Goal: Use online tool/utility: Utilize a website feature to perform a specific function

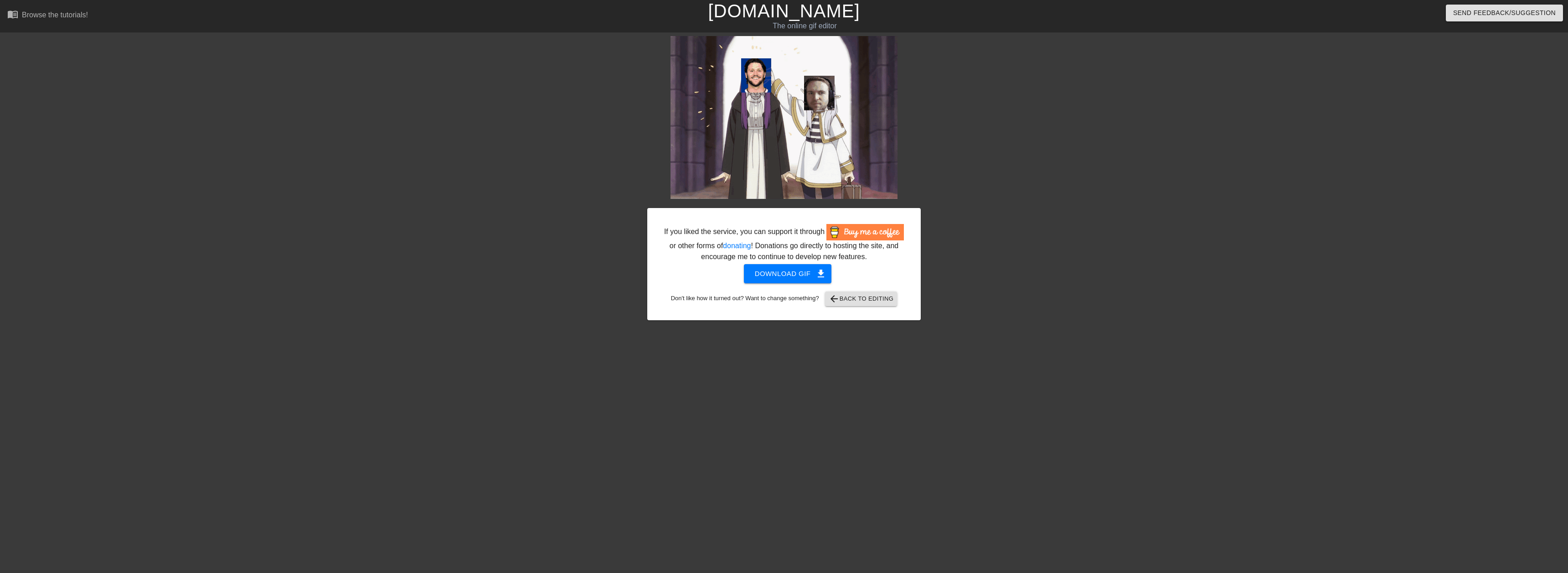
click at [772, 13] on link "[DOMAIN_NAME]" at bounding box center [783, 10] width 152 height 20
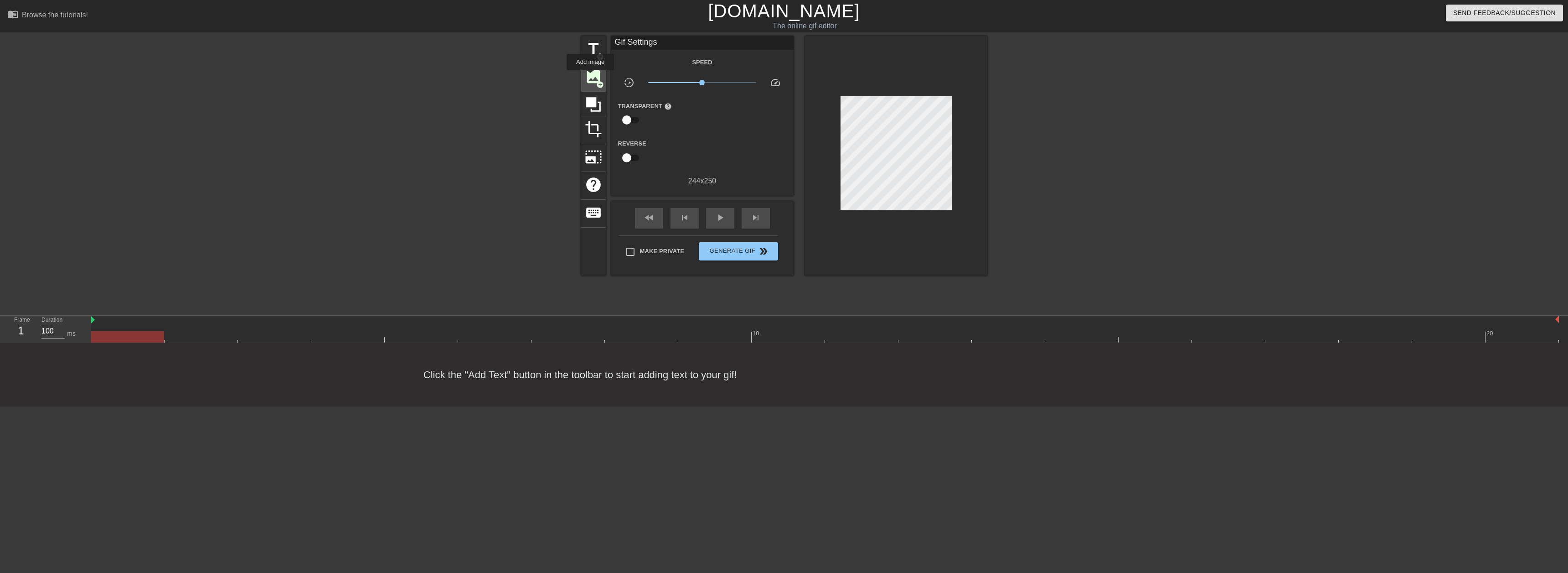
click at [590, 77] on span "image" at bounding box center [593, 77] width 17 height 17
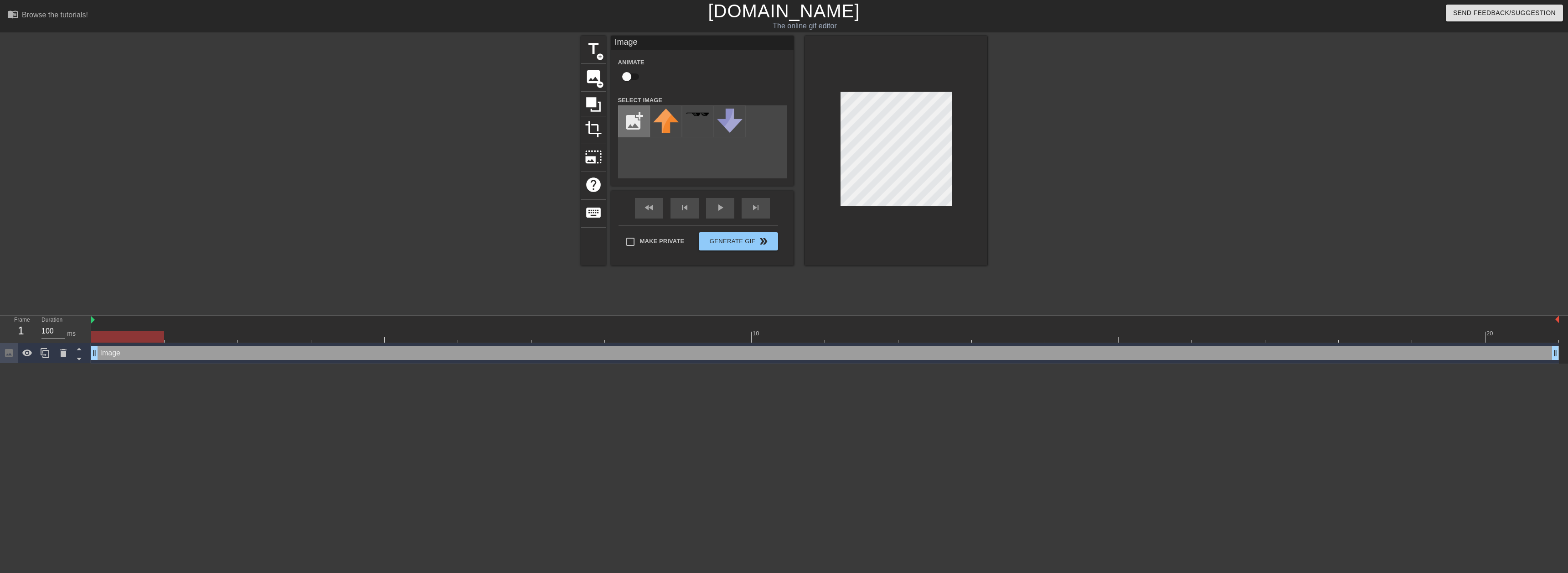
click at [625, 123] on input "file" at bounding box center [634, 121] width 31 height 31
type input "C:\fakepath\adamb.png"
click at [667, 129] on img at bounding box center [666, 122] width 26 height 28
drag, startPoint x: 144, startPoint y: 337, endPoint x: 525, endPoint y: 320, distance: 381.4
click at [525, 320] on div "10 20" at bounding box center [825, 329] width 1468 height 27
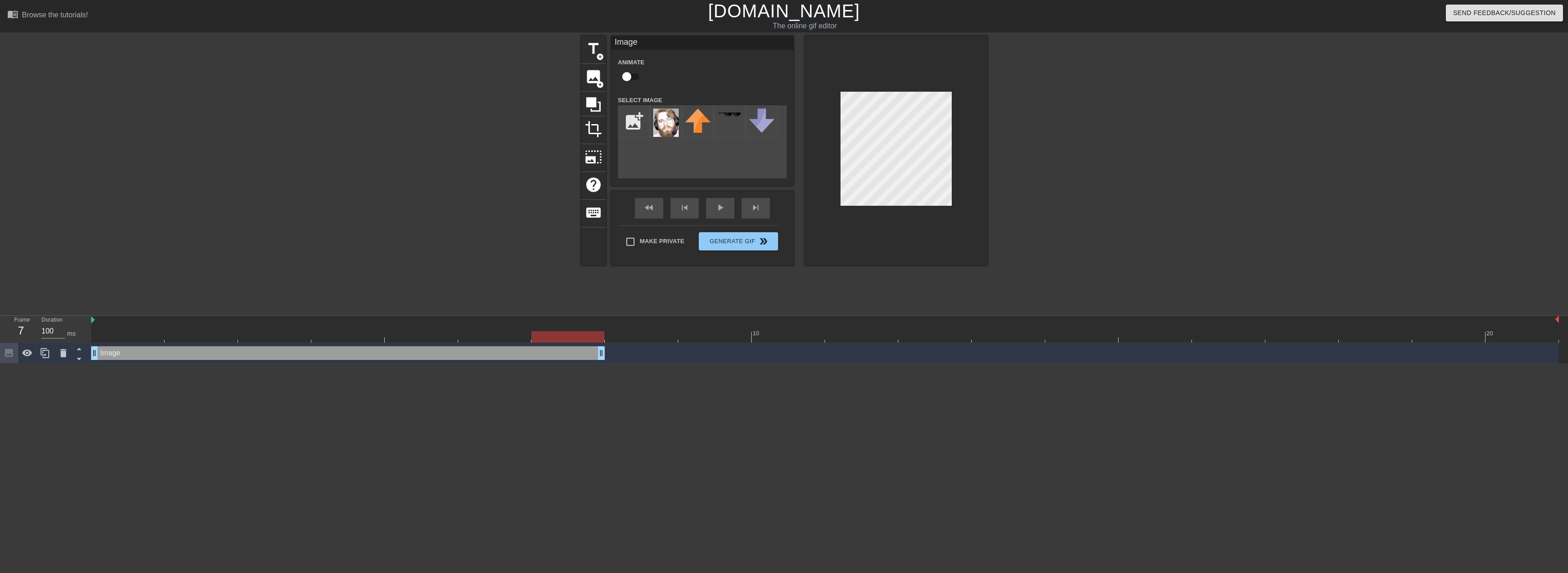
drag, startPoint x: 1555, startPoint y: 354, endPoint x: 607, endPoint y: 357, distance: 948.0
click at [607, 357] on div "Image drag_handle drag_handle" at bounding box center [825, 353] width 1468 height 13
click at [44, 352] on icon at bounding box center [45, 353] width 11 height 11
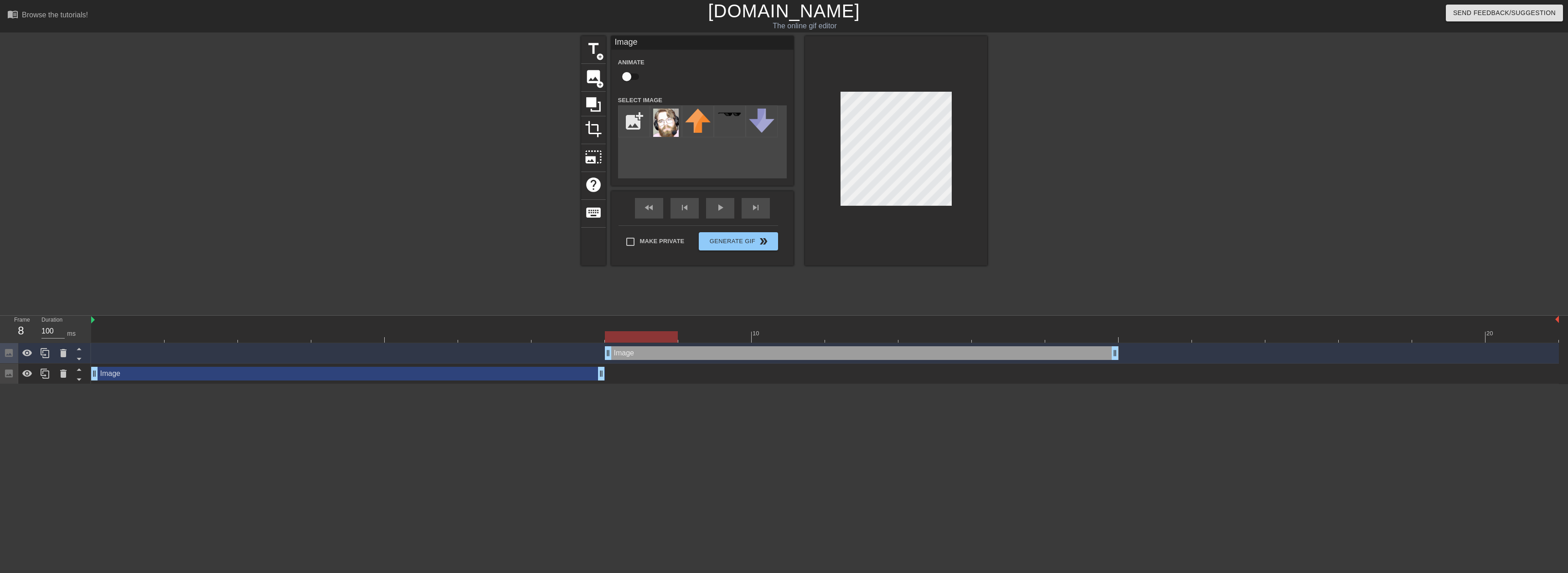
drag, startPoint x: 537, startPoint y: 350, endPoint x: 1012, endPoint y: 311, distance: 476.6
click at [1024, 339] on div "10 20 Image drag_handle drag_handle Image drag_handle drag_handle" at bounding box center [830, 350] width 1477 height 68
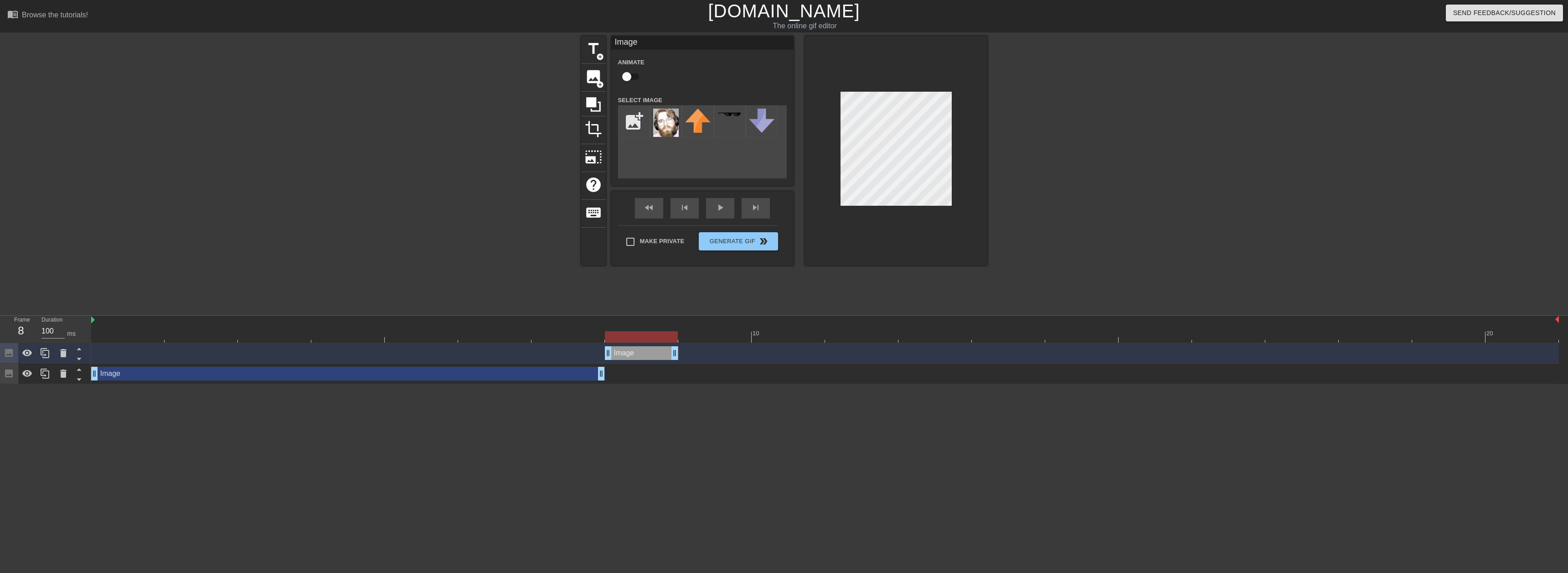
drag, startPoint x: 1116, startPoint y: 356, endPoint x: 697, endPoint y: 351, distance: 419.0
click at [697, 351] on div "Image drag_handle drag_handle" at bounding box center [825, 353] width 1468 height 13
click at [46, 355] on icon at bounding box center [45, 353] width 9 height 10
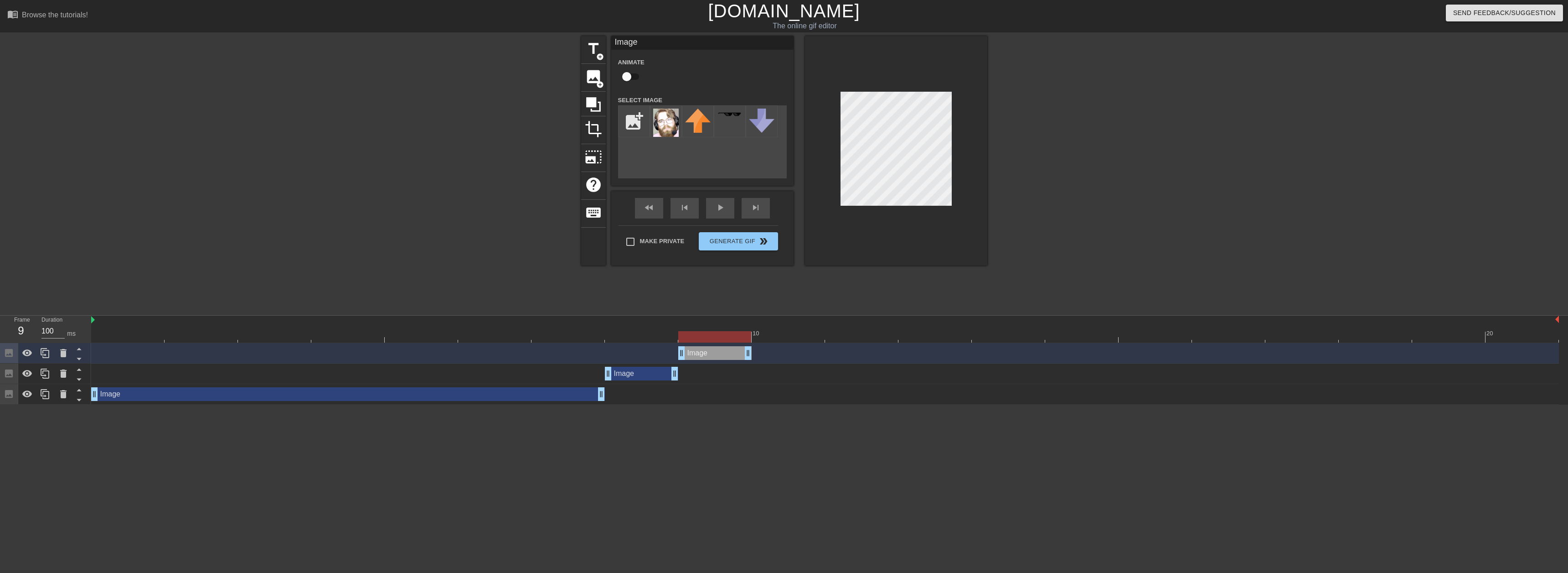
drag, startPoint x: 642, startPoint y: 357, endPoint x: 699, endPoint y: 353, distance: 57.1
click at [698, 355] on div "Image drag_handle drag_handle" at bounding box center [715, 353] width 74 height 13
click at [952, 142] on div at bounding box center [896, 150] width 183 height 230
click at [46, 356] on icon at bounding box center [45, 353] width 9 height 10
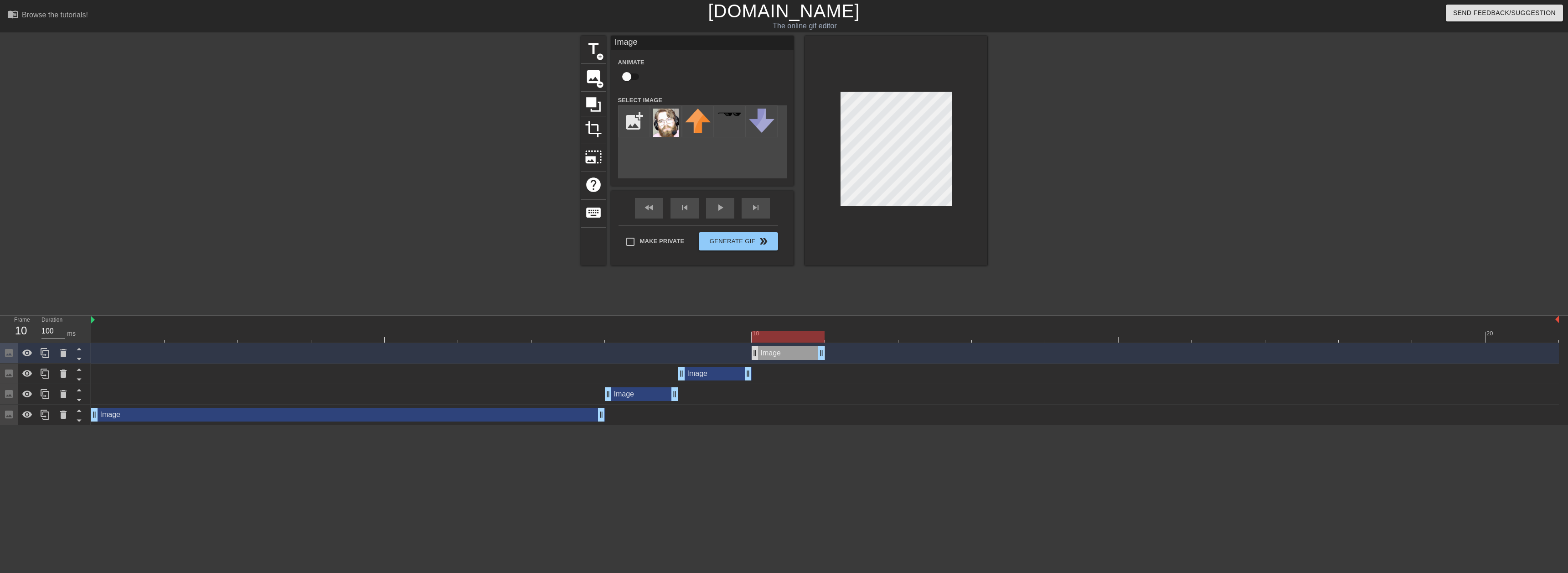
drag, startPoint x: 709, startPoint y: 351, endPoint x: 754, endPoint y: 351, distance: 45.0
click at [754, 351] on div "Image drag_handle drag_handle" at bounding box center [788, 353] width 74 height 13
click at [956, 151] on div at bounding box center [896, 150] width 183 height 230
drag, startPoint x: 817, startPoint y: 335, endPoint x: 88, endPoint y: 308, distance: 729.5
click at [88, 306] on div "menu_book Browse the tutorials! Gifntext.com The online gif editor Send Feedbac…" at bounding box center [784, 213] width 1568 height 425
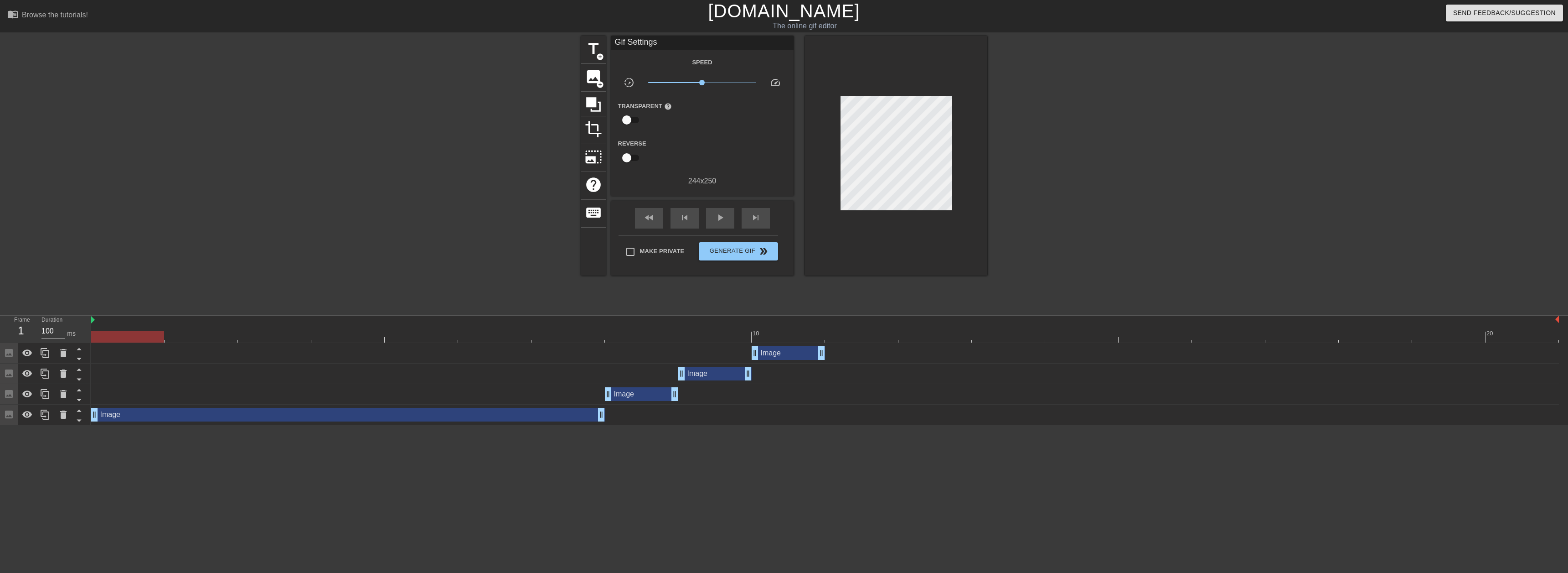
click at [399, 202] on div "title add_circle image add_circle crop photo_size_select_large help keyboard Gi…" at bounding box center [784, 172] width 1568 height 273
click at [595, 76] on span "image" at bounding box center [593, 77] width 17 height 17
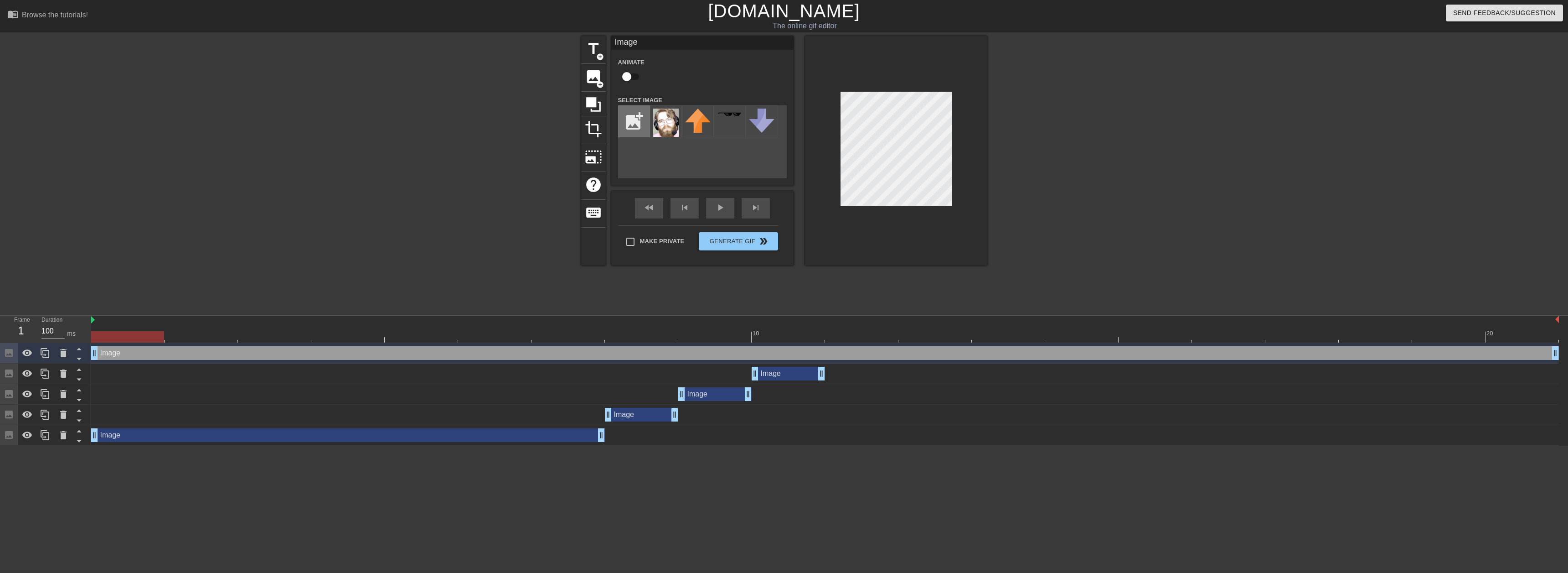
click at [640, 120] on input "file" at bounding box center [634, 121] width 31 height 31
type input "C:\fakepath\Terry.png"
click at [673, 119] on img at bounding box center [666, 121] width 26 height 24
drag, startPoint x: 111, startPoint y: 331, endPoint x: 825, endPoint y: 342, distance: 714.1
click at [536, 325] on div "10 20" at bounding box center [825, 329] width 1468 height 27
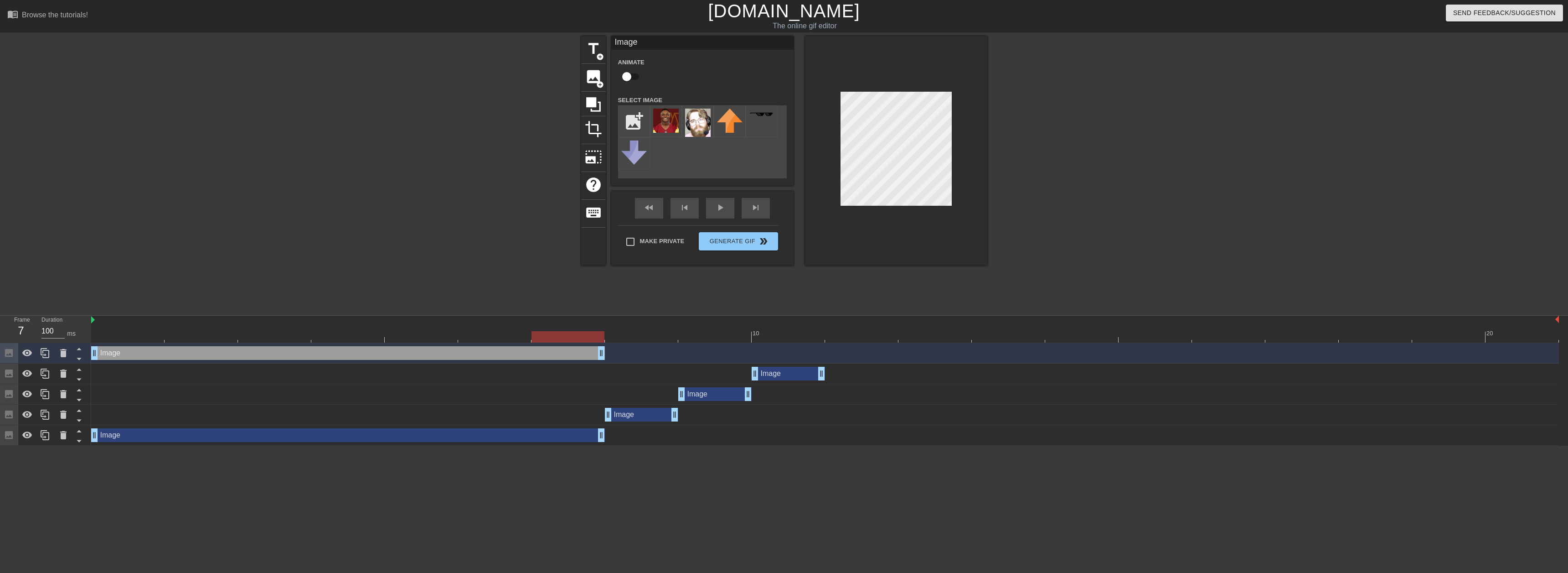
drag, startPoint x: 1553, startPoint y: 353, endPoint x: 362, endPoint y: 338, distance: 1191.1
click at [42, 359] on div at bounding box center [45, 353] width 18 height 20
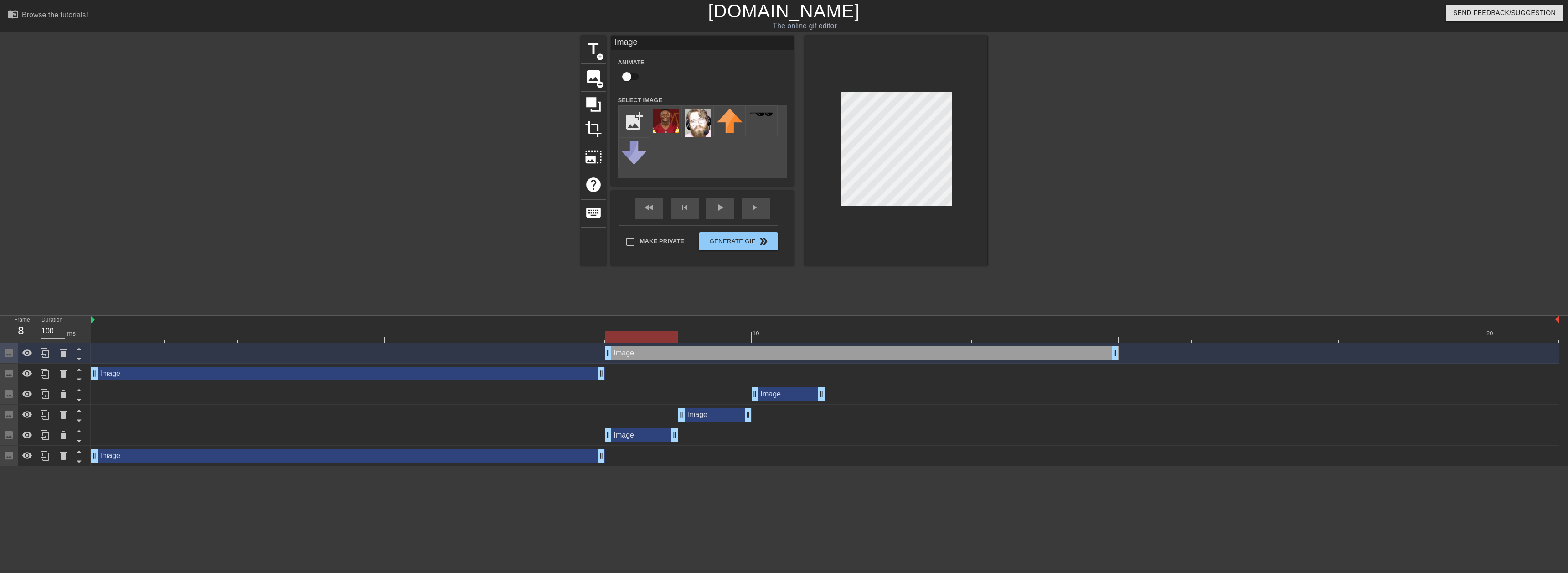
drag, startPoint x: 533, startPoint y: 353, endPoint x: 954, endPoint y: 237, distance: 436.7
click at [1030, 348] on div "Image drag_handle drag_handle" at bounding box center [862, 353] width 514 height 13
drag, startPoint x: 653, startPoint y: 331, endPoint x: 735, endPoint y: 326, distance: 82.2
click at [735, 326] on div "10 20" at bounding box center [825, 329] width 1468 height 27
click at [1108, 350] on div "Image drag_handle drag_handle" at bounding box center [862, 353] width 514 height 13
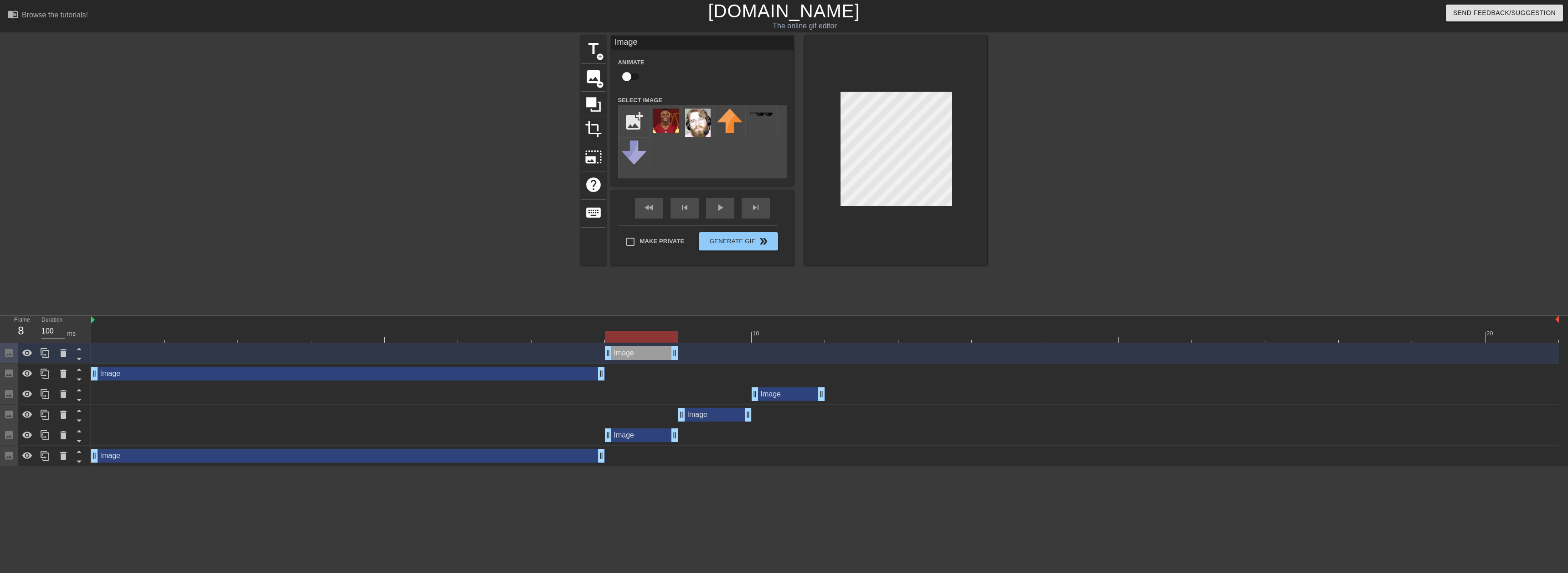
drag, startPoint x: 1118, startPoint y: 353, endPoint x: 682, endPoint y: 346, distance: 436.1
click at [684, 346] on div "Image drag_handle drag_handle" at bounding box center [825, 353] width 1468 height 13
click at [51, 350] on div at bounding box center [45, 353] width 18 height 20
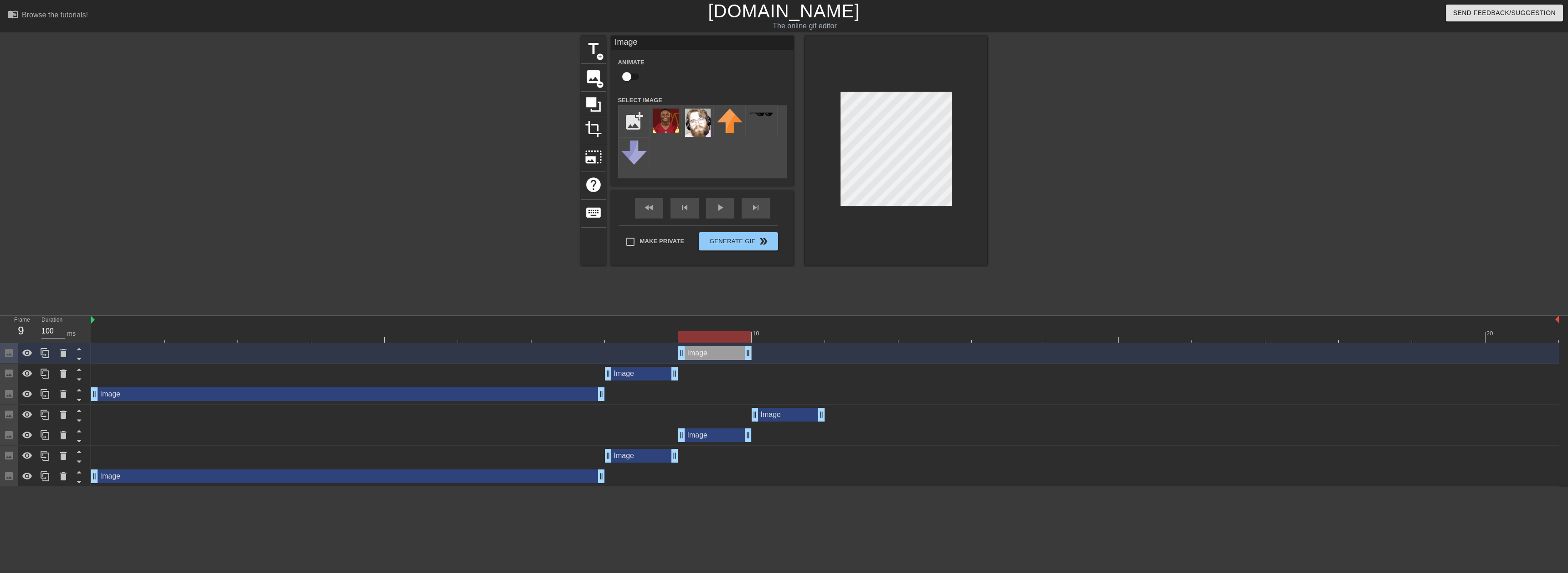
drag, startPoint x: 658, startPoint y: 354, endPoint x: 709, endPoint y: 351, distance: 51.1
click at [709, 351] on div "Image drag_handle drag_handle" at bounding box center [715, 353] width 74 height 13
drag, startPoint x: 728, startPoint y: 331, endPoint x: 740, endPoint y: 327, distance: 12.6
click at [740, 327] on div "10 20" at bounding box center [825, 329] width 1468 height 27
click at [749, 360] on div "Image drag_handle drag_handle" at bounding box center [825, 353] width 1468 height 21
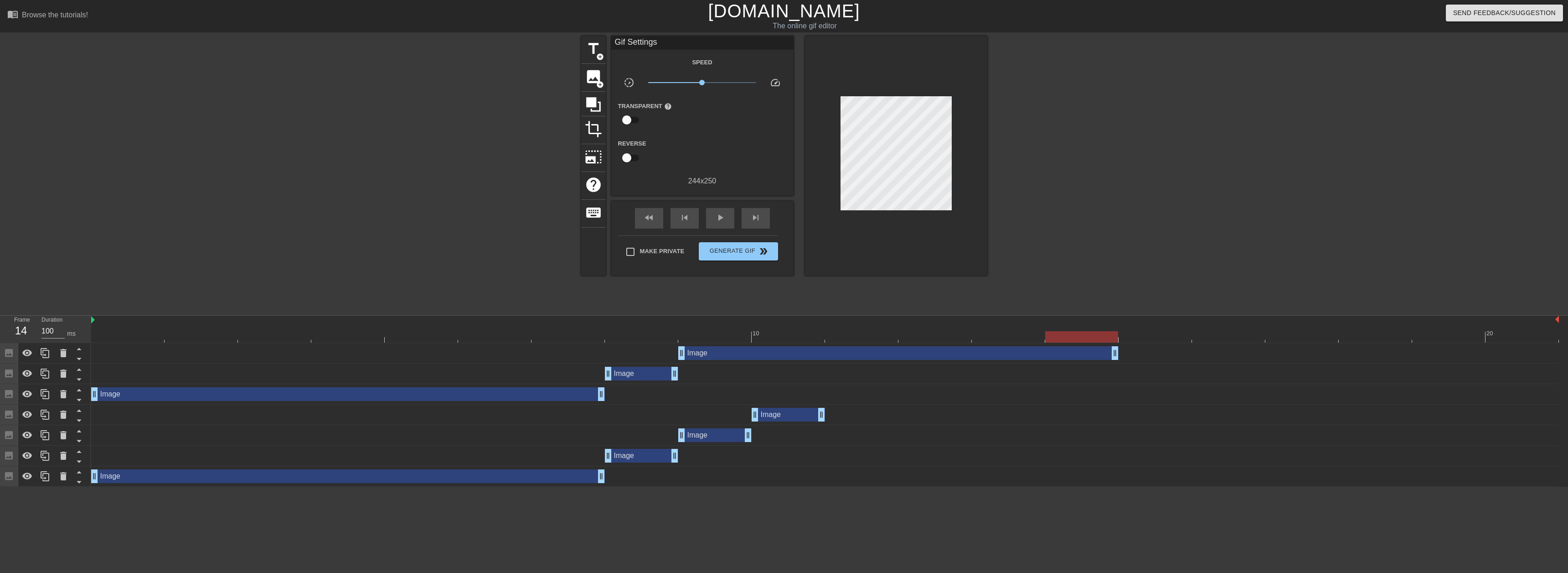
drag, startPoint x: 749, startPoint y: 354, endPoint x: 1095, endPoint y: 351, distance: 346.0
click at [892, 351] on div "Image drag_handle drag_handle" at bounding box center [898, 353] width 440 height 13
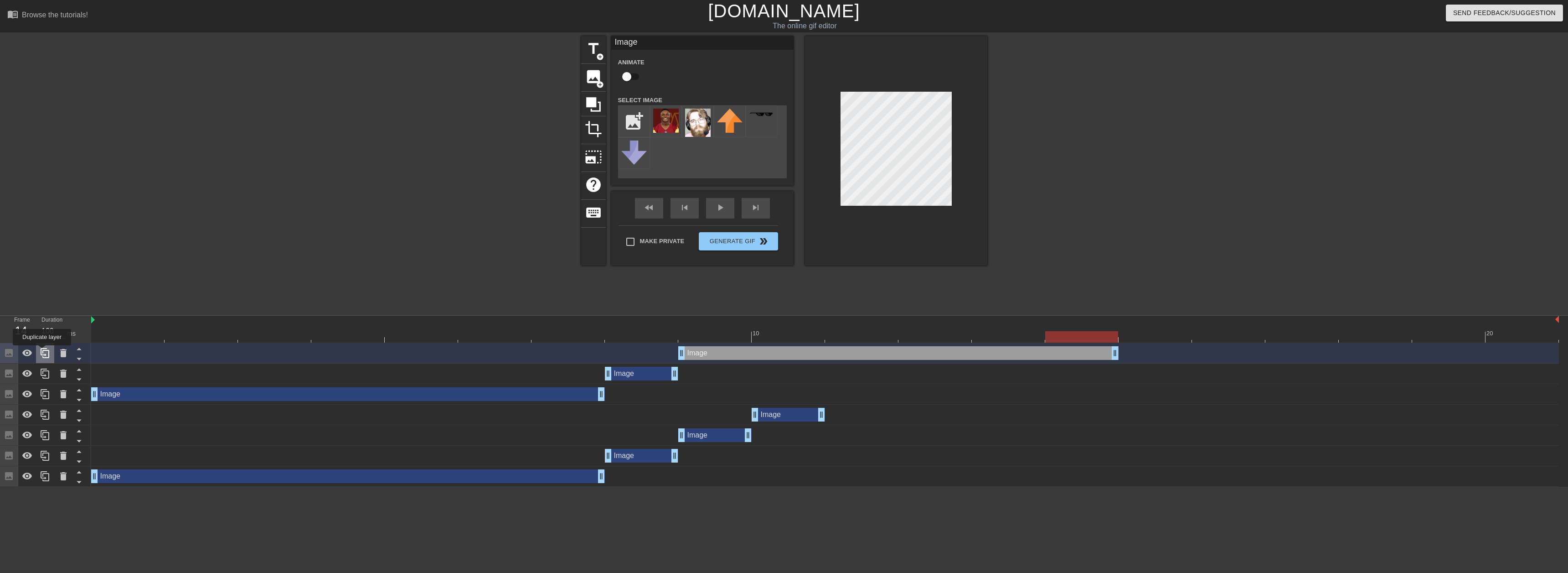
click at [42, 351] on icon at bounding box center [45, 353] width 11 height 11
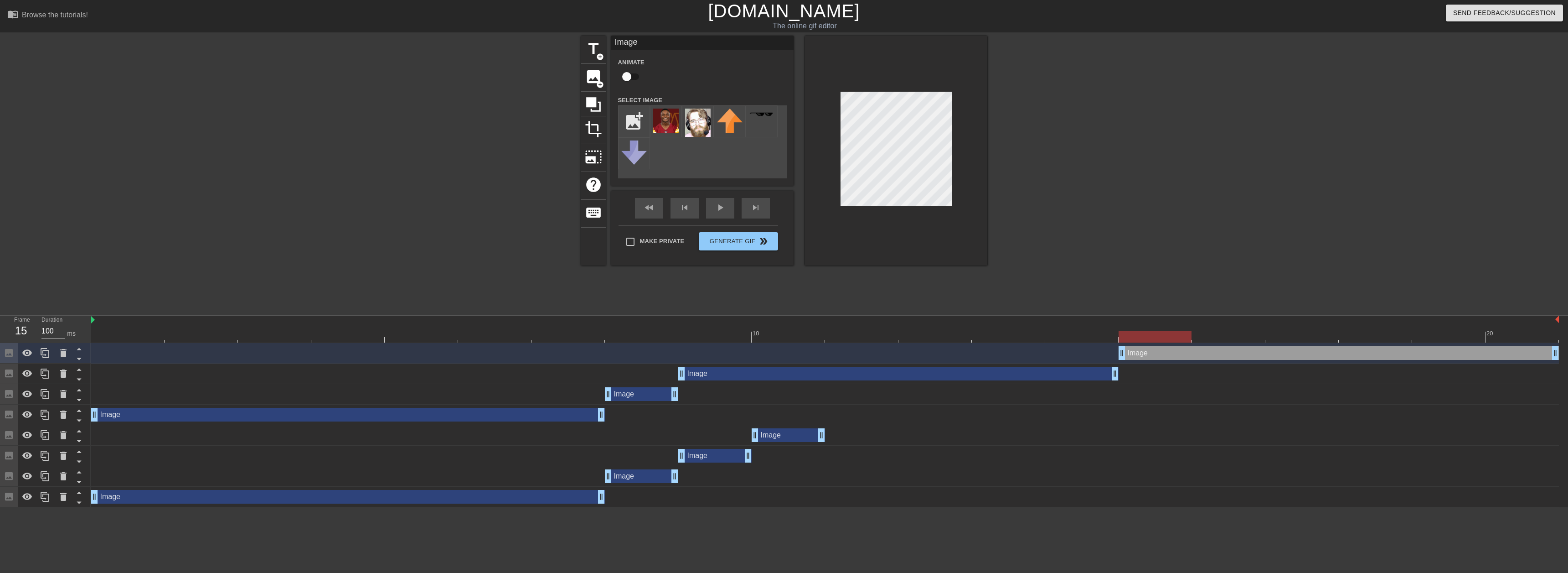
drag, startPoint x: 768, startPoint y: 356, endPoint x: 1208, endPoint y: 355, distance: 440.0
click at [1208, 355] on div "Image drag_handle drag_handle" at bounding box center [1339, 353] width 440 height 13
drag, startPoint x: 1553, startPoint y: 357, endPoint x: 1214, endPoint y: 351, distance: 339.1
click at [1214, 351] on div "Image drag_handle drag_handle" at bounding box center [825, 353] width 1468 height 13
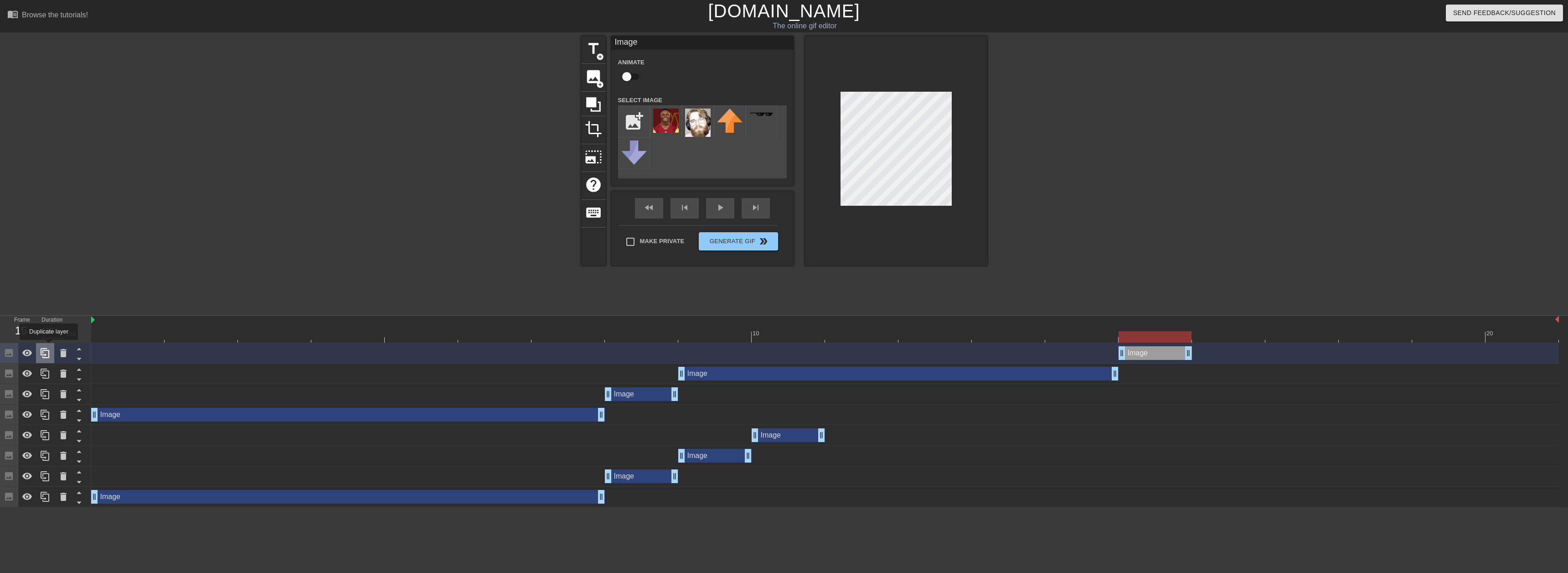
click at [48, 346] on div at bounding box center [45, 353] width 18 height 20
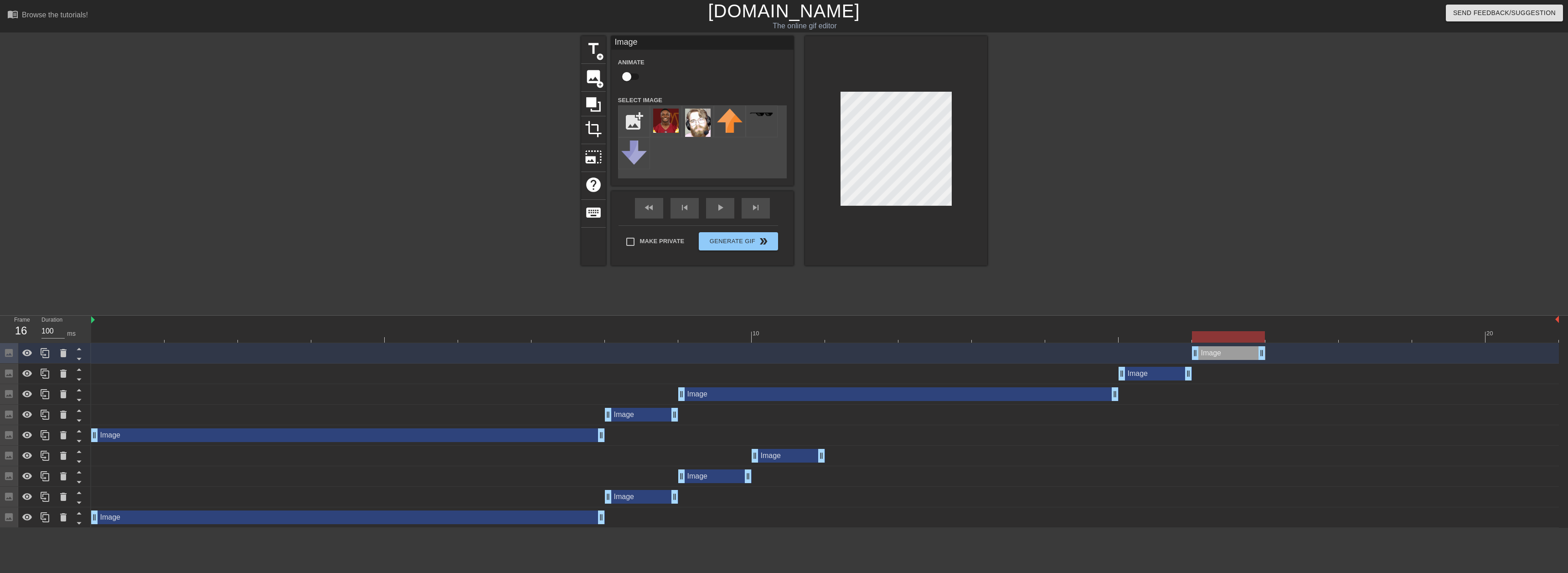
drag, startPoint x: 1178, startPoint y: 353, endPoint x: 1213, endPoint y: 350, distance: 35.1
click at [1213, 350] on div "Image drag_handle drag_handle" at bounding box center [1228, 353] width 74 height 13
drag, startPoint x: 1268, startPoint y: 351, endPoint x: 1567, endPoint y: 364, distance: 299.3
click at [1567, 364] on div "Image drag_handle drag_handle Image drag_handle drag_handle Image drag_handle d…" at bounding box center [830, 435] width 1477 height 185
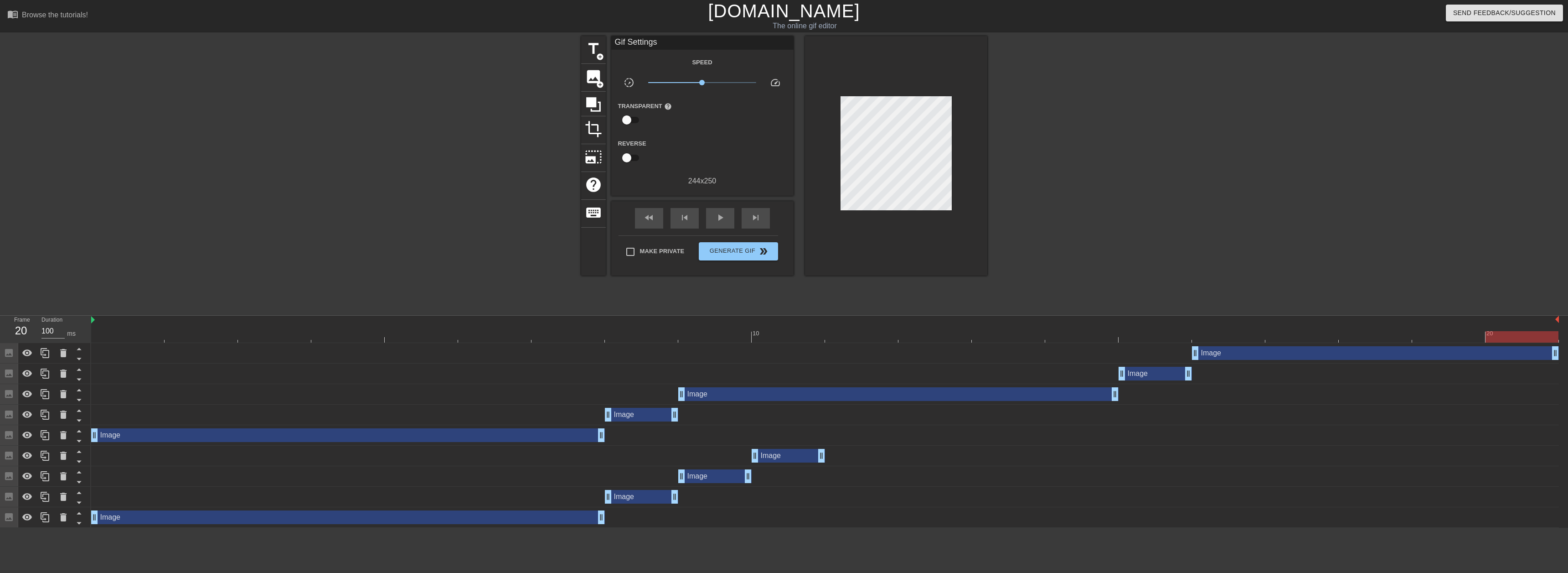
click at [1232, 233] on div "title add_circle image add_circle crop photo_size_select_large help keyboard Gi…" at bounding box center [784, 172] width 1568 height 273
click at [589, 78] on span "image" at bounding box center [593, 77] width 17 height 17
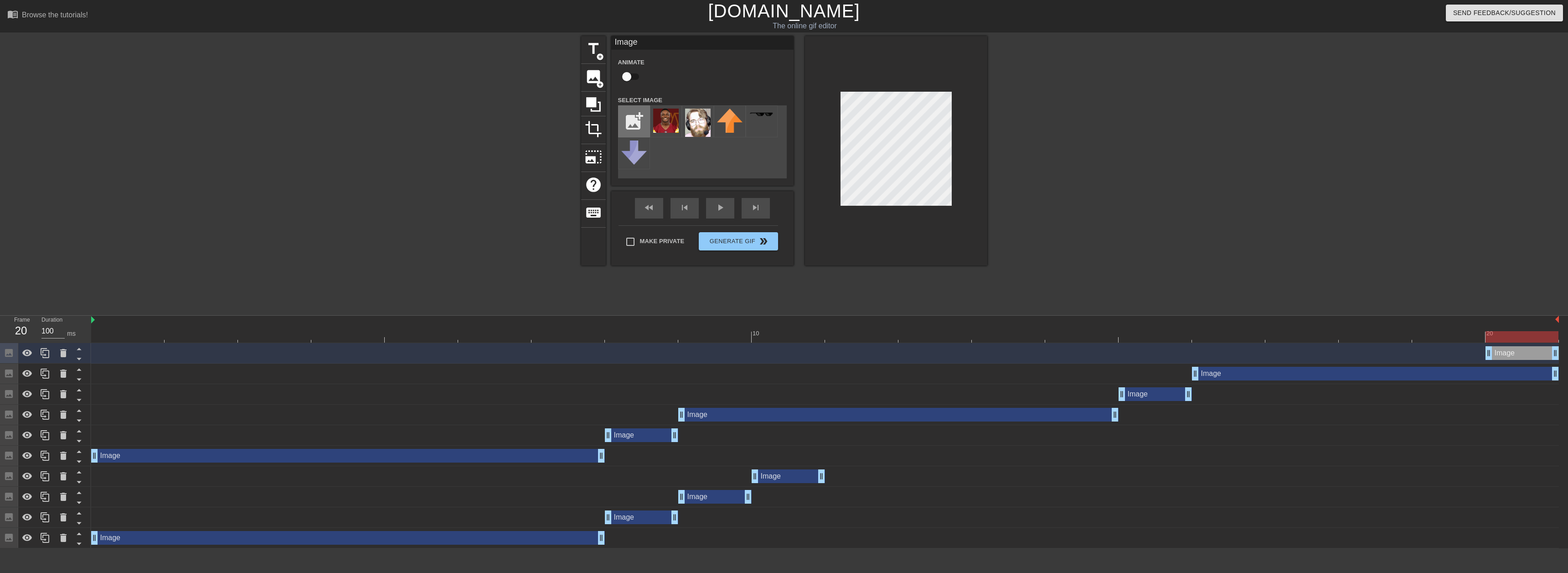
click at [634, 124] on input "file" at bounding box center [634, 121] width 31 height 31
type input "C:\fakepath\Jayden D.png"
click at [660, 116] on img at bounding box center [666, 119] width 26 height 21
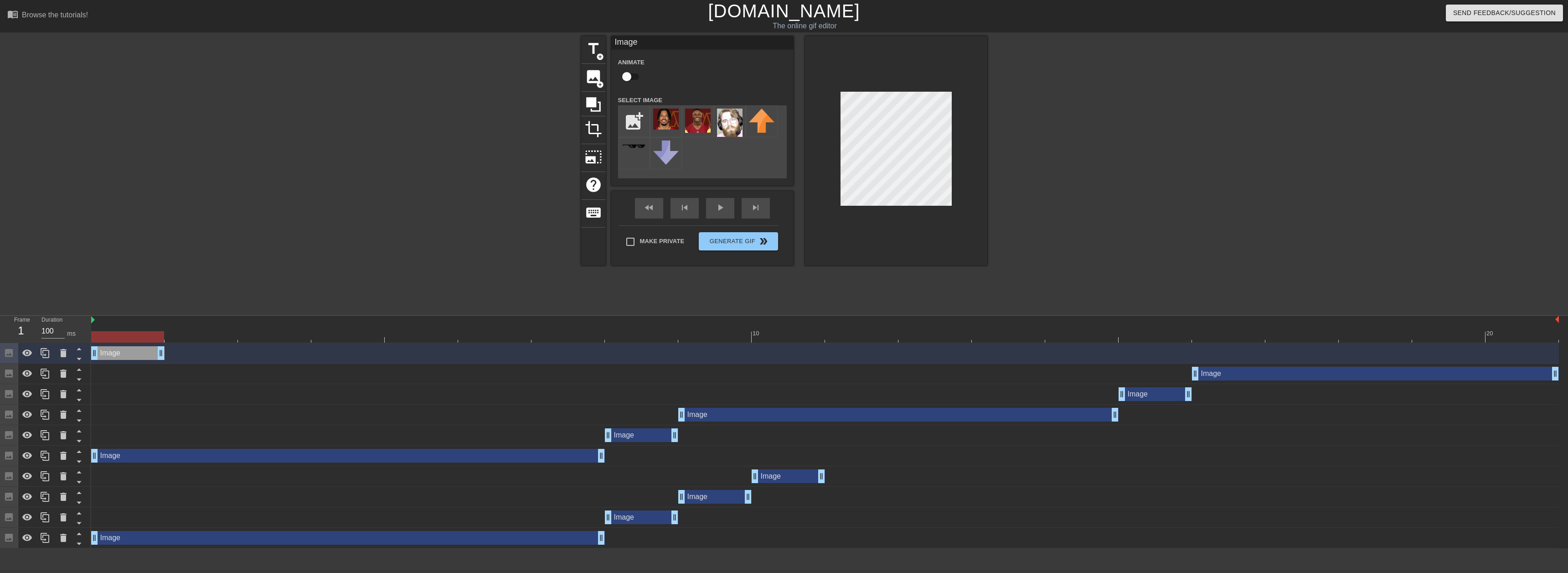
drag, startPoint x: 1524, startPoint y: 354, endPoint x: 144, endPoint y: 332, distance: 1380.2
click at [144, 332] on div "10 20 Image drag_handle drag_handle Image drag_handle drag_handle Image drag_ha…" at bounding box center [830, 432] width 1477 height 233
drag, startPoint x: 133, startPoint y: 333, endPoint x: 124, endPoint y: 331, distance: 9.2
click at [124, 331] on div at bounding box center [128, 337] width 73 height 12
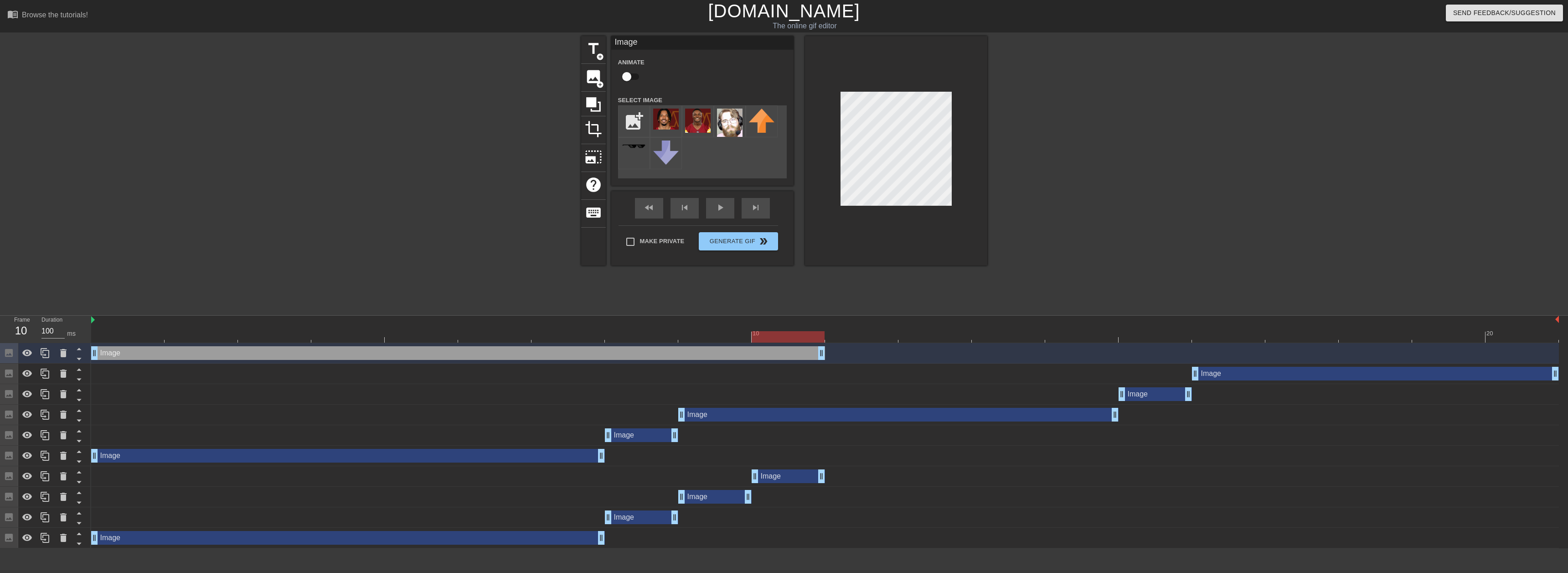
drag, startPoint x: 164, startPoint y: 351, endPoint x: 814, endPoint y: 357, distance: 650.0
click at [45, 352] on icon at bounding box center [45, 353] width 11 height 11
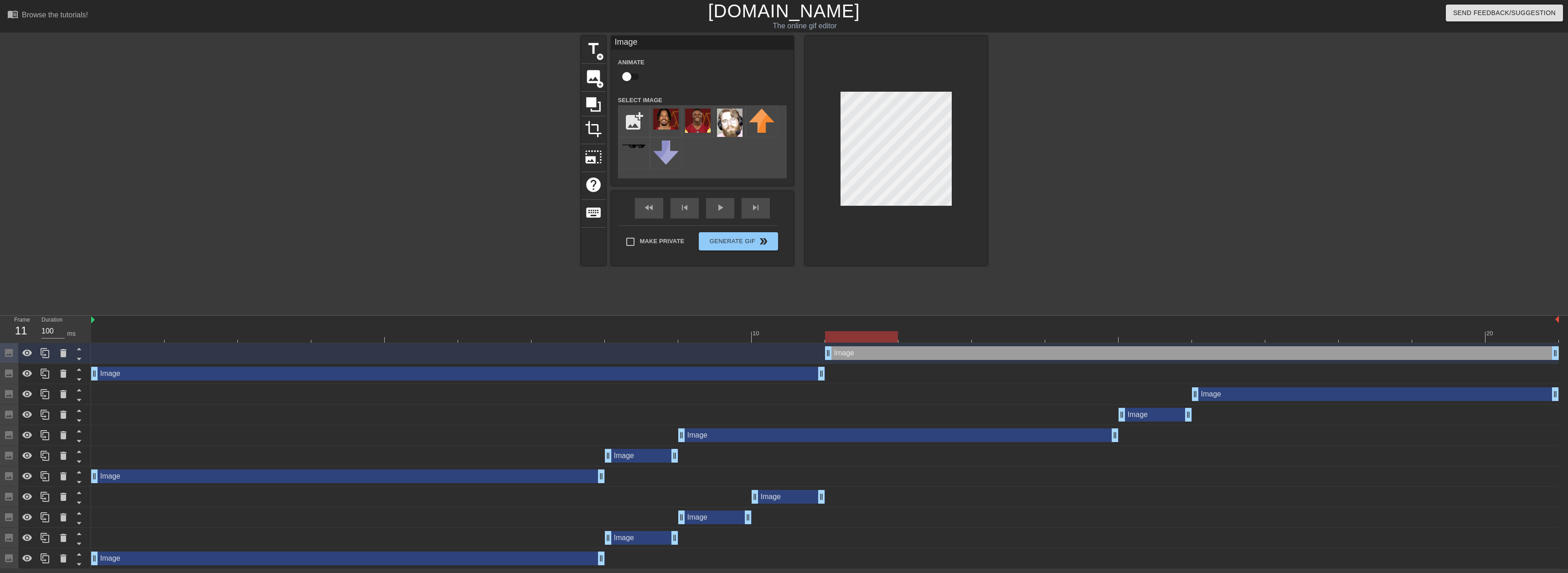
drag, startPoint x: 732, startPoint y: 357, endPoint x: 1477, endPoint y: 357, distance: 745.0
click at [1464, 360] on div "Image drag_handle drag_handle" at bounding box center [825, 353] width 1468 height 21
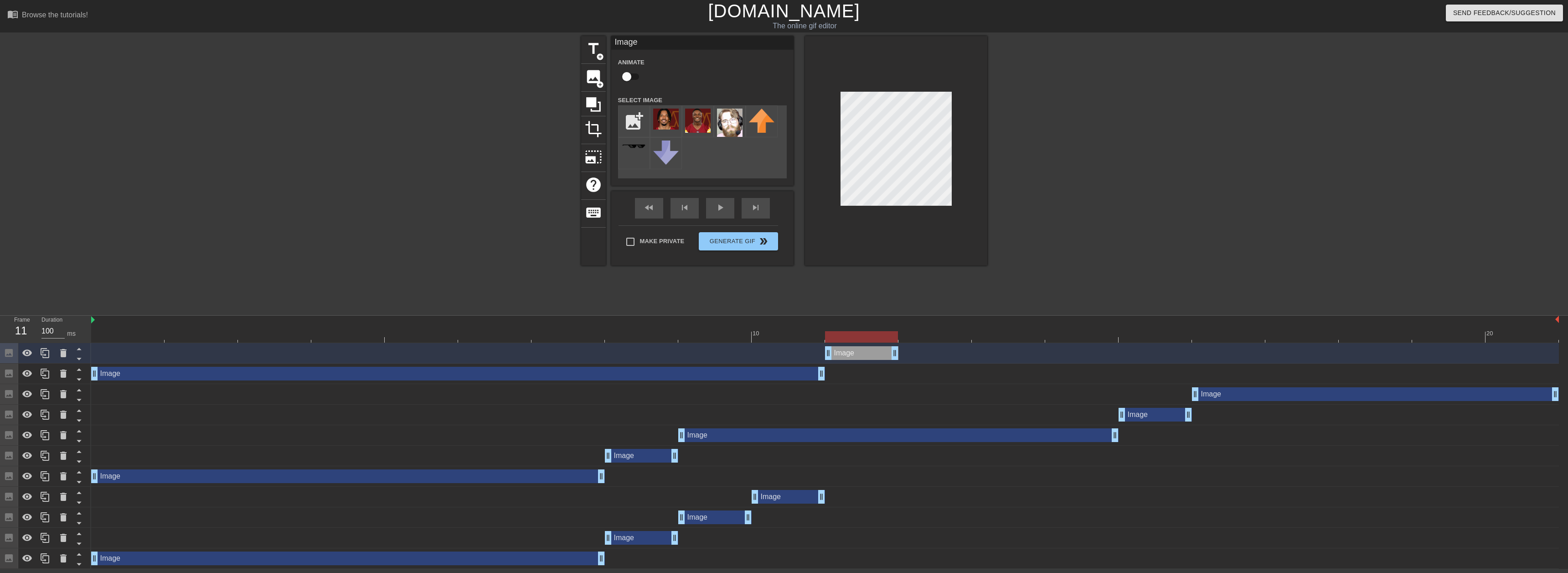
drag, startPoint x: 1553, startPoint y: 354, endPoint x: 861, endPoint y: 309, distance: 693.5
click at [864, 360] on div "Image drag_handle drag_handle" at bounding box center [825, 353] width 1468 height 21
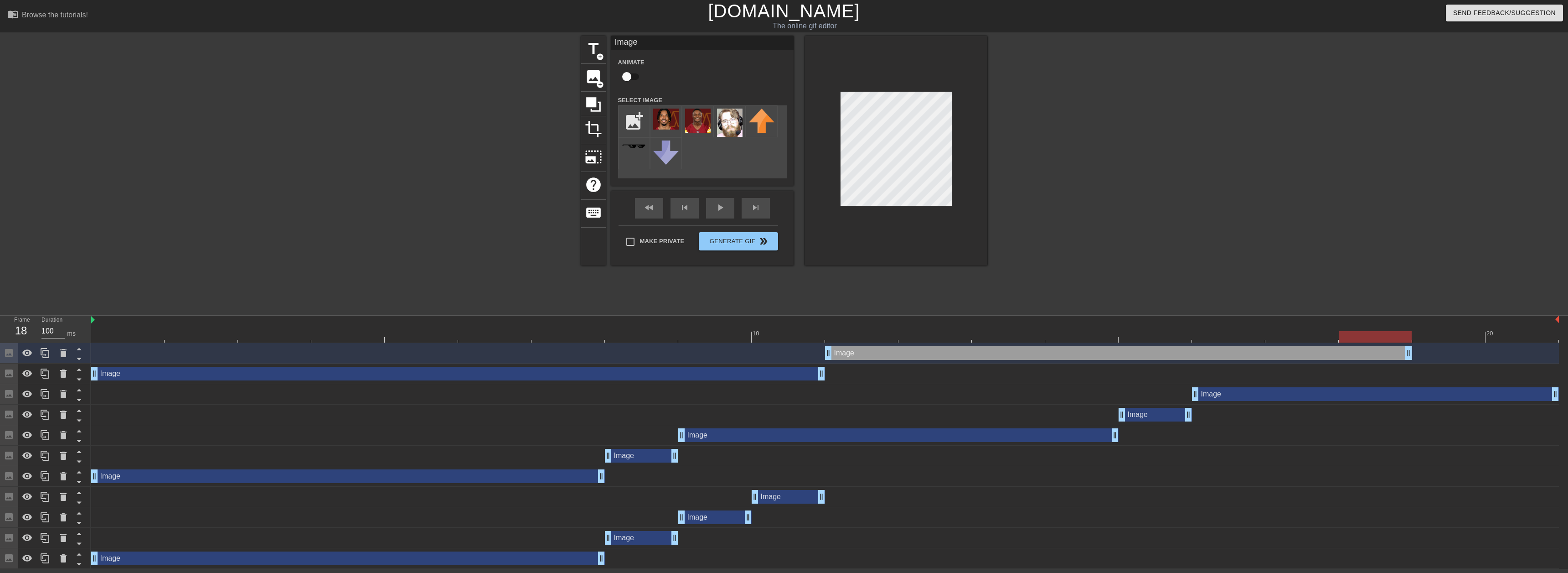
drag, startPoint x: 897, startPoint y: 350, endPoint x: 1393, endPoint y: 328, distance: 496.5
click at [1393, 328] on div "10 20 Image drag_handle drag_handle Image drag_handle drag_handle Image drag_ha…" at bounding box center [830, 442] width 1477 height 253
click at [48, 350] on icon at bounding box center [45, 353] width 11 height 11
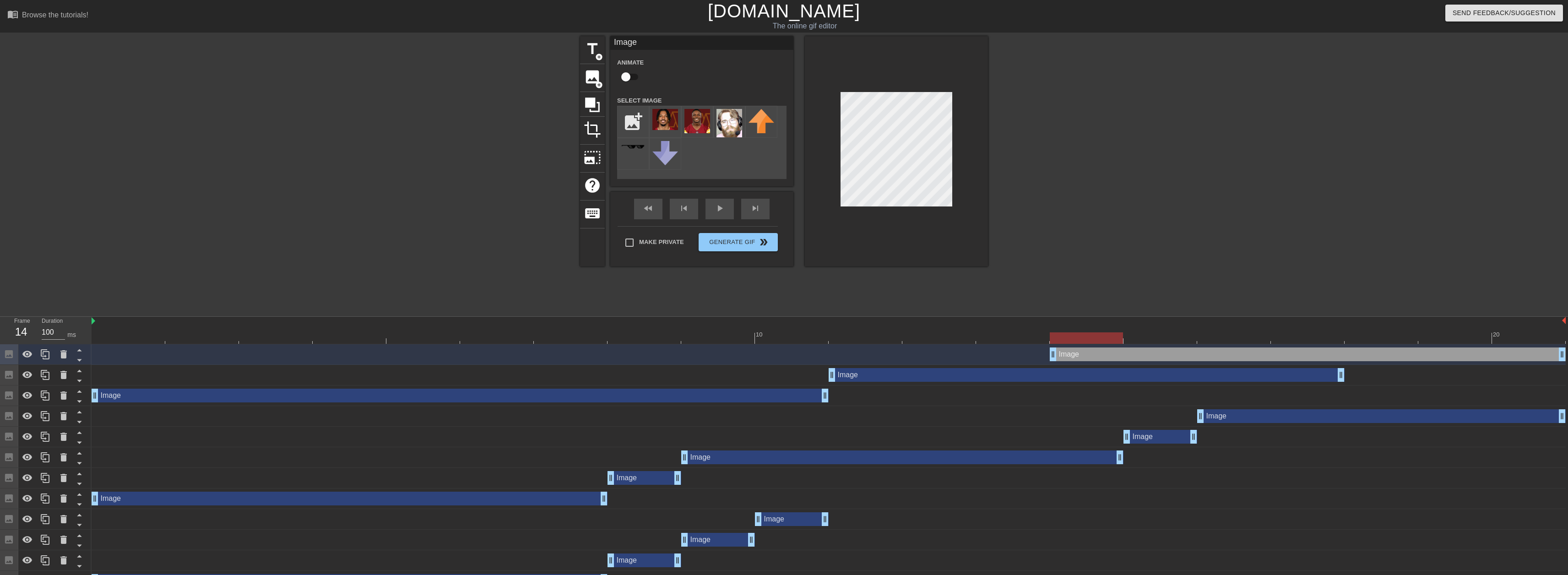
drag, startPoint x: 1179, startPoint y: 352, endPoint x: 1138, endPoint y: 384, distance: 52.0
click at [1430, 347] on div "Image drag_handle drag_handle" at bounding box center [1308, 354] width 516 height 13
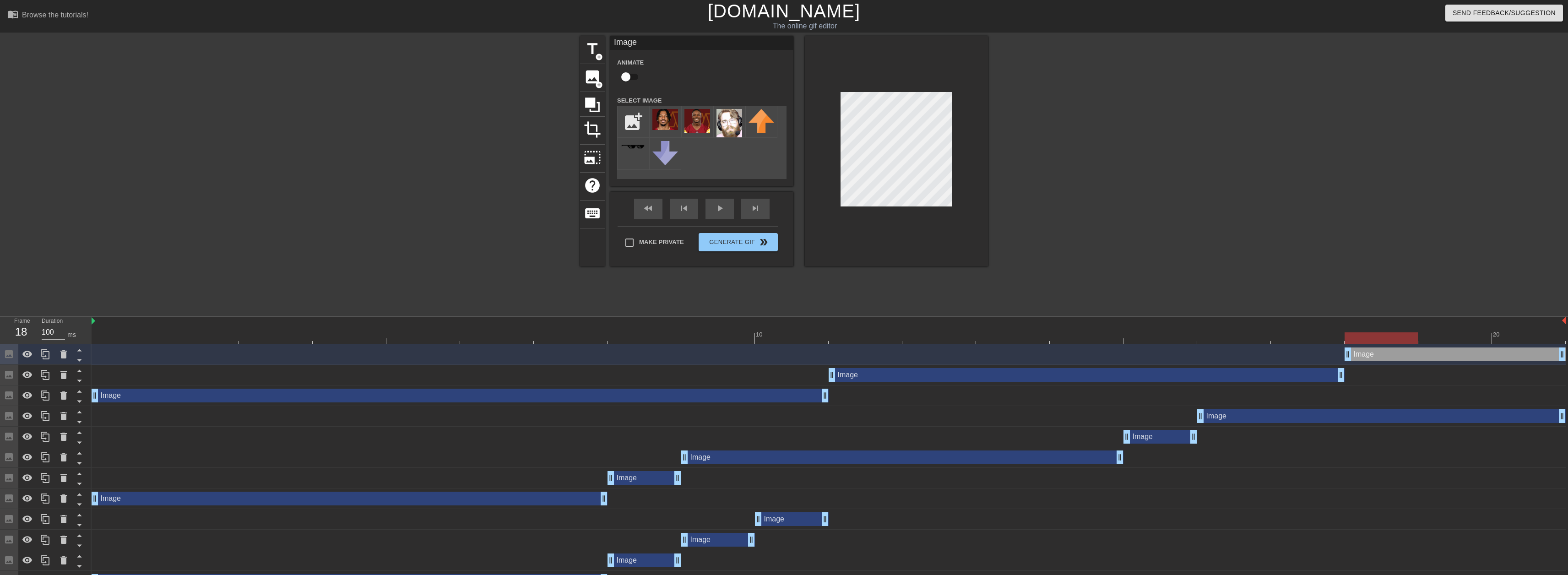
drag, startPoint x: 1051, startPoint y: 353, endPoint x: 1341, endPoint y: 351, distance: 290.0
click at [1341, 351] on div "Image drag_handle drag_handle" at bounding box center [828, 354] width 1474 height 13
drag, startPoint x: 1371, startPoint y: 340, endPoint x: 1420, endPoint y: 336, distance: 49.2
click at [1420, 336] on div at bounding box center [1455, 338] width 73 height 12
drag, startPoint x: 1559, startPoint y: 357, endPoint x: 1426, endPoint y: 352, distance: 133.1
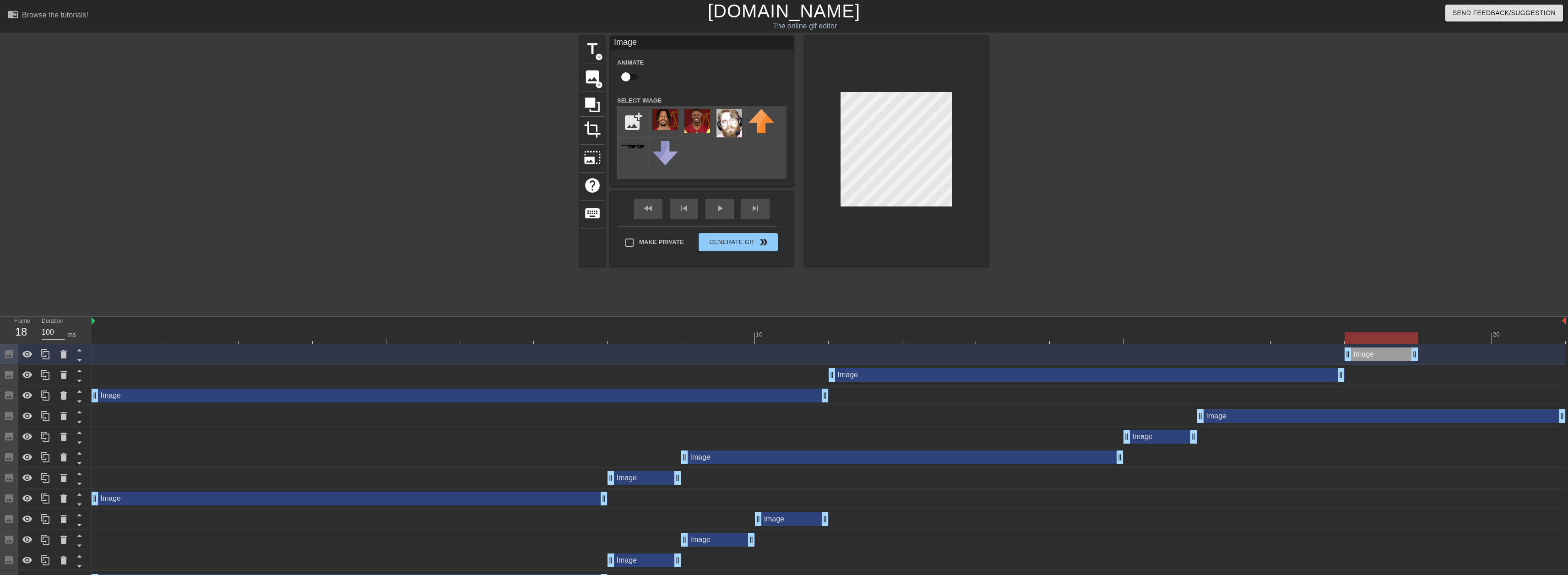
click at [1426, 352] on div "Image drag_handle drag_handle" at bounding box center [828, 354] width 1474 height 13
drag, startPoint x: 1375, startPoint y: 333, endPoint x: 80, endPoint y: 328, distance: 1295.0
click at [80, 328] on div "Frame 1 Duration 100 ms 10 20 Image drag_handle drag_handle Image drag_handle d…" at bounding box center [784, 453] width 1568 height 274
click at [630, 241] on div "Make Private Generate Gif double_arrow" at bounding box center [698, 244] width 160 height 36
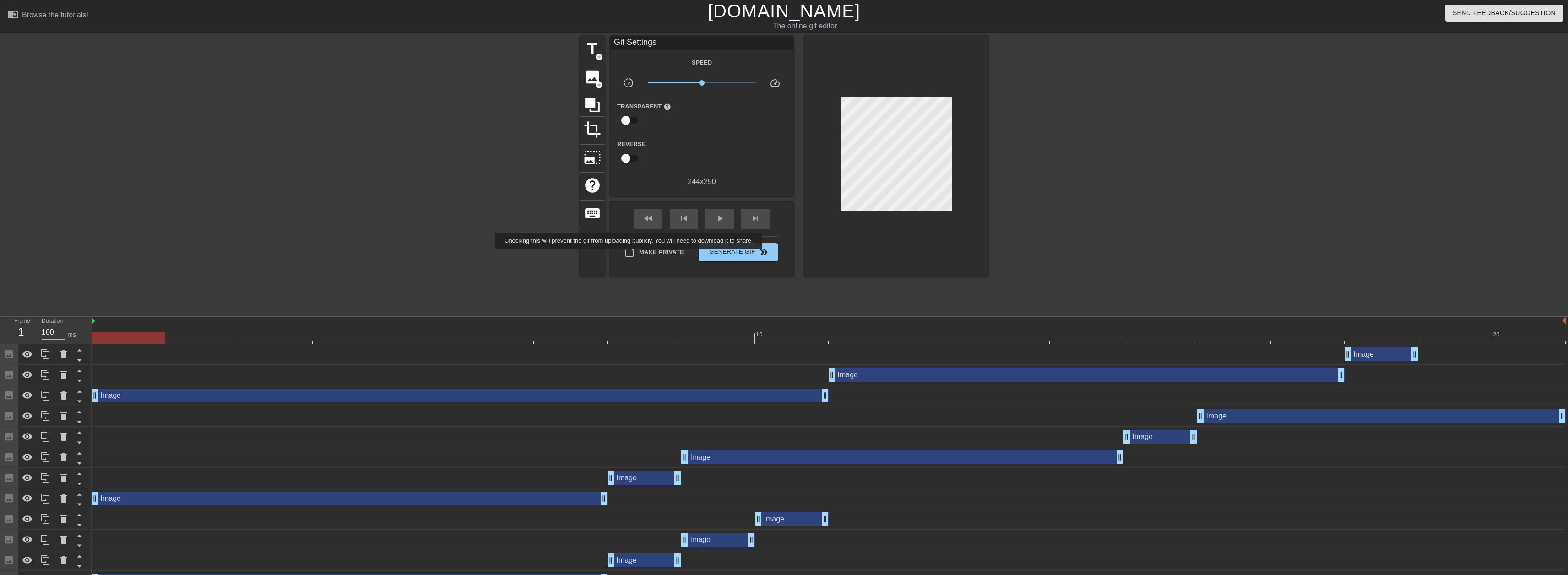
click at [630, 255] on input "Make Private" at bounding box center [629, 252] width 19 height 19
checkbox input "true"
click at [718, 217] on span "play_arrow" at bounding box center [720, 218] width 11 height 11
click at [734, 254] on span "Generate Gif double_arrow" at bounding box center [738, 252] width 72 height 11
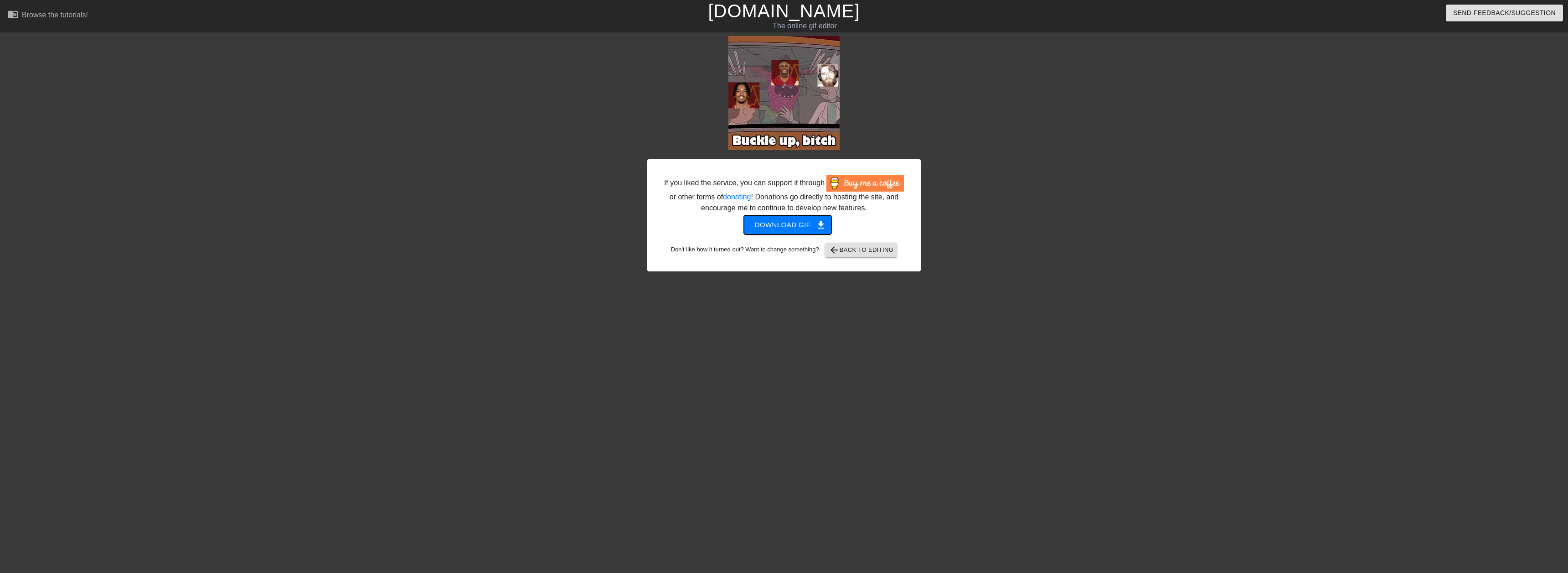
click at [786, 224] on span "Download gif get_app" at bounding box center [788, 224] width 66 height 12
click at [756, 8] on link "[DOMAIN_NAME]" at bounding box center [783, 10] width 152 height 20
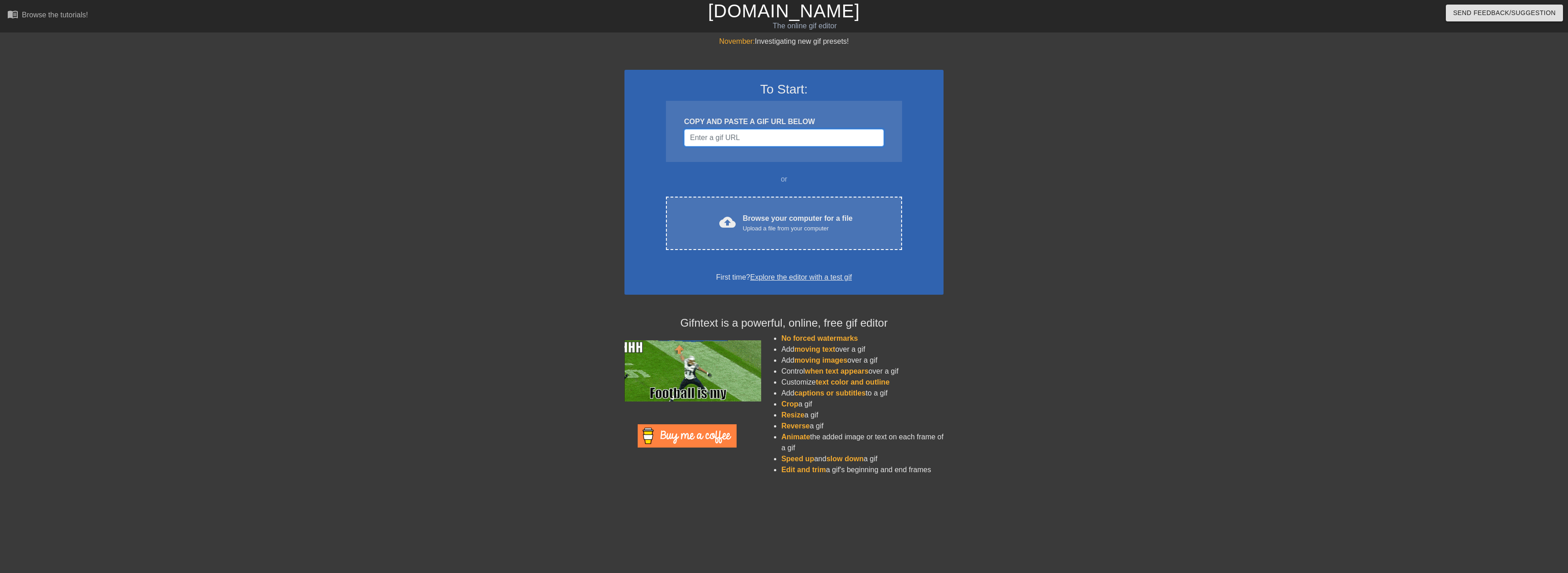
click at [749, 133] on input "Username" at bounding box center [784, 138] width 200 height 17
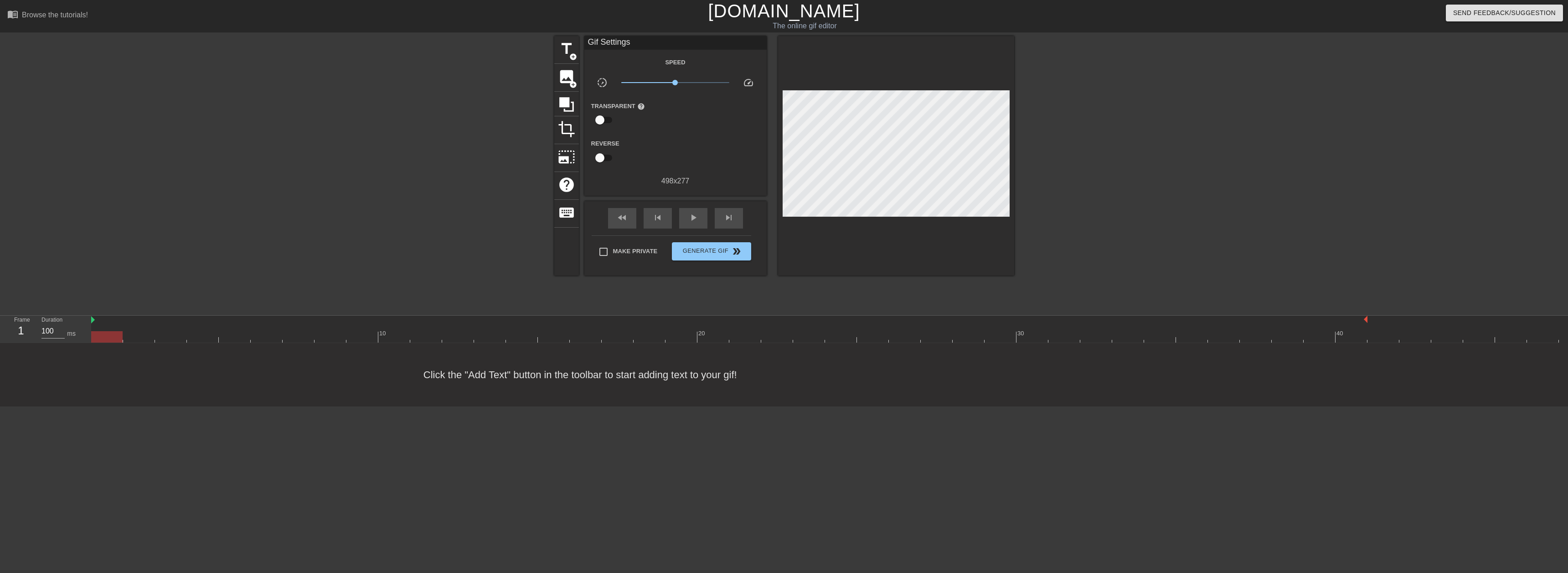
drag, startPoint x: 1559, startPoint y: 318, endPoint x: 1377, endPoint y: 317, distance: 182.0
click at [1377, 317] on div at bounding box center [825, 320] width 1468 height 9
drag, startPoint x: 105, startPoint y: 339, endPoint x: 1351, endPoint y: 327, distance: 1246.1
click at [1090, 344] on div "menu_book Browse the tutorials! Gifntext.com The online gif editor Send Feedbac…" at bounding box center [784, 203] width 1568 height 406
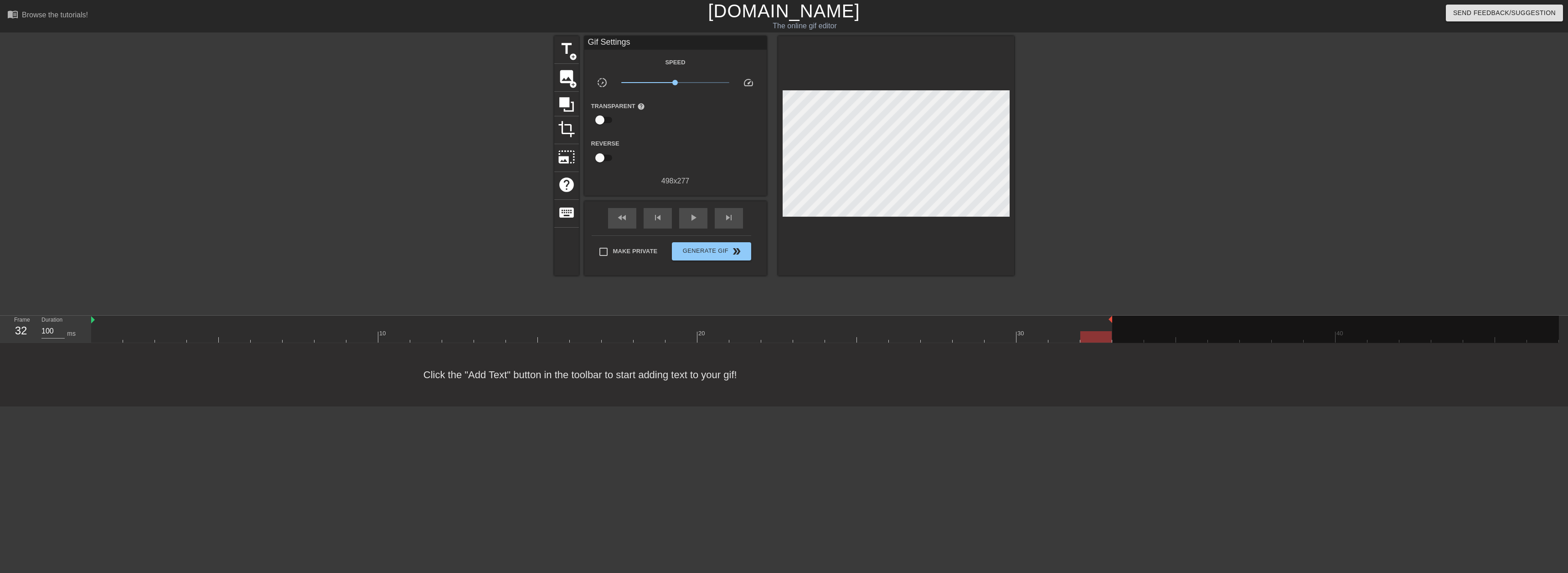
drag, startPoint x: 1367, startPoint y: 318, endPoint x: 1105, endPoint y: 320, distance: 262.0
drag, startPoint x: 1093, startPoint y: 335, endPoint x: 100, endPoint y: 354, distance: 993.2
click at [100, 354] on div "menu_book Browse the tutorials! Gifntext.com The online gif editor Send Feedbac…" at bounding box center [784, 203] width 1568 height 406
click at [567, 74] on span "image" at bounding box center [567, 77] width 17 height 17
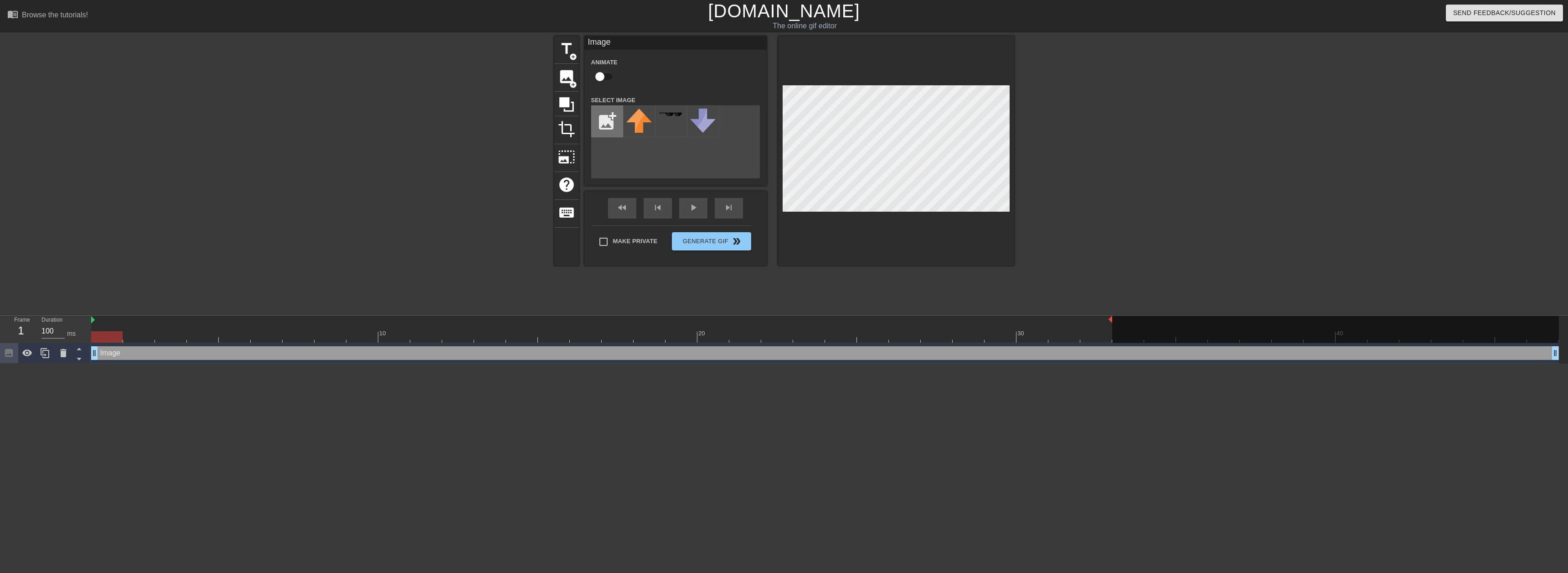
click at [601, 117] on input "file" at bounding box center [607, 121] width 31 height 31
type input "C:\fakepath\cece.png"
click at [641, 133] on img at bounding box center [639, 127] width 26 height 37
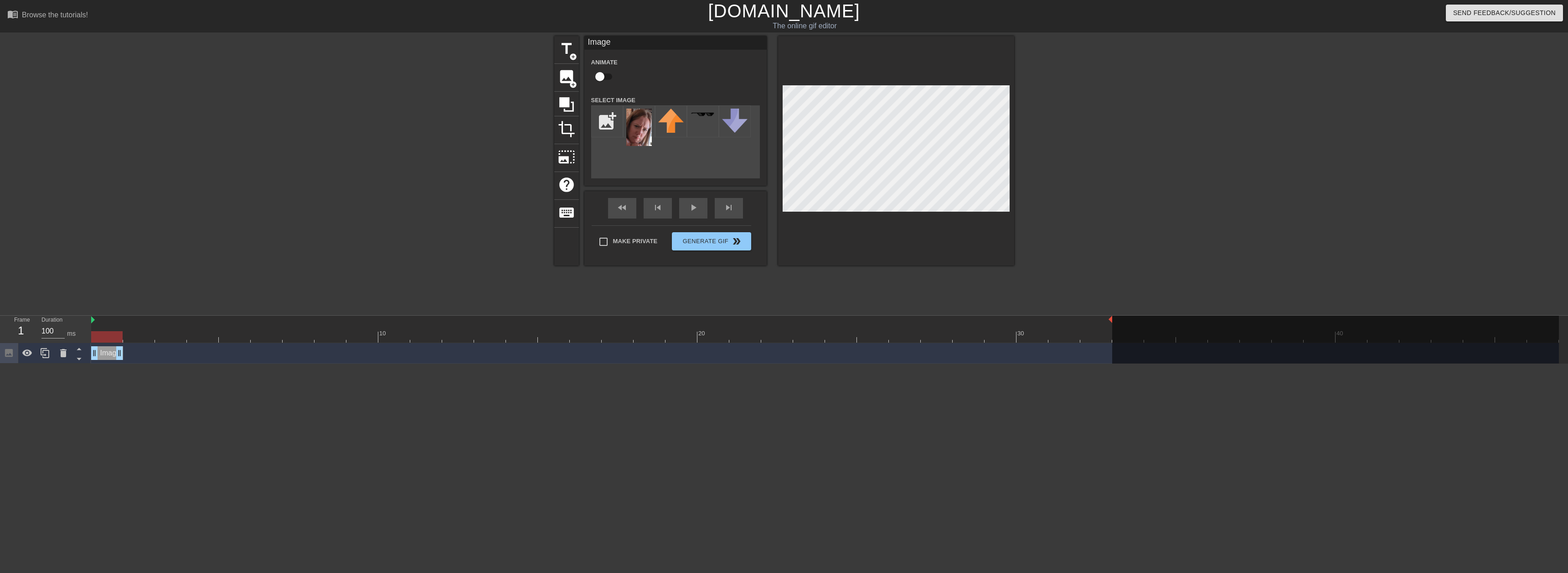
drag, startPoint x: 1555, startPoint y: 349, endPoint x: 115, endPoint y: 367, distance: 1440.1
click at [115, 364] on html "menu_book Browse the tutorials! Gifntext.com The online gif editor Send Feedbac…" at bounding box center [784, 181] width 1568 height 364
click at [43, 353] on icon at bounding box center [45, 353] width 11 height 11
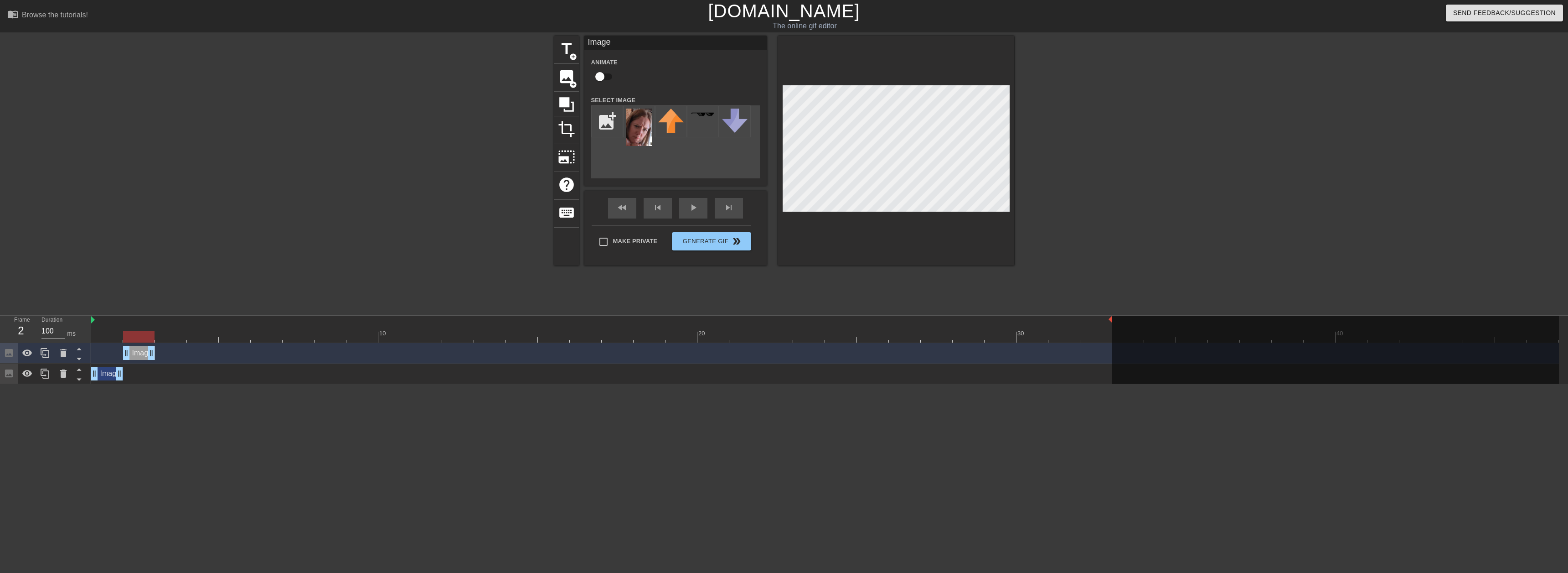
drag, startPoint x: 108, startPoint y: 356, endPoint x: 139, endPoint y: 349, distance: 31.8
click at [133, 354] on div "Image drag_handle drag_handle" at bounding box center [139, 353] width 32 height 13
click at [148, 334] on div at bounding box center [139, 337] width 32 height 12
drag, startPoint x: 149, startPoint y: 355, endPoint x: 184, endPoint y: 350, distance: 35.4
click at [49, 354] on icon at bounding box center [45, 353] width 11 height 11
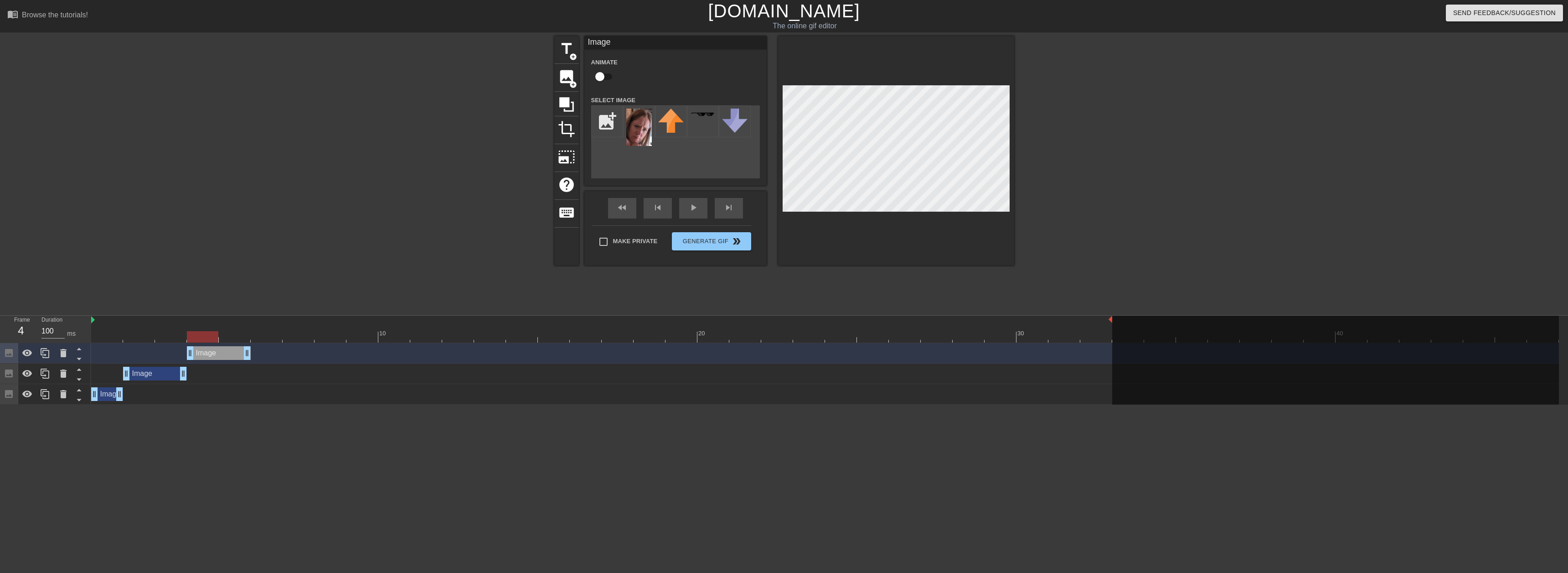
drag, startPoint x: 167, startPoint y: 353, endPoint x: 231, endPoint y: 355, distance: 64.0
click at [231, 355] on div "Image drag_handle drag_handle" at bounding box center [219, 353] width 64 height 13
drag, startPoint x: 211, startPoint y: 336, endPoint x: 462, endPoint y: 323, distance: 251.3
click at [462, 323] on div "10 20 30 40" at bounding box center [825, 329] width 1468 height 27
click at [44, 354] on icon at bounding box center [45, 353] width 11 height 11
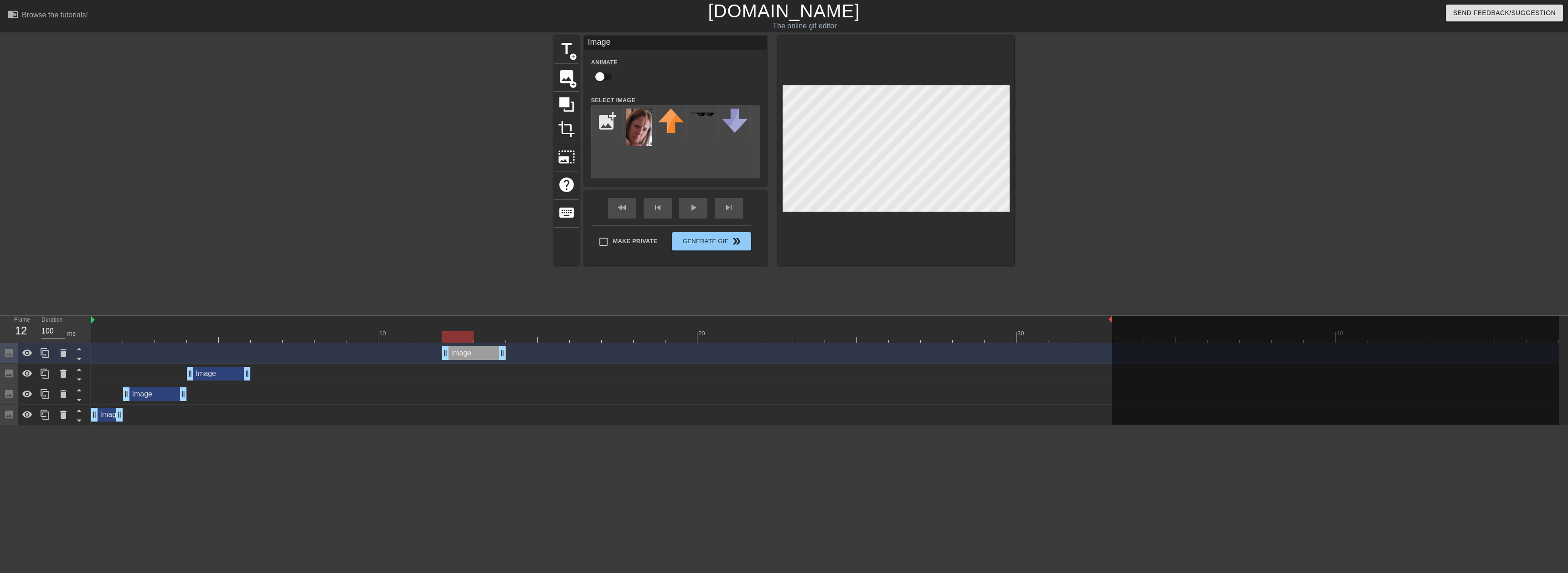
drag, startPoint x: 219, startPoint y: 351, endPoint x: 477, endPoint y: 346, distance: 258.0
click at [477, 346] on div "Image drag_handle drag_handle" at bounding box center [474, 353] width 64 height 13
drag, startPoint x: 458, startPoint y: 337, endPoint x: 472, endPoint y: 332, distance: 14.9
click at [472, 332] on div at bounding box center [458, 337] width 32 height 12
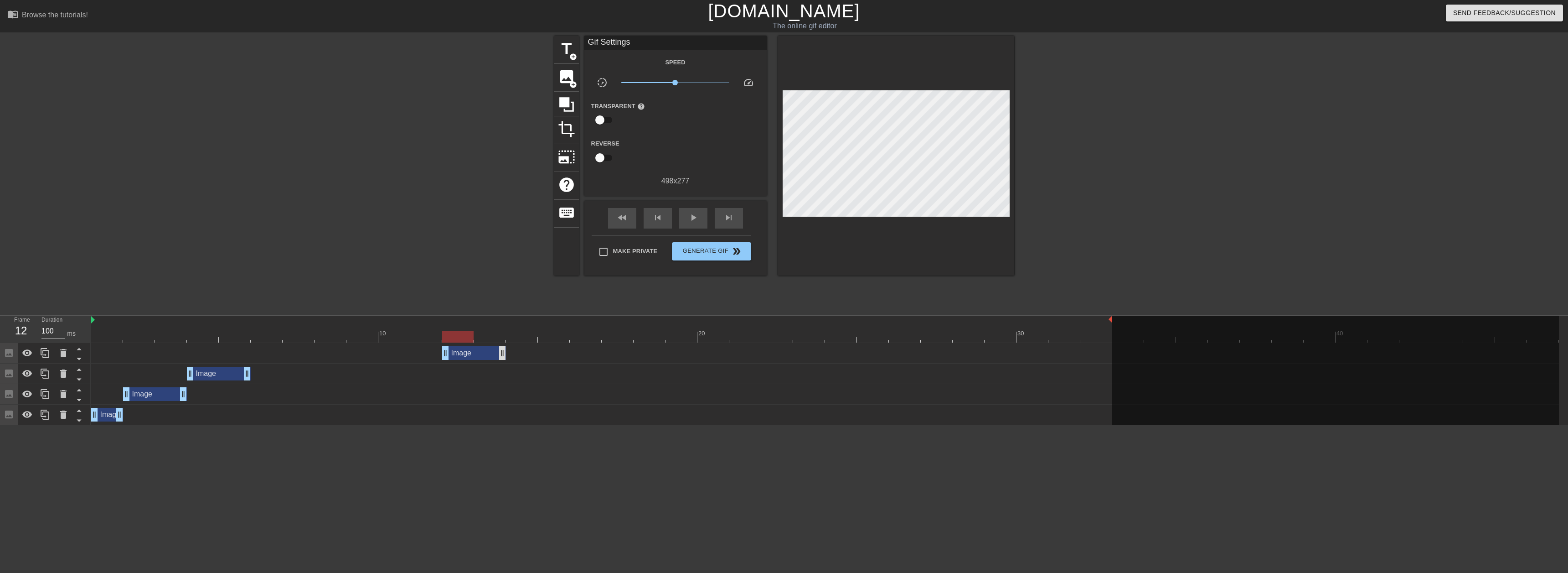
drag, startPoint x: 505, startPoint y: 354, endPoint x: 500, endPoint y: 355, distance: 5.1
click at [500, 355] on div "Image drag_handle drag_handle" at bounding box center [825, 353] width 1468 height 13
drag, startPoint x: 502, startPoint y: 356, endPoint x: 484, endPoint y: 355, distance: 18.0
click at [484, 355] on div "Image drag_handle drag_handle" at bounding box center [825, 353] width 1468 height 13
click at [44, 357] on icon at bounding box center [45, 353] width 9 height 10
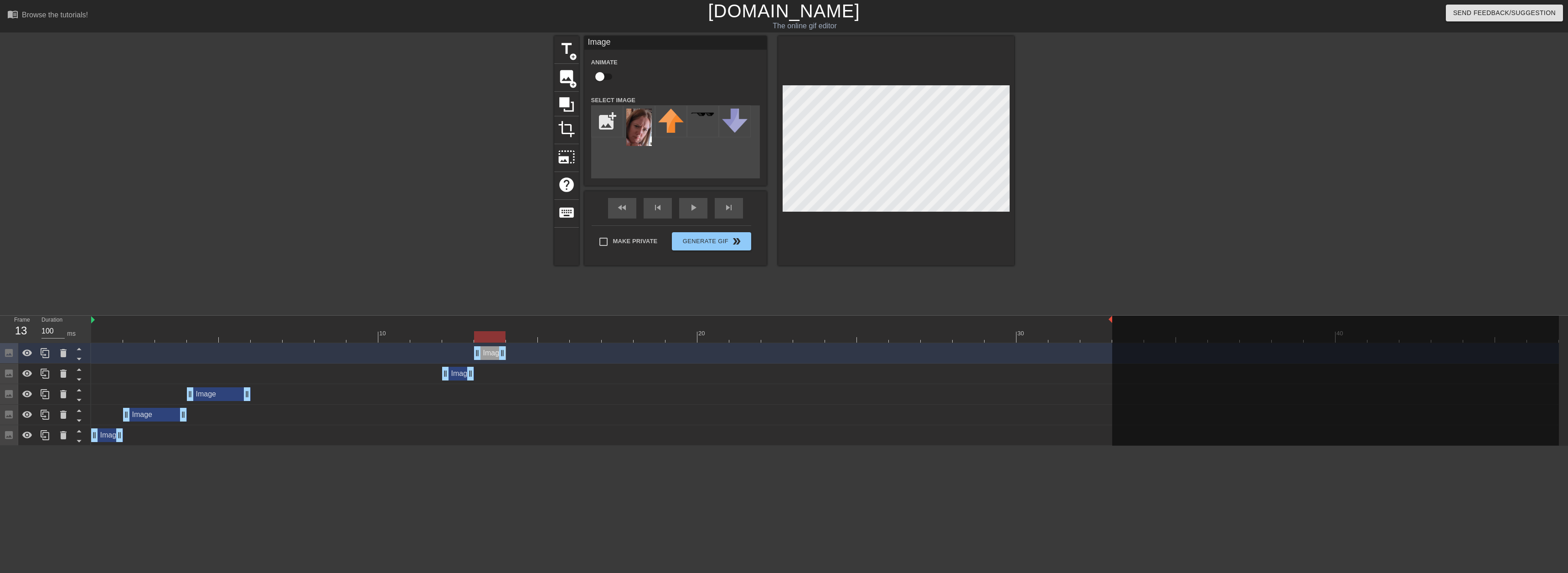
drag, startPoint x: 460, startPoint y: 352, endPoint x: 490, endPoint y: 351, distance: 30.0
click at [490, 351] on div "Image drag_handle drag_handle" at bounding box center [490, 353] width 32 height 13
drag, startPoint x: 50, startPoint y: 353, endPoint x: 75, endPoint y: 357, distance: 25.3
click at [49, 353] on icon at bounding box center [45, 353] width 11 height 11
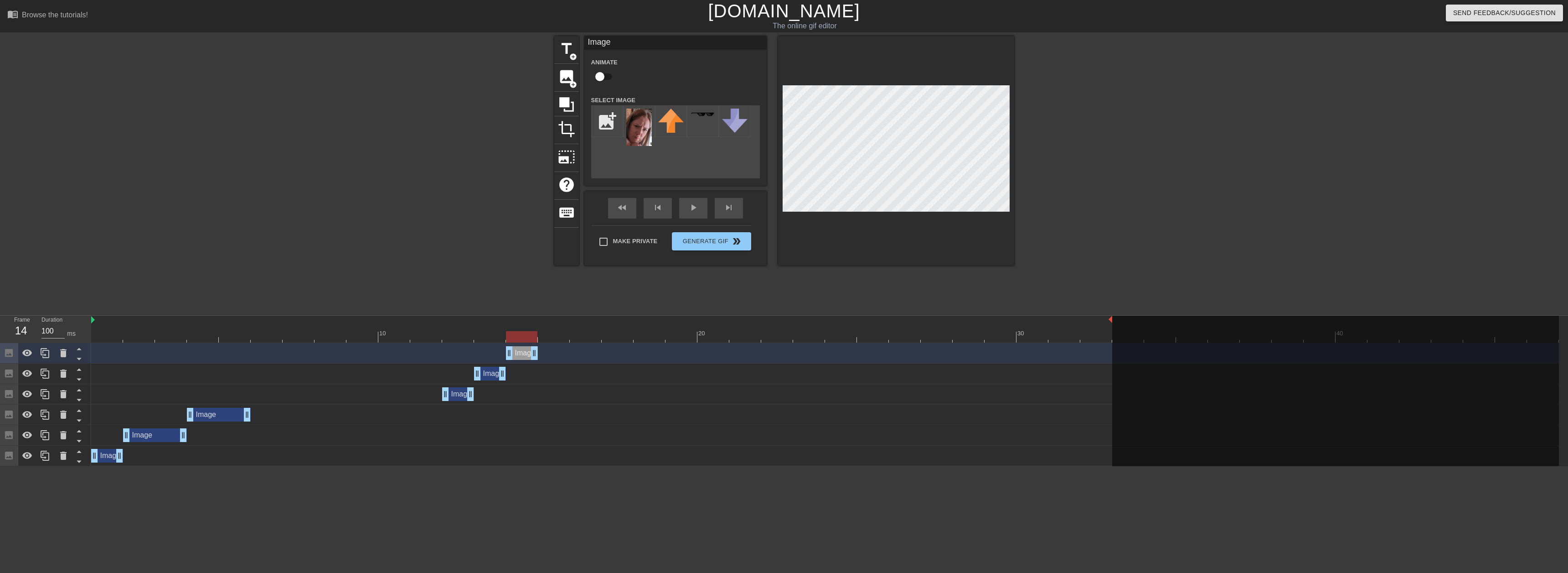
drag, startPoint x: 496, startPoint y: 353, endPoint x: 522, endPoint y: 350, distance: 26.2
click at [522, 350] on div "Image drag_handle drag_handle" at bounding box center [522, 353] width 32 height 13
click at [41, 348] on icon at bounding box center [45, 353] width 11 height 11
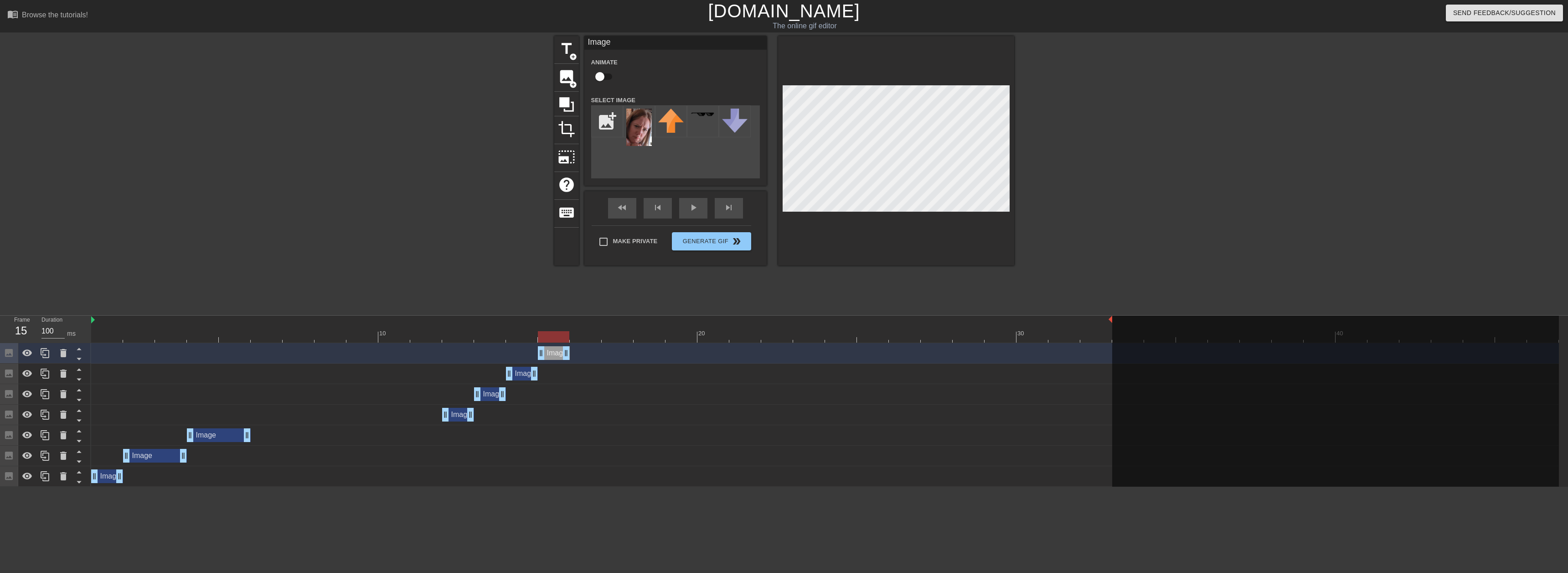
drag, startPoint x: 525, startPoint y: 356, endPoint x: 551, endPoint y: 351, distance: 26.5
click at [549, 353] on div "Image drag_handle drag_handle" at bounding box center [554, 353] width 32 height 13
click at [44, 356] on icon at bounding box center [45, 353] width 11 height 11
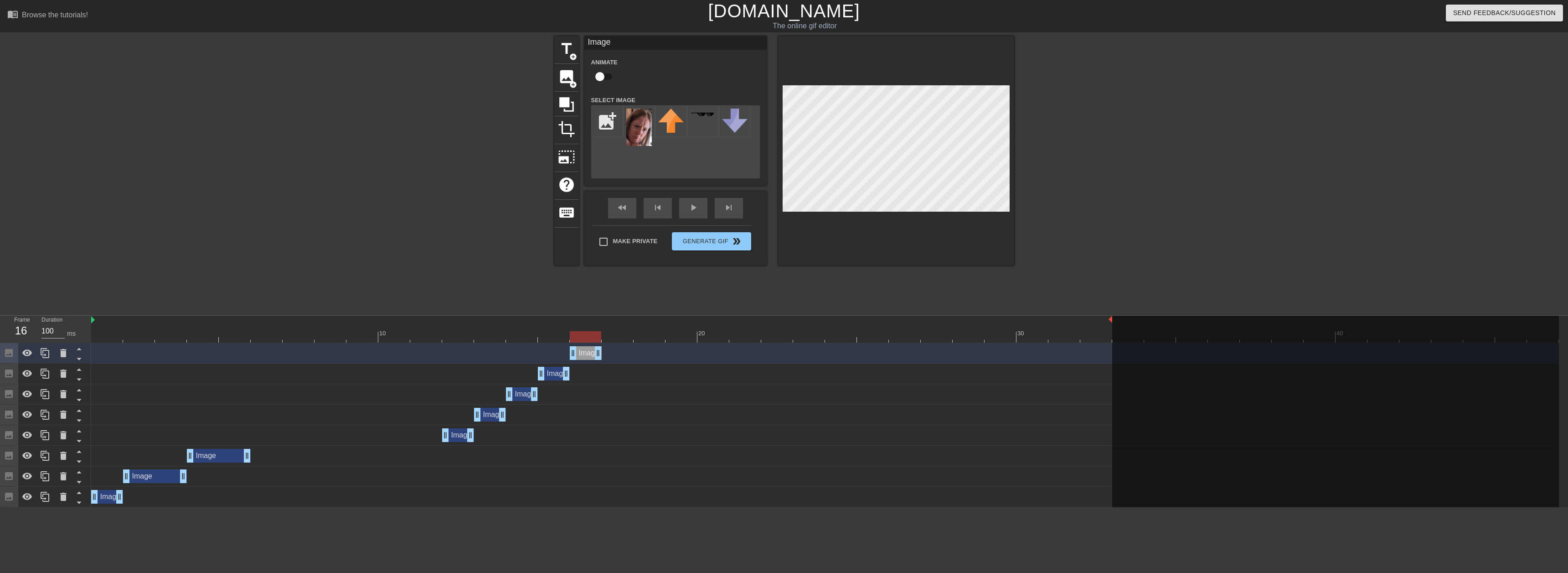
drag, startPoint x: 553, startPoint y: 353, endPoint x: 586, endPoint y: 351, distance: 33.1
click at [584, 351] on div "Image drag_handle drag_handle" at bounding box center [586, 353] width 32 height 13
drag, startPoint x: 48, startPoint y: 355, endPoint x: 110, endPoint y: 353, distance: 62.0
click at [48, 356] on icon at bounding box center [45, 353] width 11 height 11
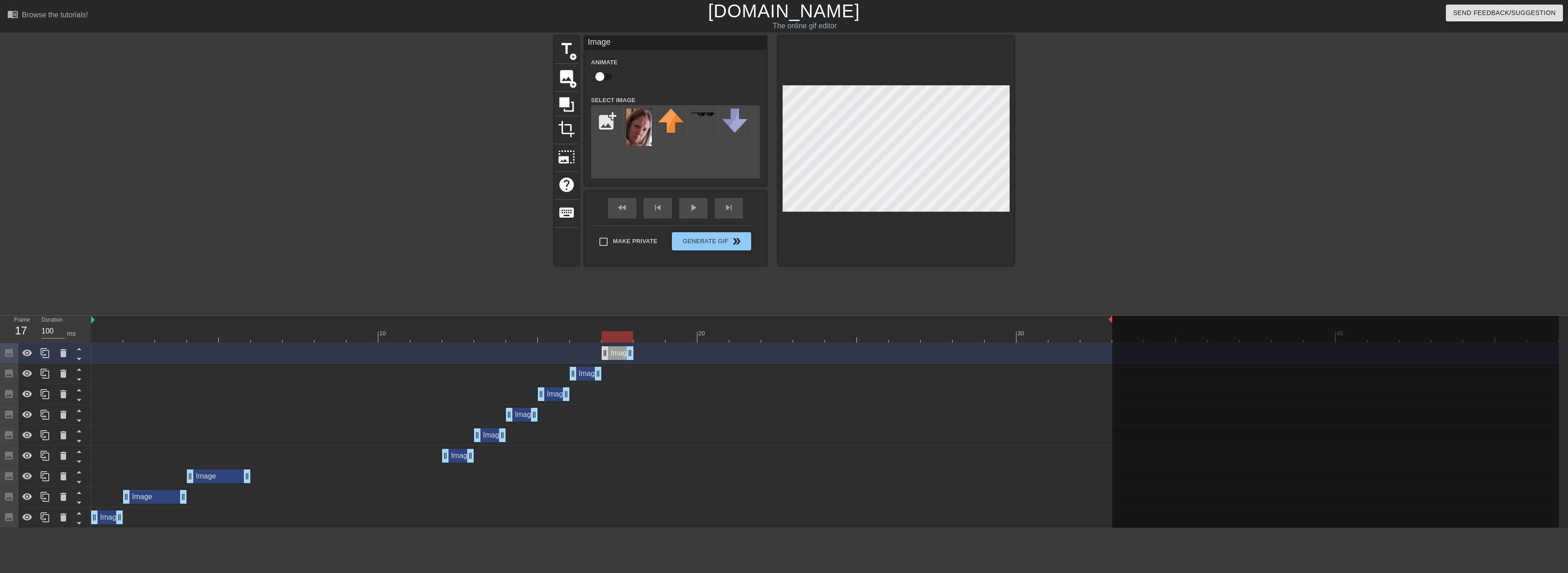
drag, startPoint x: 587, startPoint y: 353, endPoint x: 609, endPoint y: 349, distance: 22.4
click at [606, 351] on div "Image drag_handle drag_handle" at bounding box center [617, 353] width 32 height 13
click at [51, 359] on div at bounding box center [45, 353] width 18 height 20
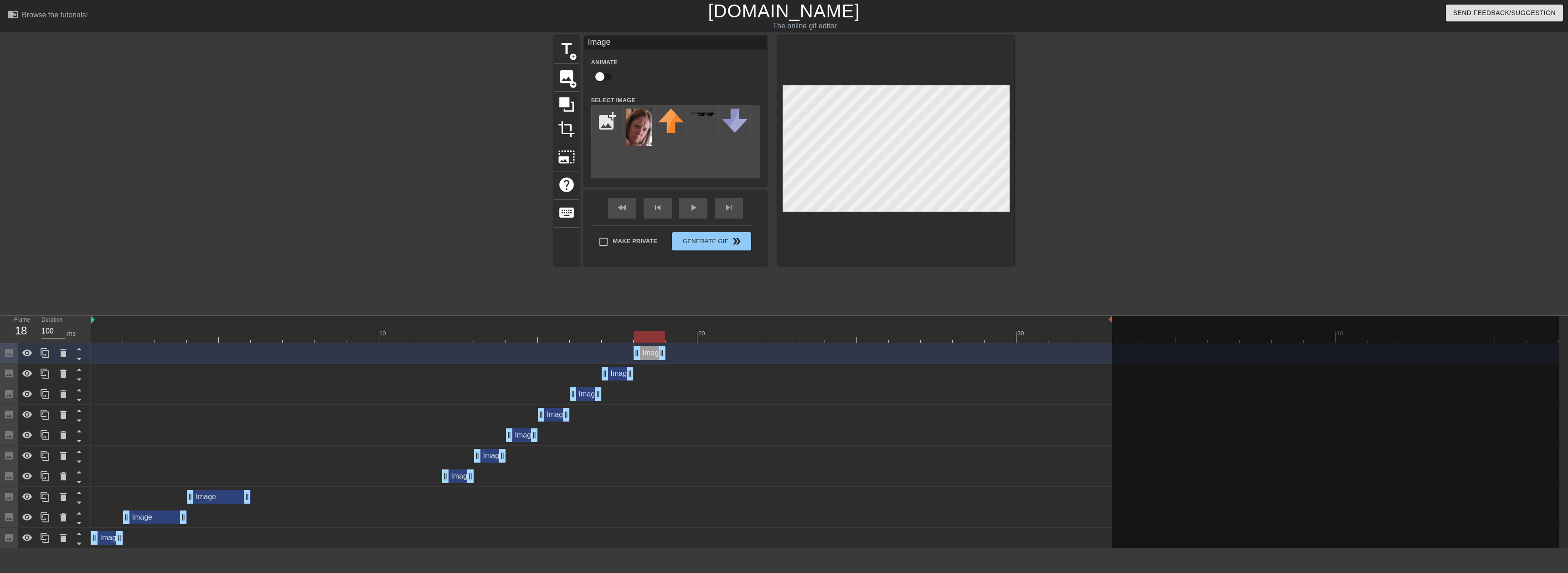
drag, startPoint x: 628, startPoint y: 357, endPoint x: 645, endPoint y: 357, distance: 17.0
click at [645, 357] on div "Image drag_handle drag_handle" at bounding box center [649, 353] width 32 height 13
click at [41, 356] on icon at bounding box center [45, 353] width 11 height 11
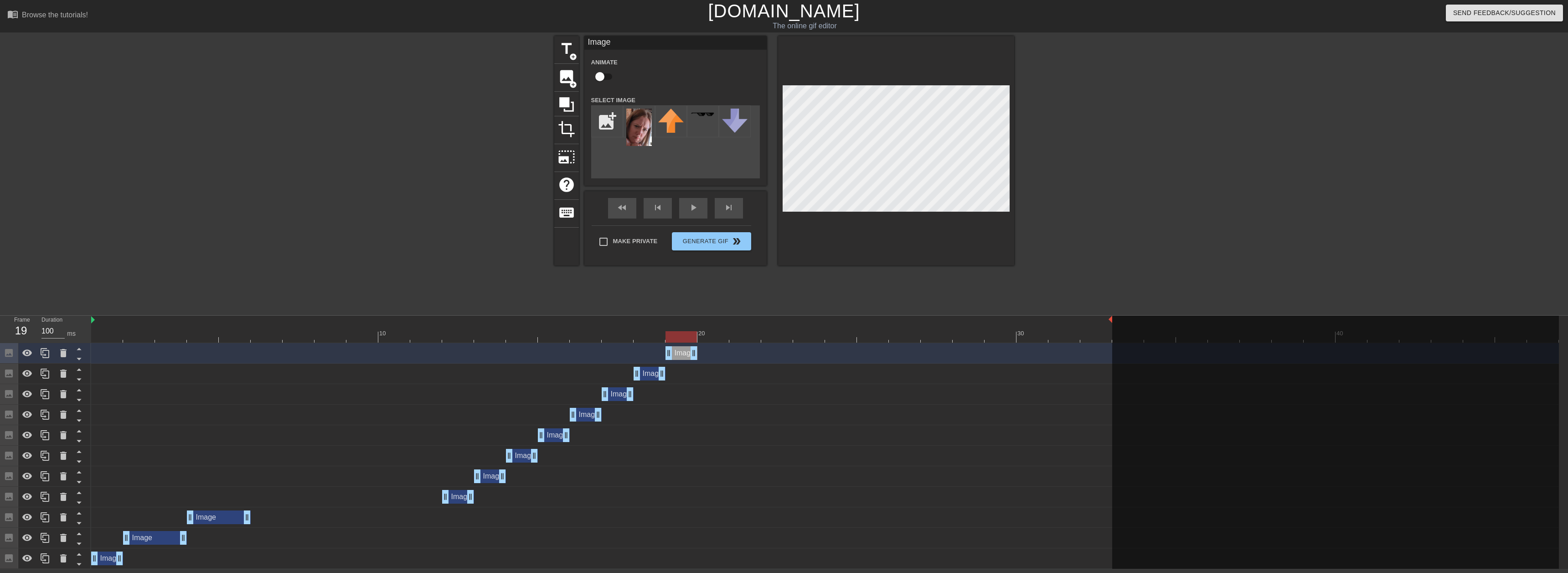
drag, startPoint x: 649, startPoint y: 351, endPoint x: 674, endPoint y: 353, distance: 25.1
click at [674, 353] on div "Image drag_handle drag_handle" at bounding box center [681, 353] width 32 height 13
drag, startPoint x: 43, startPoint y: 351, endPoint x: 50, endPoint y: 350, distance: 7.1
click at [46, 351] on icon at bounding box center [45, 353] width 9 height 10
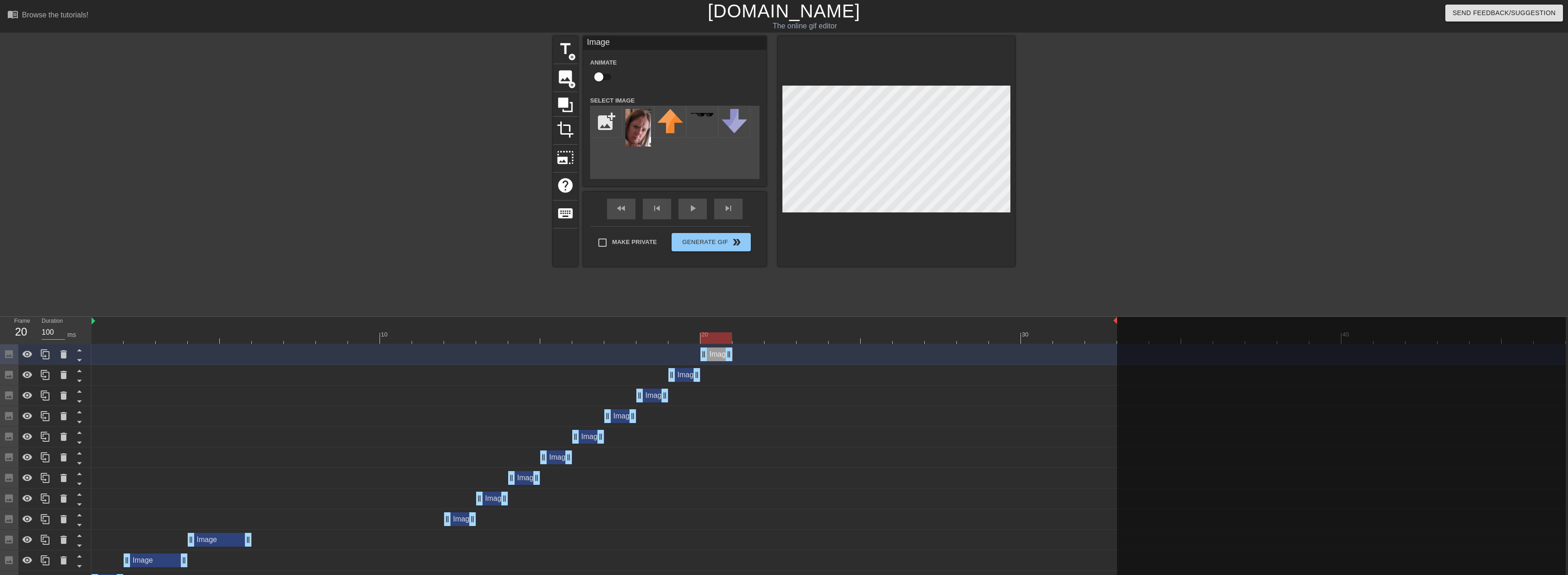
drag, startPoint x: 683, startPoint y: 358, endPoint x: 724, endPoint y: 320, distance: 55.9
click at [702, 359] on div "Image drag_handle drag_handle" at bounding box center [716, 354] width 32 height 13
click at [48, 364] on div at bounding box center [45, 354] width 18 height 20
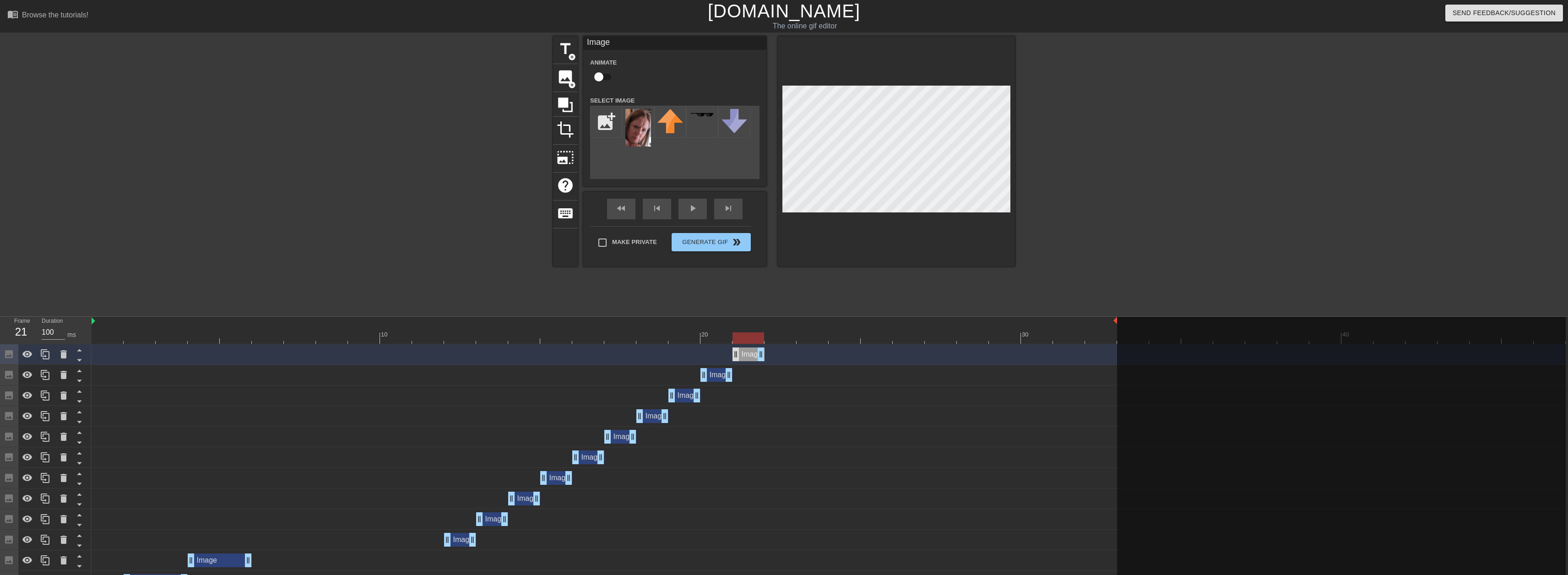
drag, startPoint x: 721, startPoint y: 353, endPoint x: 735, endPoint y: 354, distance: 14.0
click at [735, 354] on div "Image drag_handle drag_handle" at bounding box center [748, 354] width 32 height 13
click at [50, 359] on icon at bounding box center [45, 354] width 11 height 11
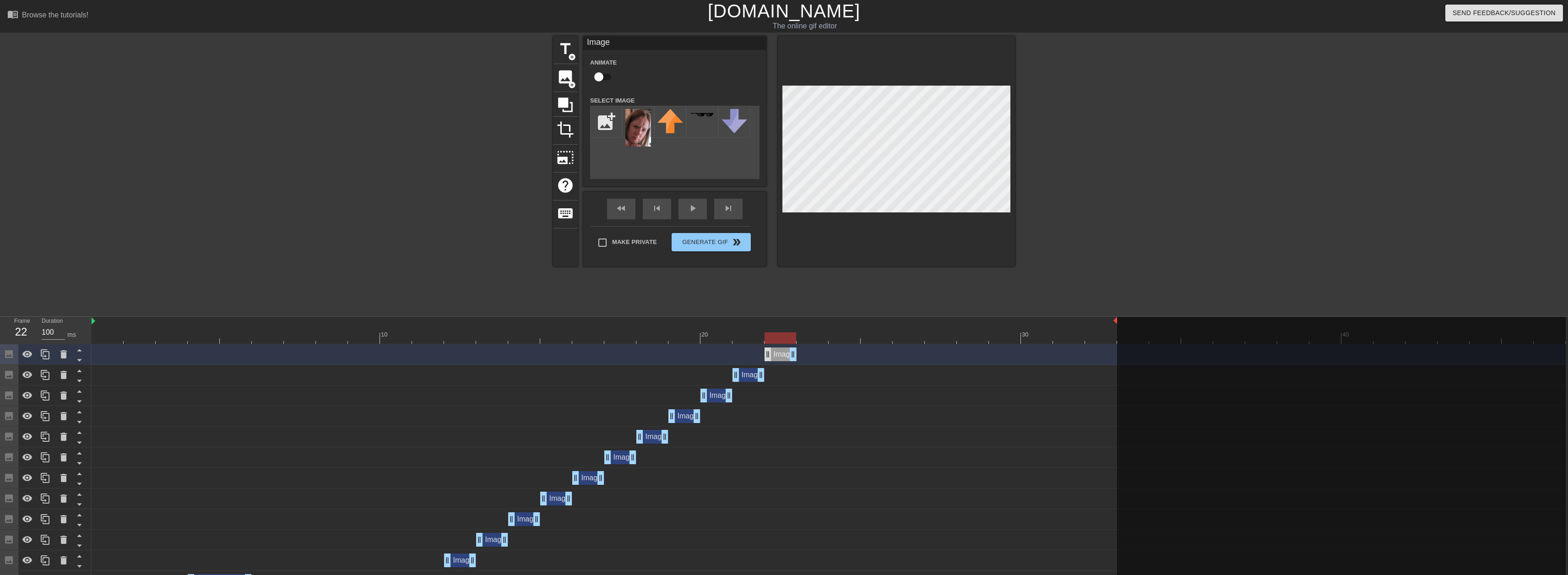
drag, startPoint x: 748, startPoint y: 360, endPoint x: 767, endPoint y: 356, distance: 19.4
click at [767, 360] on div "Image drag_handle drag_handle" at bounding box center [781, 354] width 32 height 13
click at [41, 354] on icon at bounding box center [45, 354] width 9 height 10
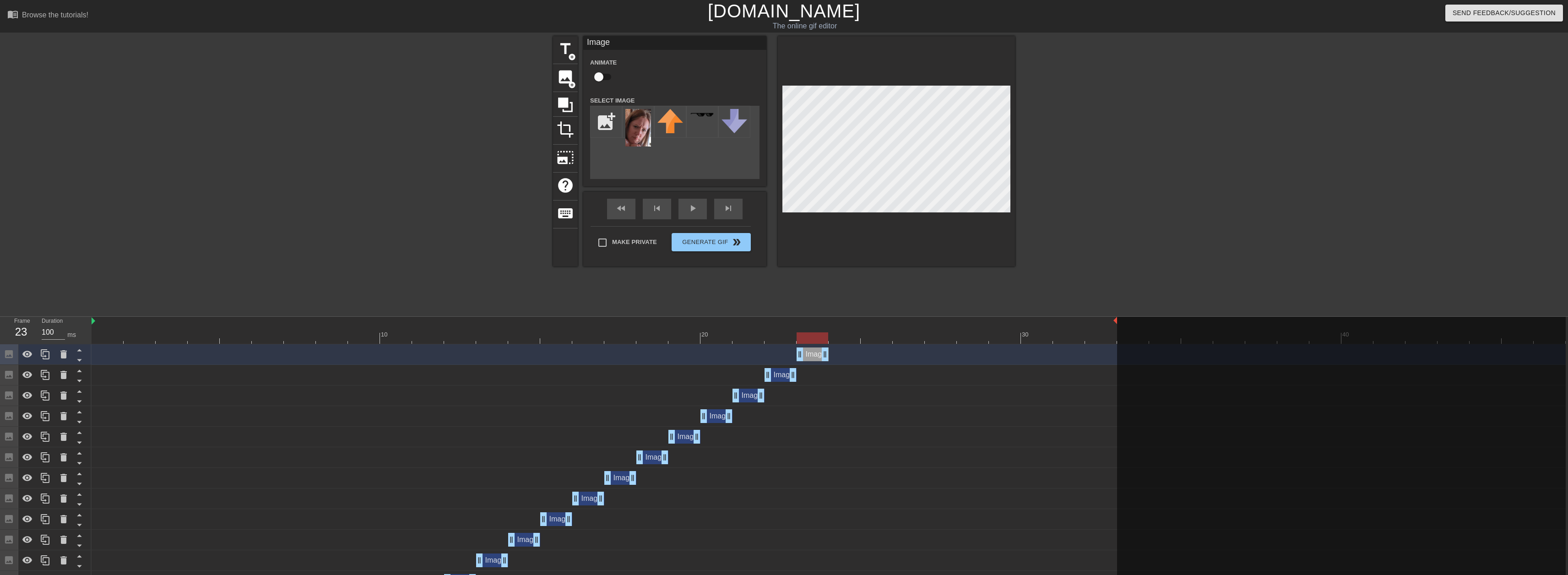
drag, startPoint x: 778, startPoint y: 355, endPoint x: 837, endPoint y: 295, distance: 84.1
click at [804, 349] on div "Image drag_handle drag_handle" at bounding box center [812, 354] width 32 height 13
click at [40, 359] on icon at bounding box center [45, 354] width 11 height 11
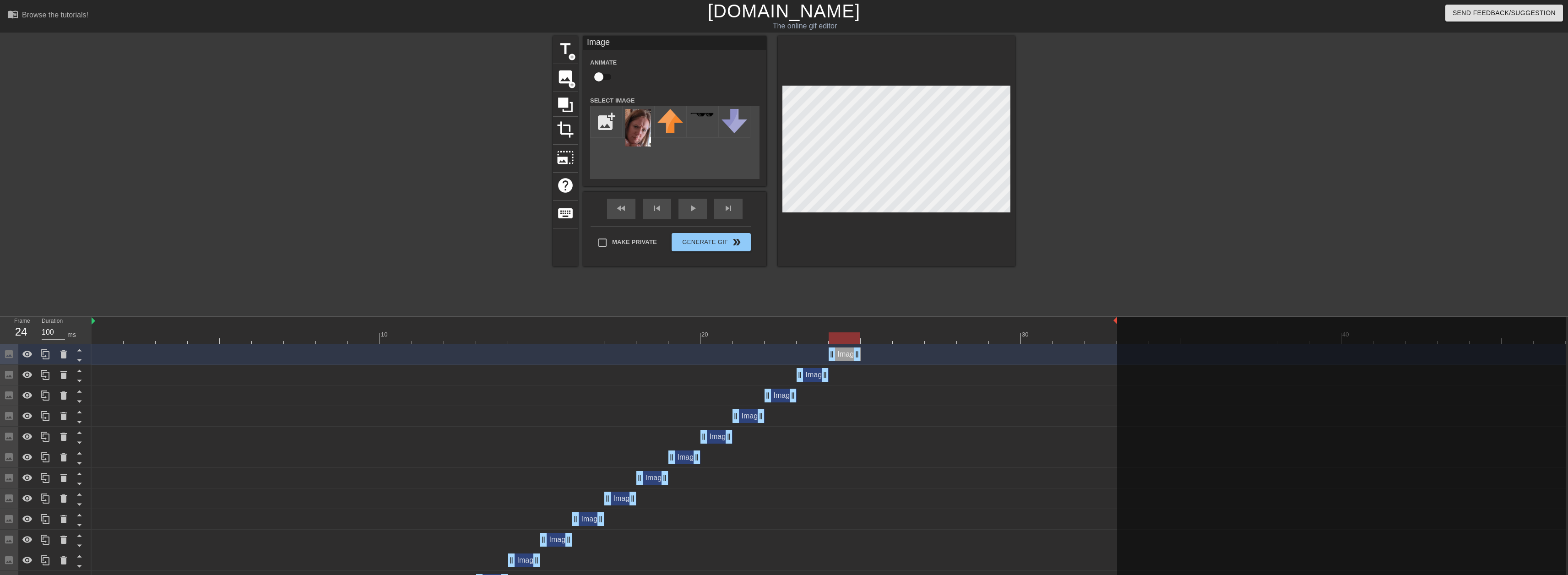
drag, startPoint x: 812, startPoint y: 357, endPoint x: 859, endPoint y: 282, distance: 88.5
click at [839, 357] on div "Image drag_handle drag_handle" at bounding box center [844, 354] width 32 height 13
drag, startPoint x: 46, startPoint y: 356, endPoint x: 315, endPoint y: 324, distance: 270.9
click at [50, 355] on icon at bounding box center [45, 354] width 11 height 11
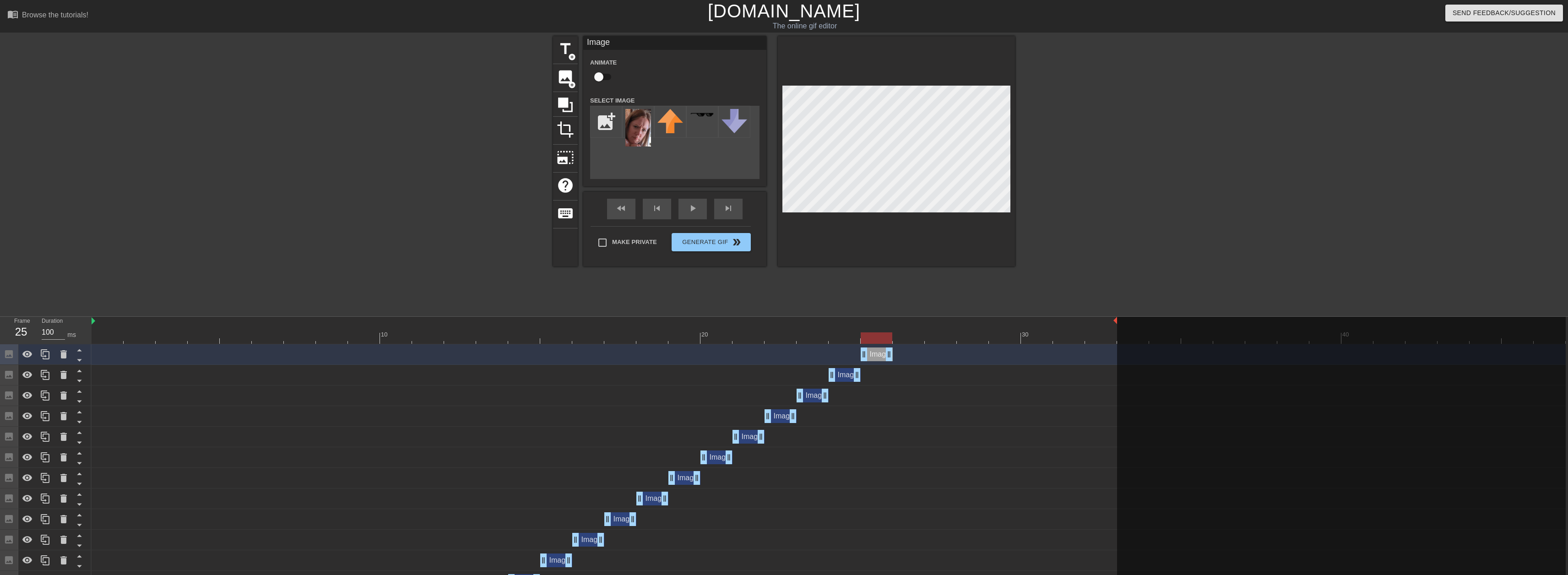
drag, startPoint x: 859, startPoint y: 357, endPoint x: 869, endPoint y: 357, distance: 10.0
click at [869, 357] on div "Image drag_handle drag_handle" at bounding box center [877, 354] width 32 height 13
click at [41, 356] on icon at bounding box center [45, 354] width 9 height 10
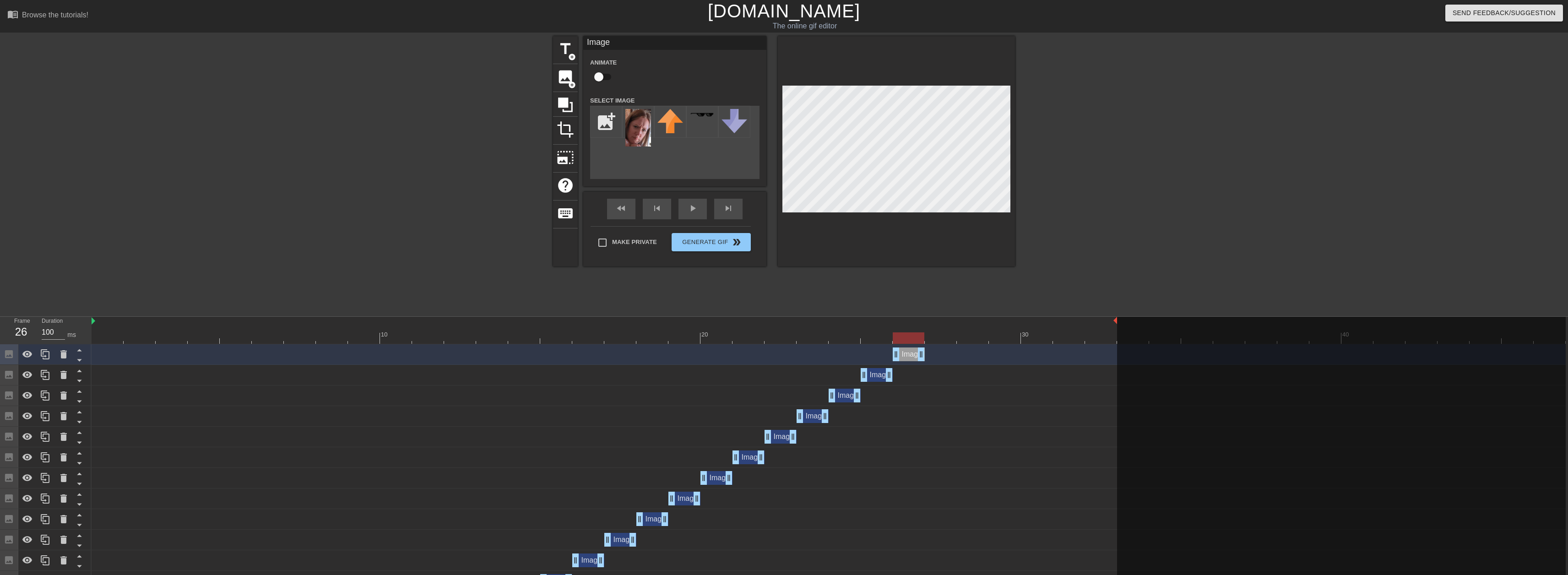
drag, startPoint x: 897, startPoint y: 358, endPoint x: 910, endPoint y: 342, distance: 20.6
click at [907, 358] on div "Image drag_handle drag_handle" at bounding box center [908, 354] width 32 height 13
drag, startPoint x: 43, startPoint y: 356, endPoint x: 101, endPoint y: 347, distance: 58.7
click at [44, 356] on icon at bounding box center [45, 354] width 9 height 10
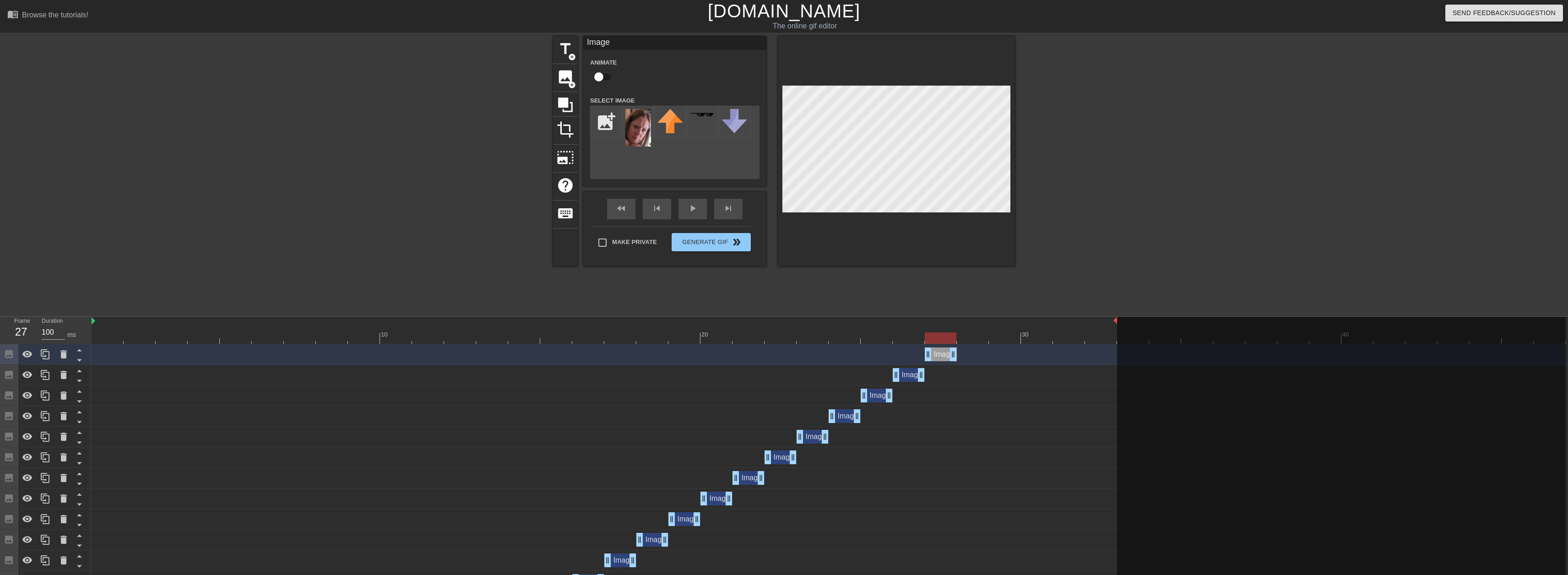
drag, startPoint x: 905, startPoint y: 358, endPoint x: 932, endPoint y: 353, distance: 27.5
click at [932, 353] on div "Image drag_handle drag_handle" at bounding box center [941, 354] width 32 height 13
click at [40, 358] on icon at bounding box center [45, 354] width 11 height 11
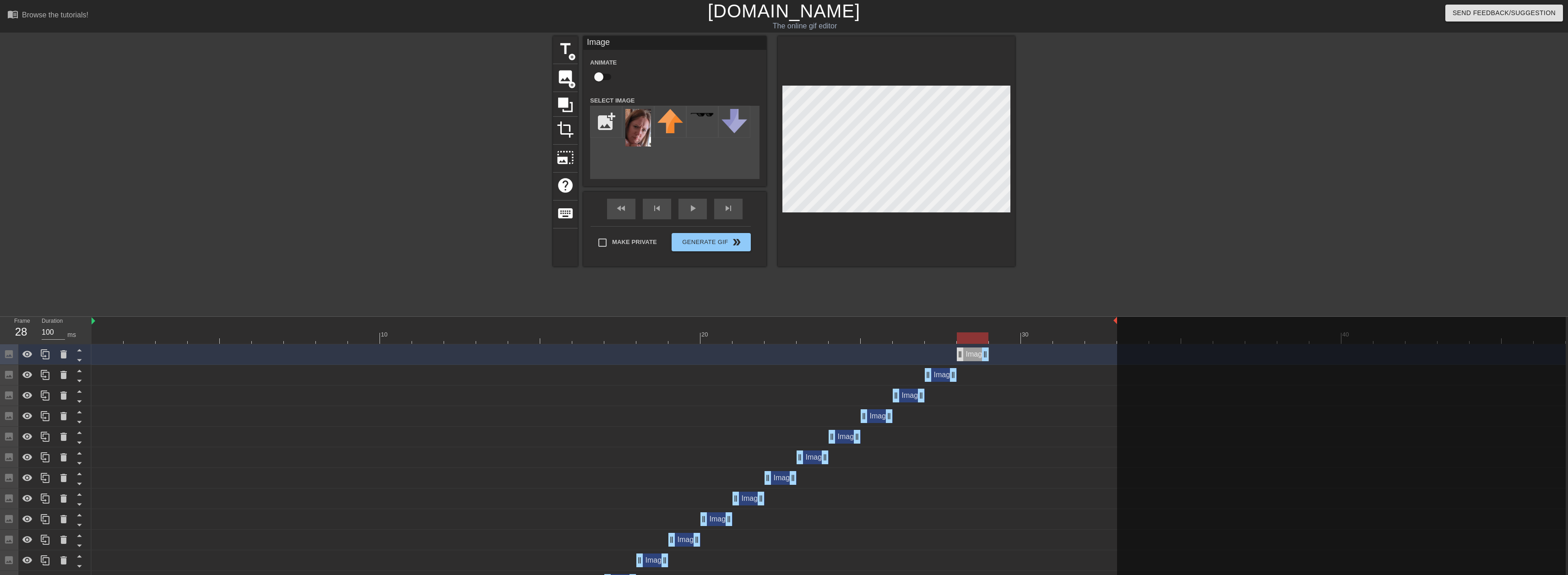
drag, startPoint x: 938, startPoint y: 356, endPoint x: 962, endPoint y: 356, distance: 24.0
click at [962, 357] on div "Image drag_handle drag_handle" at bounding box center [973, 354] width 32 height 13
drag, startPoint x: 45, startPoint y: 356, endPoint x: 65, endPoint y: 353, distance: 20.2
click at [45, 356] on icon at bounding box center [45, 354] width 9 height 10
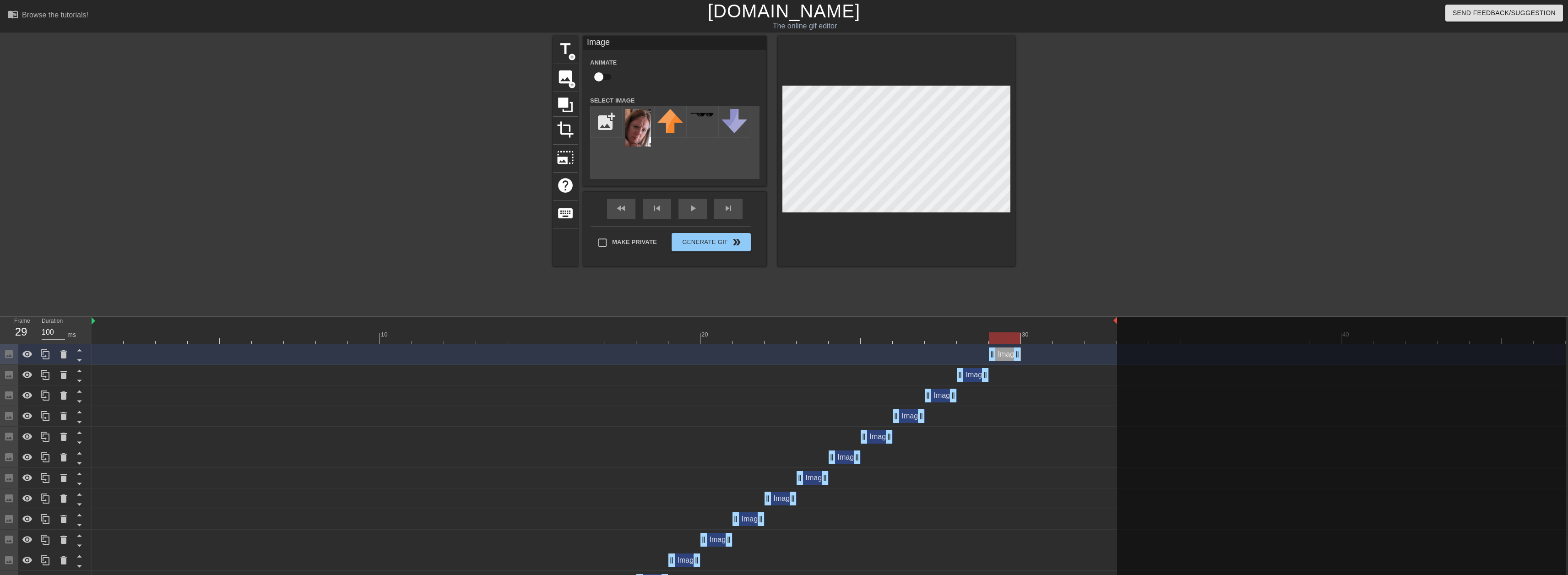
drag, startPoint x: 972, startPoint y: 356, endPoint x: 998, endPoint y: 357, distance: 26.0
click at [998, 357] on div "Image drag_handle drag_handle" at bounding box center [1004, 354] width 32 height 13
click at [48, 358] on icon at bounding box center [45, 354] width 11 height 11
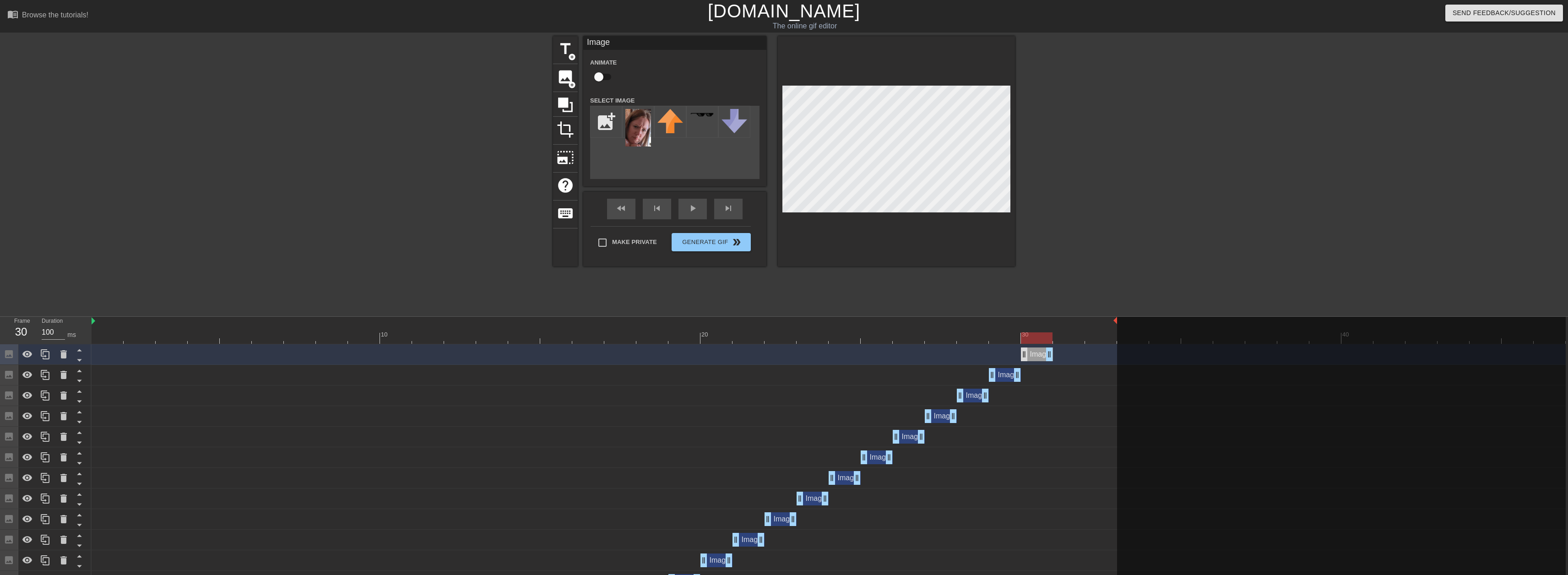
drag, startPoint x: 1005, startPoint y: 355, endPoint x: 1025, endPoint y: 353, distance: 20.1
click at [1025, 353] on div "Image drag_handle drag_handle" at bounding box center [1037, 354] width 32 height 13
click at [52, 355] on div at bounding box center [45, 354] width 18 height 20
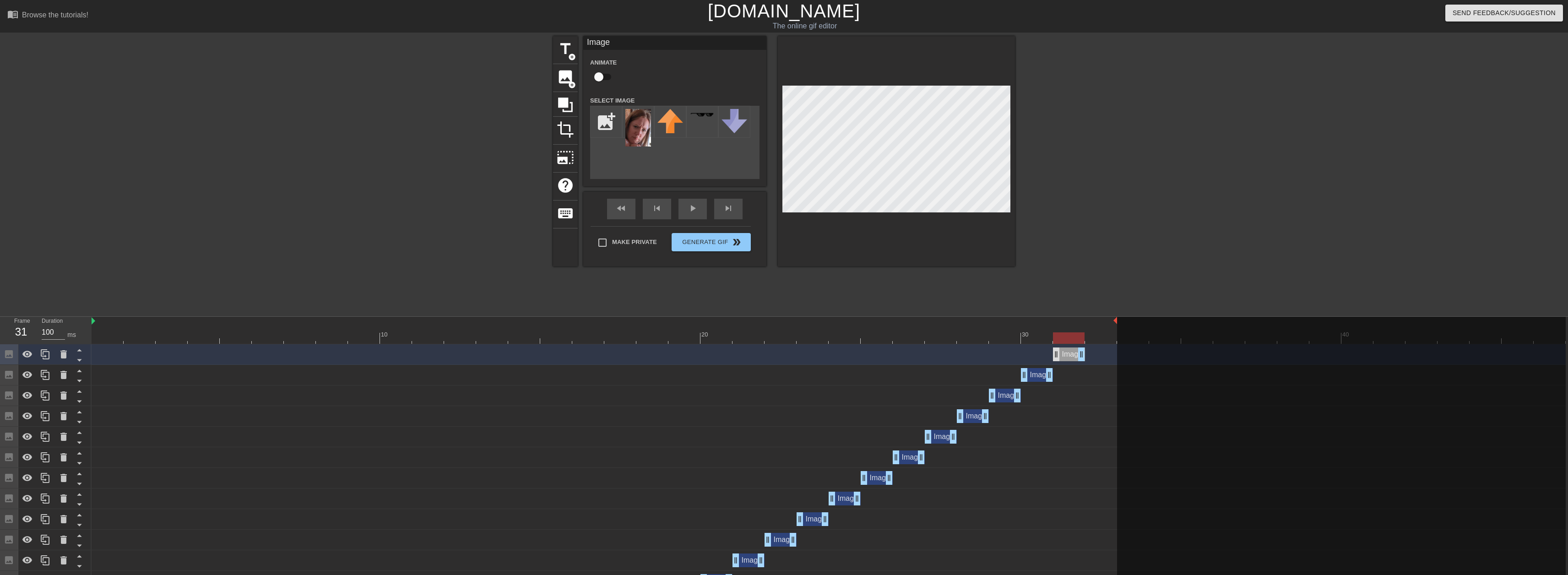
drag, startPoint x: 1036, startPoint y: 357, endPoint x: 1058, endPoint y: 354, distance: 22.2
click at [1058, 354] on div "Image drag_handle drag_handle" at bounding box center [1069, 354] width 32 height 13
click at [45, 356] on icon at bounding box center [45, 354] width 11 height 11
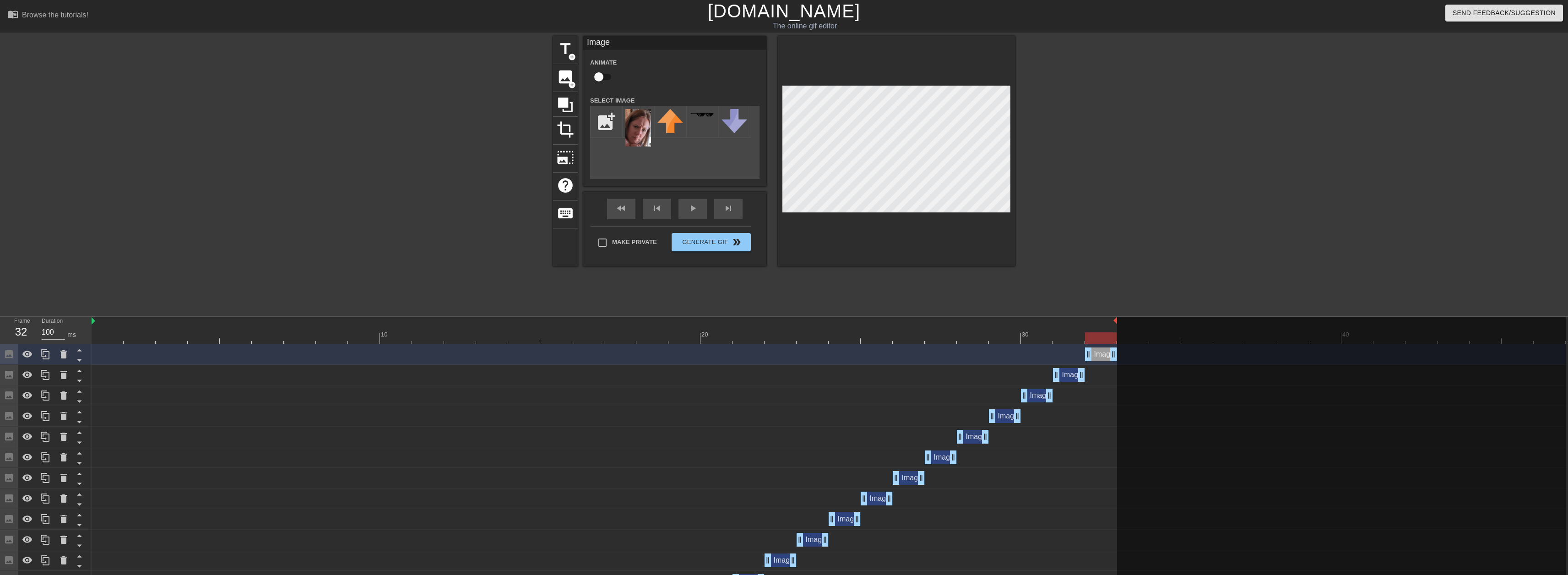
drag, startPoint x: 1066, startPoint y: 360, endPoint x: 1006, endPoint y: 274, distance: 104.9
click at [1085, 359] on div "Image drag_handle drag_handle" at bounding box center [1101, 354] width 32 height 13
click at [608, 241] on input "Make Private" at bounding box center [602, 242] width 19 height 19
checkbox input "true"
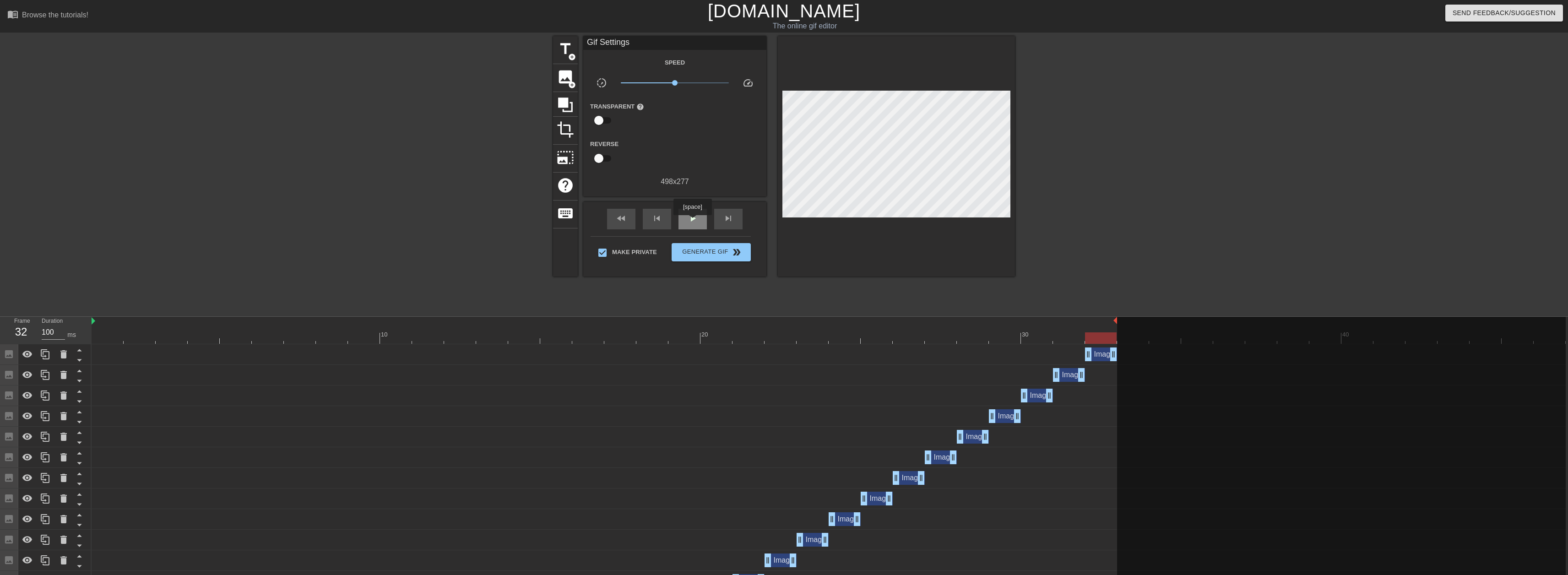
click at [693, 221] on span "play_arrow" at bounding box center [693, 218] width 11 height 11
click at [669, 243] on div "Make Private Generate Gif double_arrow" at bounding box center [671, 254] width 160 height 36
click at [686, 249] on span "Generate Gif double_arrow" at bounding box center [712, 252] width 72 height 11
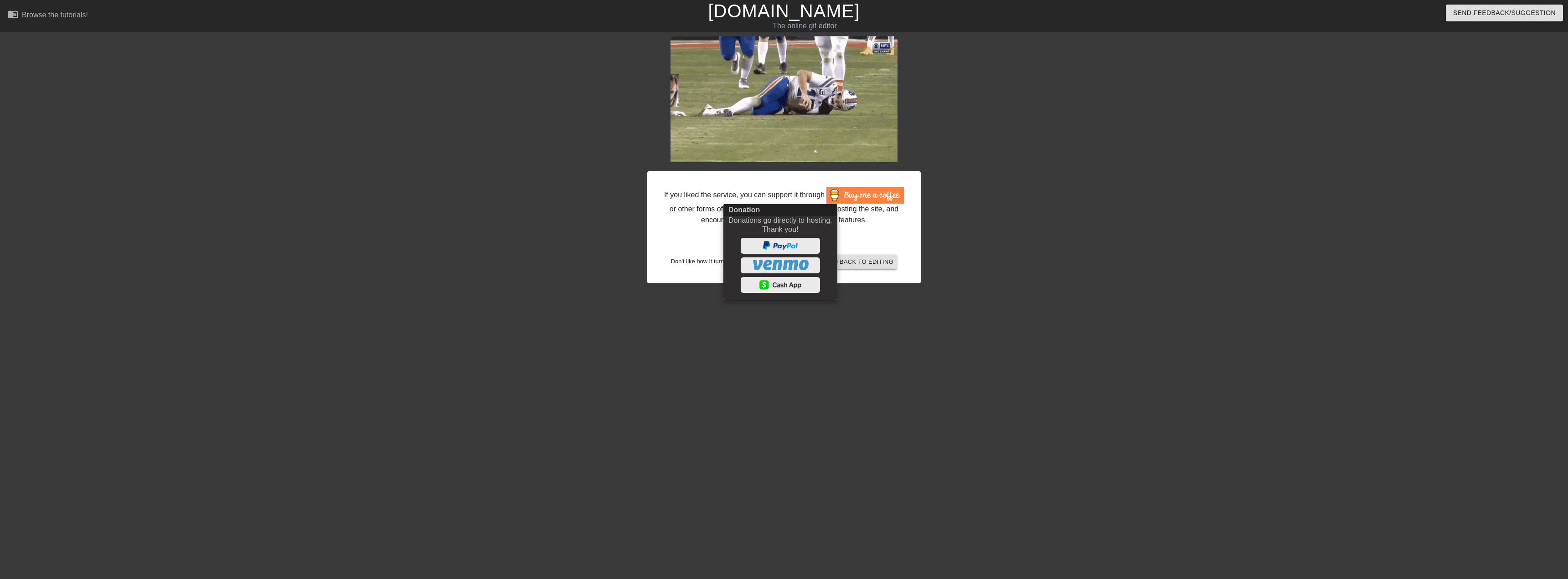
click at [569, 235] on div at bounding box center [784, 290] width 1568 height 579
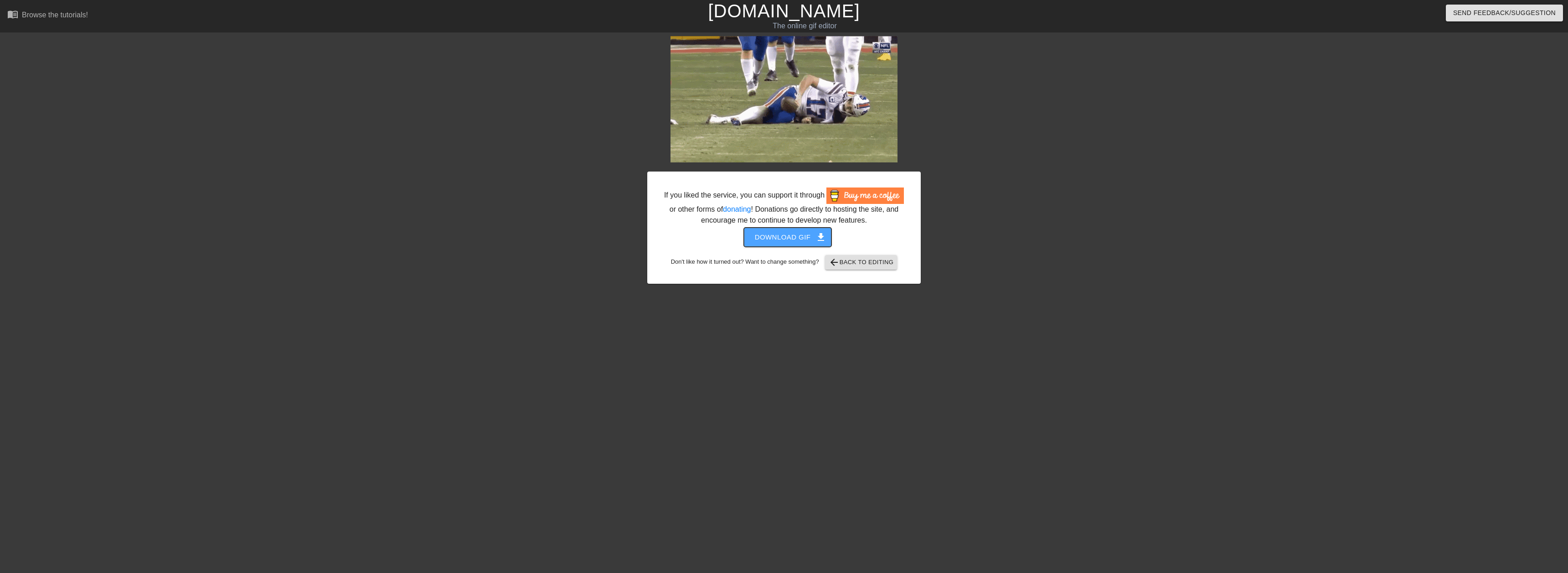
click at [785, 231] on button "Download gif get_app" at bounding box center [788, 237] width 88 height 19
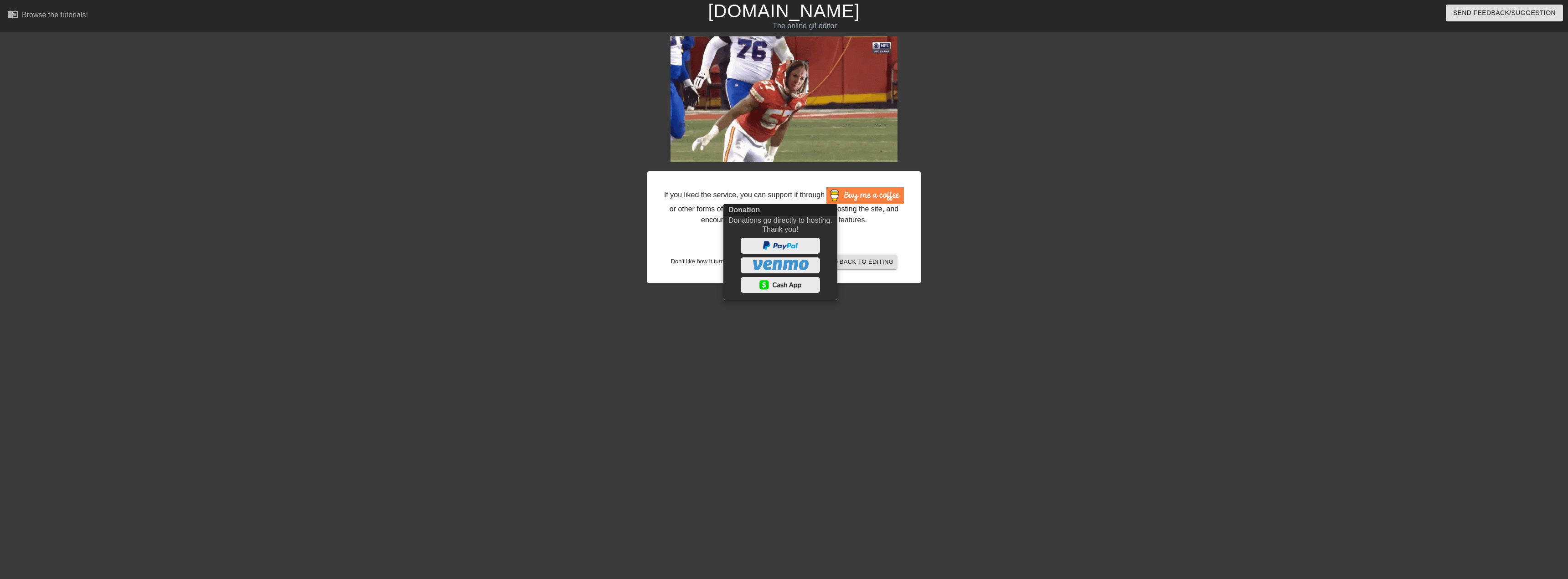
click at [786, 13] on div at bounding box center [784, 290] width 1568 height 579
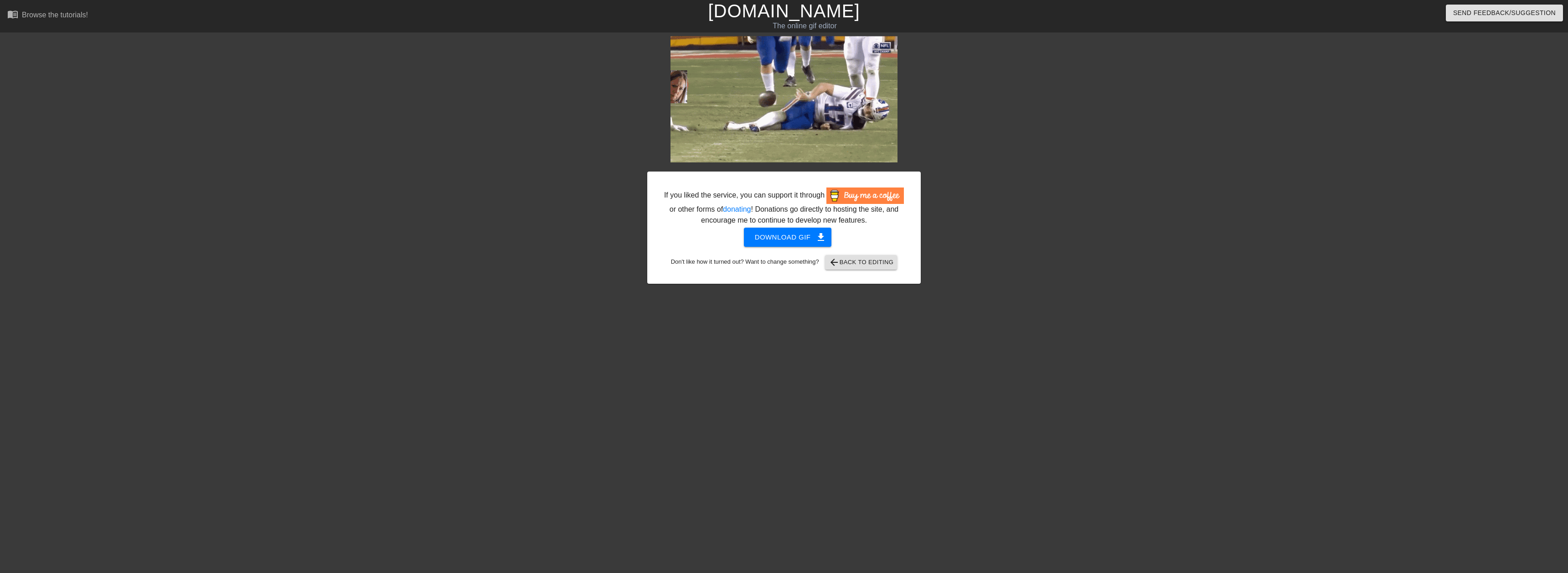
click at [807, 11] on link "[DOMAIN_NAME]" at bounding box center [783, 10] width 152 height 20
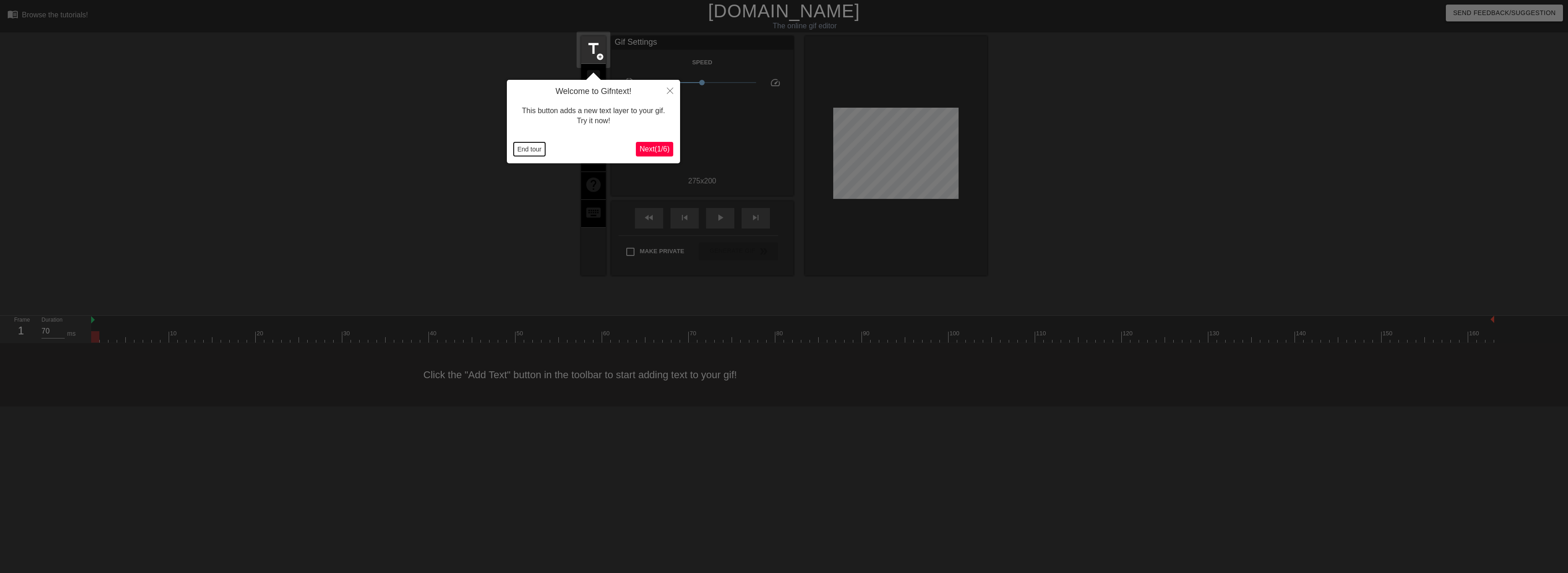
click at [534, 148] on button "End tour" at bounding box center [530, 149] width 32 height 13
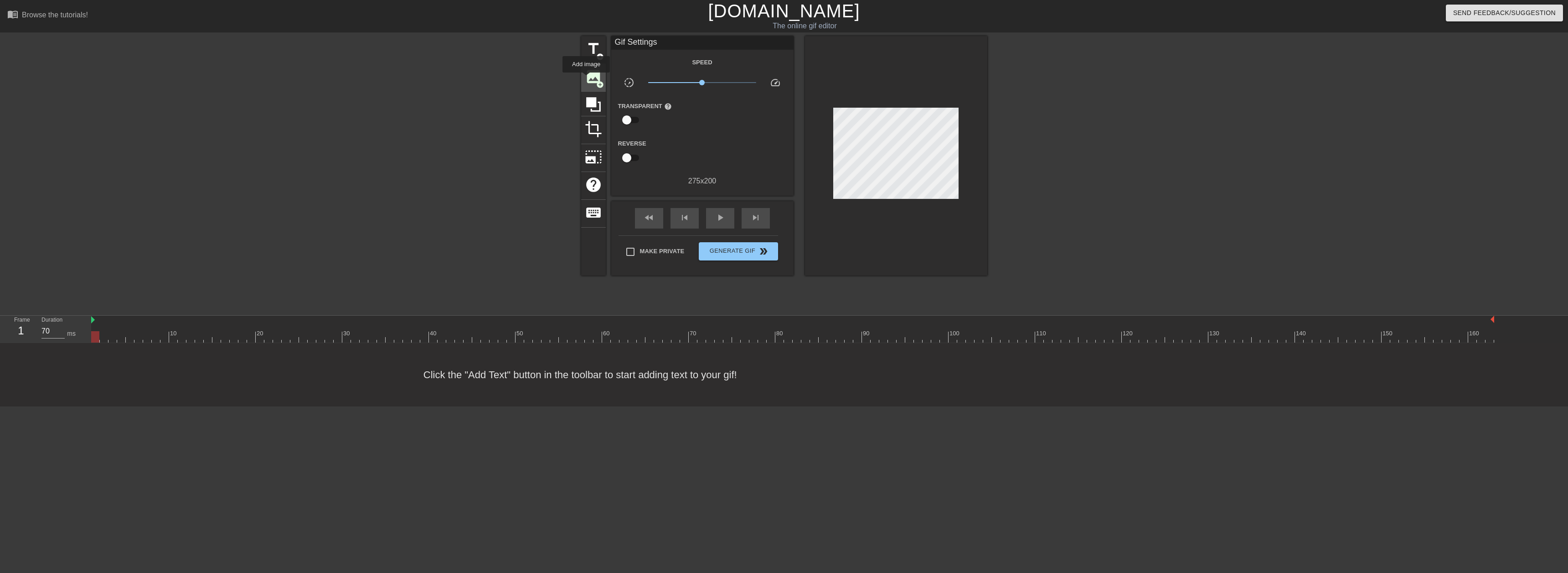
click at [589, 77] on span "image" at bounding box center [593, 77] width 17 height 17
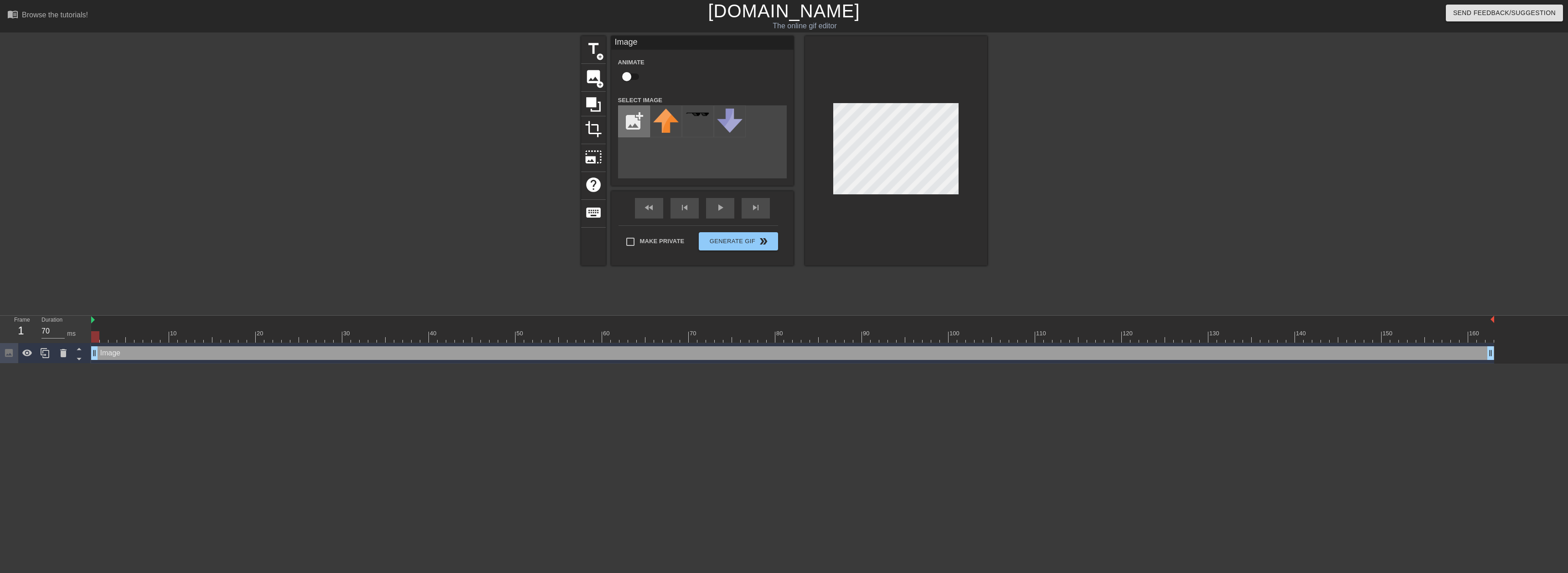
click at [637, 121] on input "file" at bounding box center [634, 121] width 31 height 31
click at [598, 77] on span "image" at bounding box center [593, 77] width 17 height 17
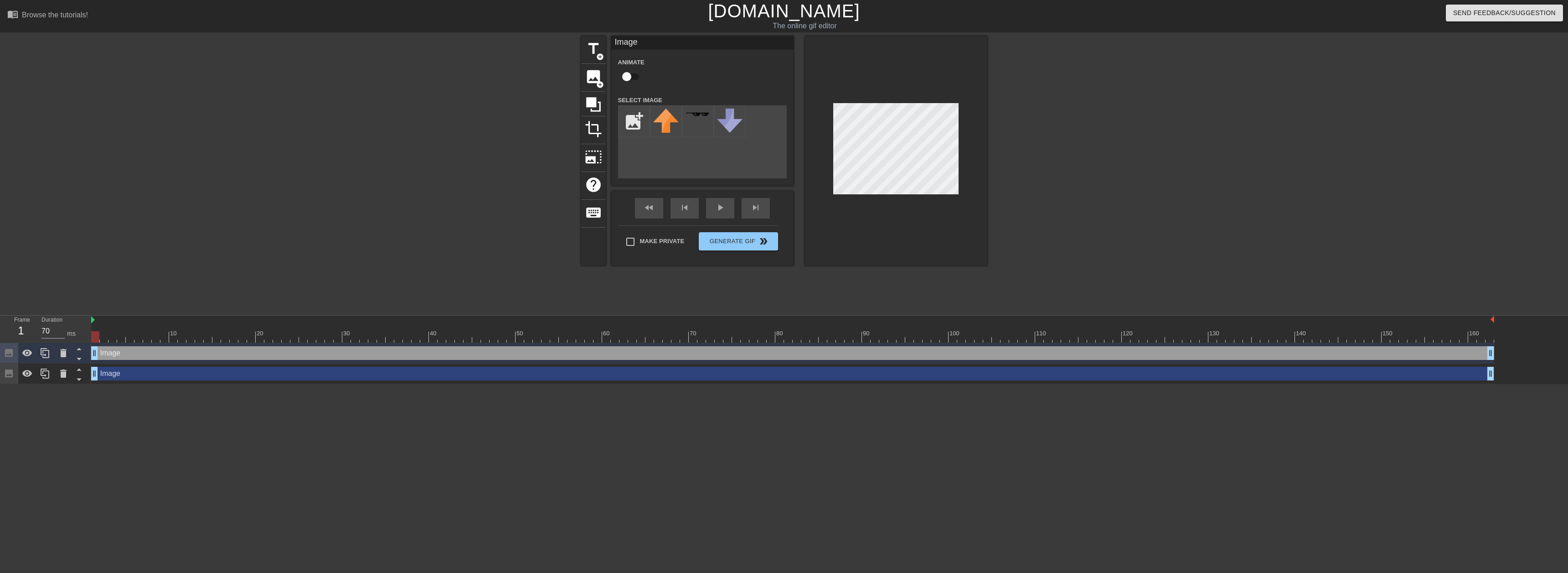
click at [167, 379] on div "Image drag_handle drag_handle" at bounding box center [793, 373] width 1403 height 13
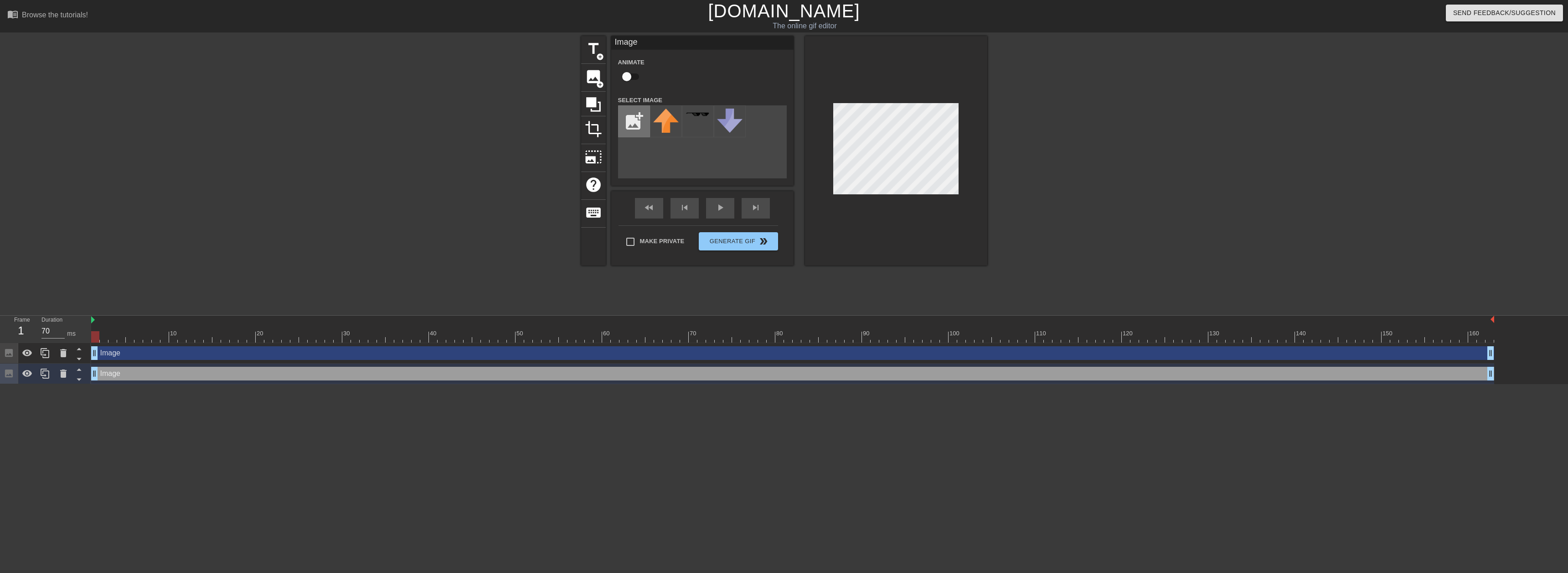
click at [637, 115] on input "file" at bounding box center [634, 121] width 31 height 31
click at [665, 123] on img at bounding box center [666, 121] width 26 height 24
click at [698, 124] on img at bounding box center [698, 121] width 26 height 24
click at [635, 119] on input "file" at bounding box center [634, 121] width 31 height 31
type input "C:\fakepath\Nico.png"
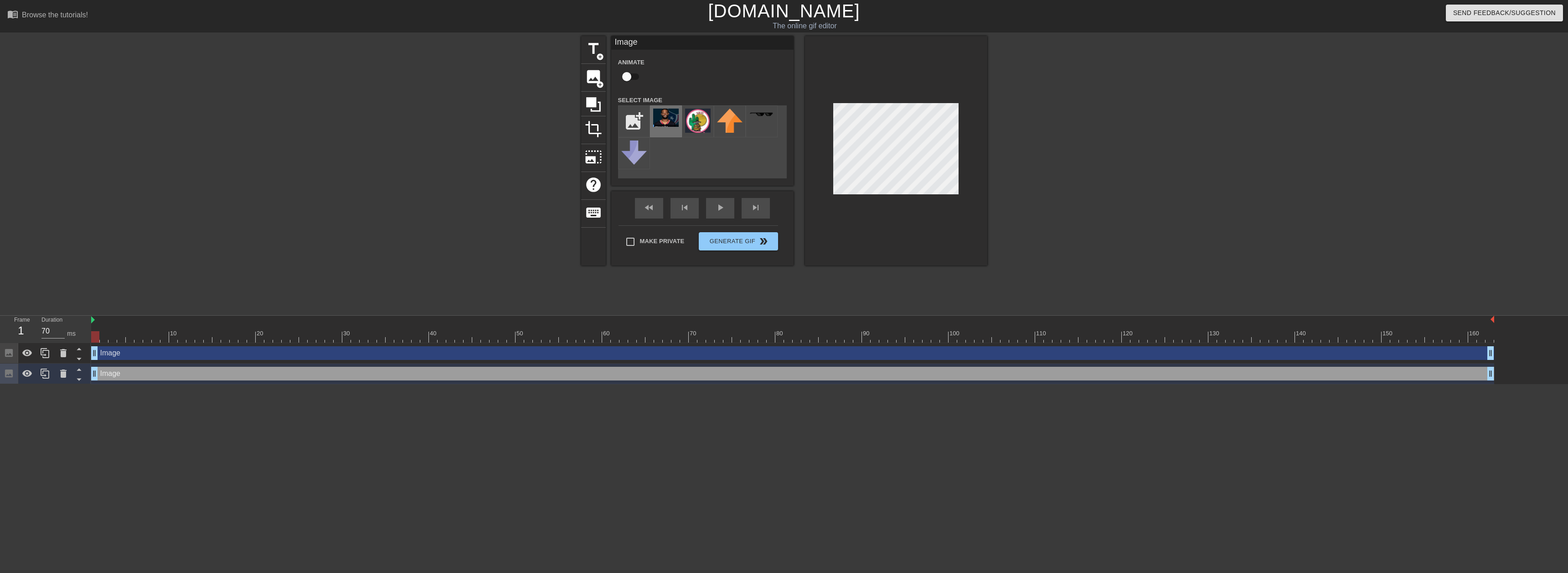
click at [667, 127] on div at bounding box center [666, 121] width 32 height 32
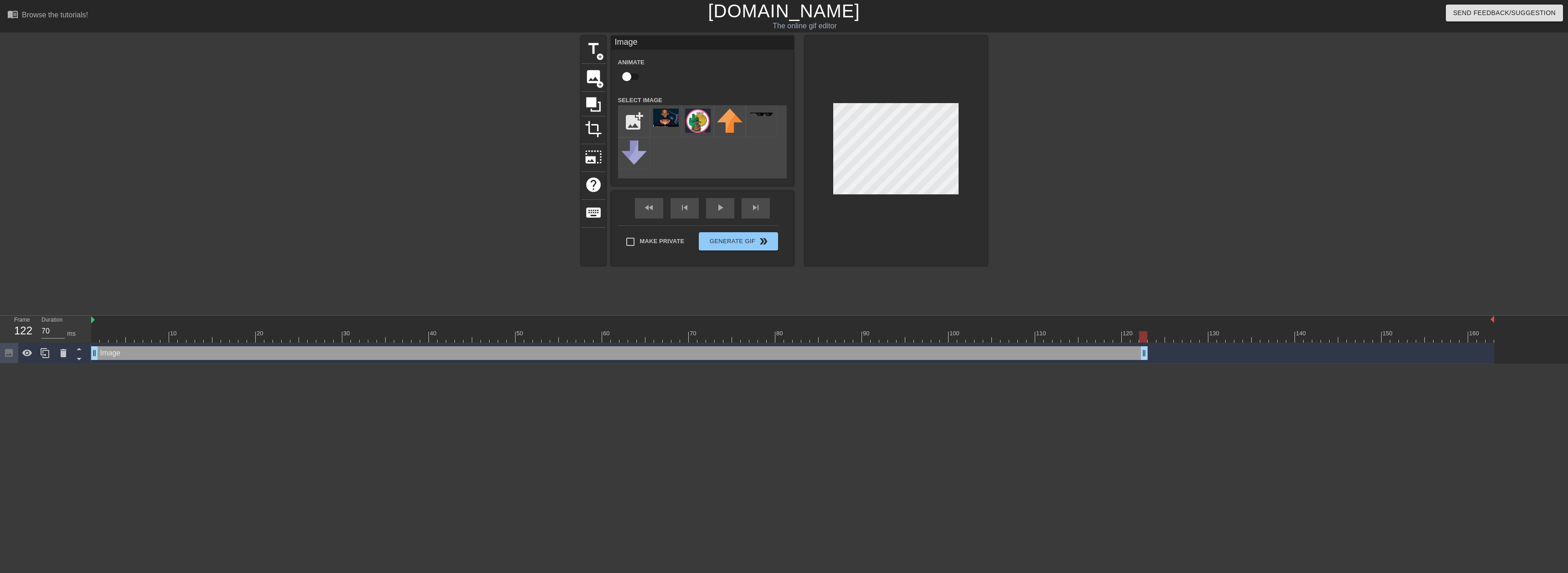
drag, startPoint x: 1488, startPoint y: 354, endPoint x: 1138, endPoint y: 330, distance: 350.8
click at [1138, 330] on div "10 20 30 40 50 60 70 80 90 100 110 120 130 140 150 160" at bounding box center [830, 339] width 1477 height 48
drag, startPoint x: 43, startPoint y: 354, endPoint x: 137, endPoint y: 355, distance: 94.0
click at [44, 354] on icon at bounding box center [45, 353] width 11 height 11
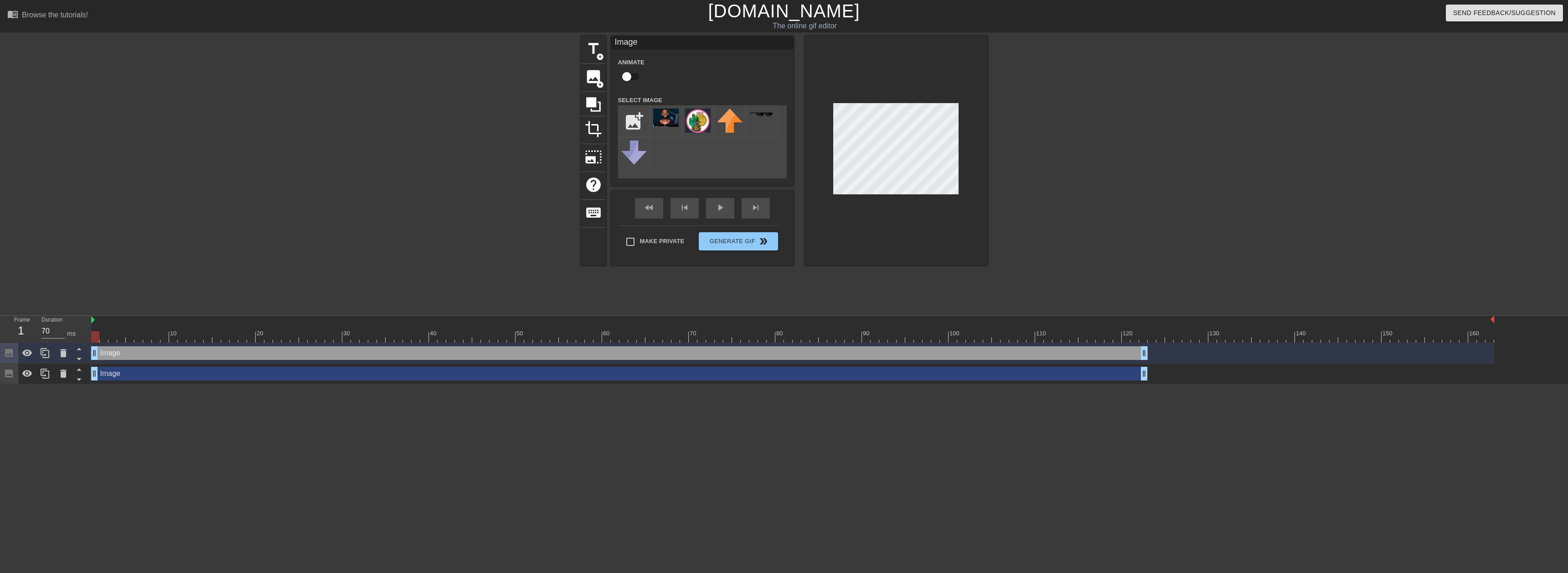
drag, startPoint x: 1102, startPoint y: 354, endPoint x: 1190, endPoint y: 346, distance: 88.4
click at [1063, 347] on div "Image drag_handle drag_handle" at bounding box center [620, 353] width 1057 height 13
click at [1204, 348] on div "Image drag_handle drag_handle" at bounding box center [793, 353] width 1403 height 13
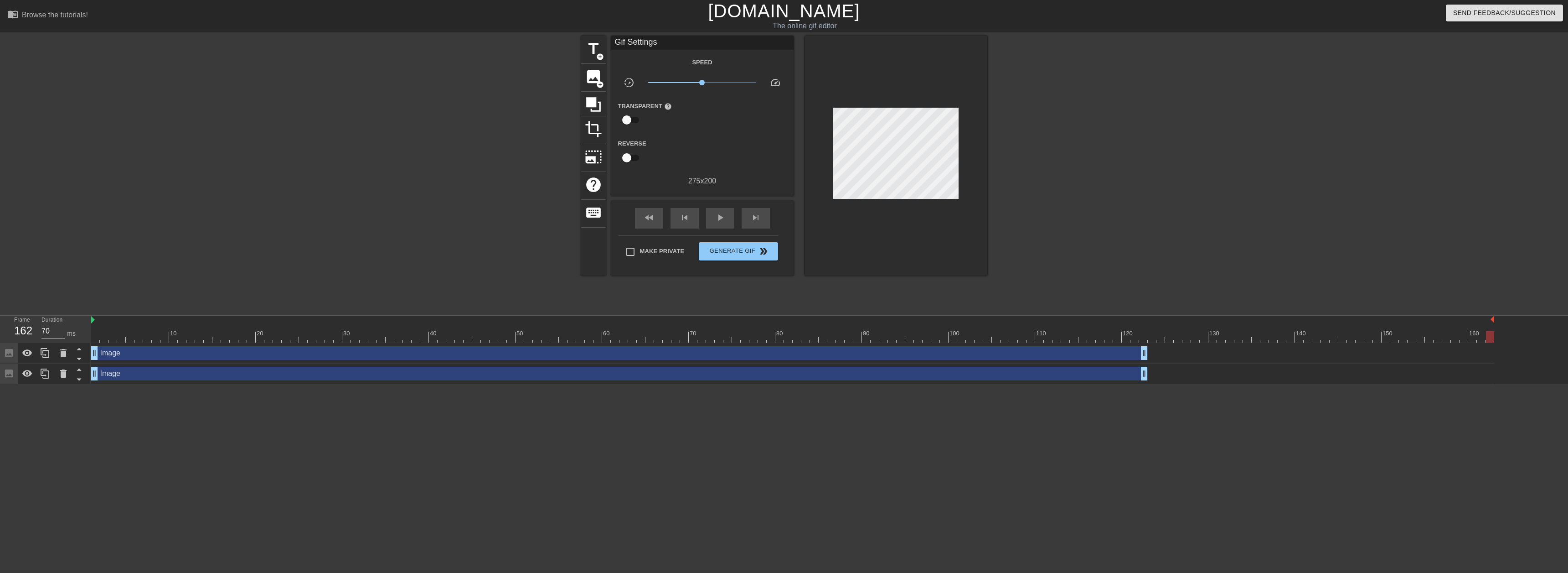
drag, startPoint x: 95, startPoint y: 332, endPoint x: 1553, endPoint y: 318, distance: 1458.1
click at [1553, 318] on div "10 20 30 40 50 60 70 80 90 100 110 120 130 140 150 160" at bounding box center [830, 350] width 1477 height 68
click at [1104, 354] on div "Image drag_handle drag_handle" at bounding box center [620, 353] width 1057 height 13
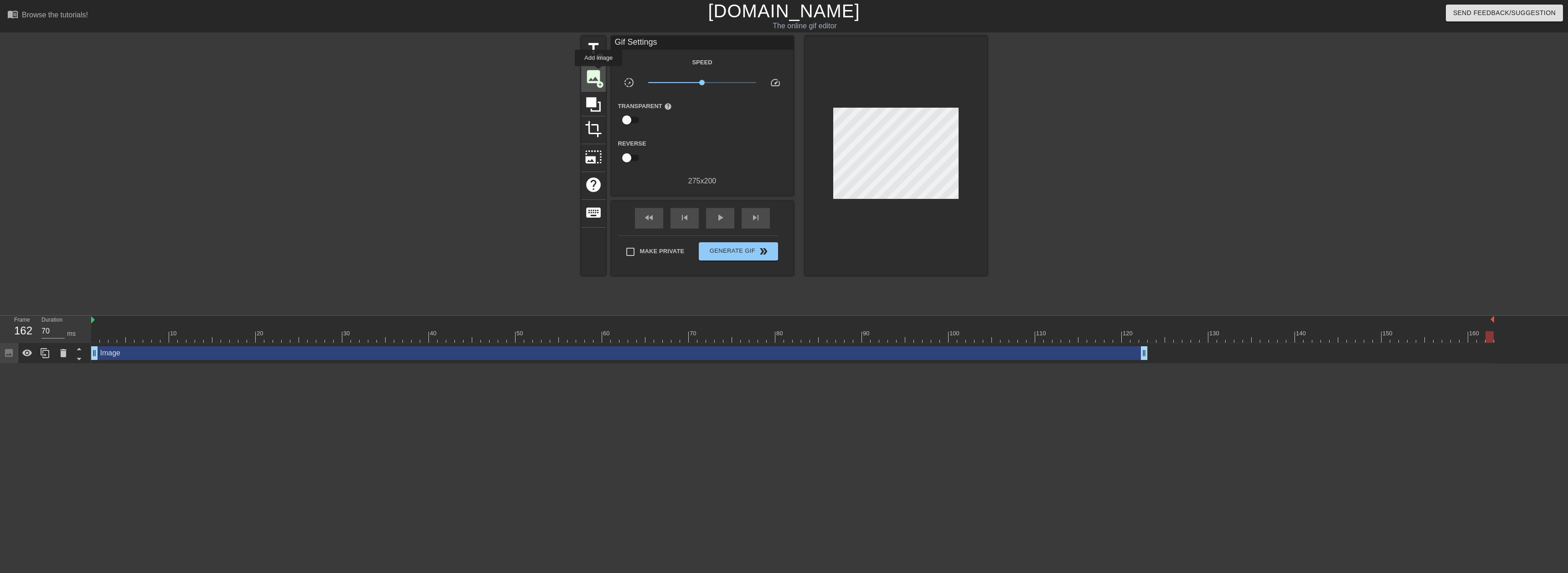
click at [598, 72] on span "image" at bounding box center [593, 77] width 17 height 17
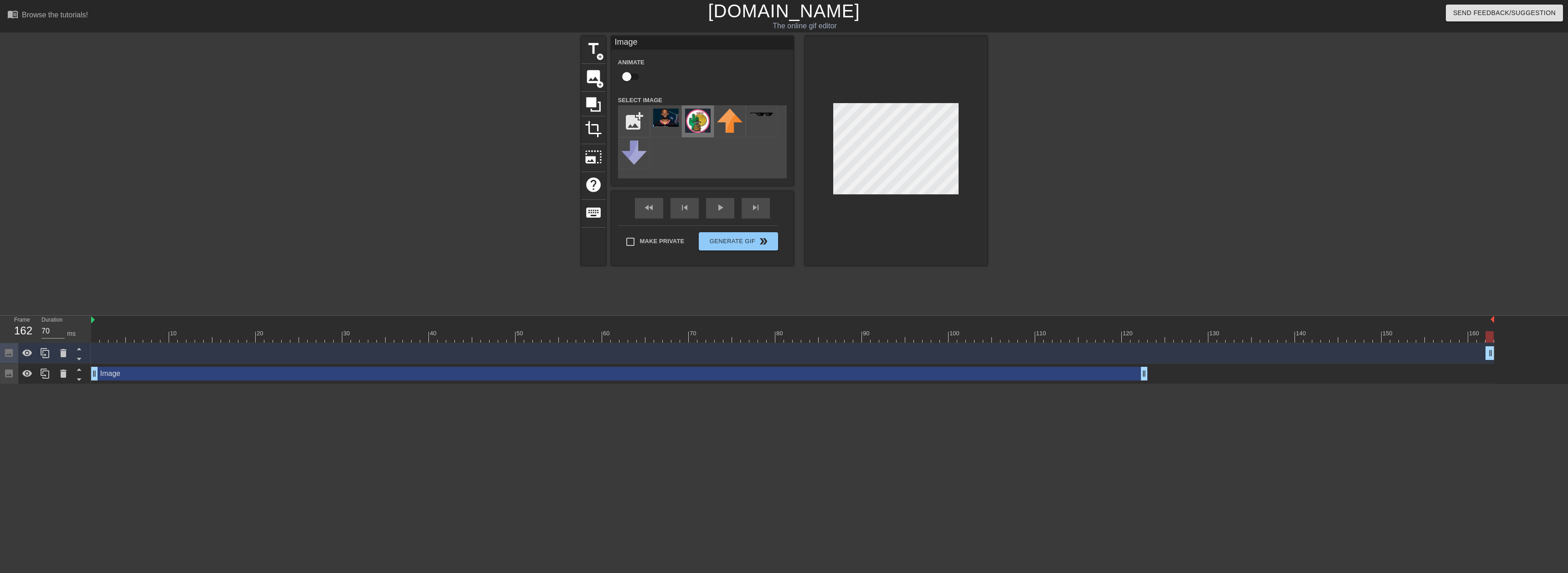
click at [692, 124] on img at bounding box center [698, 121] width 26 height 24
drag, startPoint x: 1485, startPoint y: 351, endPoint x: 1137, endPoint y: 332, distance: 348.5
click at [1137, 332] on div "10 20 30 40 50 60 70 80 90 100 110 120 130 140 150 160" at bounding box center [830, 350] width 1477 height 68
drag, startPoint x: 1144, startPoint y: 373, endPoint x: 1133, endPoint y: 371, distance: 11.2
click at [1170, 353] on div "Image drag_handle drag_handle" at bounding box center [1316, 353] width 355 height 13
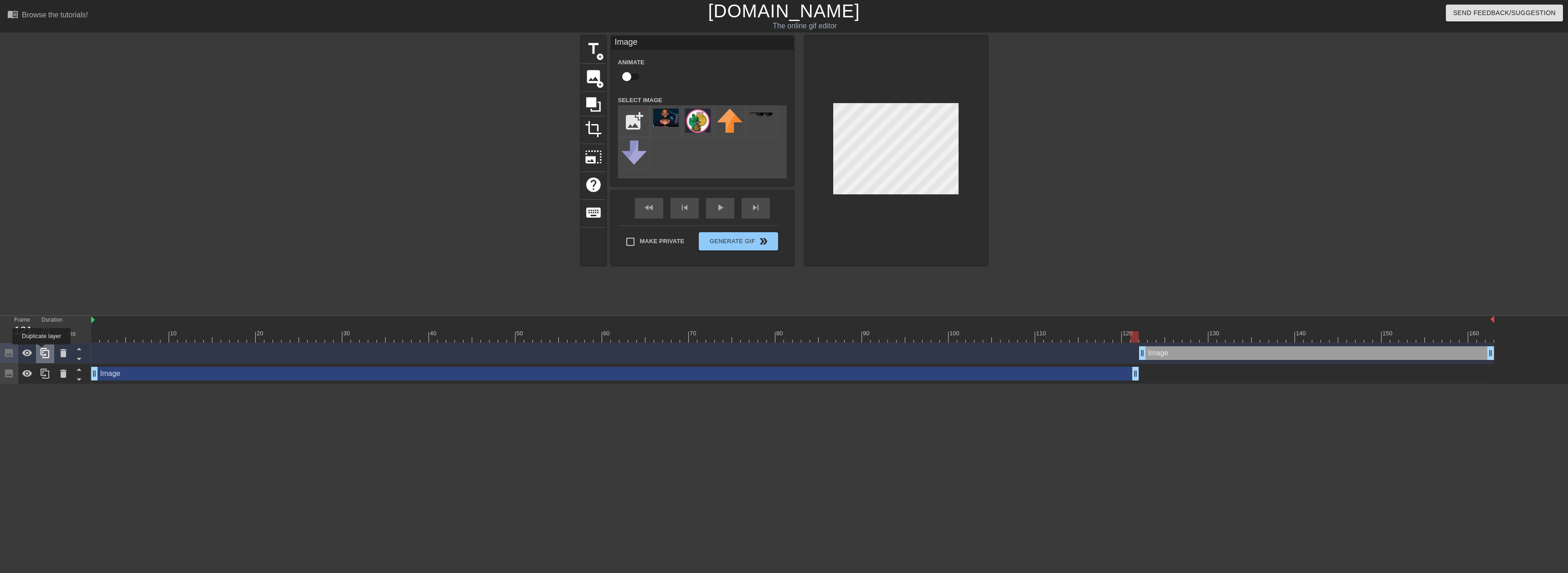
click at [41, 351] on icon at bounding box center [45, 353] width 9 height 10
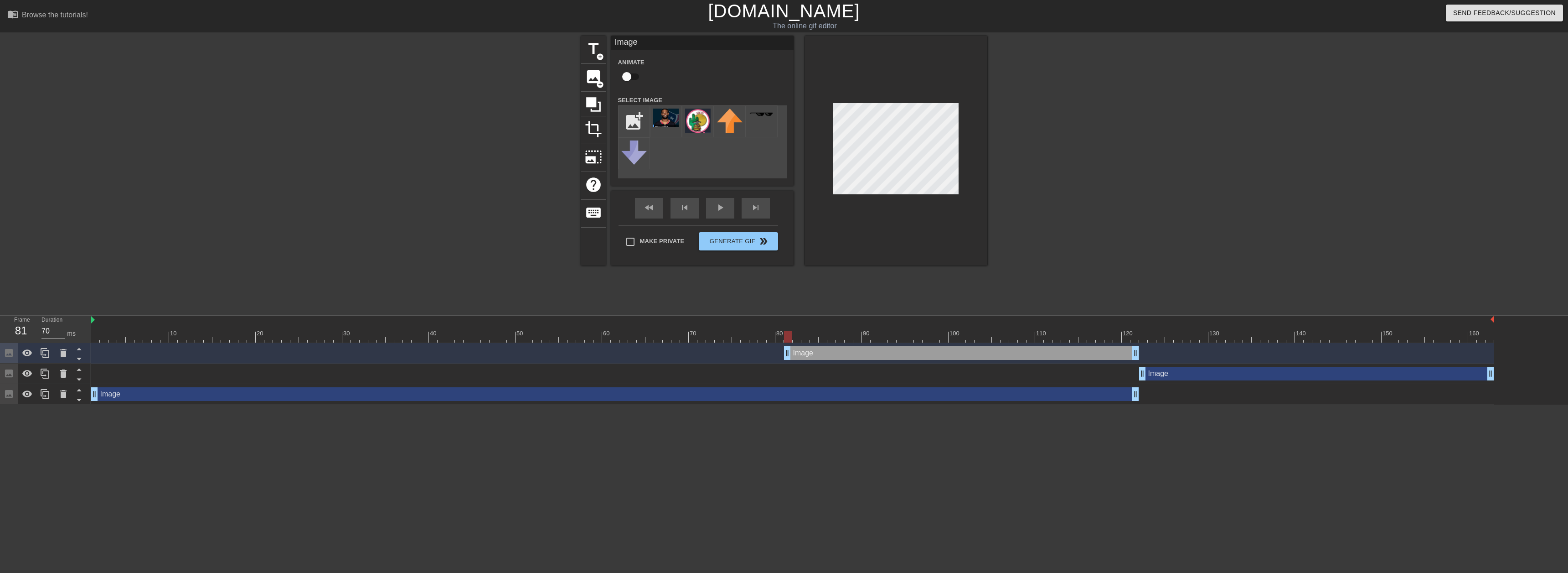
drag, startPoint x: 1213, startPoint y: 357, endPoint x: 859, endPoint y: 350, distance: 354.1
click at [861, 350] on div "Image drag_handle drag_handle" at bounding box center [961, 353] width 355 height 13
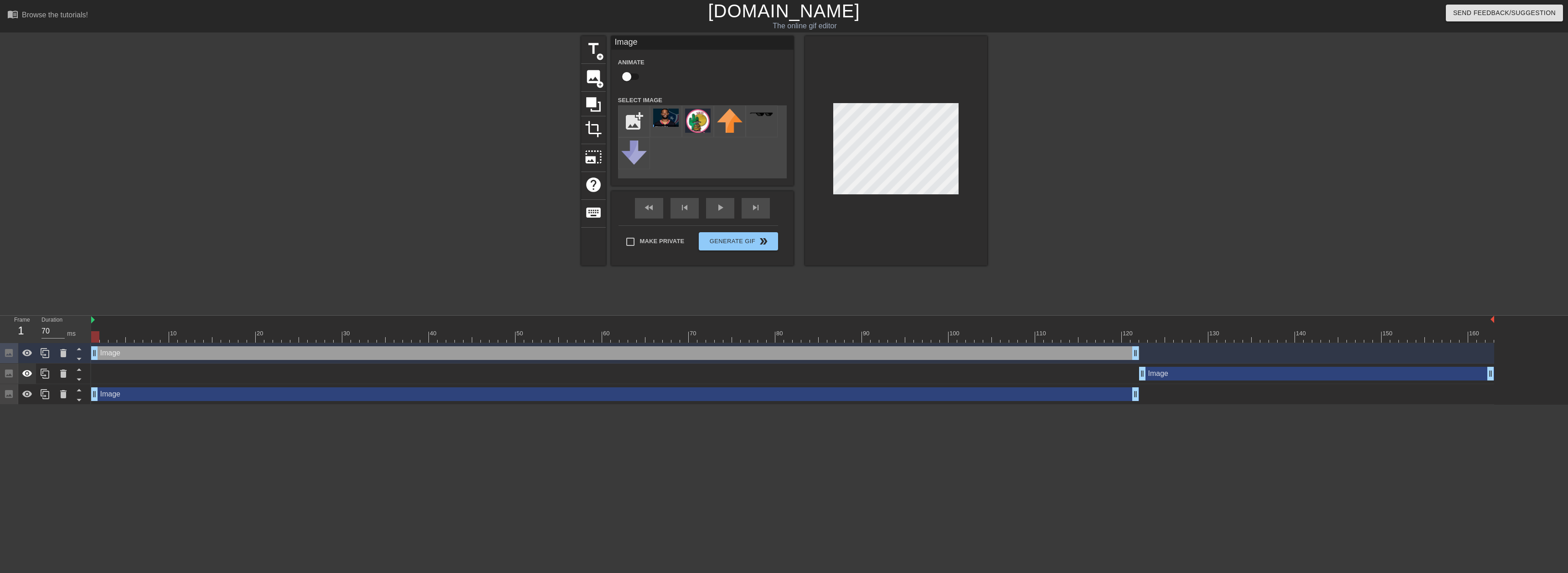
drag, startPoint x: 786, startPoint y: 348, endPoint x: 18, endPoint y: 373, distance: 768.4
click at [21, 373] on div "Frame 1 Duration 70 ms 10 20 30 40 50 60 70 80 90 100 110 120 130 140 150" at bounding box center [784, 360] width 1568 height 89
drag, startPoint x: 96, startPoint y: 356, endPoint x: 110, endPoint y: 342, distance: 19.8
click at [110, 342] on div "10 20 30 40 50 60 70 80 90 100 110 120 130 140 150 160" at bounding box center [830, 360] width 1477 height 89
click at [49, 354] on icon at bounding box center [45, 353] width 11 height 11
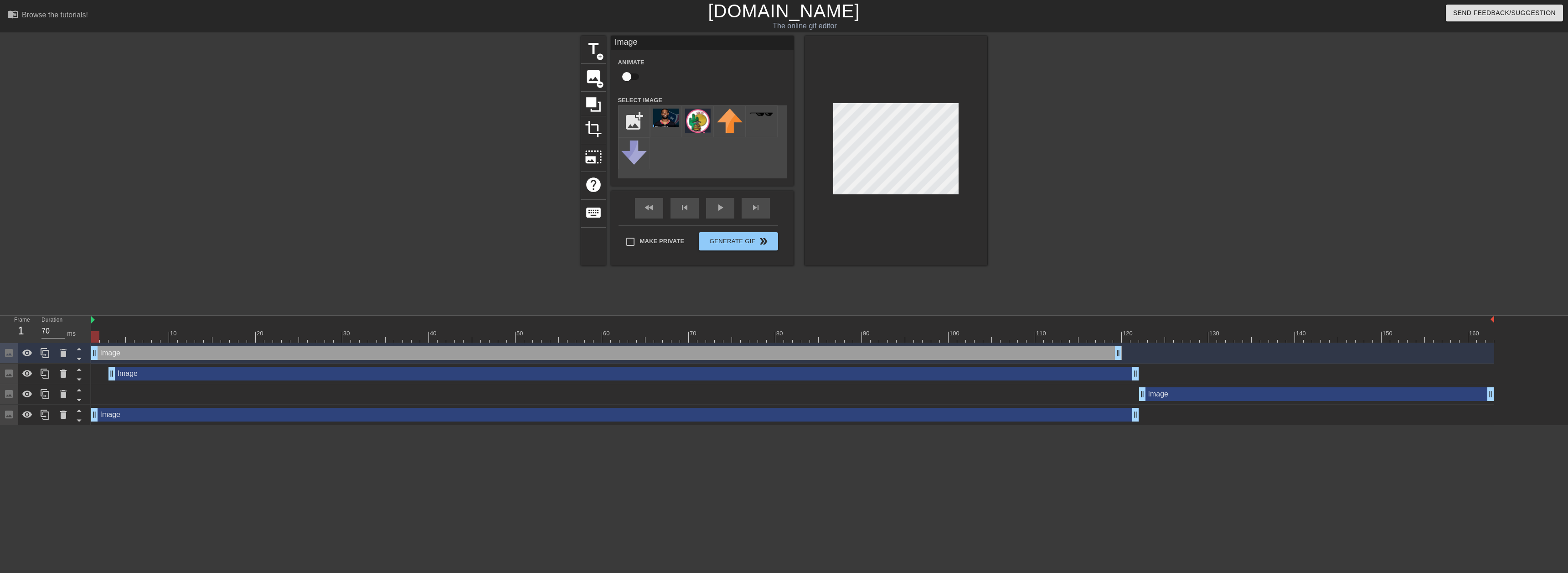
drag, startPoint x: 187, startPoint y: 354, endPoint x: 177, endPoint y: 352, distance: 10.2
click at [177, 352] on div "Image drag_handle drag_handle" at bounding box center [606, 353] width 1031 height 13
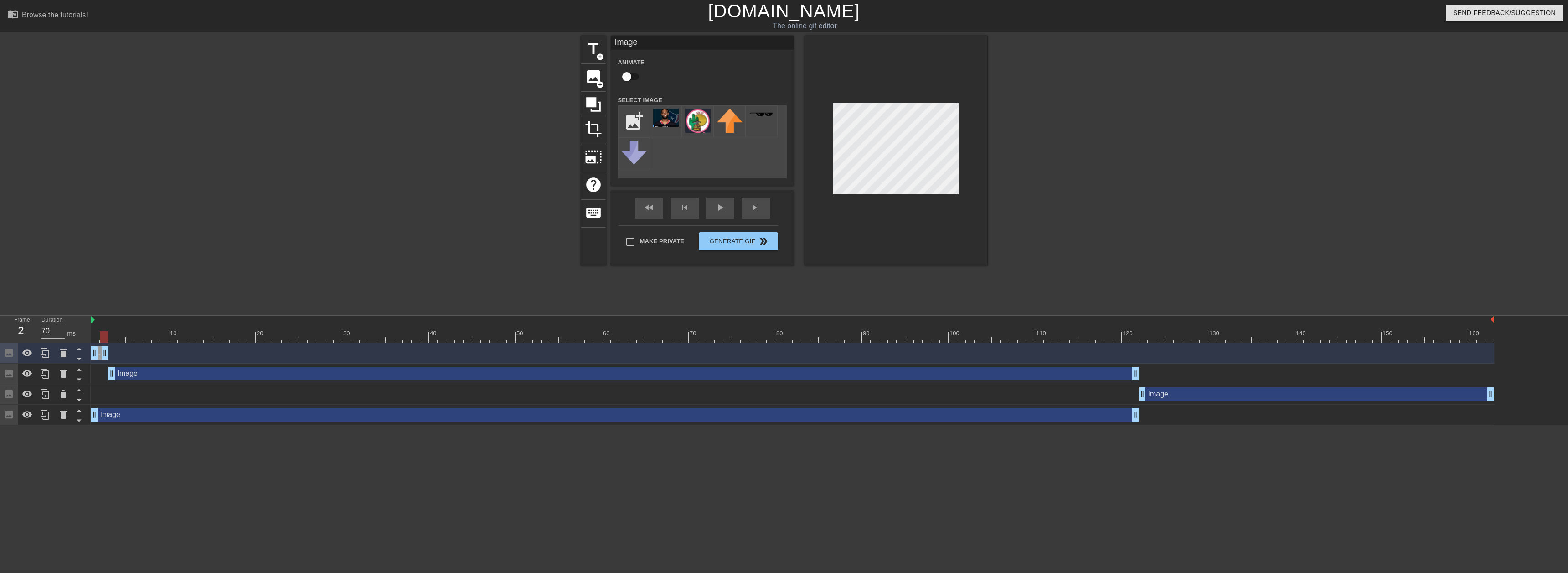
drag, startPoint x: 1121, startPoint y: 351, endPoint x: 103, endPoint y: 346, distance: 1018.0
click at [103, 346] on div "Image drag_handle drag_handle" at bounding box center [793, 353] width 1403 height 13
drag, startPoint x: 98, startPoint y: 354, endPoint x: 104, endPoint y: 355, distance: 6.1
drag, startPoint x: 95, startPoint y: 351, endPoint x: 105, endPoint y: 351, distance: 10.0
click at [51, 356] on div at bounding box center [45, 353] width 18 height 20
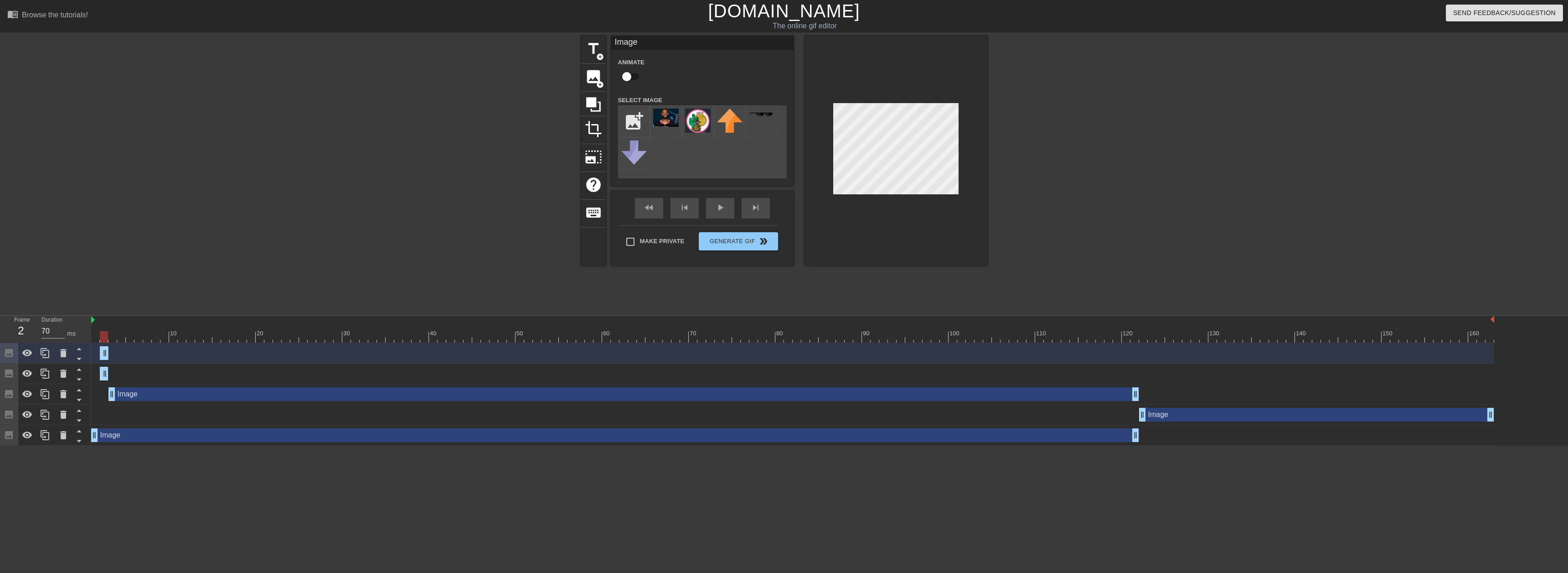
drag, startPoint x: 100, startPoint y: 356, endPoint x: 96, endPoint y: 353, distance: 5.0
click at [91, 354] on div "Frame 2 Duration 70 ms 10 20 30 40 50 60 70 80 90 100 110 120 130 140 150" at bounding box center [784, 380] width 1568 height 130
drag, startPoint x: 102, startPoint y: 353, endPoint x: 89, endPoint y: 352, distance: 13.0
click at [89, 352] on div "Frame 2 Duration 70 ms 10 20 30 40 50 60 70 80 90 100 110 120 130 140 150" at bounding box center [784, 380] width 1568 height 130
drag, startPoint x: 105, startPoint y: 350, endPoint x: 111, endPoint y: 352, distance: 6.3
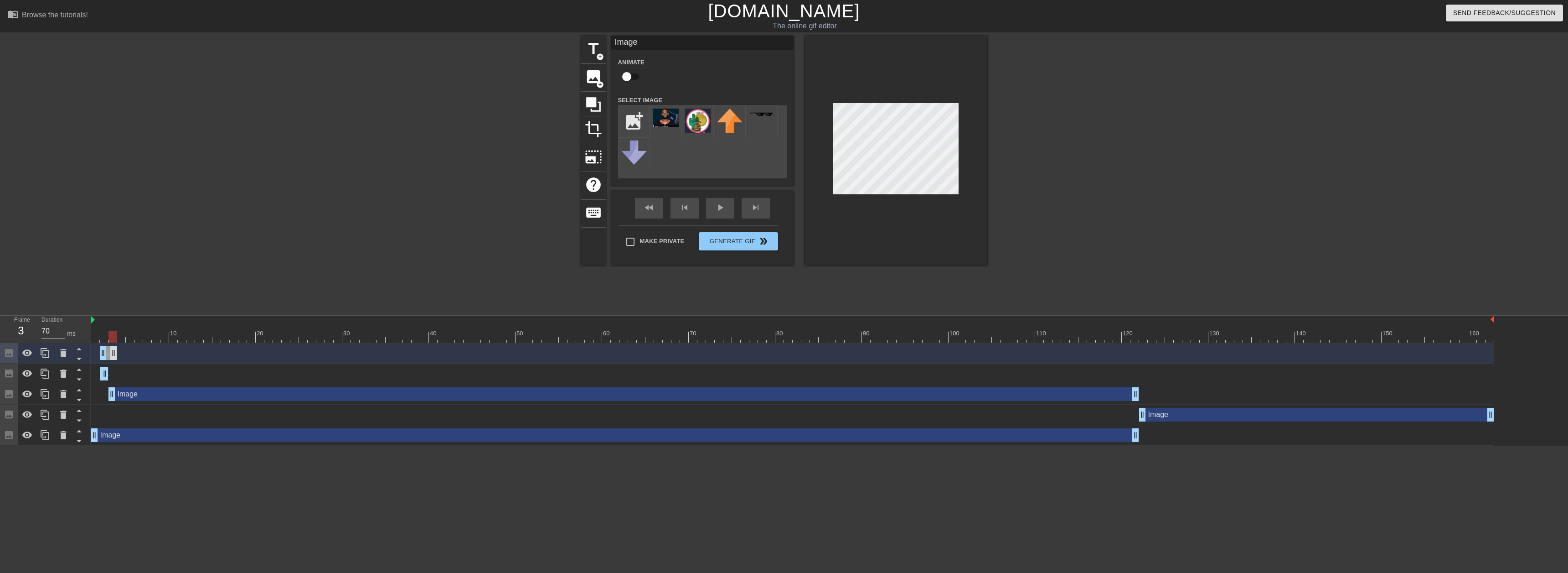
click at [117, 351] on div "Image drag_handle drag_handle" at bounding box center [793, 353] width 1403 height 13
drag, startPoint x: 104, startPoint y: 354, endPoint x: 88, endPoint y: 352, distance: 16.1
click at [88, 352] on div "Frame 1 Duration 70 ms 10 20 30 40 50 60 70 80 90 100 110 120 130 140 150" at bounding box center [784, 380] width 1568 height 130
drag, startPoint x: 112, startPoint y: 353, endPoint x: 96, endPoint y: 351, distance: 16.1
drag, startPoint x: 96, startPoint y: 336, endPoint x: 137, endPoint y: 313, distance: 47.0
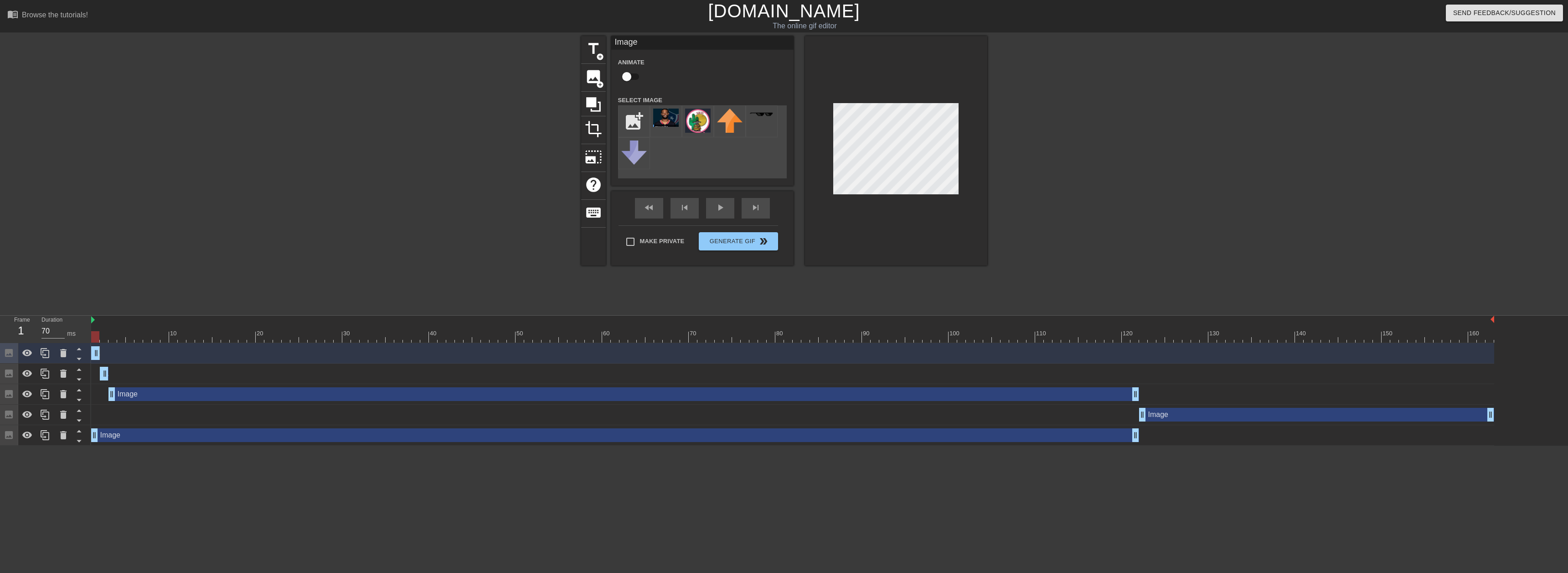
click at [58, 336] on div "Frame 1 Duration 70 ms 10 20 30 40 50 60 70 80 90 100 110 120 130 140 150" at bounding box center [784, 380] width 1568 height 130
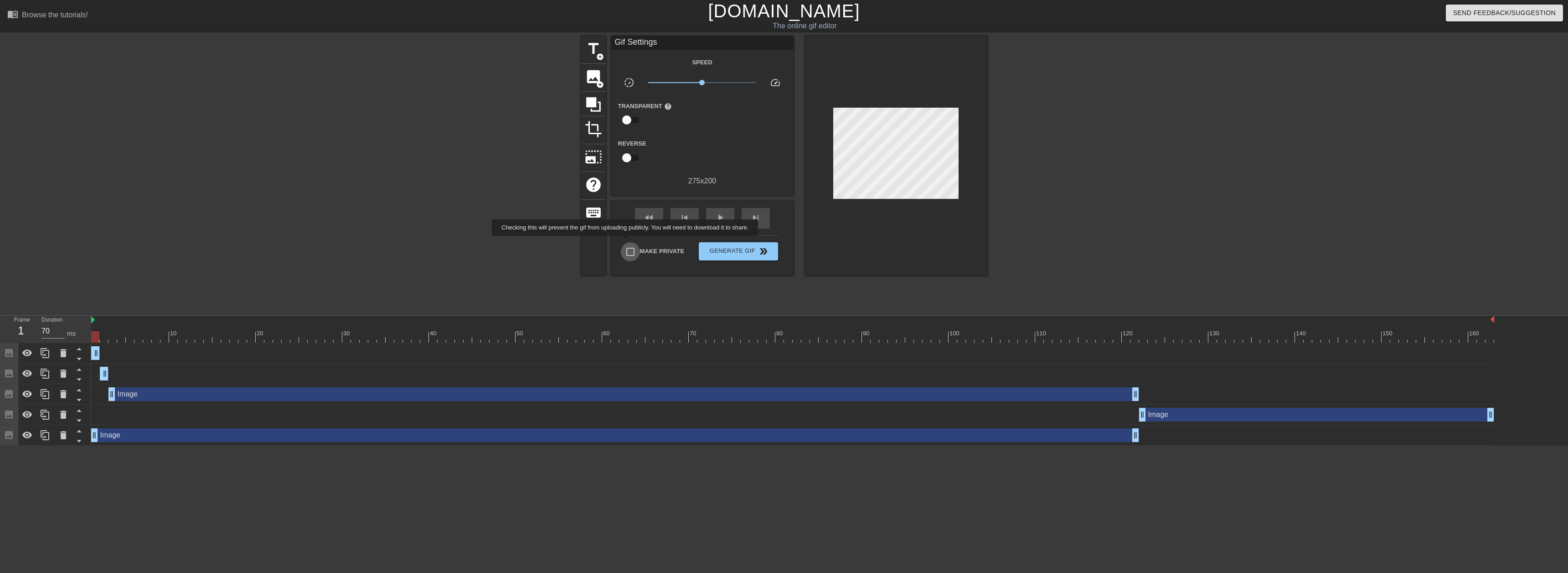
click at [627, 242] on input "Make Private" at bounding box center [630, 251] width 19 height 19
checkbox input "true"
click at [714, 220] on div "play_arrow" at bounding box center [720, 218] width 28 height 21
click at [748, 246] on span "Generate Gif double_arrow" at bounding box center [738, 251] width 72 height 11
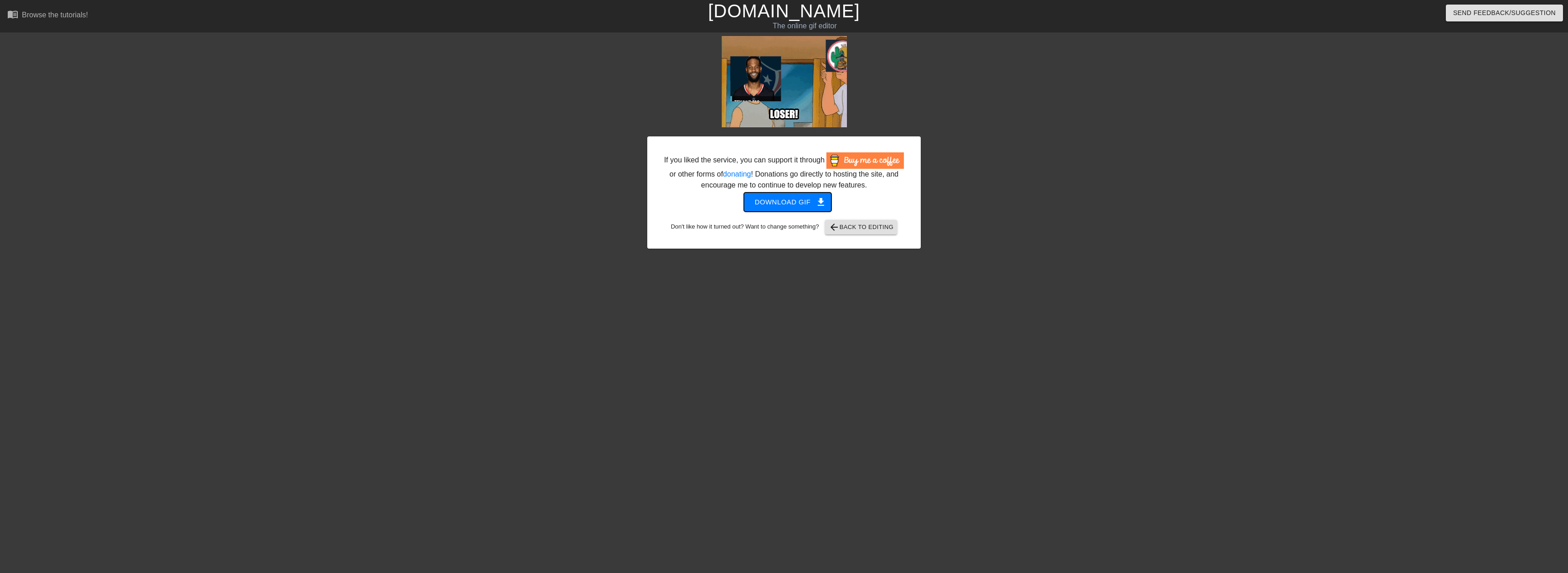
click at [789, 204] on span "Download gif get_app" at bounding box center [788, 202] width 66 height 12
click at [803, 4] on link "[DOMAIN_NAME]" at bounding box center [783, 10] width 152 height 20
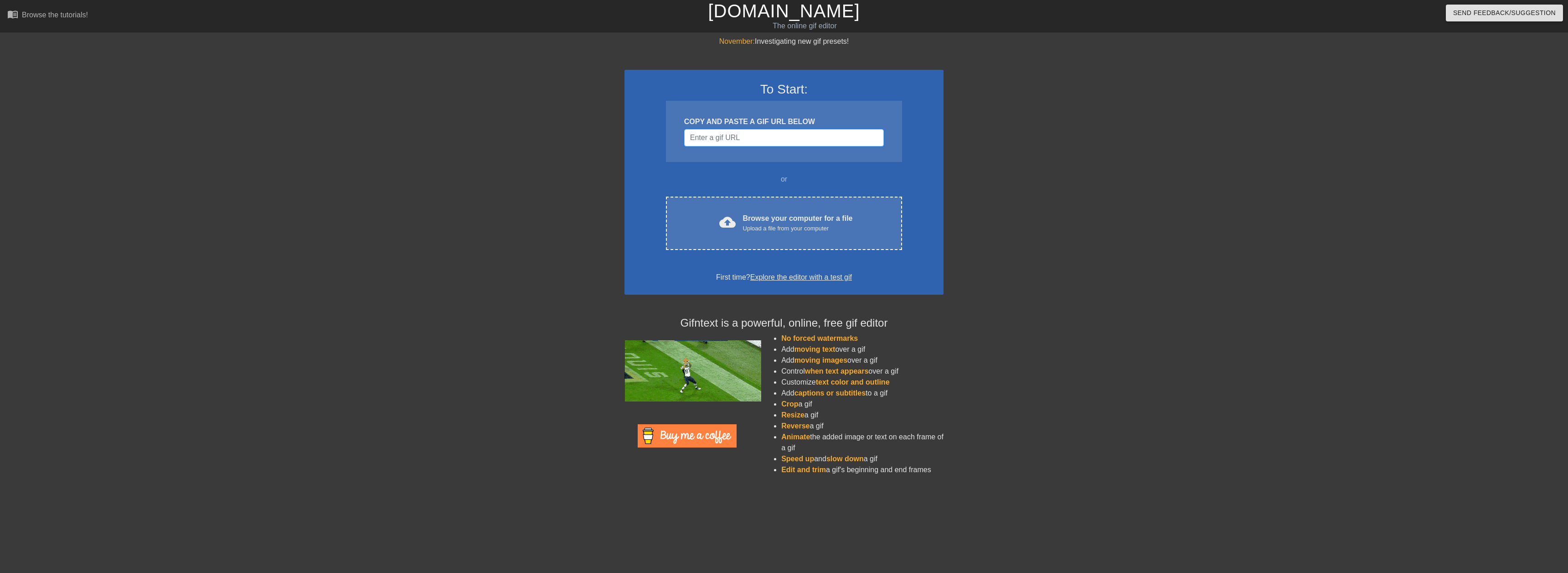
click at [725, 139] on input "Username" at bounding box center [784, 138] width 200 height 17
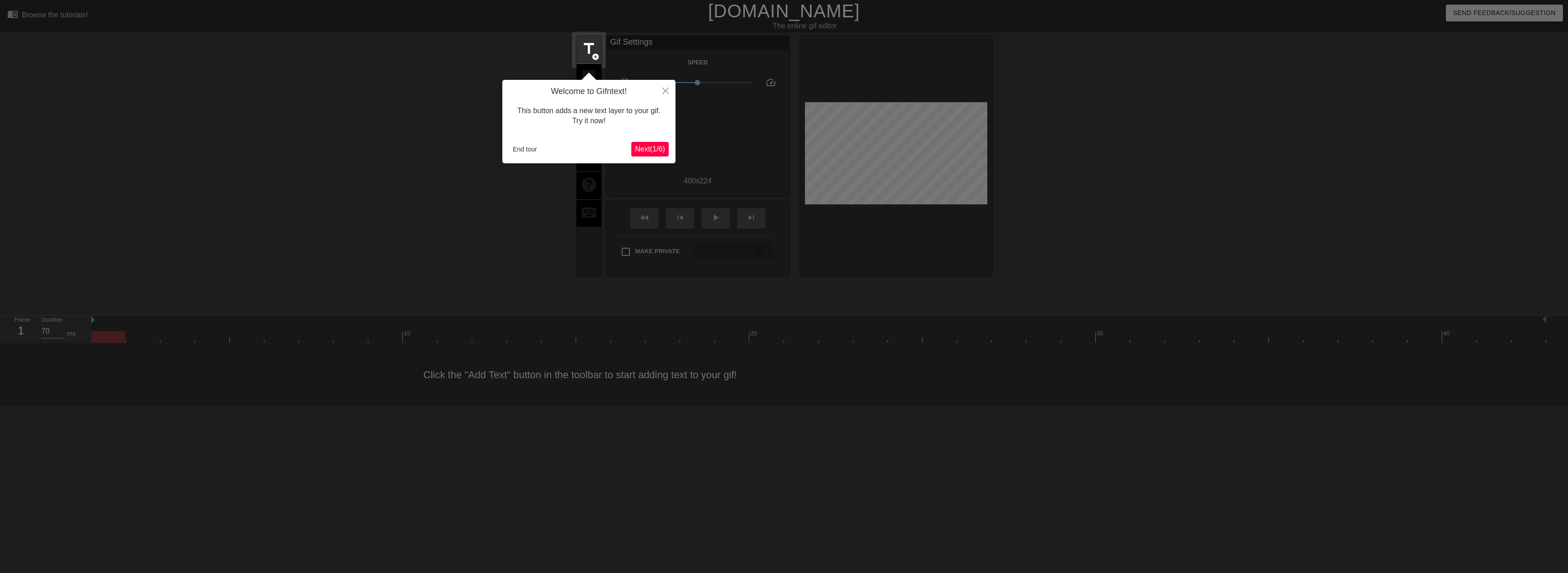
drag, startPoint x: 502, startPoint y: 159, endPoint x: 516, endPoint y: 146, distance: 19.1
click at [502, 155] on div at bounding box center [784, 286] width 1568 height 573
click at [514, 146] on button "End tour" at bounding box center [525, 149] width 32 height 13
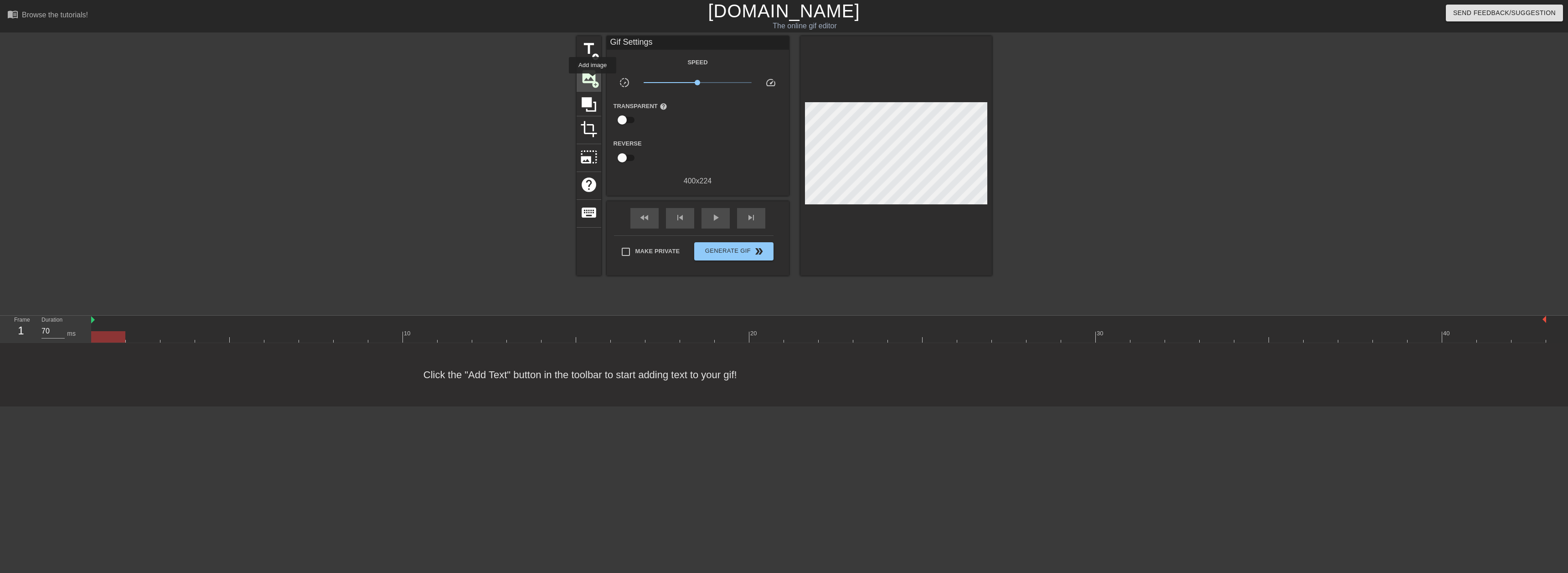
click at [592, 81] on span "add_circle" at bounding box center [595, 85] width 8 height 8
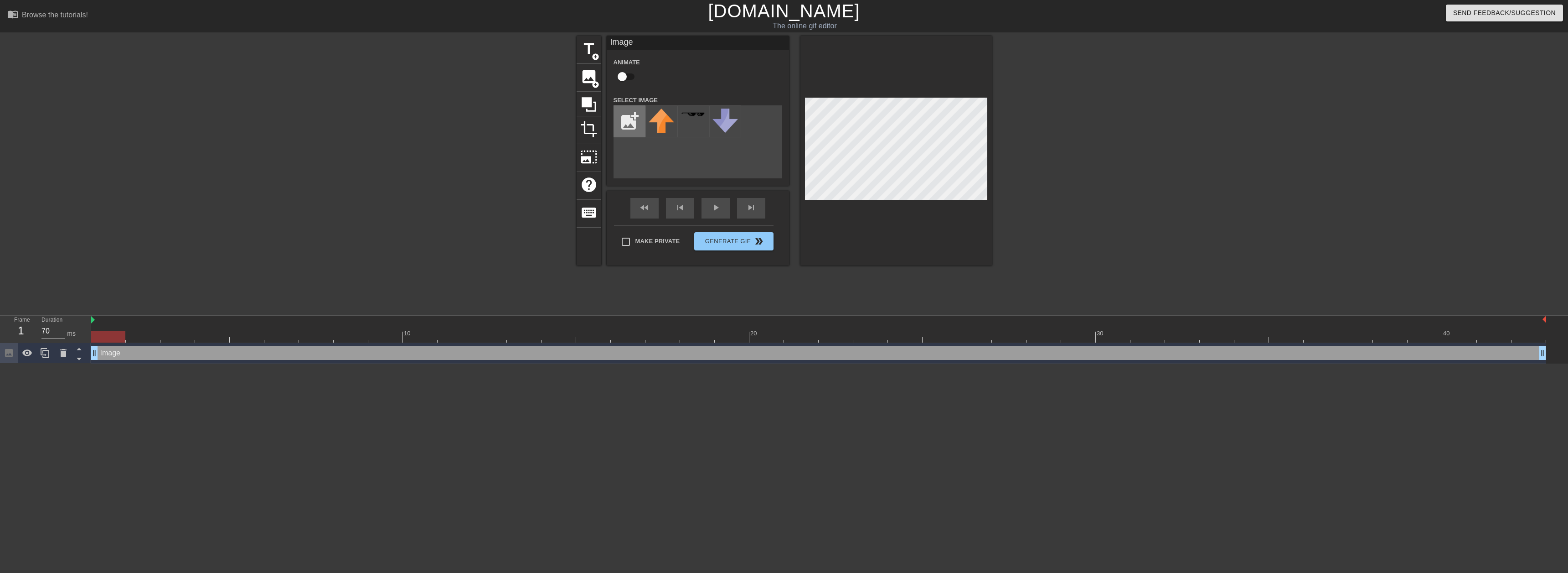
click at [630, 117] on input "file" at bounding box center [629, 121] width 31 height 31
type input "C:\fakepath\[PERSON_NAME].png"
click at [656, 127] on img at bounding box center [662, 123] width 26 height 29
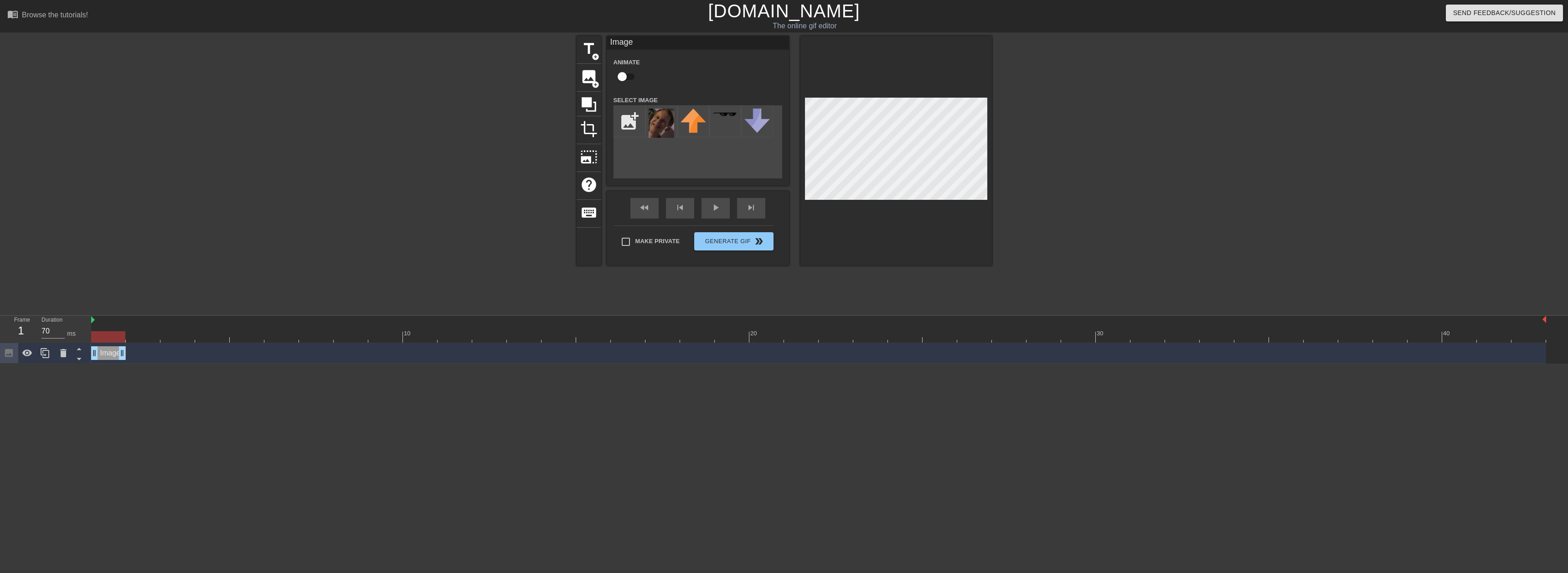
drag, startPoint x: 1542, startPoint y: 353, endPoint x: 114, endPoint y: 371, distance: 1428.1
click at [114, 364] on html "menu_book Browse the tutorials! [DOMAIN_NAME] The online gif editor Send Feedba…" at bounding box center [784, 181] width 1568 height 364
click at [47, 353] on icon at bounding box center [45, 353] width 11 height 11
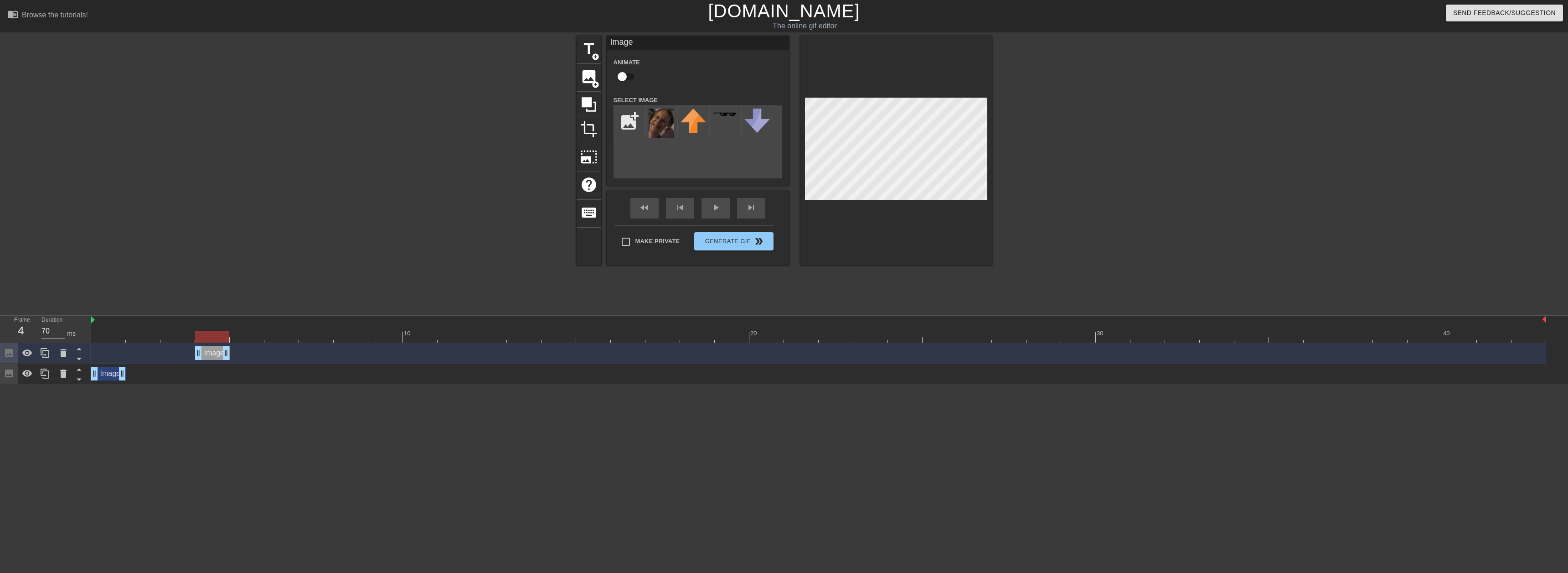
drag, startPoint x: 108, startPoint y: 355, endPoint x: 212, endPoint y: 354, distance: 104.0
click at [212, 354] on div "Image drag_handle drag_handle" at bounding box center [212, 353] width 35 height 13
drag, startPoint x: 120, startPoint y: 371, endPoint x: 222, endPoint y: 348, distance: 104.6
drag, startPoint x: 178, startPoint y: 333, endPoint x: 553, endPoint y: 230, distance: 388.9
click at [208, 334] on div at bounding box center [212, 337] width 34 height 12
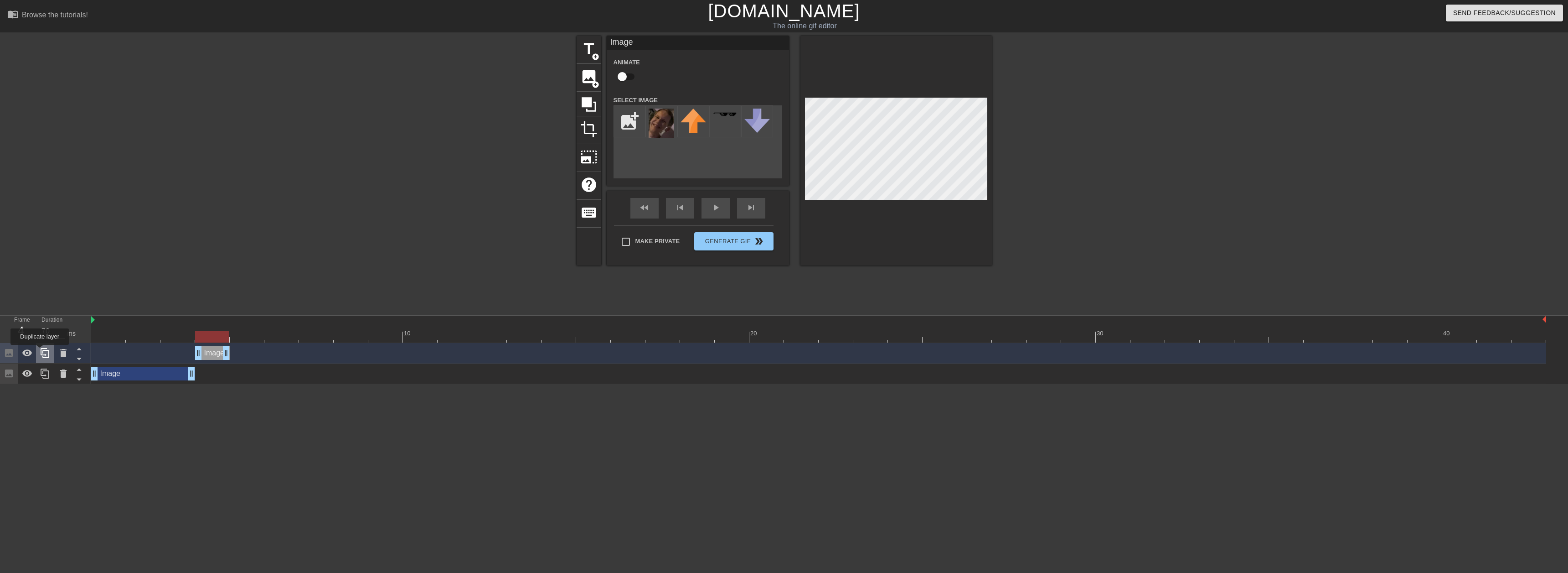
click at [40, 351] on icon at bounding box center [45, 353] width 11 height 11
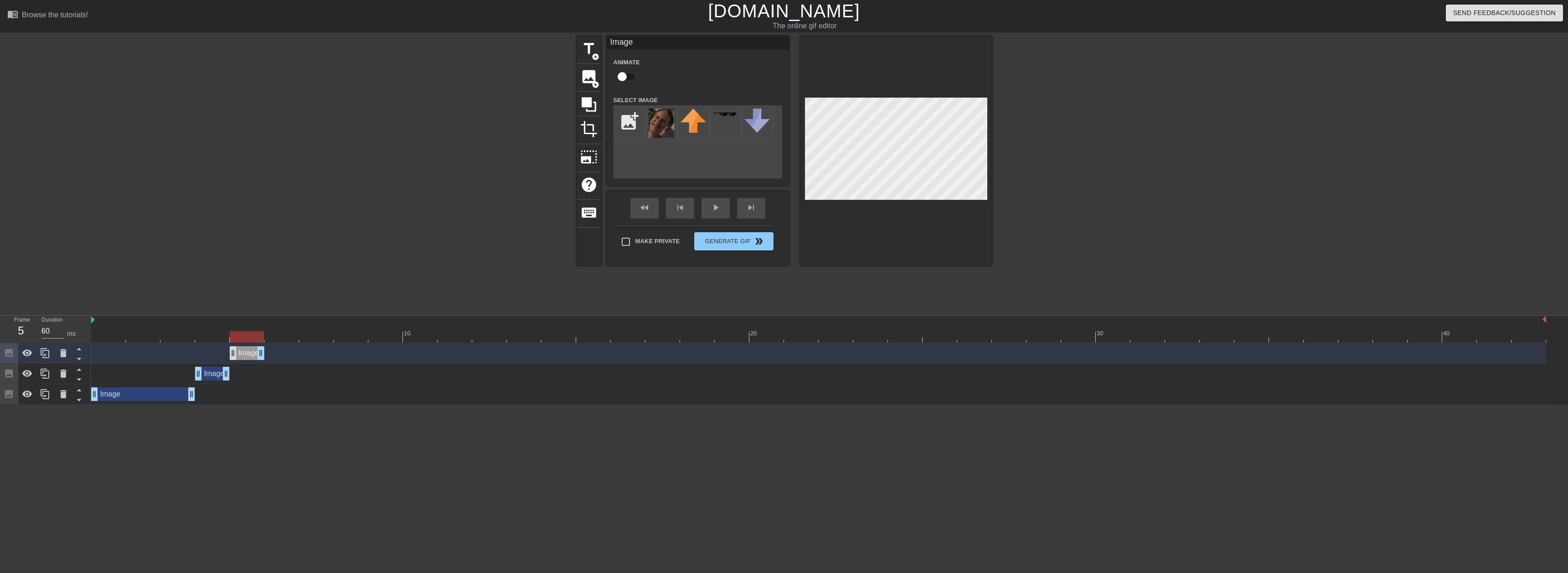
drag, startPoint x: 212, startPoint y: 355, endPoint x: 234, endPoint y: 353, distance: 22.1
click at [234, 353] on div "Image drag_handle drag_handle" at bounding box center [247, 353] width 35 height 13
click at [47, 357] on icon at bounding box center [45, 353] width 11 height 11
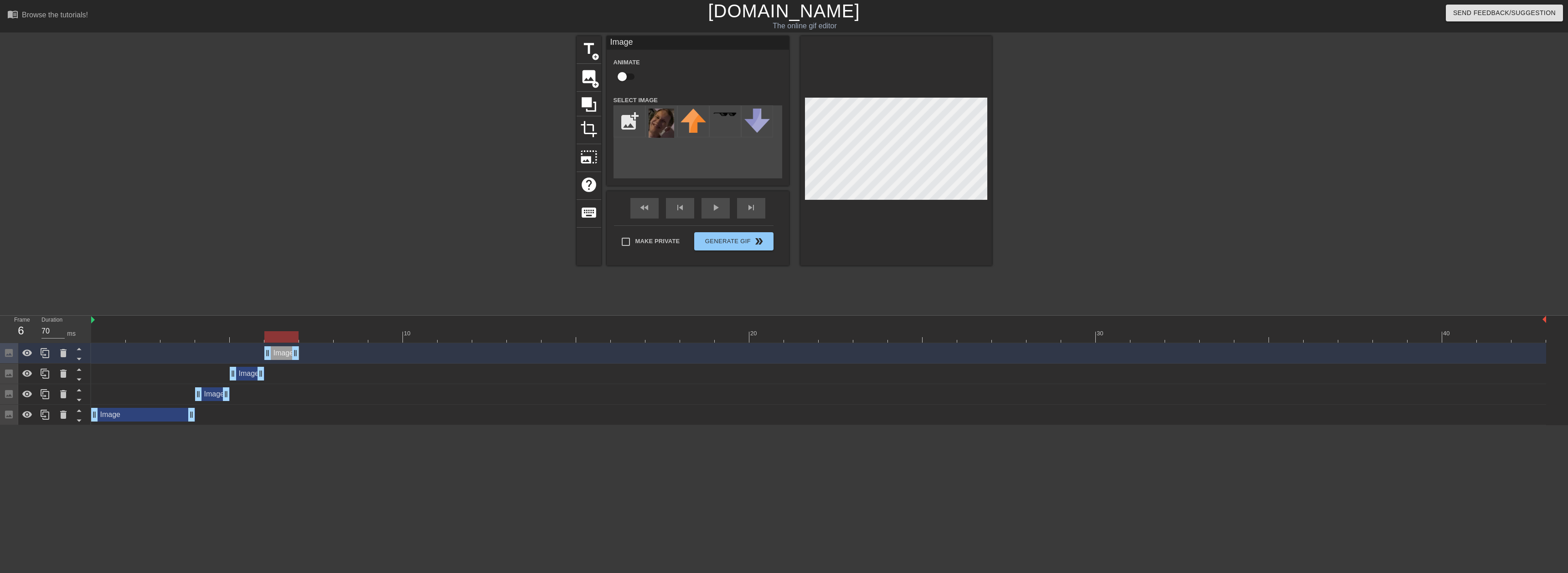
drag, startPoint x: 243, startPoint y: 356, endPoint x: 268, endPoint y: 345, distance: 27.3
click at [265, 351] on div "Image drag_handle drag_handle" at bounding box center [281, 353] width 35 height 13
drag, startPoint x: 285, startPoint y: 350, endPoint x: 345, endPoint y: 346, distance: 60.1
click at [345, 346] on div "Image drag_handle drag_handle" at bounding box center [351, 353] width 35 height 13
drag, startPoint x: 262, startPoint y: 371, endPoint x: 318, endPoint y: 368, distance: 56.1
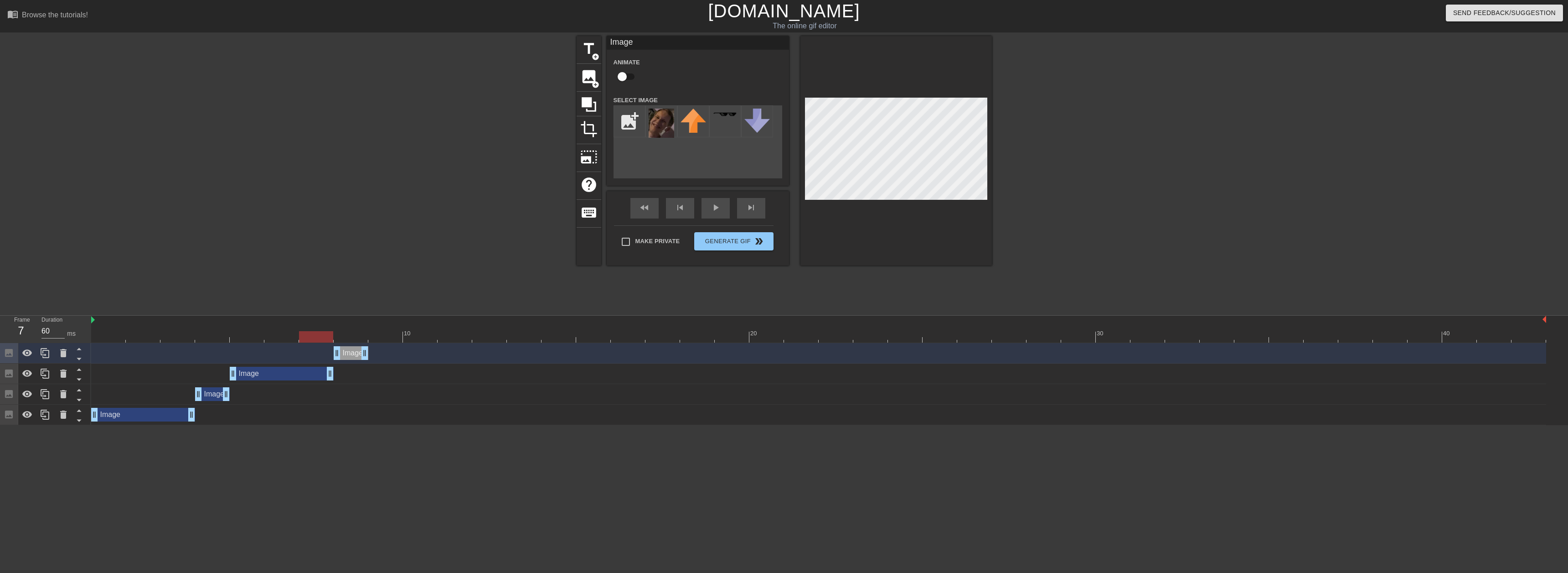
drag, startPoint x: 322, startPoint y: 336, endPoint x: 346, endPoint y: 337, distance: 24.0
click at [333, 337] on div at bounding box center [316, 337] width 34 height 12
drag, startPoint x: 353, startPoint y: 339, endPoint x: 372, endPoint y: 338, distance: 19.0
click at [372, 338] on div at bounding box center [385, 337] width 34 height 12
click at [352, 357] on div "Image drag_handle drag_handle" at bounding box center [351, 353] width 35 height 13
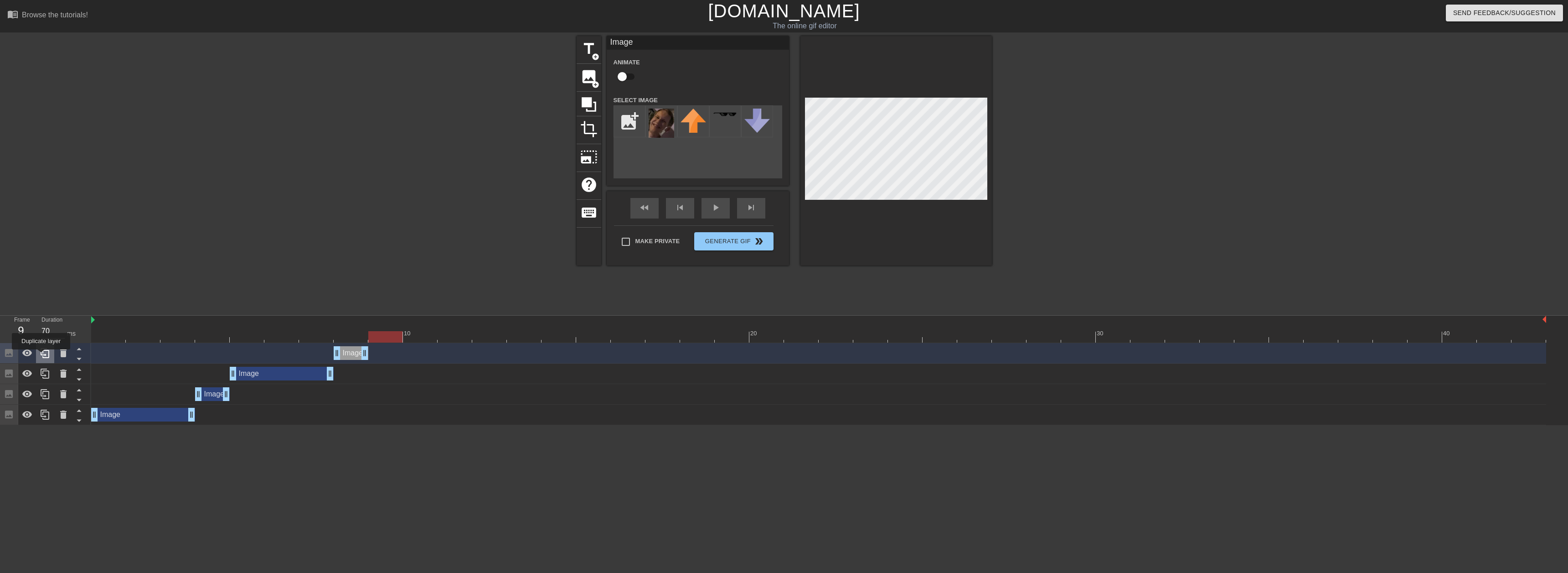
click at [41, 356] on icon at bounding box center [45, 353] width 11 height 11
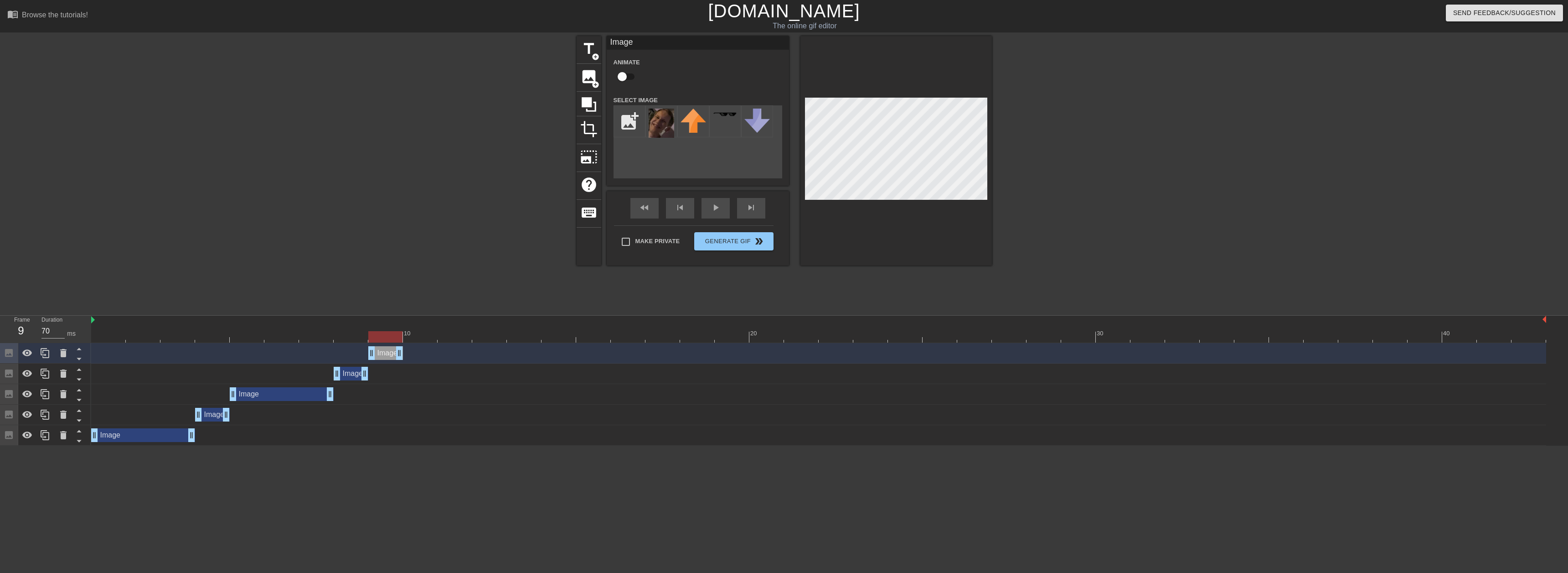
drag, startPoint x: 353, startPoint y: 355, endPoint x: 494, endPoint y: 313, distance: 147.1
click at [384, 355] on div "Image drag_handle drag_handle" at bounding box center [385, 353] width 35 height 13
click at [43, 360] on div at bounding box center [45, 353] width 18 height 20
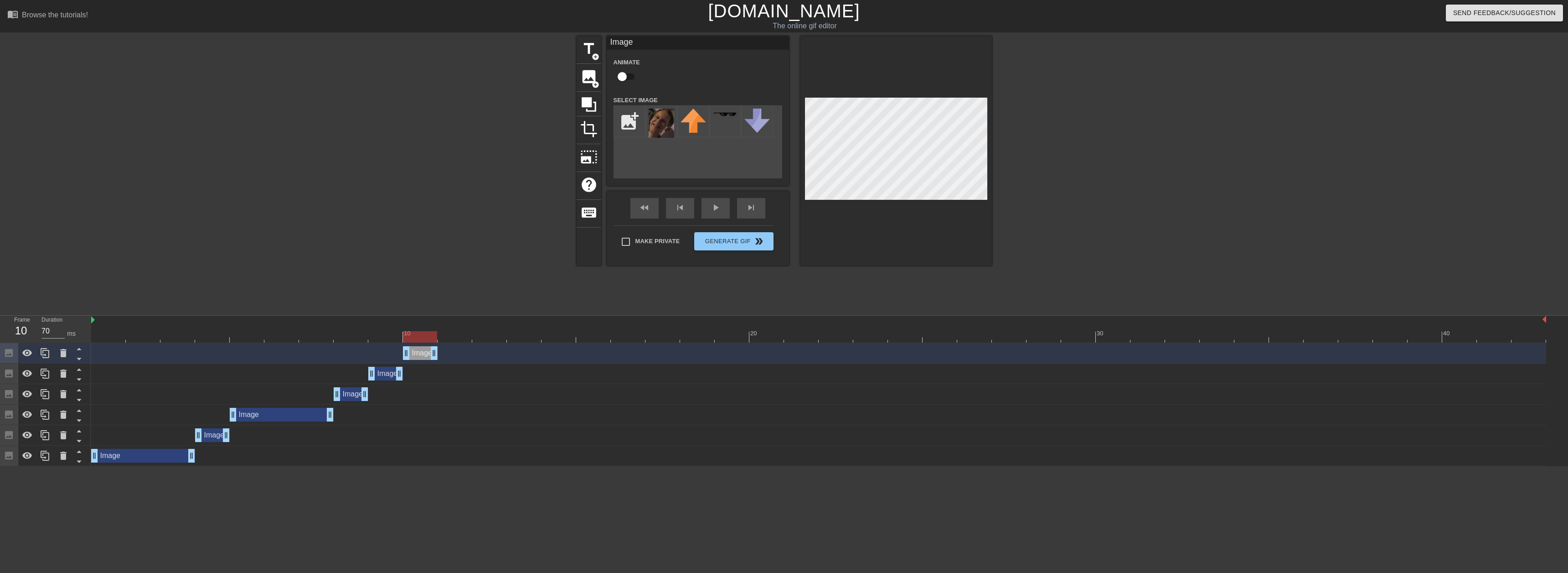
drag, startPoint x: 387, startPoint y: 353, endPoint x: 411, endPoint y: 352, distance: 24.0
click at [411, 352] on div "Image drag_handle drag_handle" at bounding box center [420, 353] width 35 height 13
click at [48, 353] on icon at bounding box center [45, 353] width 11 height 11
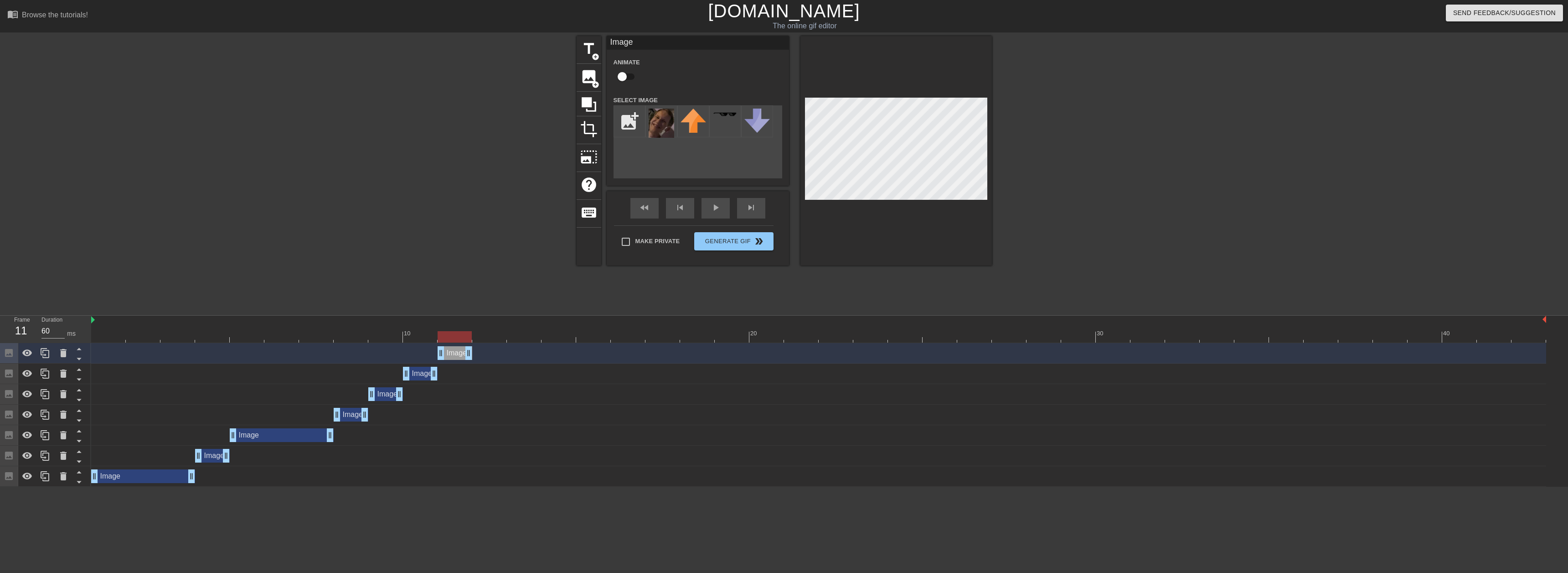
drag, startPoint x: 423, startPoint y: 357, endPoint x: 684, endPoint y: 259, distance: 278.8
click at [446, 354] on div "Image drag_handle drag_handle" at bounding box center [455, 353] width 35 height 13
click at [44, 356] on icon at bounding box center [45, 353] width 11 height 11
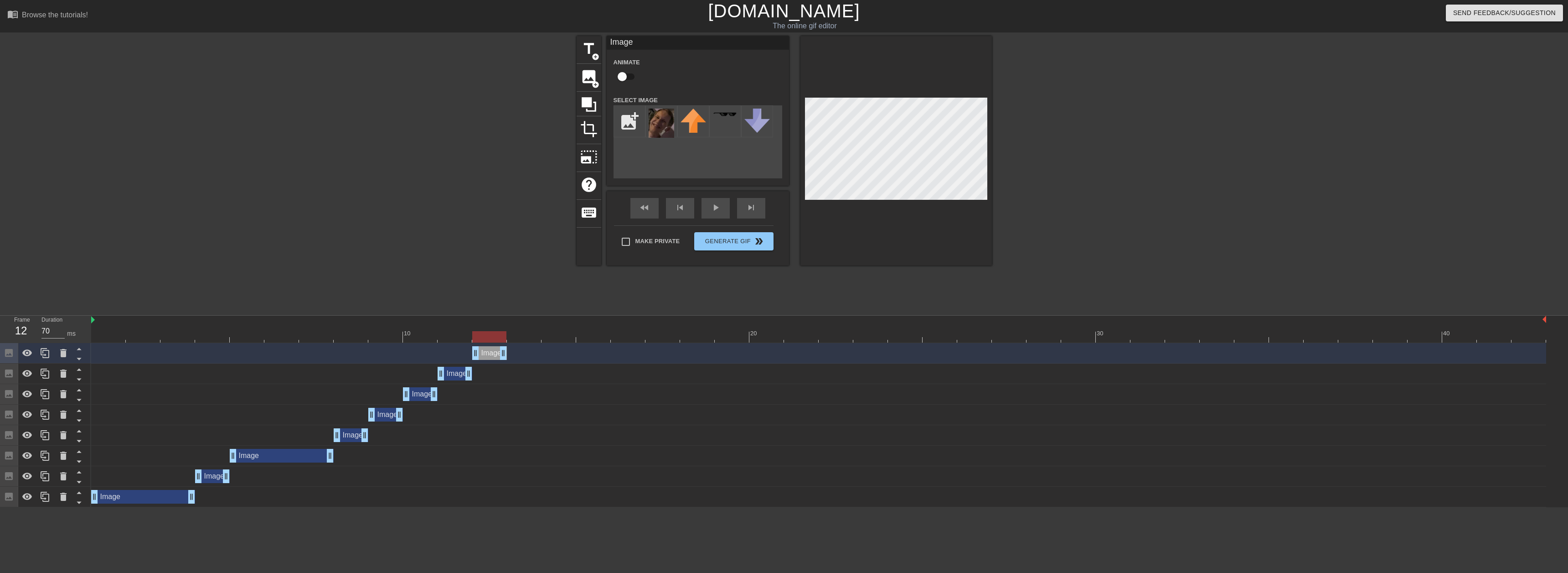
drag, startPoint x: 456, startPoint y: 351, endPoint x: 480, endPoint y: 348, distance: 24.2
click at [480, 348] on div "Image drag_handle drag_handle" at bounding box center [489, 353] width 35 height 13
click at [42, 357] on icon at bounding box center [45, 353] width 11 height 11
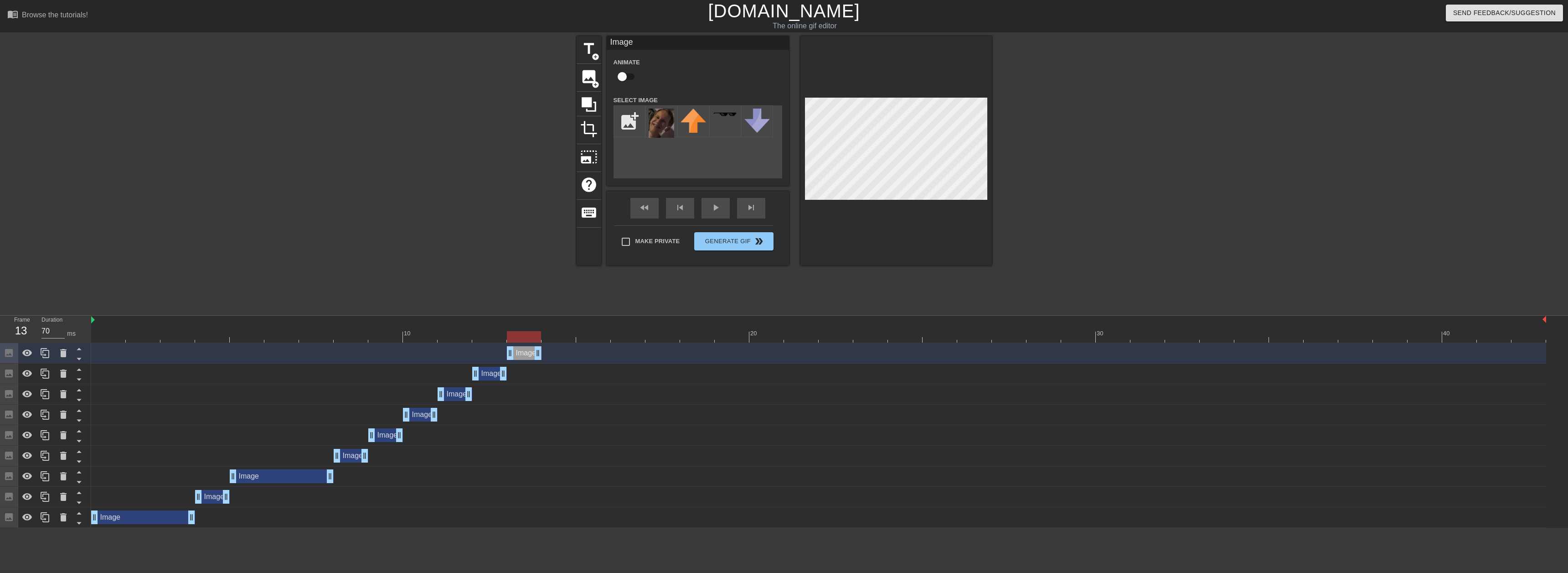
drag, startPoint x: 483, startPoint y: 353, endPoint x: 518, endPoint y: 348, distance: 35.4
click at [511, 350] on div "Image drag_handle drag_handle" at bounding box center [524, 353] width 35 height 13
click at [43, 357] on icon at bounding box center [45, 353] width 9 height 10
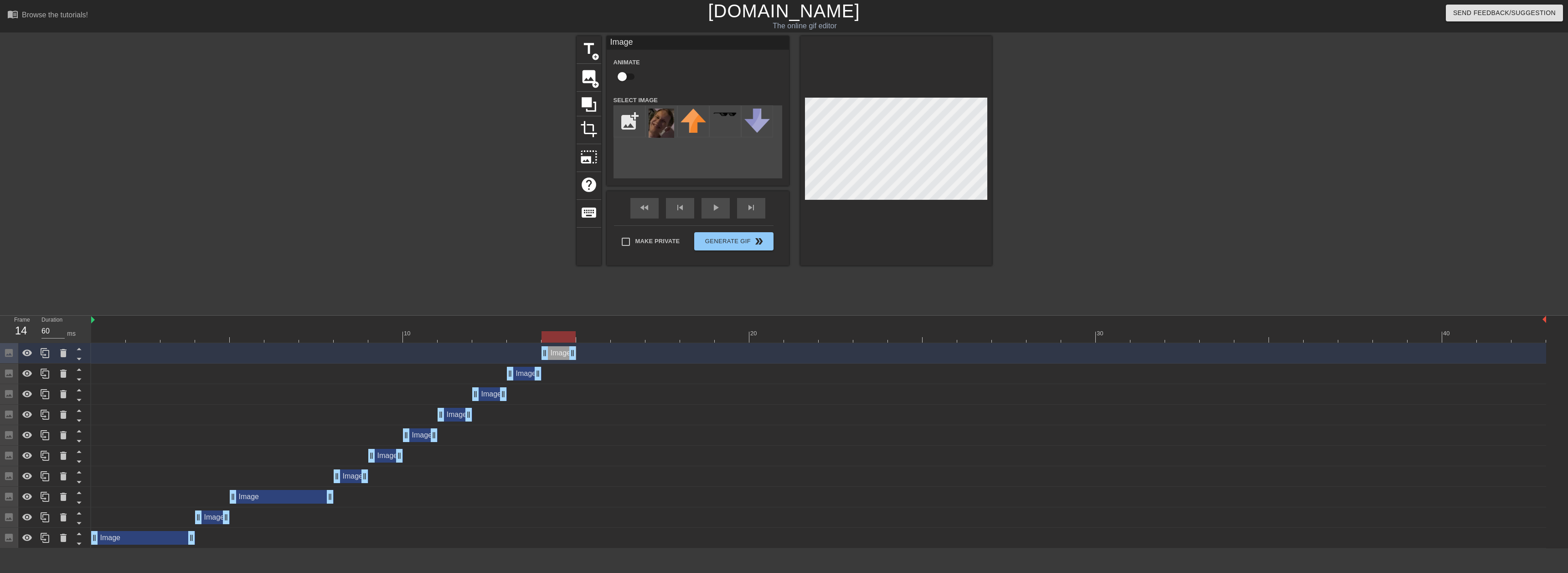
drag, startPoint x: 523, startPoint y: 354, endPoint x: 553, endPoint y: 353, distance: 30.0
click at [553, 353] on div "Image drag_handle drag_handle" at bounding box center [559, 353] width 35 height 13
click at [51, 356] on div at bounding box center [45, 353] width 18 height 20
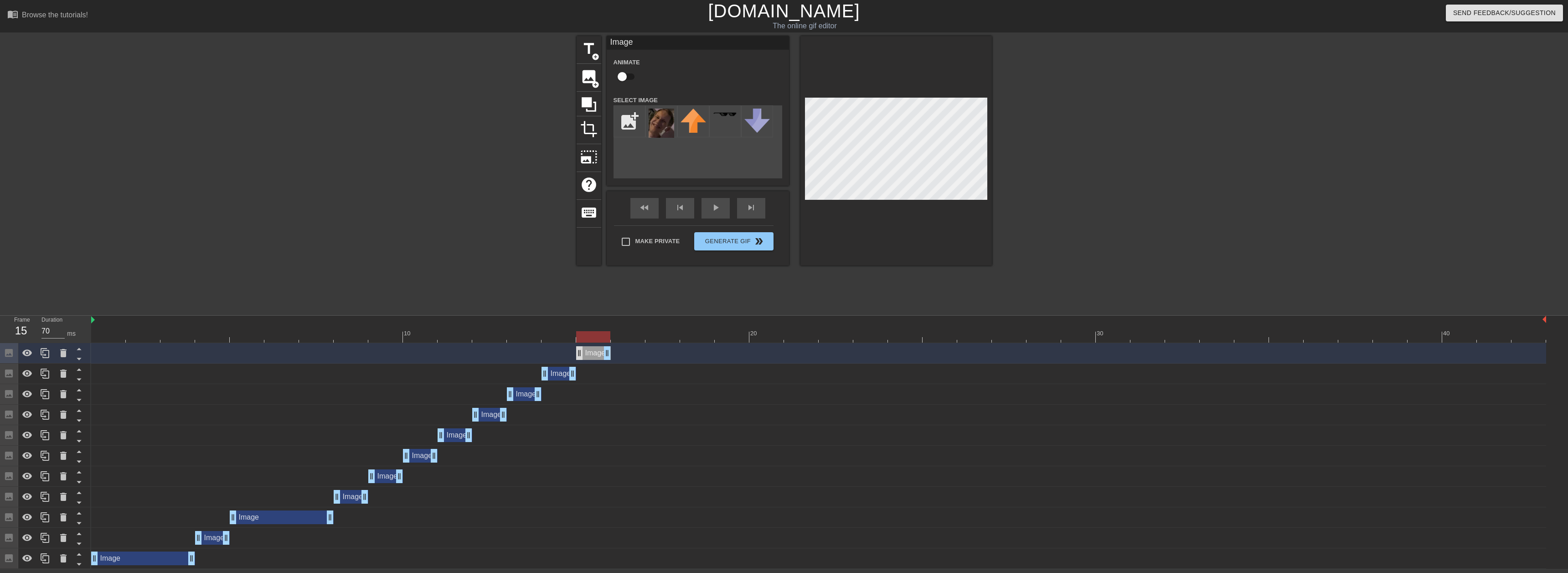
drag, startPoint x: 559, startPoint y: 355, endPoint x: 581, endPoint y: 353, distance: 22.1
click at [581, 353] on div "Image drag_handle drag_handle" at bounding box center [593, 353] width 35 height 13
drag, startPoint x: 599, startPoint y: 358, endPoint x: 621, endPoint y: 357, distance: 22.0
click at [621, 357] on div "Image drag_handle drag_handle" at bounding box center [628, 353] width 35 height 13
drag, startPoint x: 575, startPoint y: 374, endPoint x: 595, endPoint y: 373, distance: 20.0
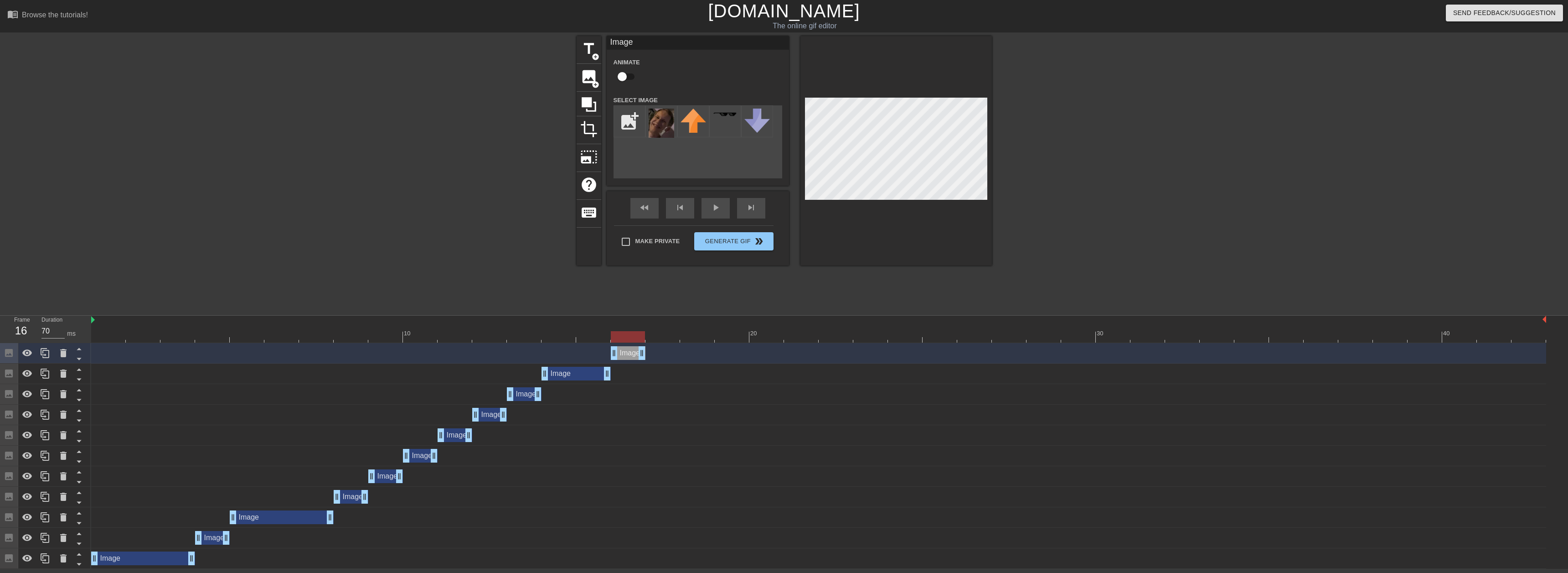
drag, startPoint x: 601, startPoint y: 337, endPoint x: 618, endPoint y: 334, distance: 17.3
click at [617, 336] on div at bounding box center [628, 337] width 34 height 12
click at [43, 353] on icon at bounding box center [45, 353] width 9 height 10
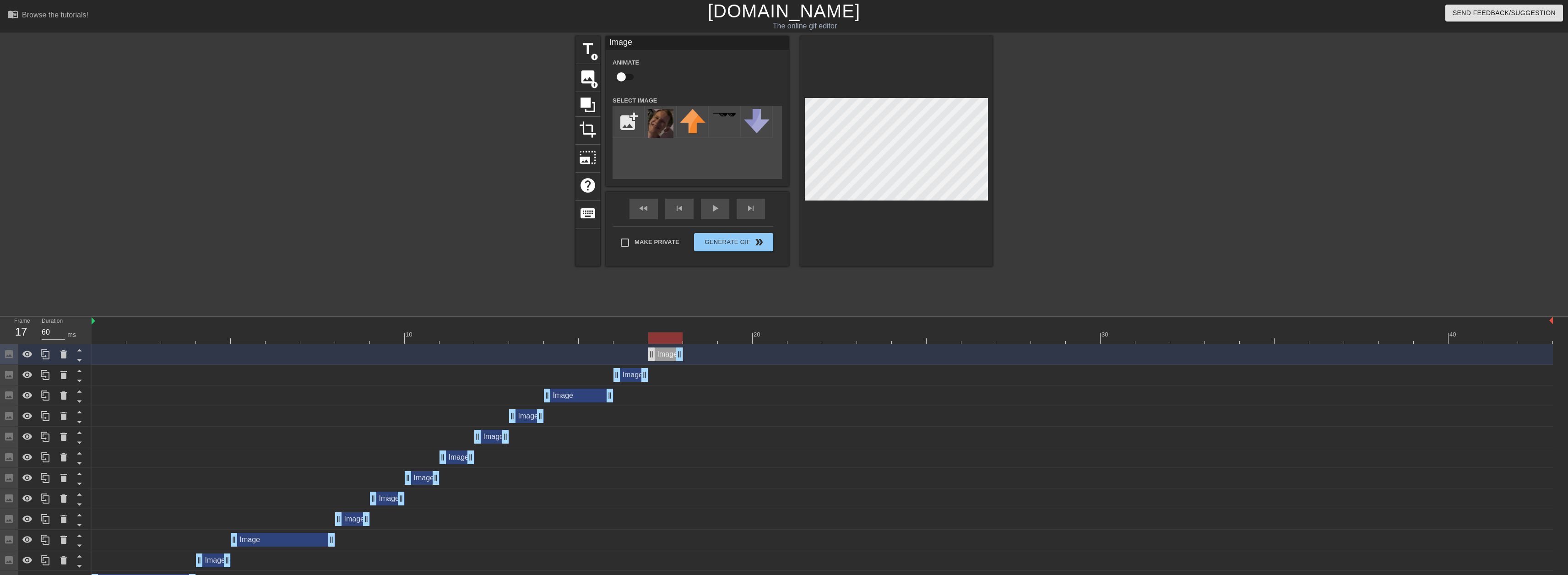
drag, startPoint x: 630, startPoint y: 353, endPoint x: 649, endPoint y: 354, distance: 19.0
click at [649, 354] on div "Image drag_handle drag_handle" at bounding box center [665, 354] width 35 height 13
click at [46, 352] on icon at bounding box center [45, 354] width 9 height 10
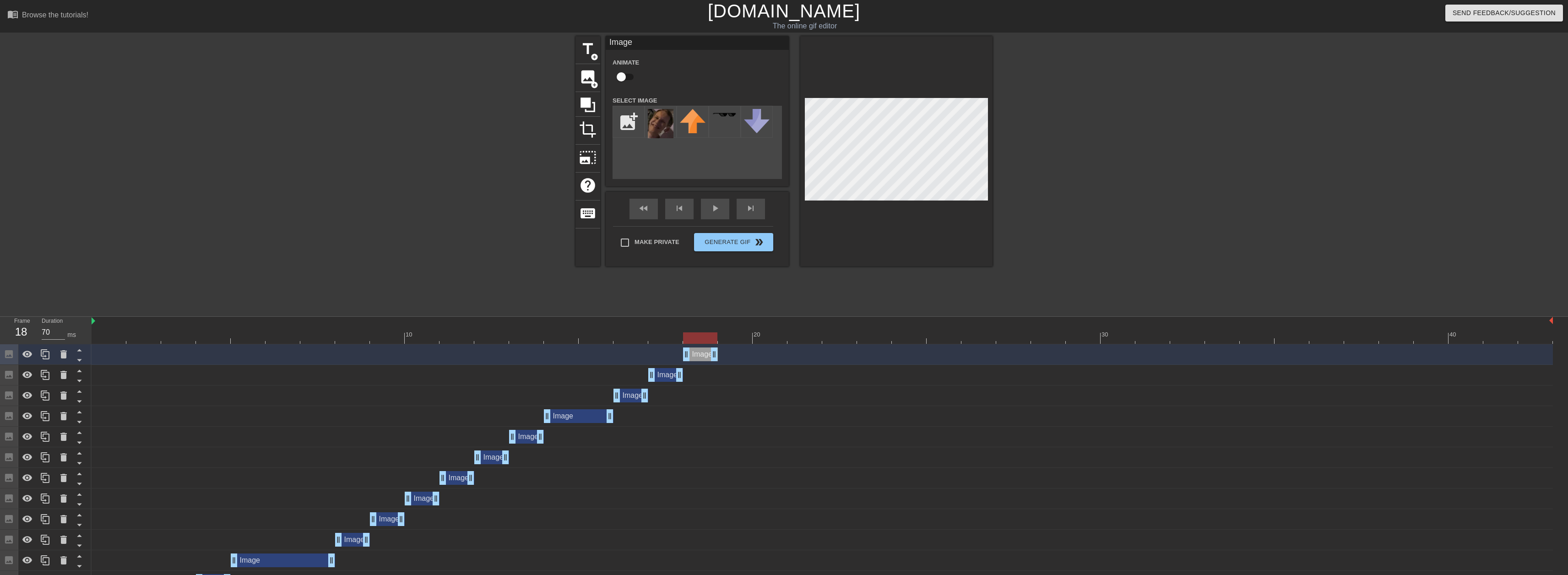
drag, startPoint x: 665, startPoint y: 354, endPoint x: 845, endPoint y: 225, distance: 221.5
click at [694, 351] on div "Image drag_handle drag_handle" at bounding box center [700, 354] width 35 height 13
click at [46, 356] on icon at bounding box center [45, 354] width 11 height 11
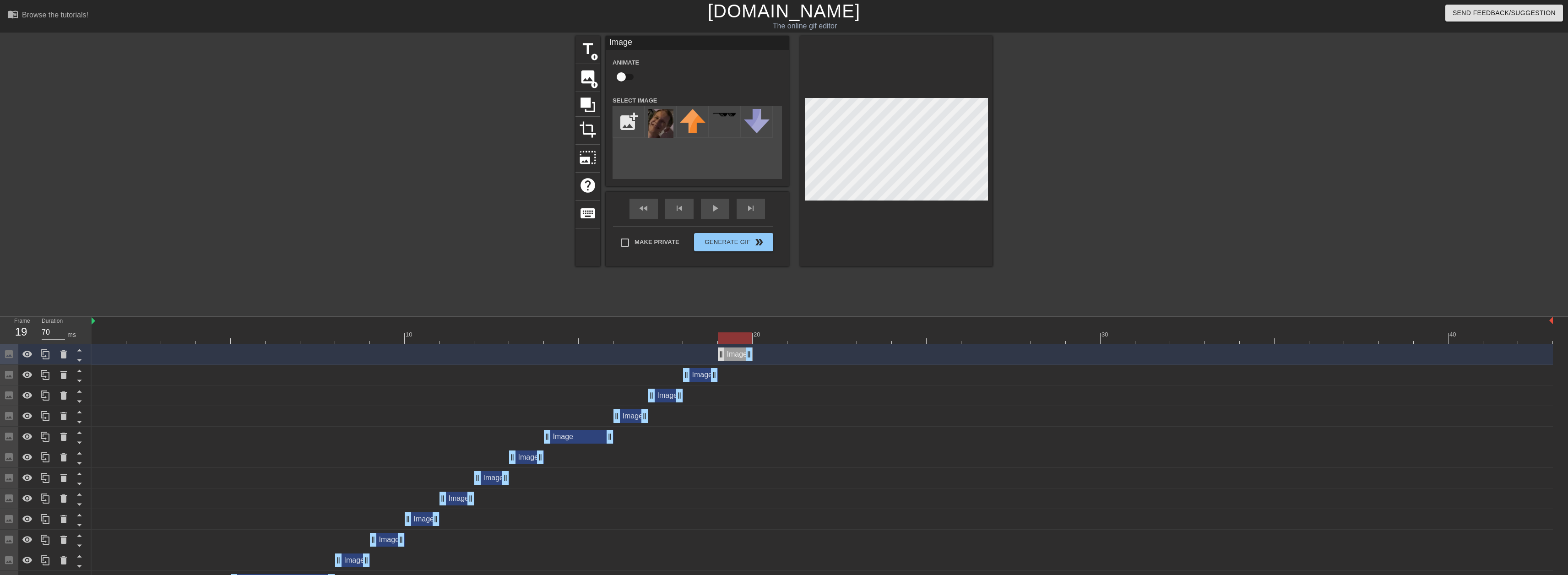
drag, startPoint x: 702, startPoint y: 356, endPoint x: 724, endPoint y: 358, distance: 22.1
click at [724, 358] on div "Image drag_handle drag_handle" at bounding box center [735, 354] width 35 height 13
click at [47, 358] on icon at bounding box center [45, 354] width 11 height 11
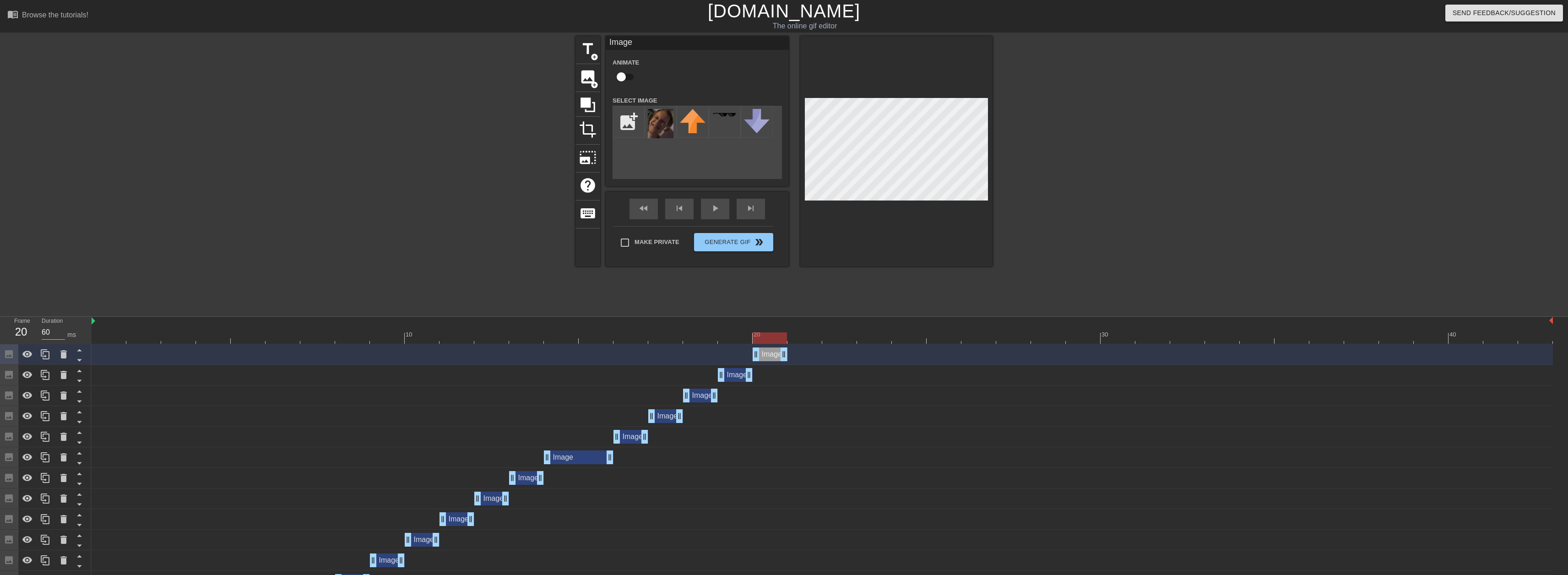
drag, startPoint x: 735, startPoint y: 355, endPoint x: 809, endPoint y: 236, distance: 140.1
click at [756, 354] on div "Image drag_handle drag_handle" at bounding box center [770, 354] width 35 height 13
click at [41, 354] on icon at bounding box center [45, 354] width 9 height 10
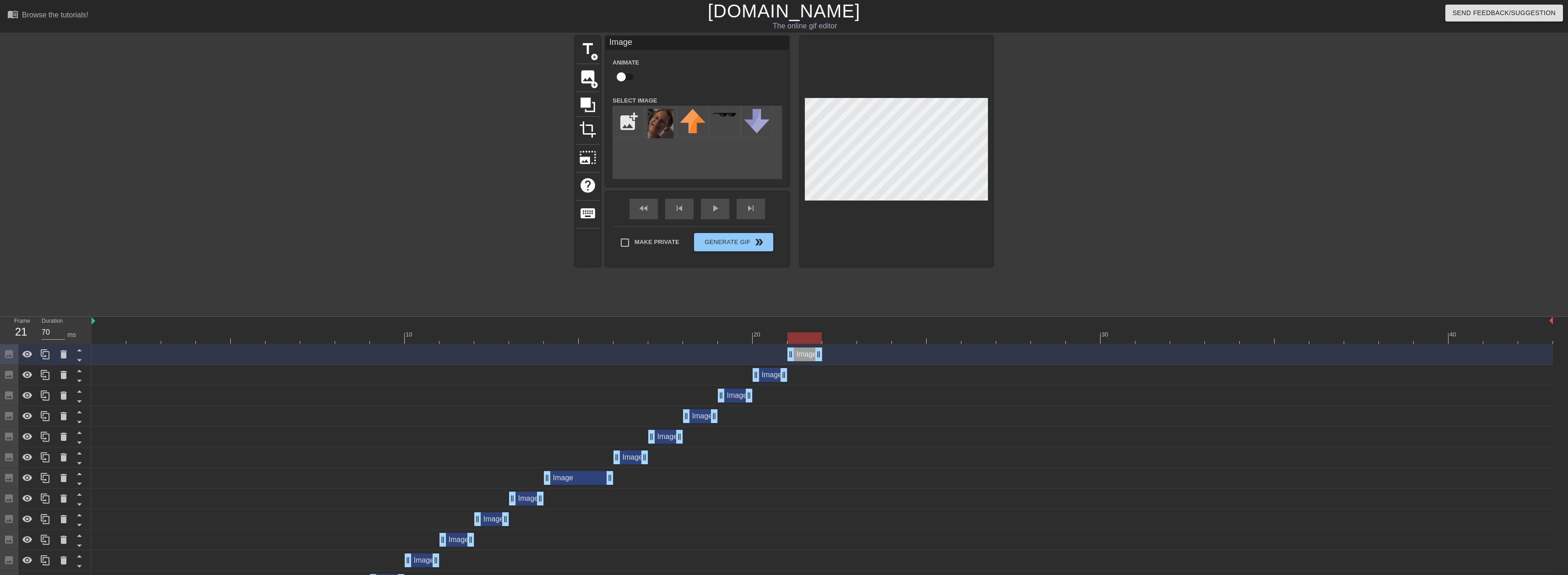
drag, startPoint x: 770, startPoint y: 355, endPoint x: 797, endPoint y: 351, distance: 27.3
click at [795, 353] on div "Image drag_handle drag_handle" at bounding box center [804, 354] width 35 height 13
click at [45, 351] on icon at bounding box center [45, 354] width 9 height 10
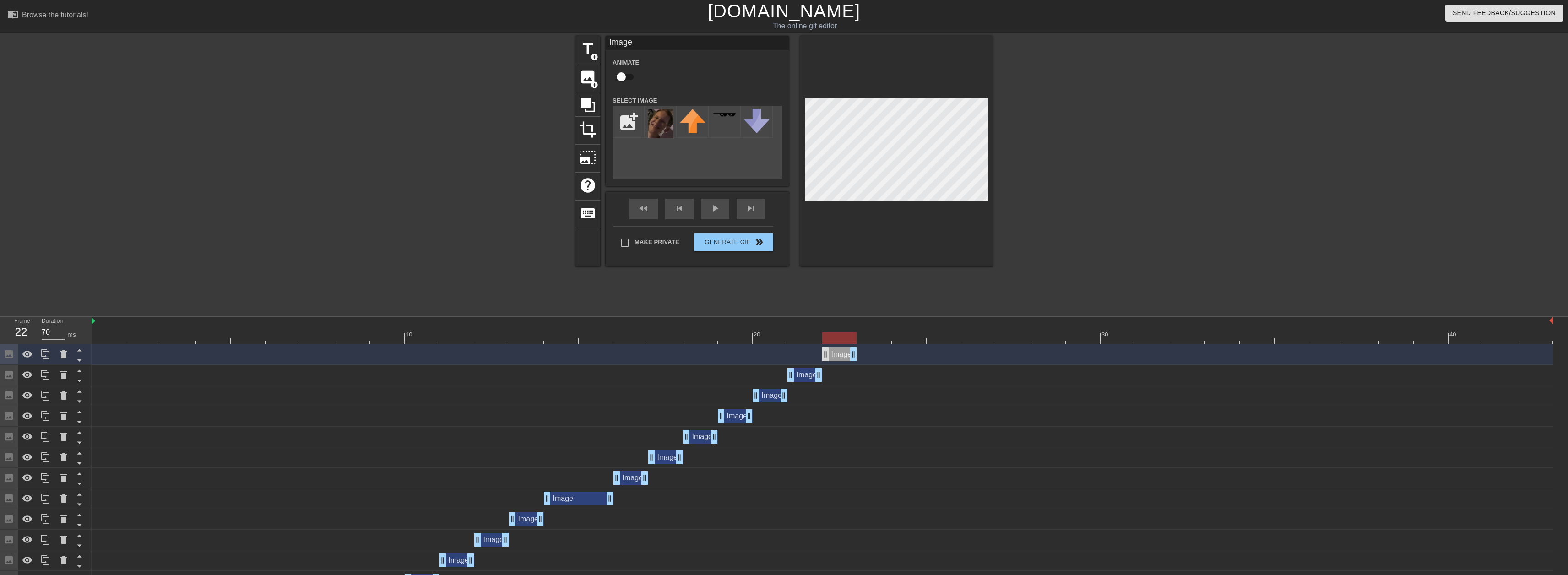
drag, startPoint x: 803, startPoint y: 356, endPoint x: 828, endPoint y: 356, distance: 25.0
click at [828, 356] on div "Image drag_handle drag_handle" at bounding box center [839, 354] width 35 height 13
click at [41, 352] on icon at bounding box center [45, 354] width 9 height 10
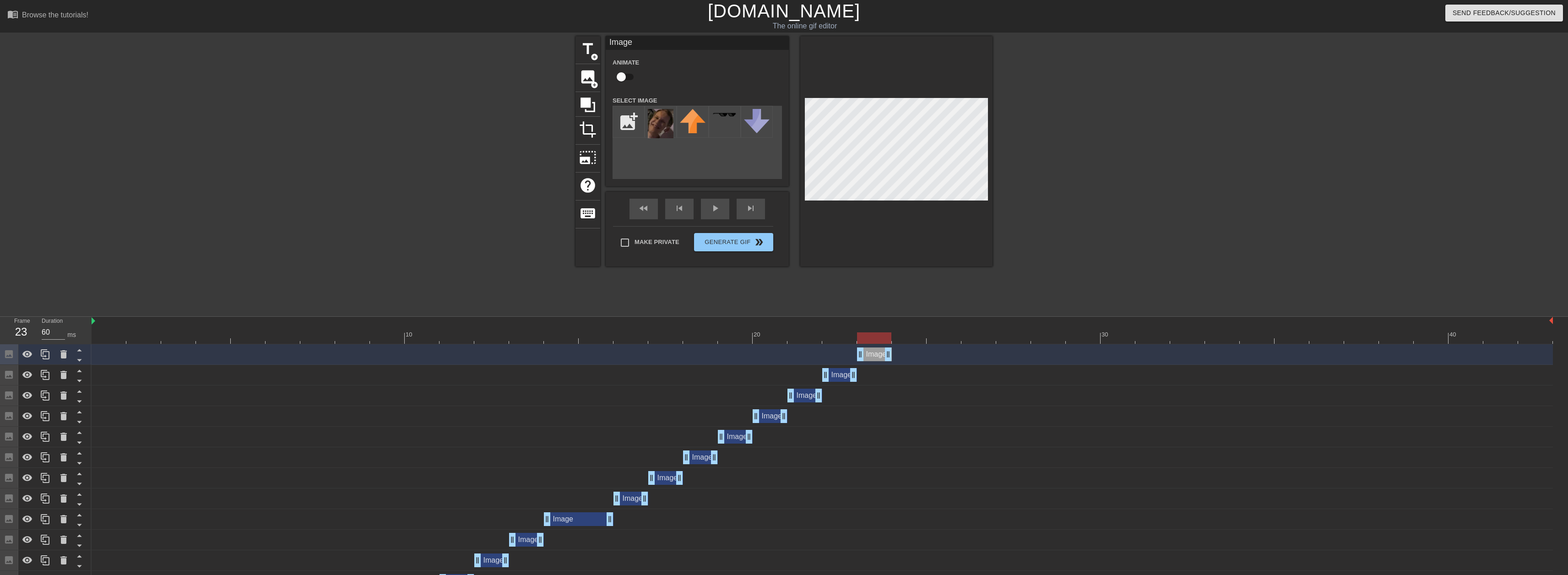
drag, startPoint x: 839, startPoint y: 355, endPoint x: 869, endPoint y: 352, distance: 30.1
click at [869, 352] on div "Image drag_handle drag_handle" at bounding box center [874, 354] width 35 height 13
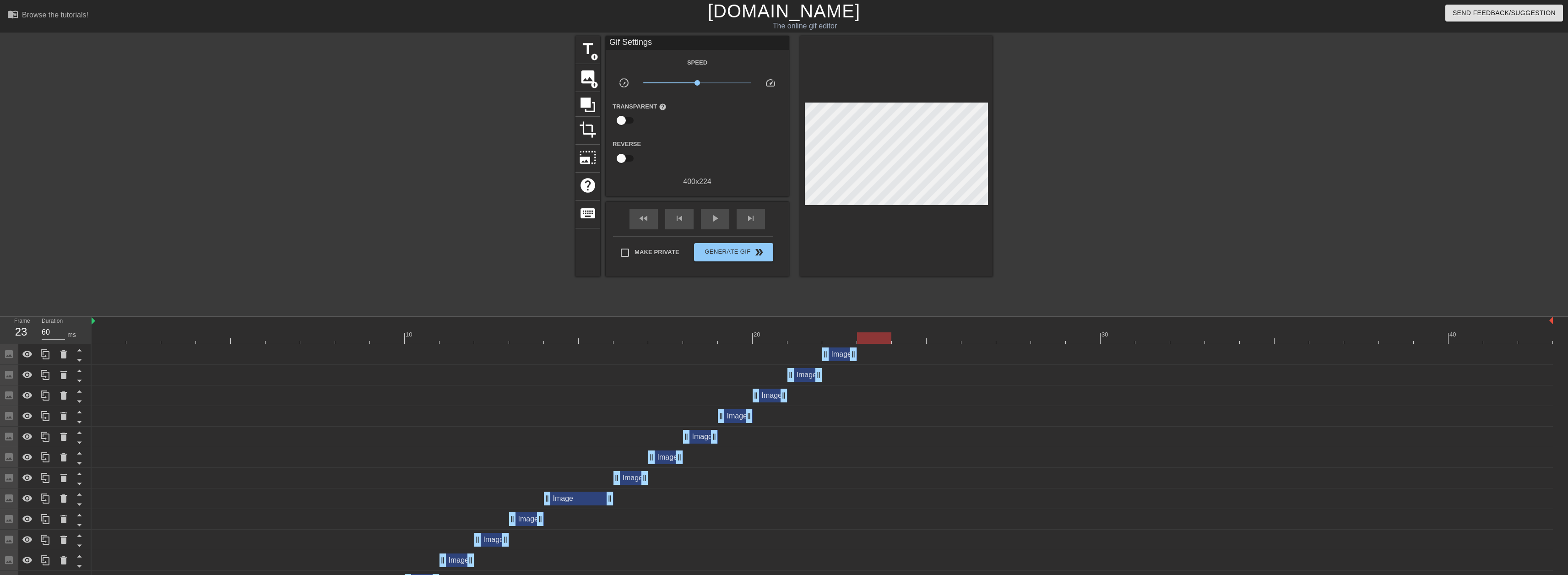
click at [839, 362] on div "Image drag_handle drag_handle" at bounding box center [822, 354] width 1461 height 21
click at [841, 356] on div "Image drag_handle drag_handle" at bounding box center [839, 354] width 35 height 13
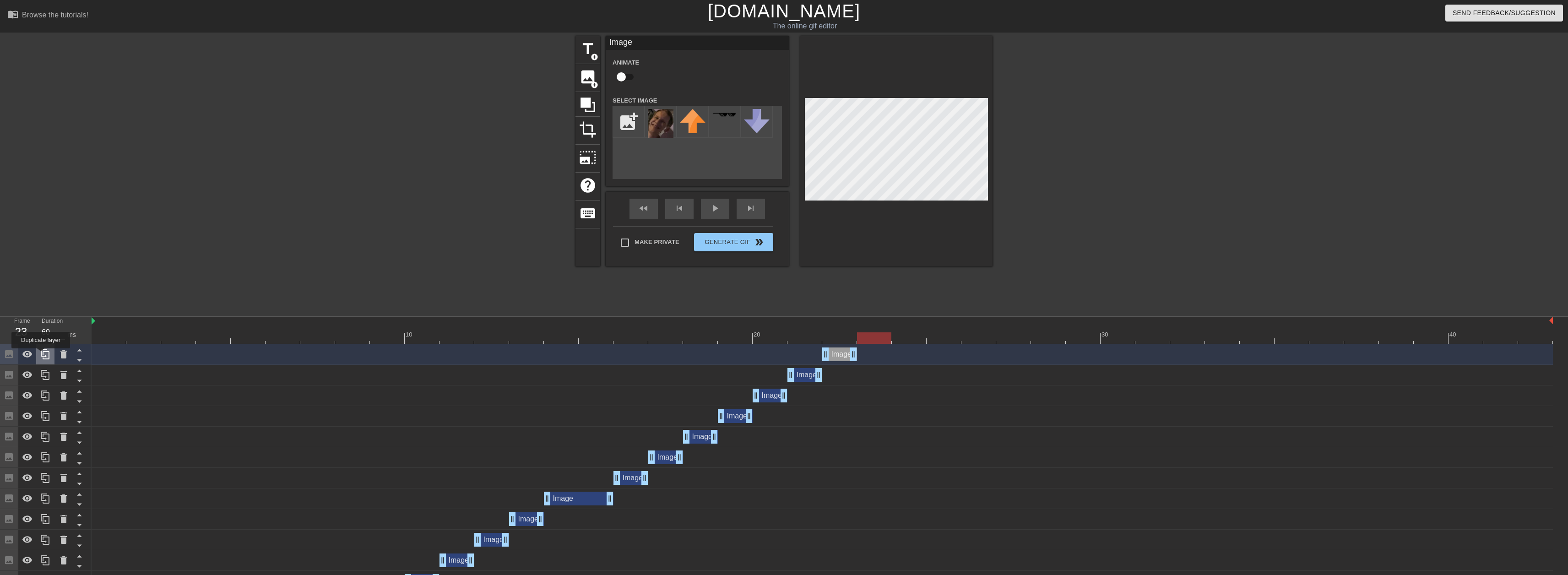
click at [41, 354] on icon at bounding box center [45, 354] width 11 height 11
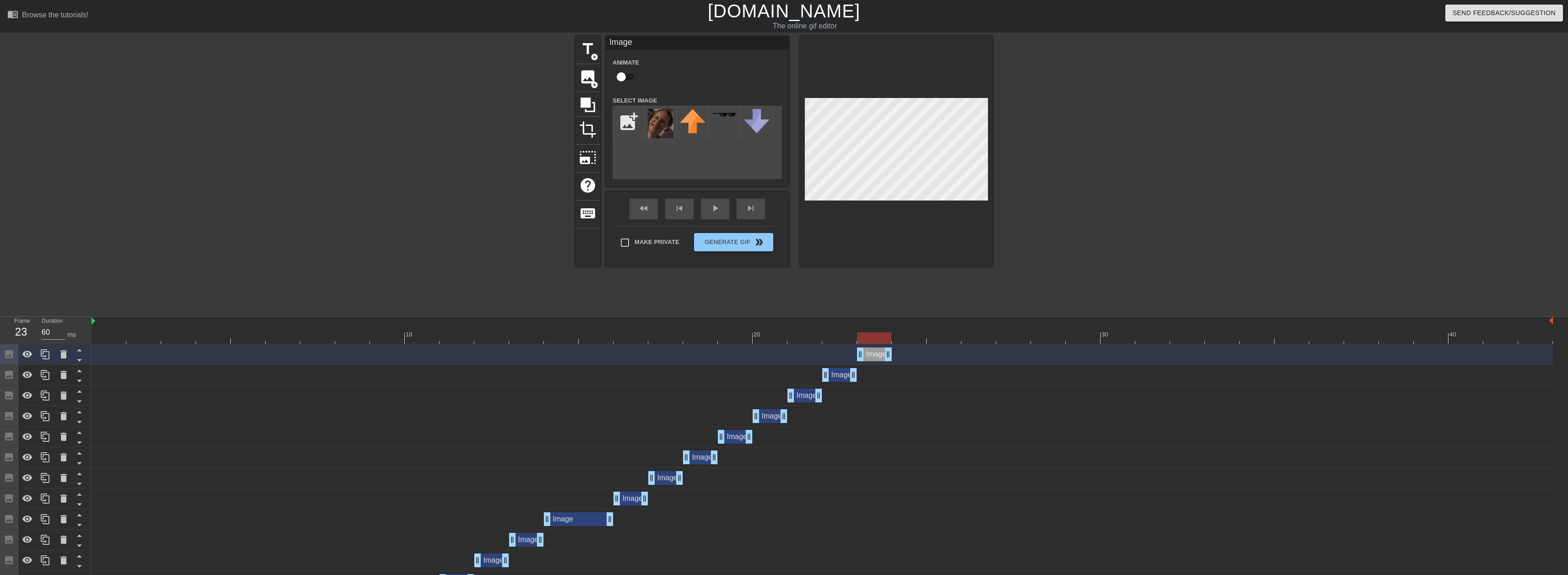
drag, startPoint x: 839, startPoint y: 356, endPoint x: 906, endPoint y: 213, distance: 157.9
click at [859, 358] on div "Image drag_handle drag_handle" at bounding box center [874, 354] width 35 height 13
click at [46, 352] on icon at bounding box center [45, 354] width 9 height 10
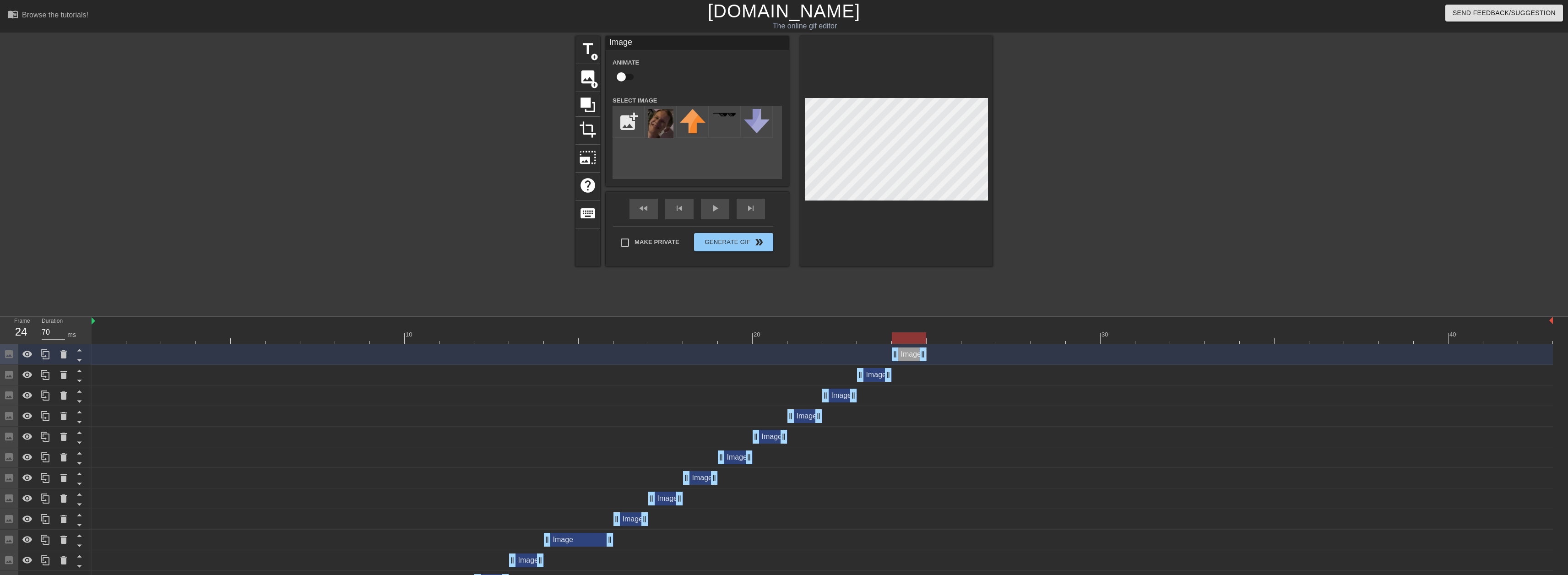
drag, startPoint x: 870, startPoint y: 354, endPoint x: 894, endPoint y: 332, distance: 32.6
click at [891, 353] on div "Image drag_handle drag_handle" at bounding box center [822, 354] width 1461 height 13
drag, startPoint x: 912, startPoint y: 358, endPoint x: 882, endPoint y: 350, distance: 31.0
click at [882, 350] on div "Image drag_handle drag_handle" at bounding box center [874, 354] width 35 height 13
drag, startPoint x: 874, startPoint y: 358, endPoint x: 1073, endPoint y: 361, distance: 199.0
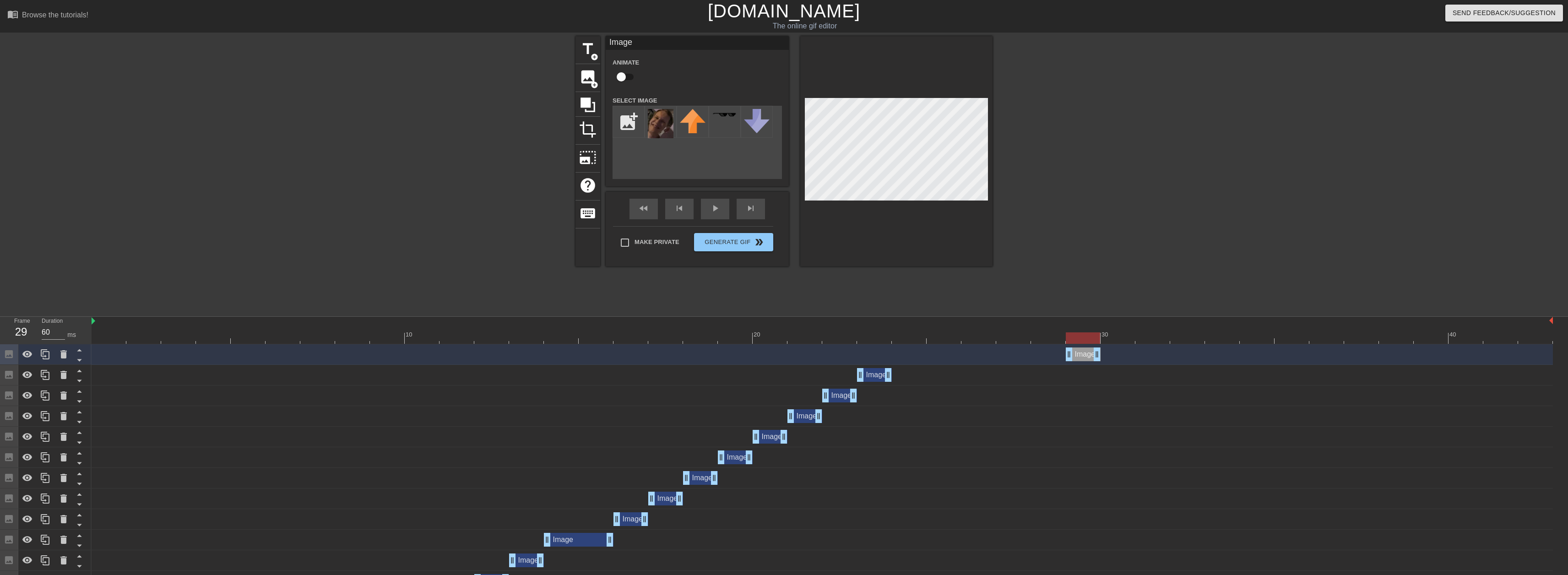
click at [1073, 361] on div "Image drag_handle drag_handle" at bounding box center [822, 354] width 1461 height 21
drag, startPoint x: 886, startPoint y: 369, endPoint x: 1047, endPoint y: 367, distance: 161.0
drag, startPoint x: 1052, startPoint y: 336, endPoint x: 1070, endPoint y: 335, distance: 18.0
click at [1070, 335] on div at bounding box center [1083, 338] width 34 height 12
click at [49, 353] on icon at bounding box center [45, 354] width 9 height 10
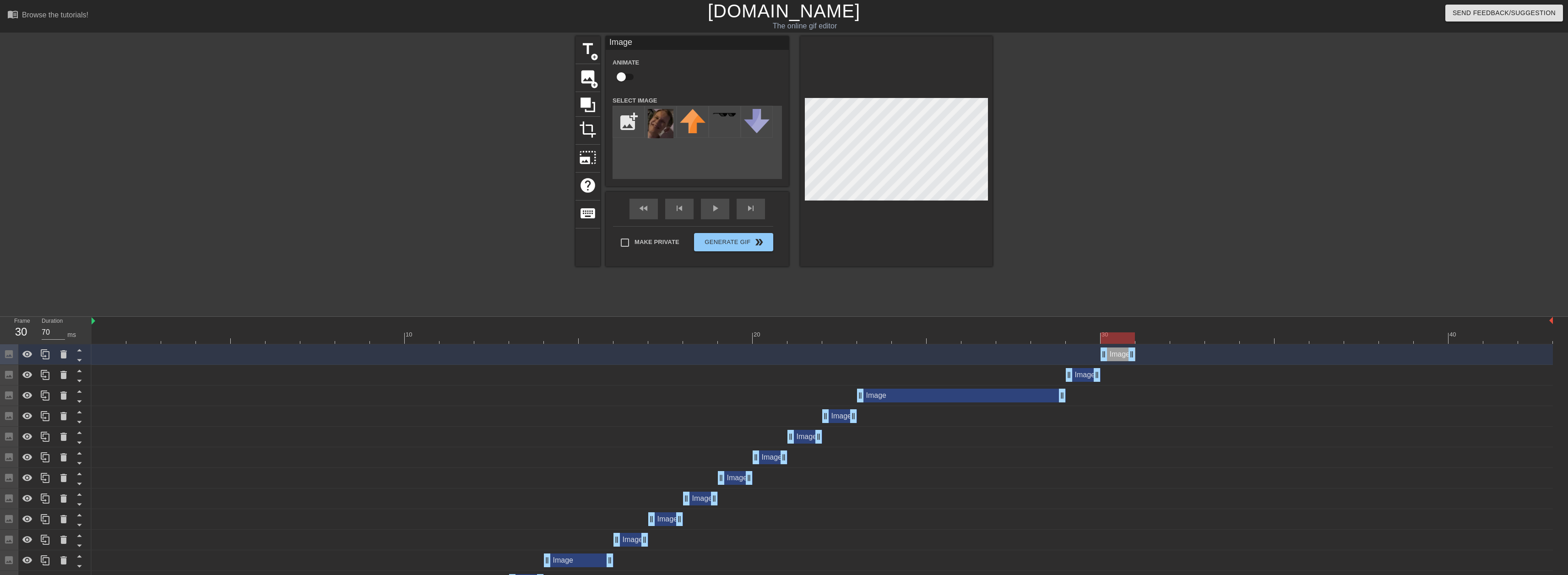
drag, startPoint x: 1085, startPoint y: 356, endPoint x: 1116, endPoint y: 360, distance: 31.3
click at [1116, 360] on div "Image drag_handle drag_handle" at bounding box center [1117, 354] width 35 height 13
click at [46, 349] on icon at bounding box center [45, 354] width 11 height 11
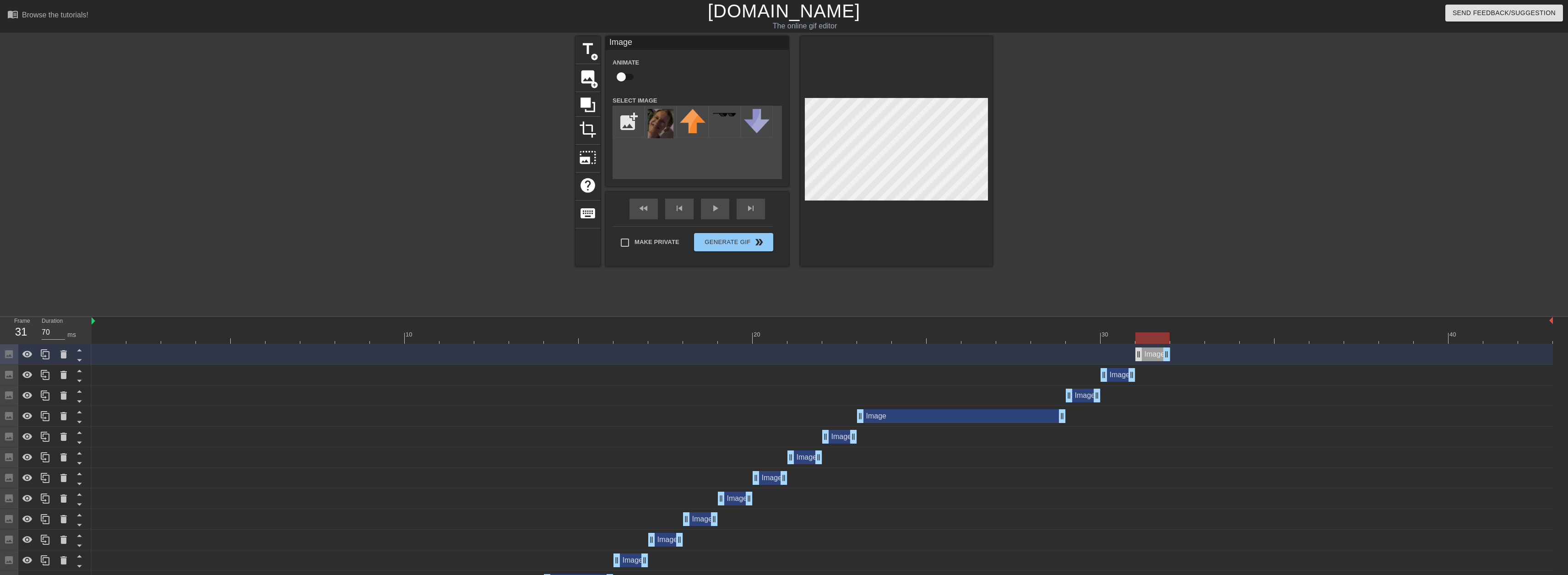
drag, startPoint x: 1117, startPoint y: 354, endPoint x: 1139, endPoint y: 358, distance: 22.4
click at [1139, 358] on div "Image drag_handle drag_handle" at bounding box center [1152, 354] width 35 height 13
click at [53, 352] on div at bounding box center [45, 354] width 18 height 20
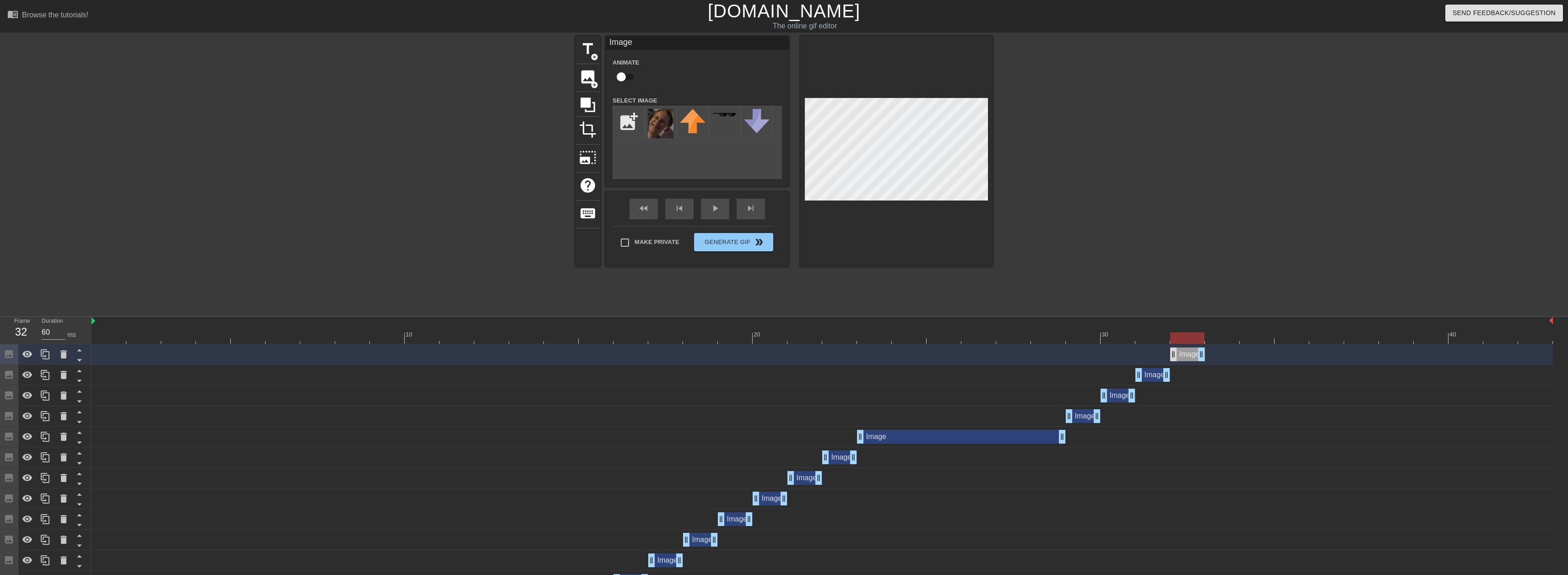
drag, startPoint x: 1166, startPoint y: 353, endPoint x: 1175, endPoint y: 351, distance: 9.2
click at [1175, 352] on div "Image drag_handle drag_handle" at bounding box center [1187, 354] width 35 height 13
click at [46, 354] on icon at bounding box center [45, 354] width 11 height 11
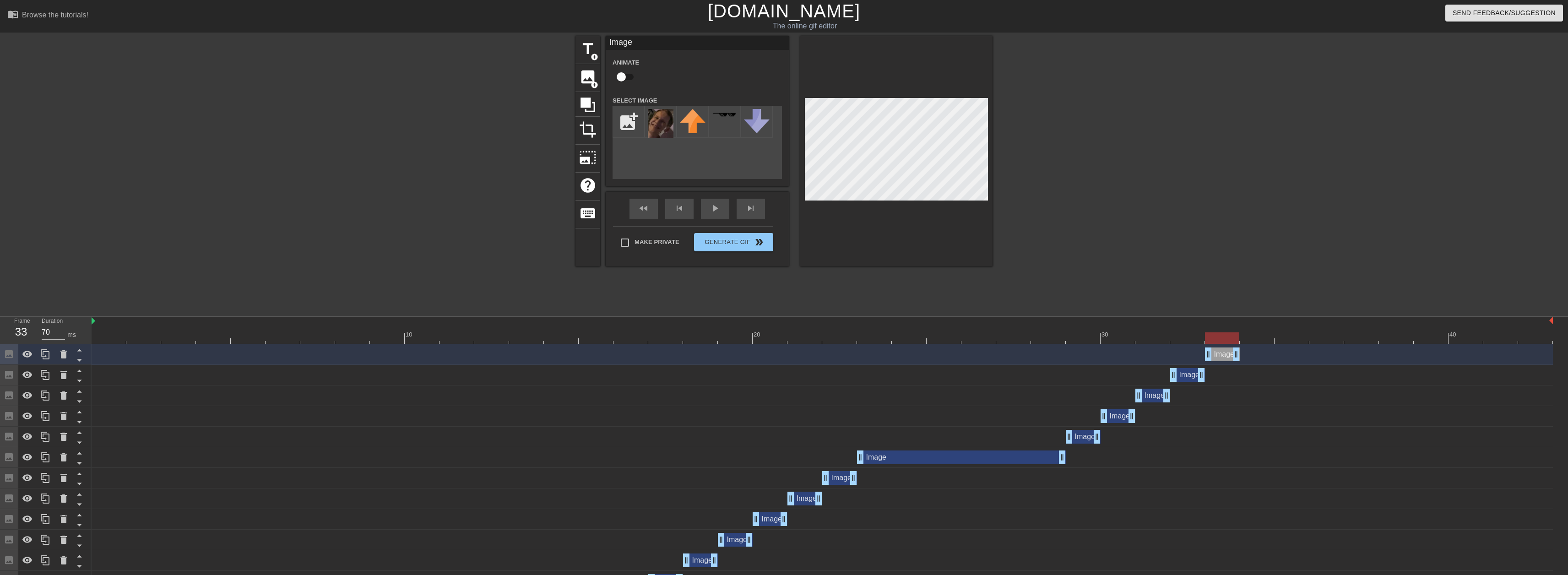
drag, startPoint x: 1187, startPoint y: 358, endPoint x: 1213, endPoint y: 357, distance: 26.0
click at [1213, 357] on div "Image drag_handle drag_handle" at bounding box center [1222, 354] width 35 height 13
click at [43, 353] on icon at bounding box center [45, 354] width 11 height 11
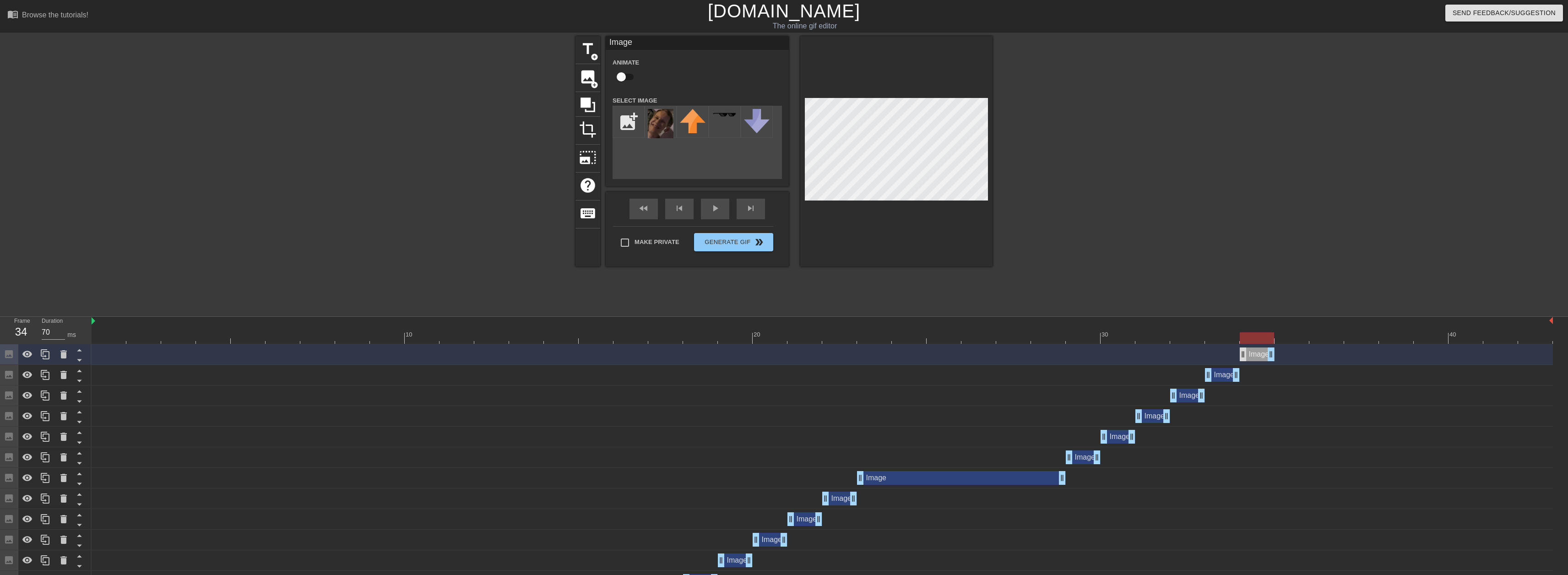
drag, startPoint x: 1221, startPoint y: 357, endPoint x: 1247, endPoint y: 356, distance: 26.0
click at [1247, 356] on div "Image drag_handle drag_handle" at bounding box center [1257, 354] width 35 height 13
click at [45, 353] on icon at bounding box center [45, 354] width 11 height 11
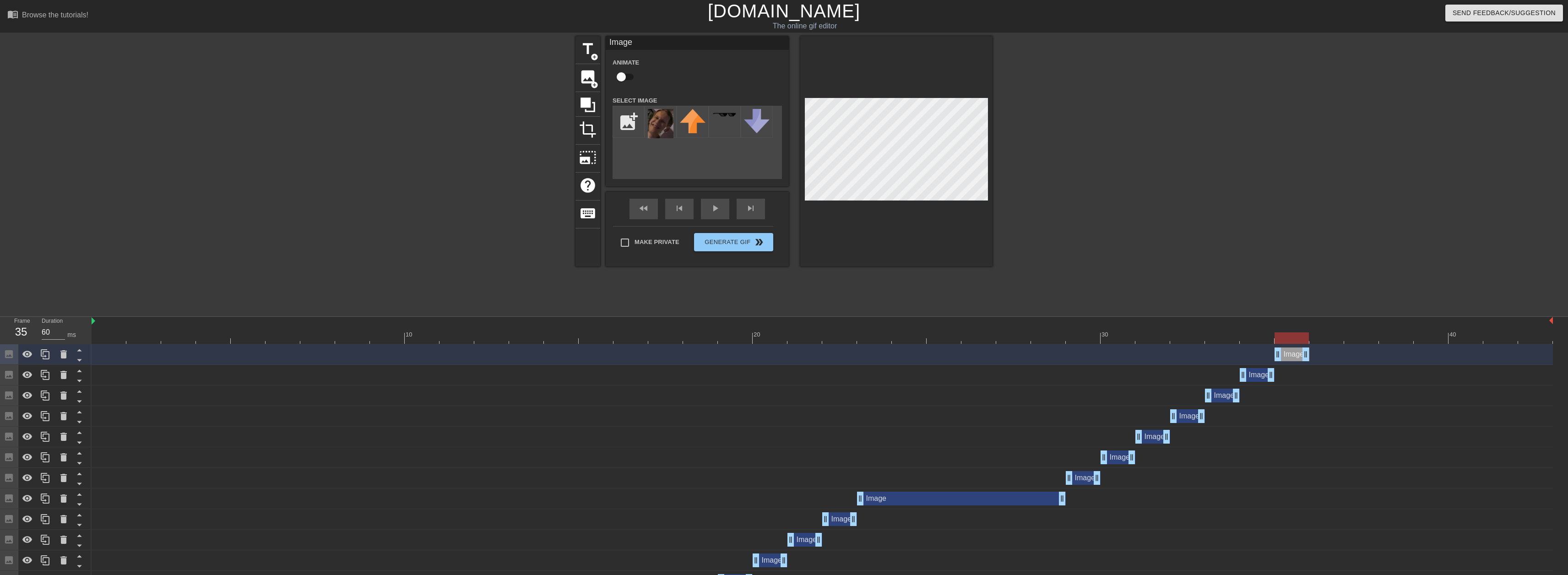
drag, startPoint x: 1272, startPoint y: 354, endPoint x: 1283, endPoint y: 355, distance: 11.0
click at [1283, 355] on div "Image drag_handle drag_handle" at bounding box center [1292, 354] width 35 height 13
drag, startPoint x: 1293, startPoint y: 354, endPoint x: 1315, endPoint y: 356, distance: 22.1
click at [1315, 356] on div "Image drag_handle drag_handle" at bounding box center [1327, 354] width 35 height 13
drag, startPoint x: 1271, startPoint y: 380, endPoint x: 1292, endPoint y: 370, distance: 23.3
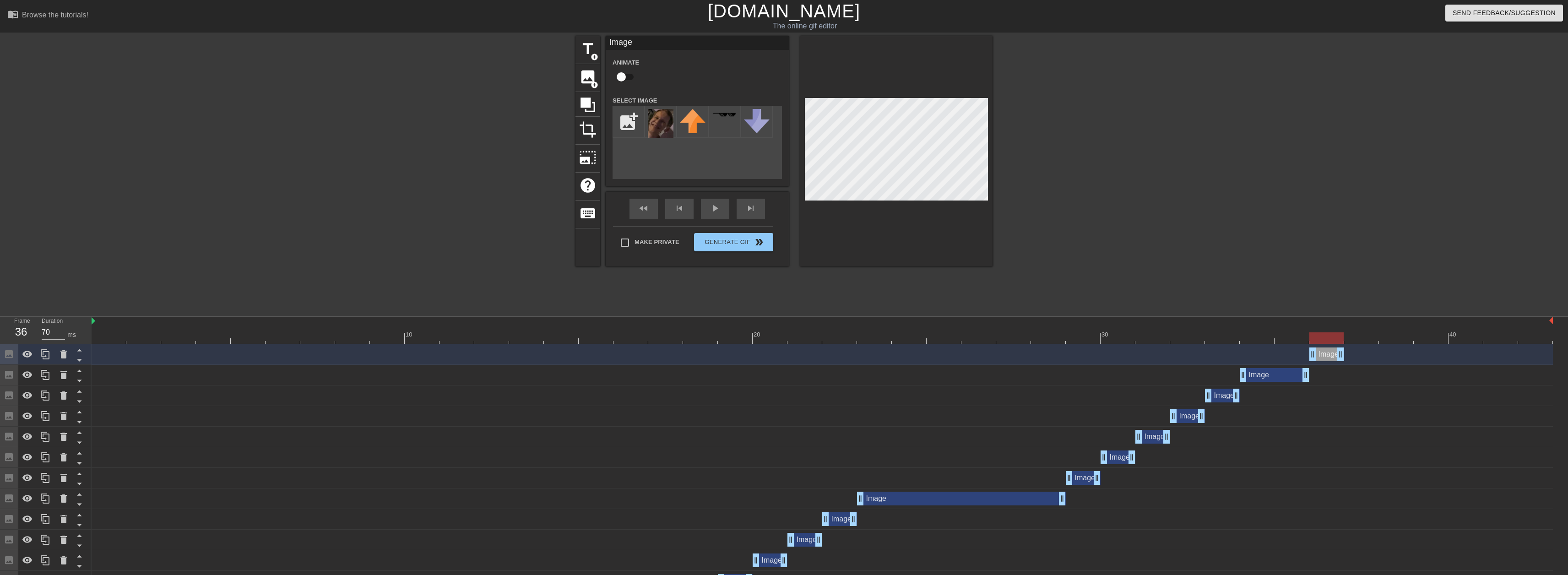
drag, startPoint x: 1301, startPoint y: 340, endPoint x: 1327, endPoint y: 340, distance: 26.0
click at [1327, 340] on div at bounding box center [1327, 338] width 34 height 12
click at [56, 358] on div at bounding box center [64, 354] width 18 height 20
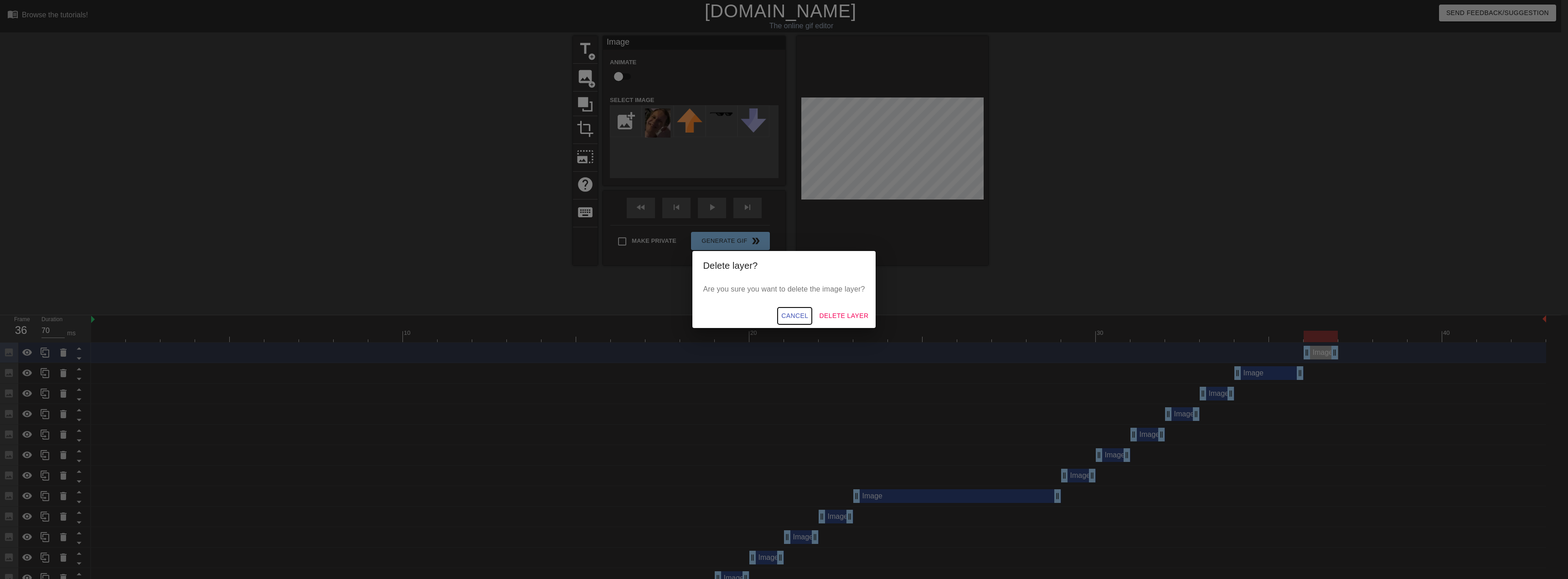
click at [786, 311] on span "Cancel" at bounding box center [795, 316] width 27 height 12
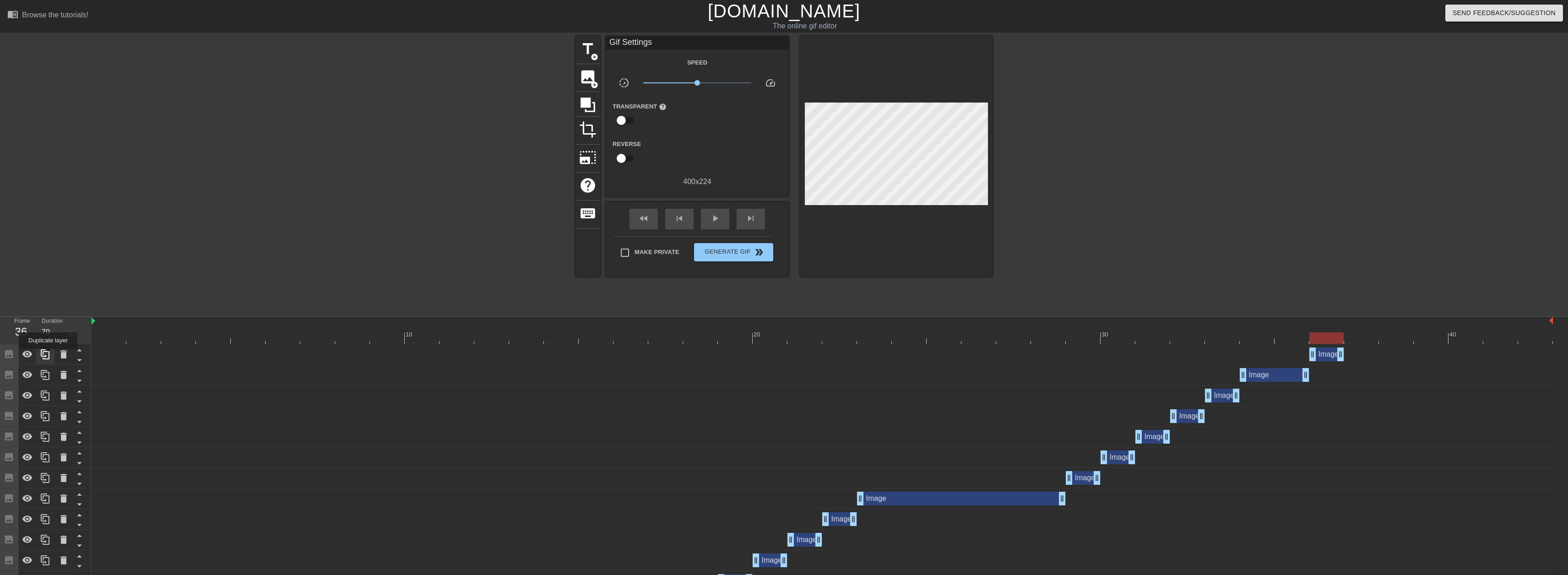
click at [48, 355] on icon at bounding box center [45, 354] width 11 height 11
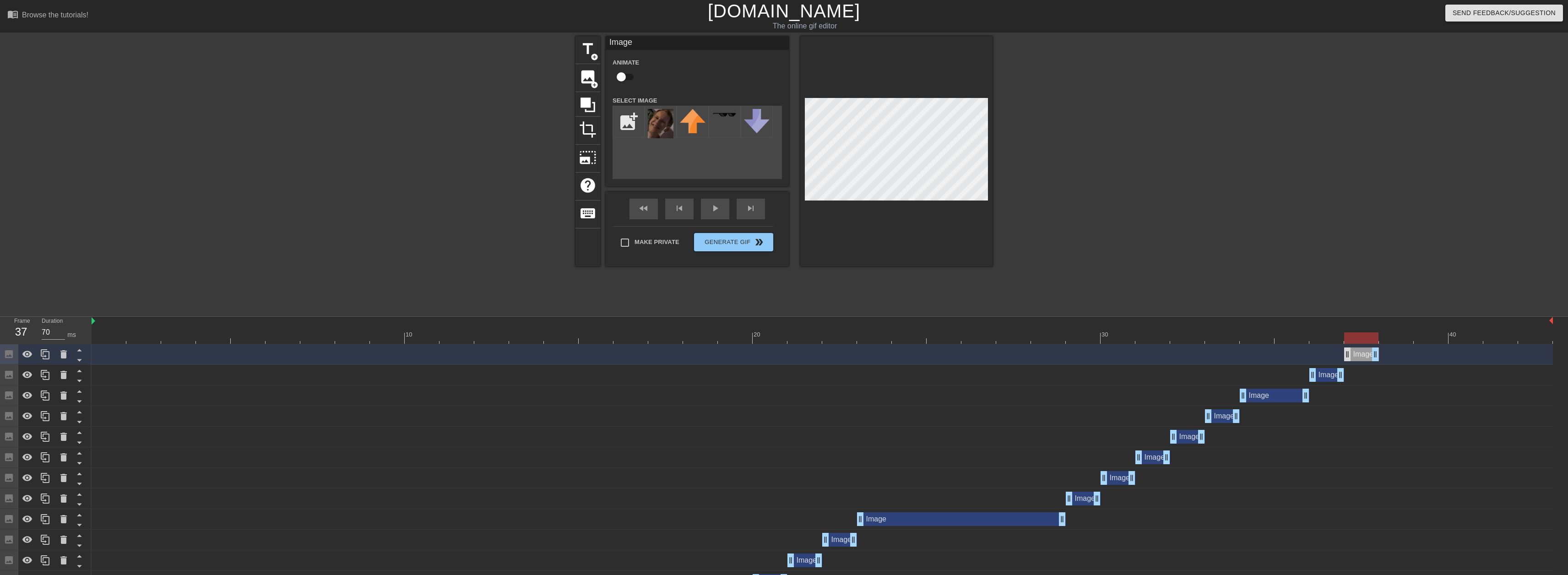
drag, startPoint x: 1321, startPoint y: 357, endPoint x: 1348, endPoint y: 356, distance: 27.0
click at [1348, 356] on div "Image drag_handle drag_handle" at bounding box center [1361, 354] width 35 height 13
drag, startPoint x: 45, startPoint y: 357, endPoint x: 58, endPoint y: 356, distance: 13.0
click at [45, 357] on icon at bounding box center [45, 354] width 9 height 10
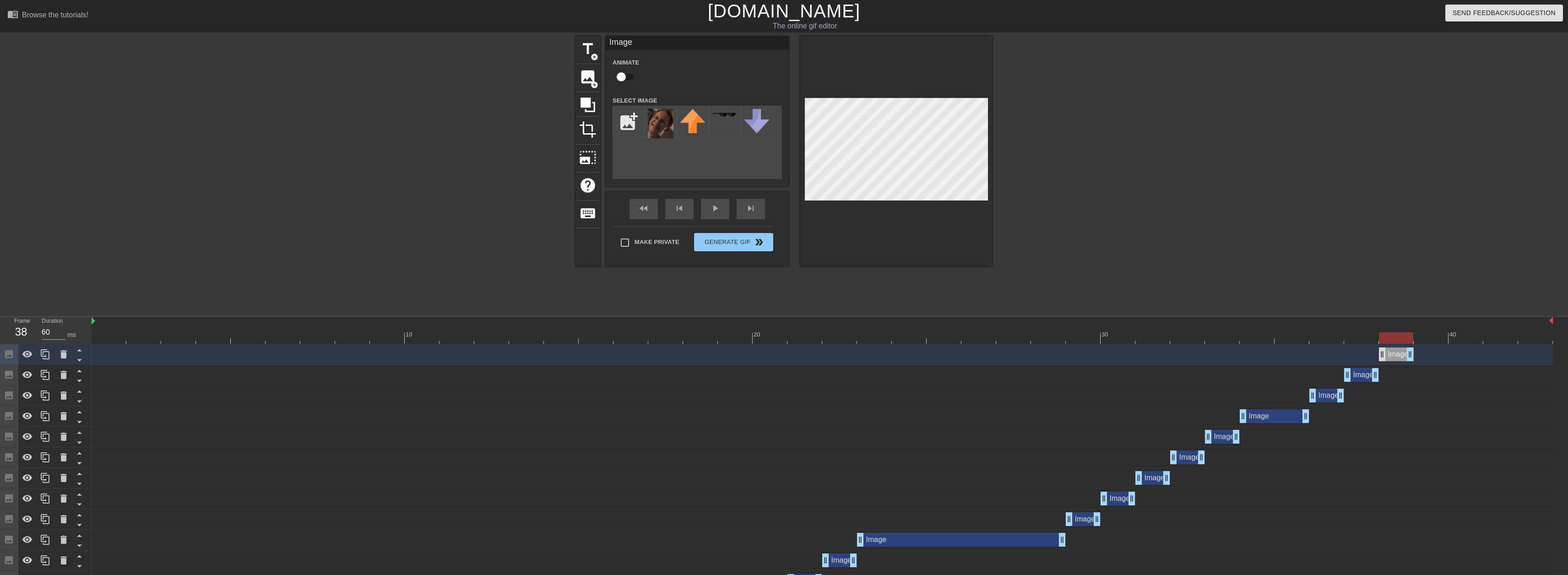
drag, startPoint x: 1363, startPoint y: 357, endPoint x: 1386, endPoint y: 357, distance: 23.0
click at [1386, 357] on div "Image drag_handle drag_handle" at bounding box center [1396, 354] width 35 height 13
drag, startPoint x: 42, startPoint y: 357, endPoint x: 57, endPoint y: 354, distance: 15.3
click at [42, 358] on icon at bounding box center [45, 354] width 11 height 11
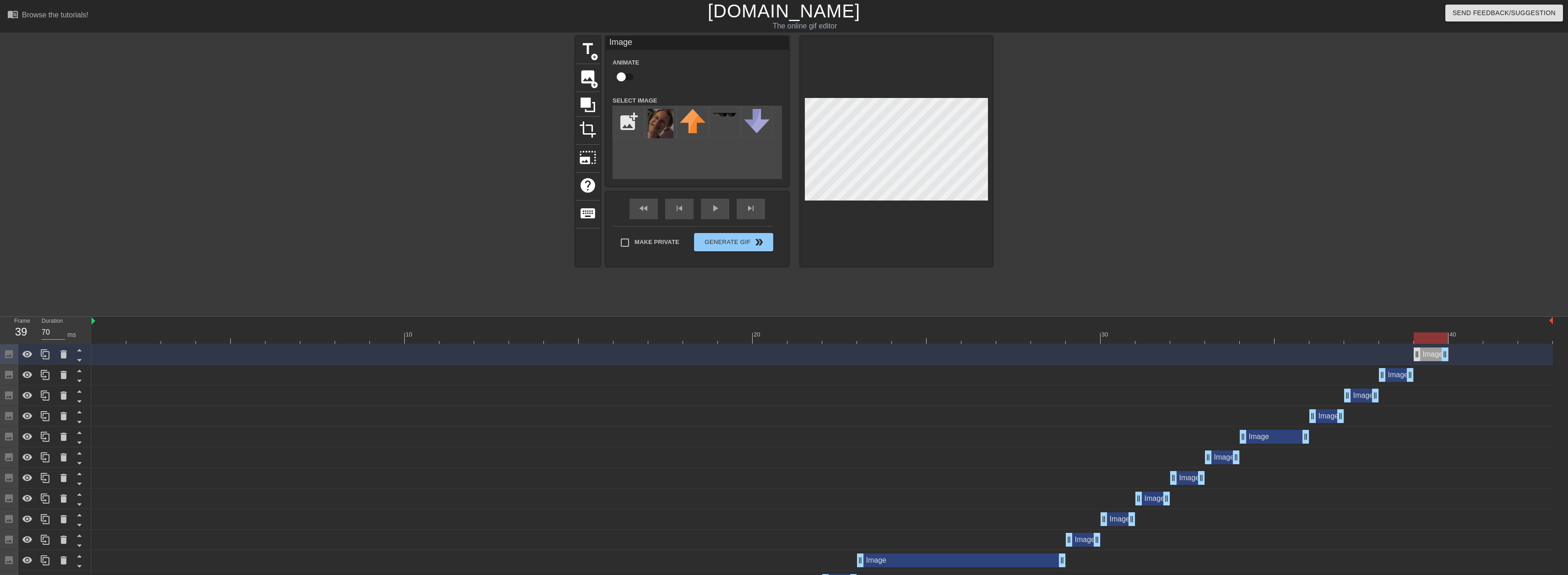
drag, startPoint x: 1395, startPoint y: 354, endPoint x: 1415, endPoint y: 354, distance: 20.0
click at [1415, 354] on div "Image drag_handle drag_handle" at bounding box center [1430, 354] width 35 height 13
click at [45, 356] on icon at bounding box center [45, 354] width 11 height 11
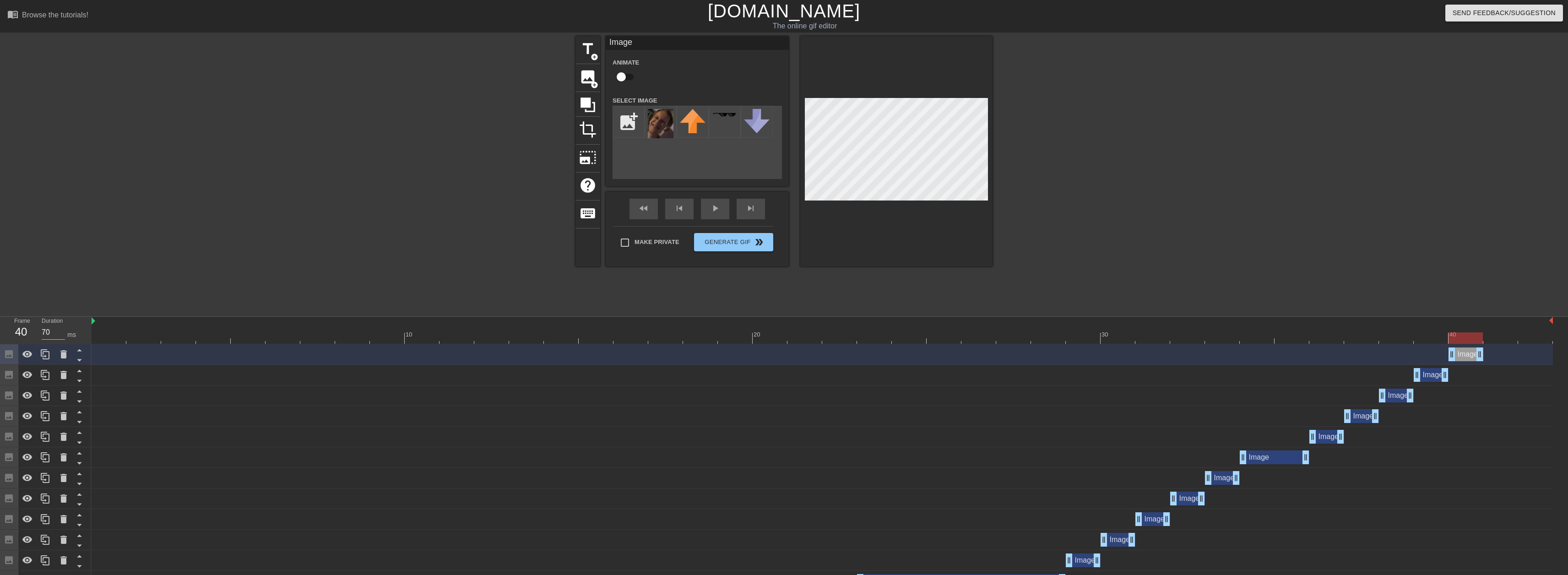
drag, startPoint x: 1430, startPoint y: 357, endPoint x: 1460, endPoint y: 356, distance: 30.0
click at [1460, 356] on div "Image drag_handle drag_handle" at bounding box center [1465, 354] width 35 height 13
click at [45, 357] on icon at bounding box center [45, 354] width 9 height 10
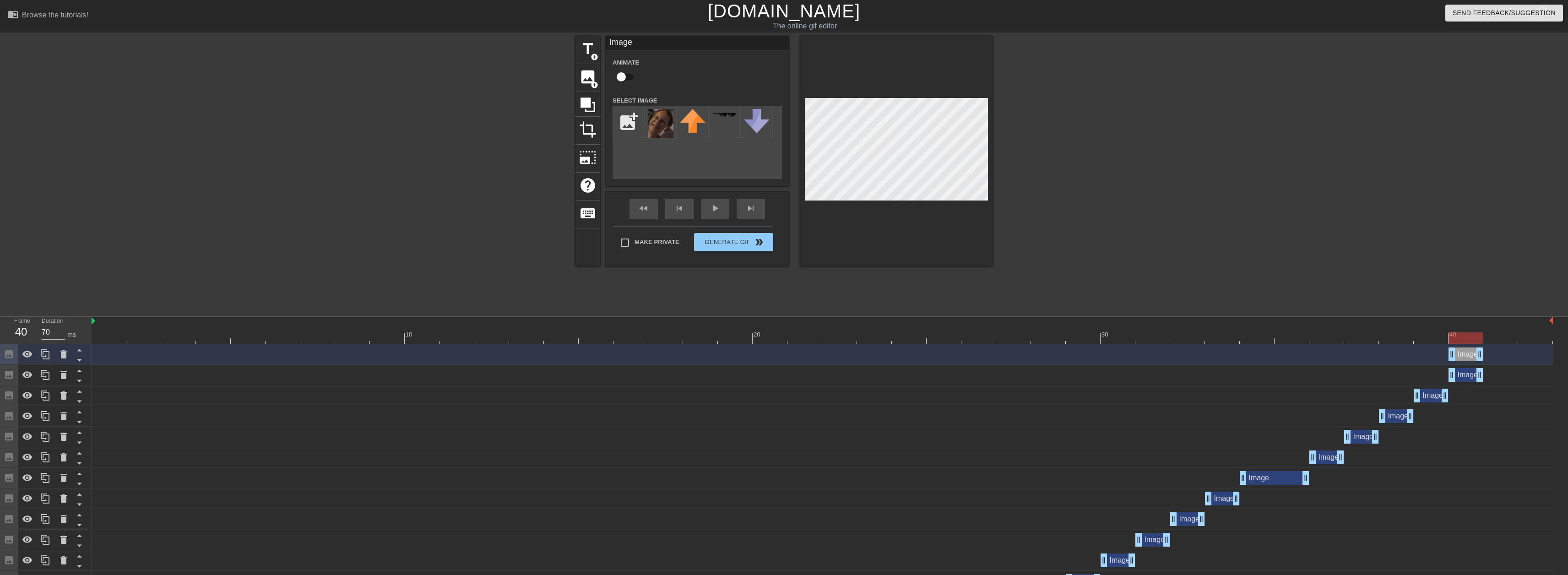
type input "60"
drag, startPoint x: 1468, startPoint y: 353, endPoint x: 1381, endPoint y: 301, distance: 101.4
click at [1485, 351] on div "Image drag_handle drag_handle" at bounding box center [1500, 354] width 35 height 13
click at [46, 354] on icon at bounding box center [45, 354] width 11 height 11
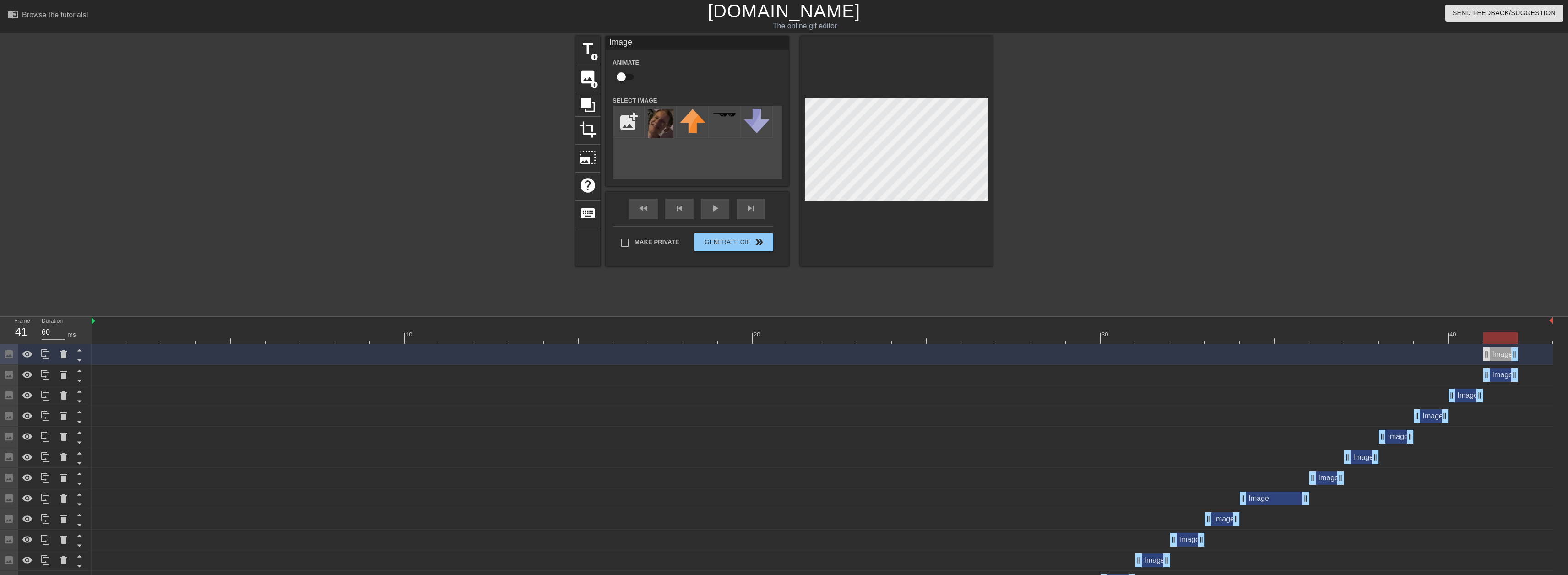
drag, startPoint x: 1497, startPoint y: 357, endPoint x: 1518, endPoint y: 357, distance: 21.0
click at [1518, 357] on div "Image drag_handle drag_handle" at bounding box center [1500, 354] width 35 height 13
click at [1277, 245] on div "title add_circle image add_circle crop photo_size_select_large help keyboard Im…" at bounding box center [784, 173] width 1568 height 274
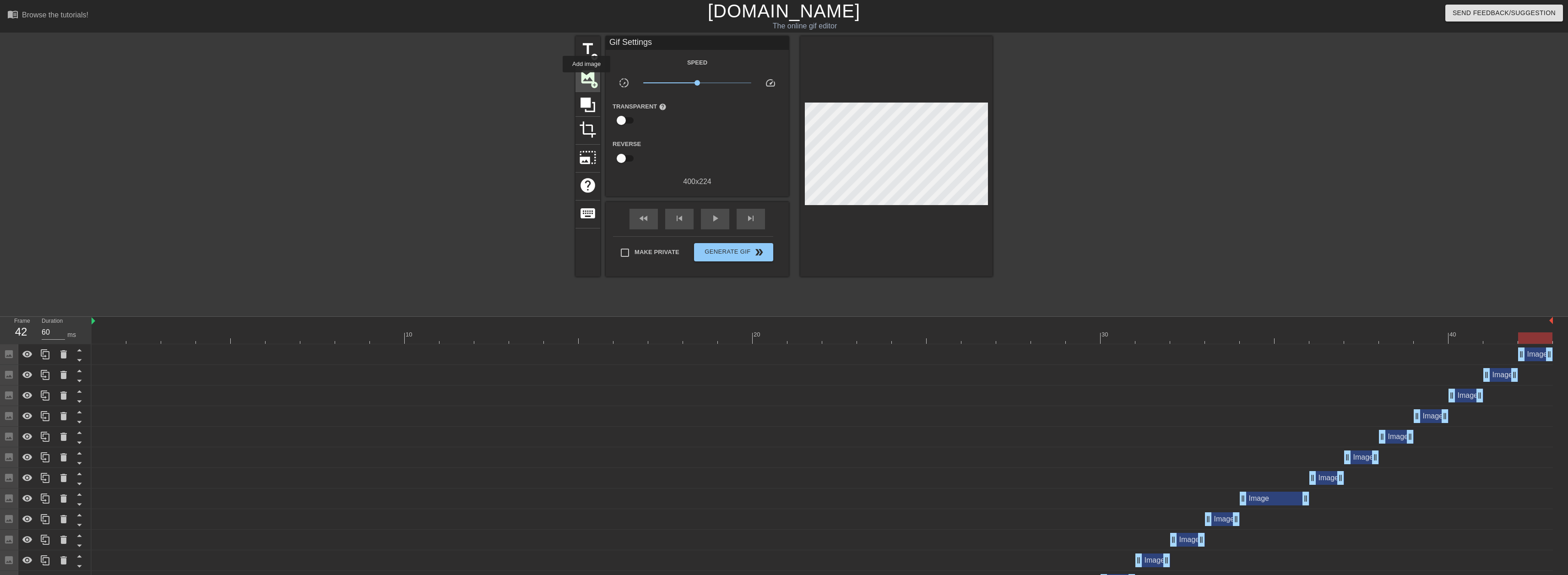
click at [586, 79] on span "image" at bounding box center [587, 77] width 17 height 17
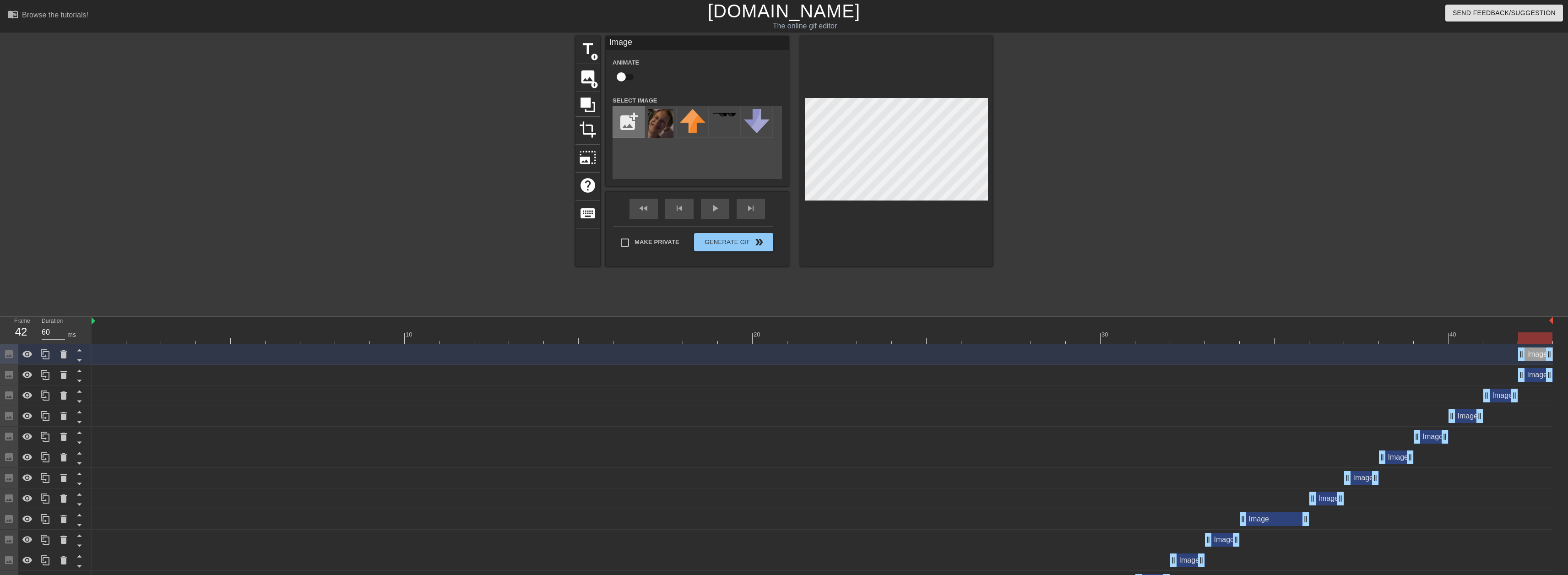
click at [624, 129] on input "file" at bounding box center [628, 122] width 31 height 31
click at [637, 126] on input "file" at bounding box center [628, 122] width 31 height 31
type input "C:\fakepath\Herbie.png"
click at [661, 130] on img at bounding box center [661, 123] width 26 height 28
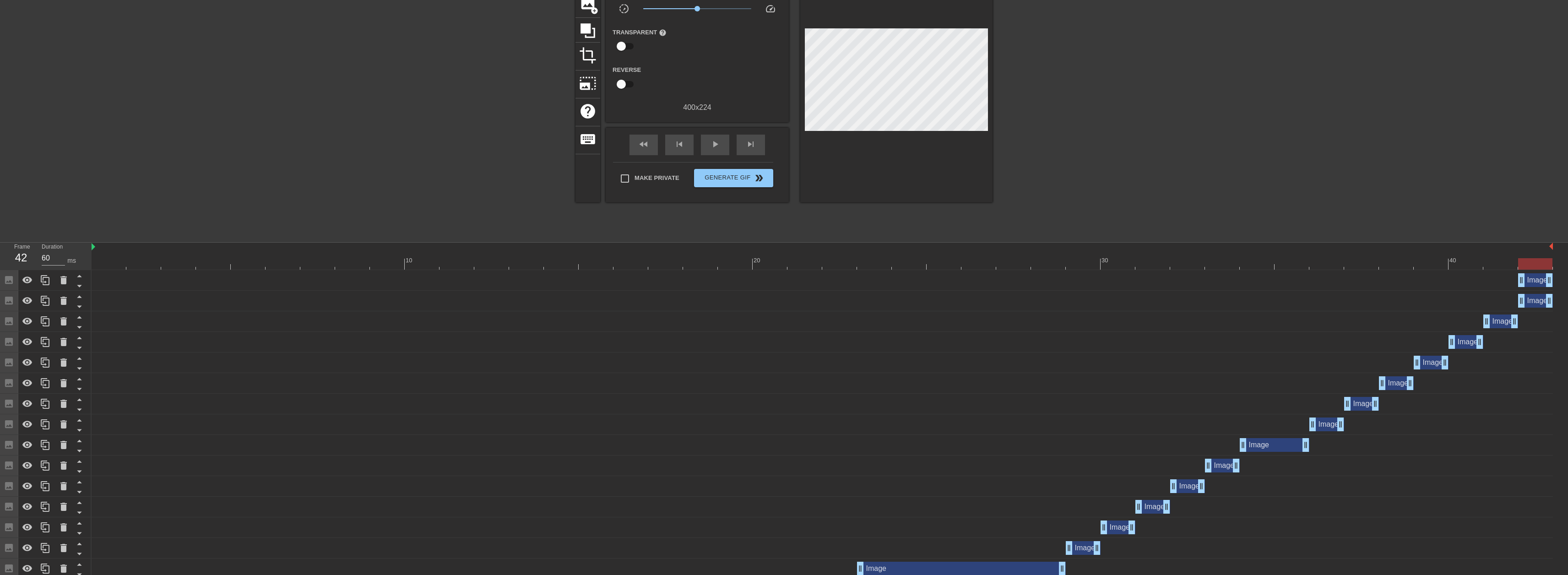
scroll to position [137, 0]
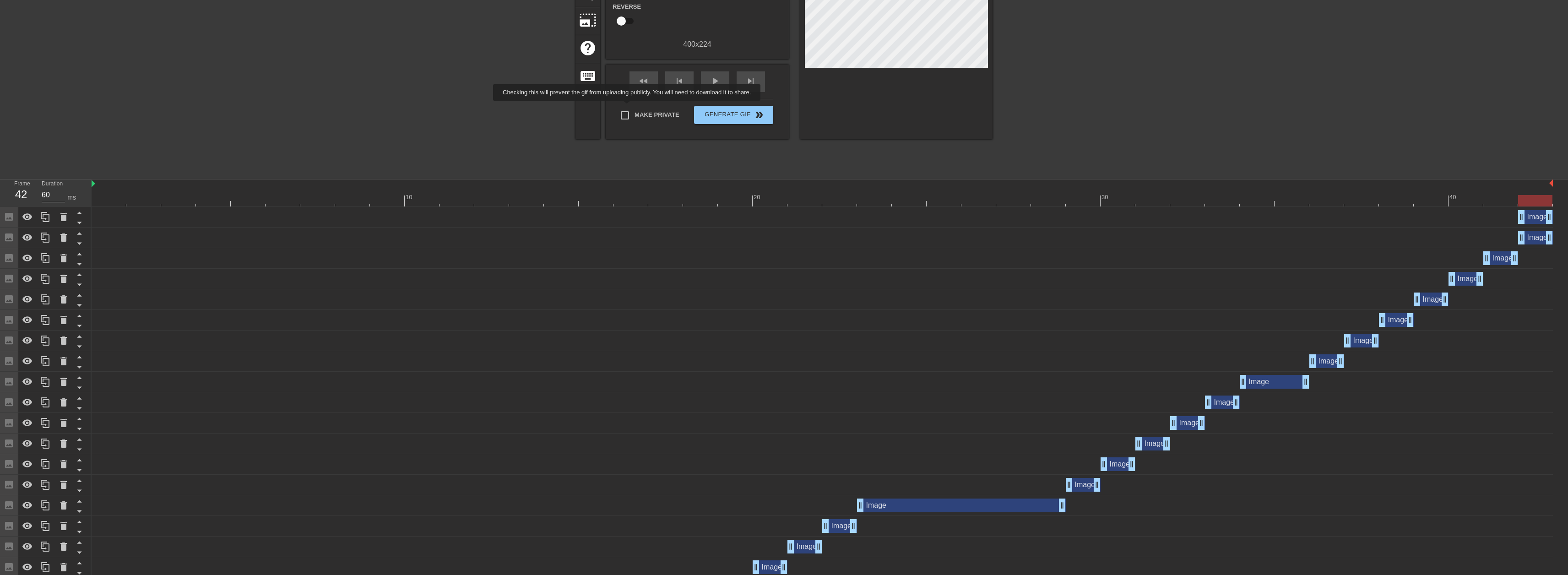
click at [628, 111] on input "Make Private" at bounding box center [624, 115] width 19 height 19
checkbox input "true"
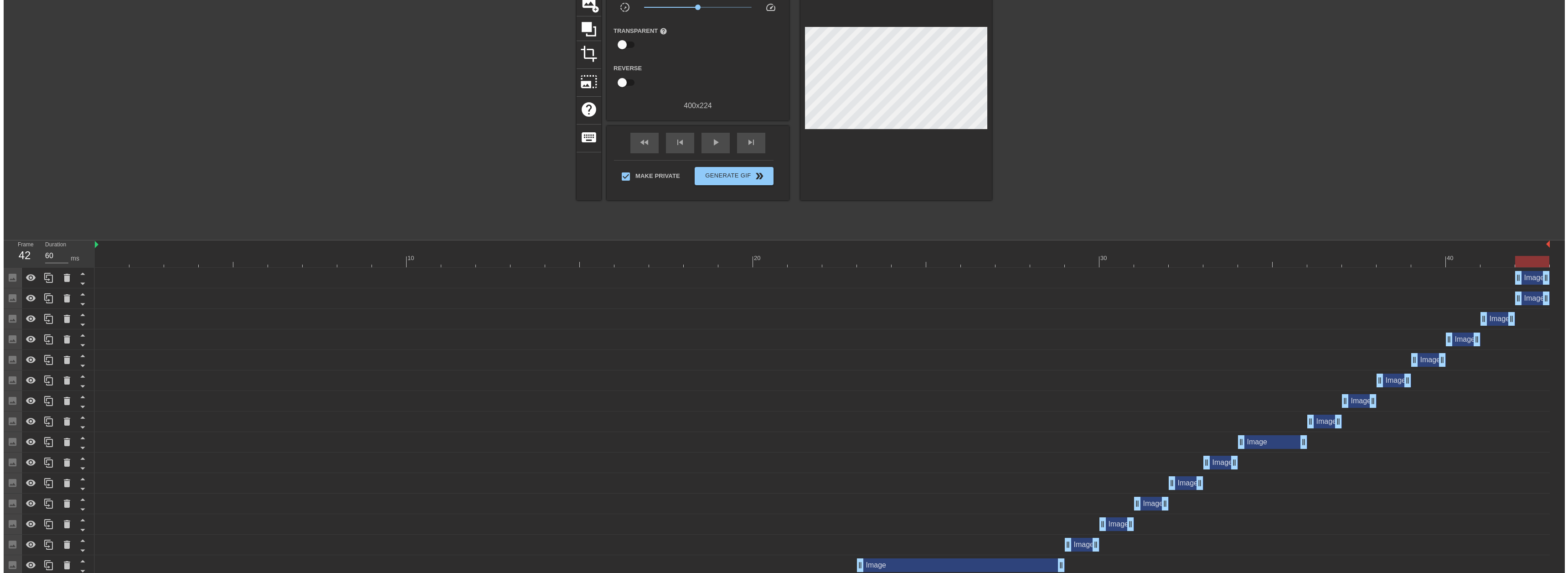
scroll to position [0, 0]
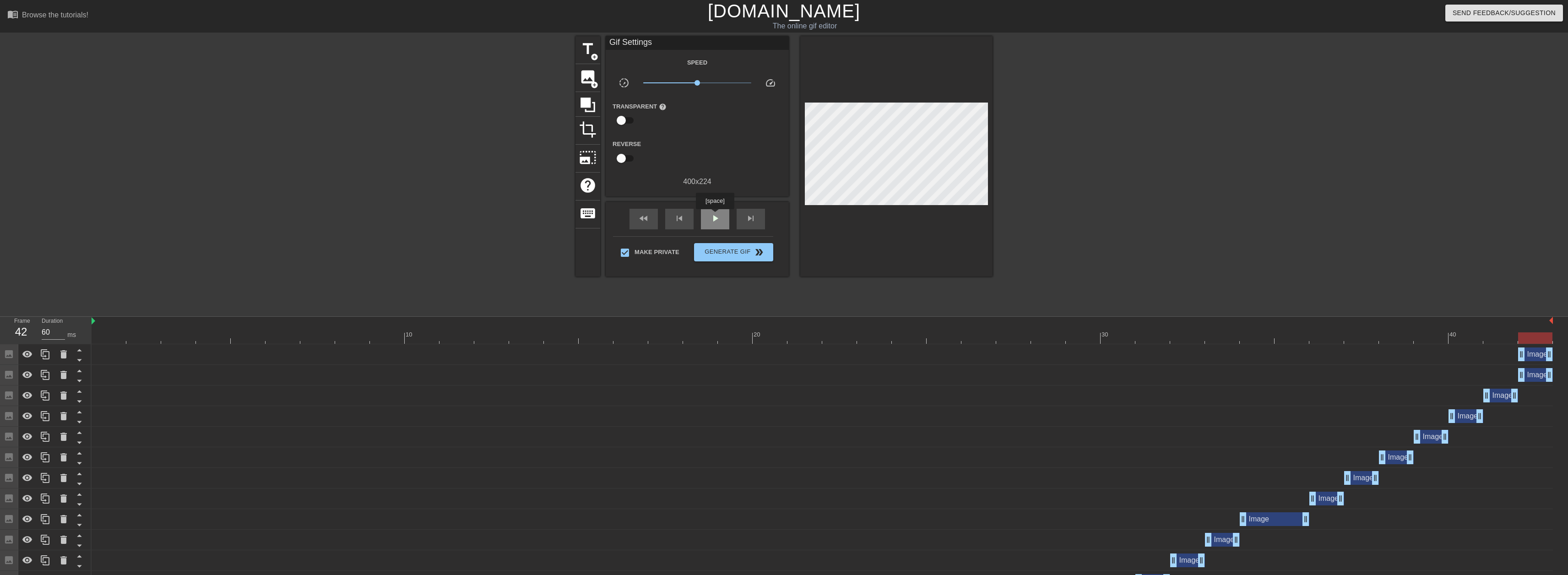
click at [715, 216] on span "play_arrow" at bounding box center [715, 218] width 11 height 11
click at [719, 218] on span "pause" at bounding box center [715, 218] width 11 height 11
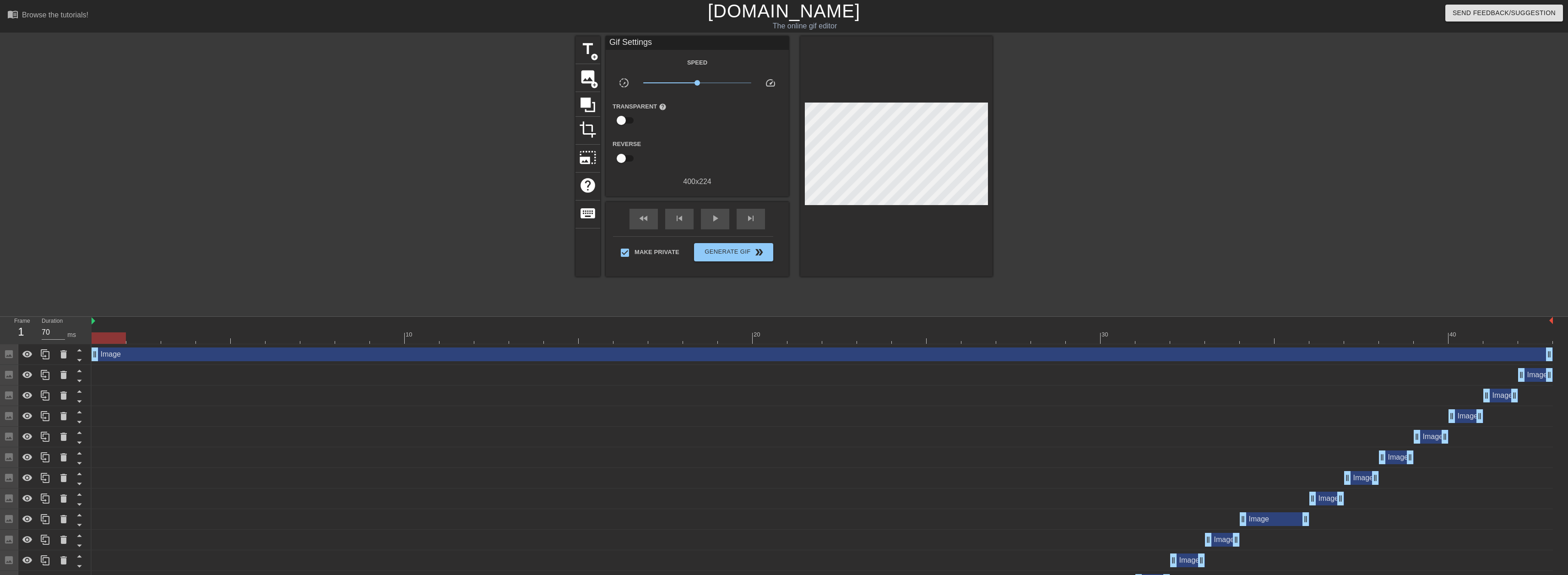
drag, startPoint x: 1518, startPoint y: 357, endPoint x: 130, endPoint y: 295, distance: 1389.4
click at [38, 314] on div "menu_book Browse the tutorials! Gifntext.com The online gif editor Send Feedbac…" at bounding box center [784, 501] width 1568 height 1003
click at [721, 223] on div "play_arrow" at bounding box center [715, 219] width 28 height 21
type input "70"
click at [728, 255] on span "Generate Gif double_arrow" at bounding box center [734, 252] width 72 height 11
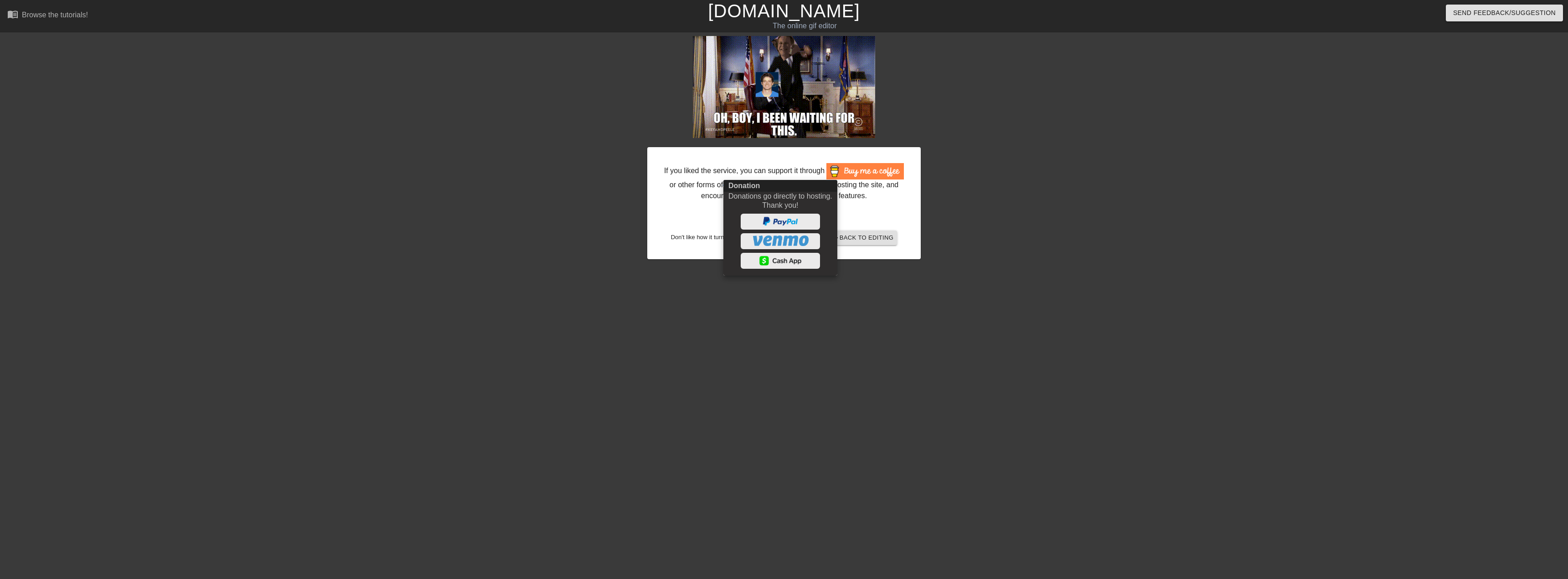
click at [1038, 214] on div at bounding box center [784, 290] width 1568 height 579
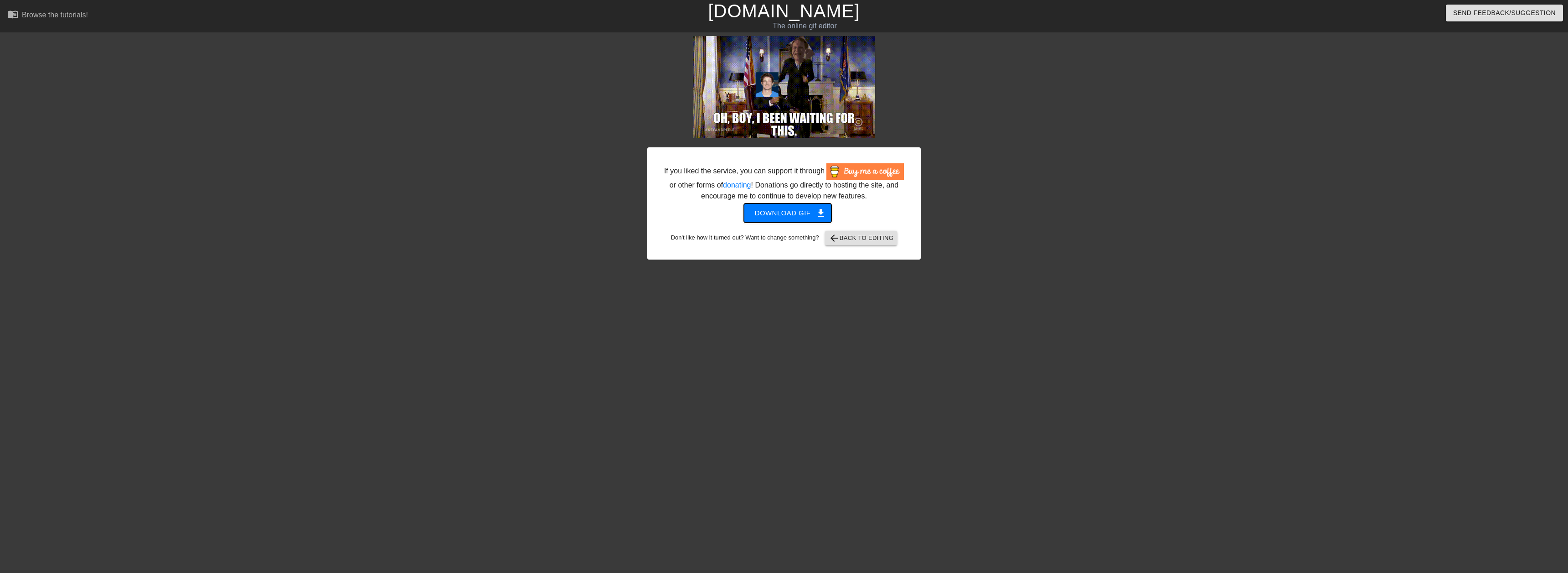
click at [784, 213] on span "Download gif get_app" at bounding box center [788, 213] width 66 height 12
click at [773, 10] on link "[DOMAIN_NAME]" at bounding box center [783, 10] width 152 height 20
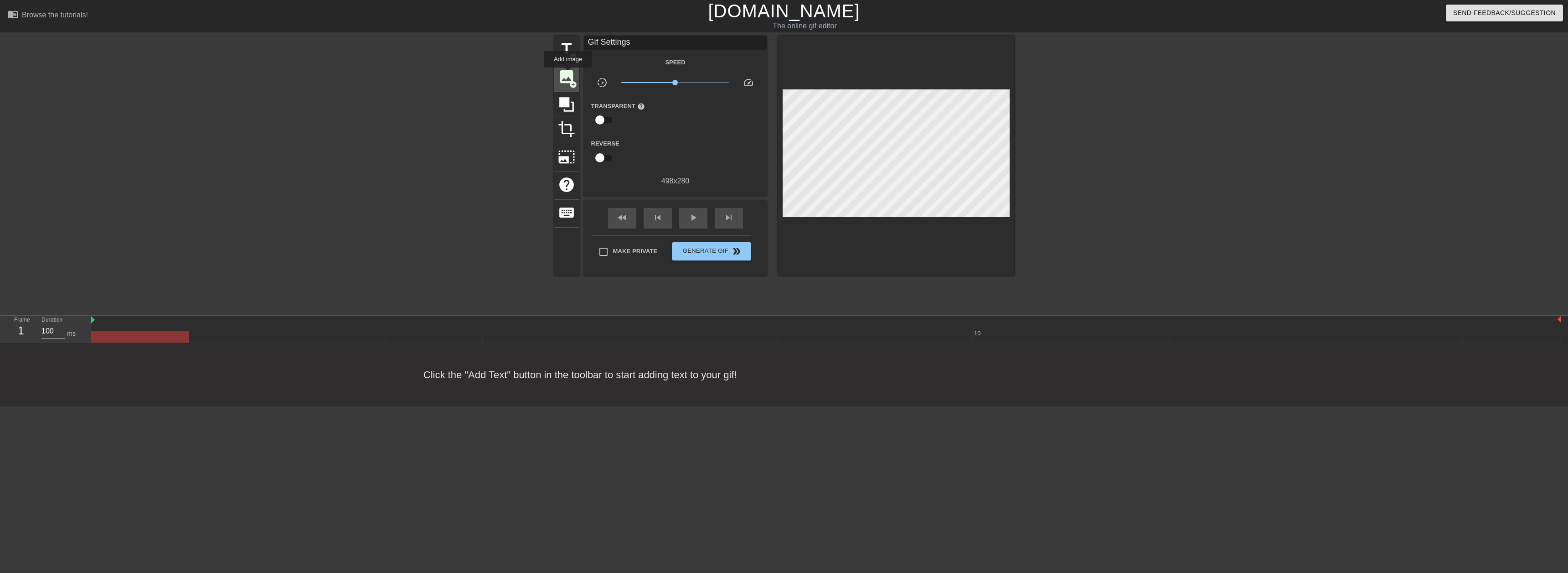
click at [570, 81] on span "add_circle" at bounding box center [573, 85] width 8 height 8
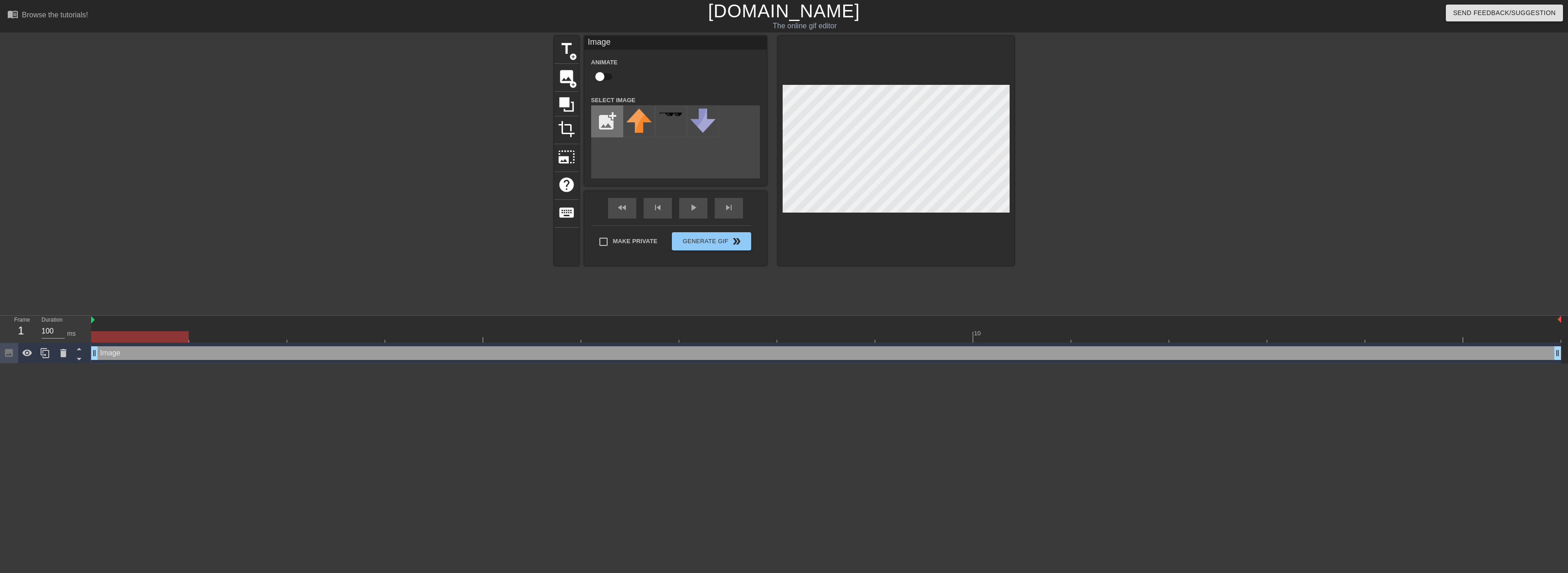
click at [621, 119] on input "file" at bounding box center [607, 121] width 31 height 31
type input "C:\fakepath\Hneyr.png"
click at [640, 124] on img at bounding box center [639, 119] width 26 height 23
drag, startPoint x: 104, startPoint y: 334, endPoint x: 60, endPoint y: 281, distance: 68.9
click at [60, 281] on div "menu_book Browse the tutorials! [DOMAIN_NAME] The online gif editor Send Feedba…" at bounding box center [784, 181] width 1568 height 364
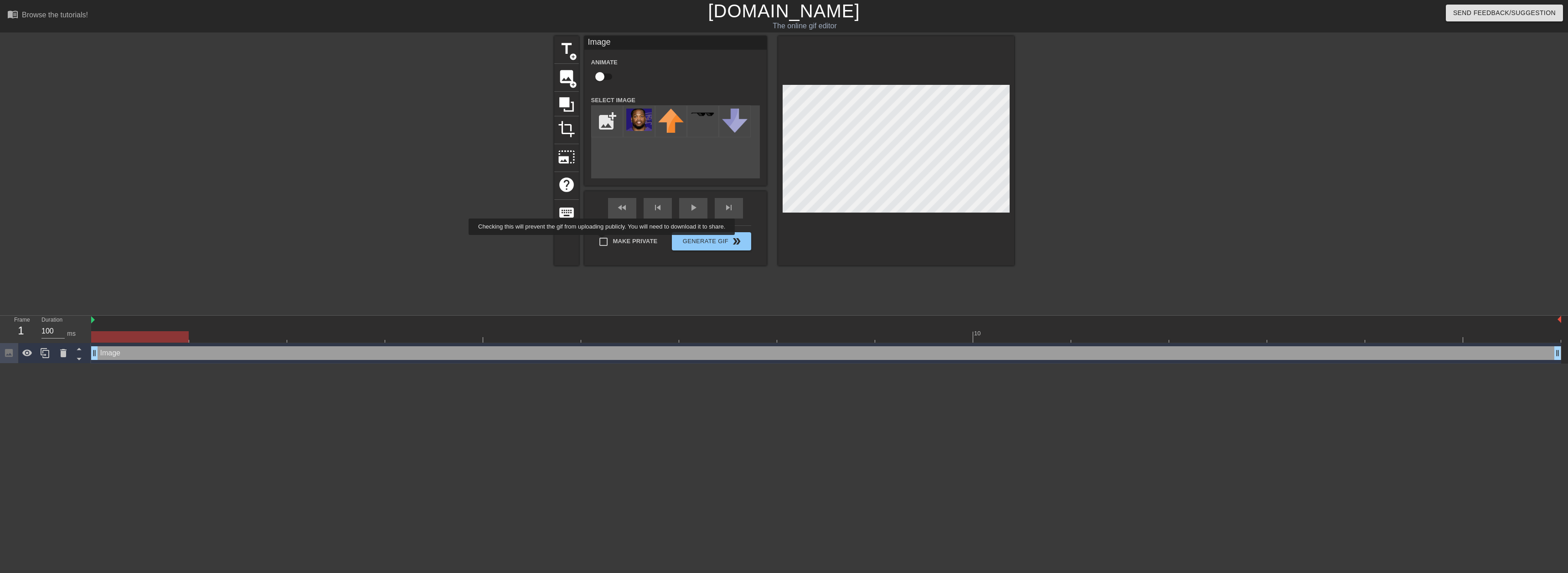
click at [604, 241] on input "Make Private" at bounding box center [603, 241] width 19 height 19
checkbox input "true"
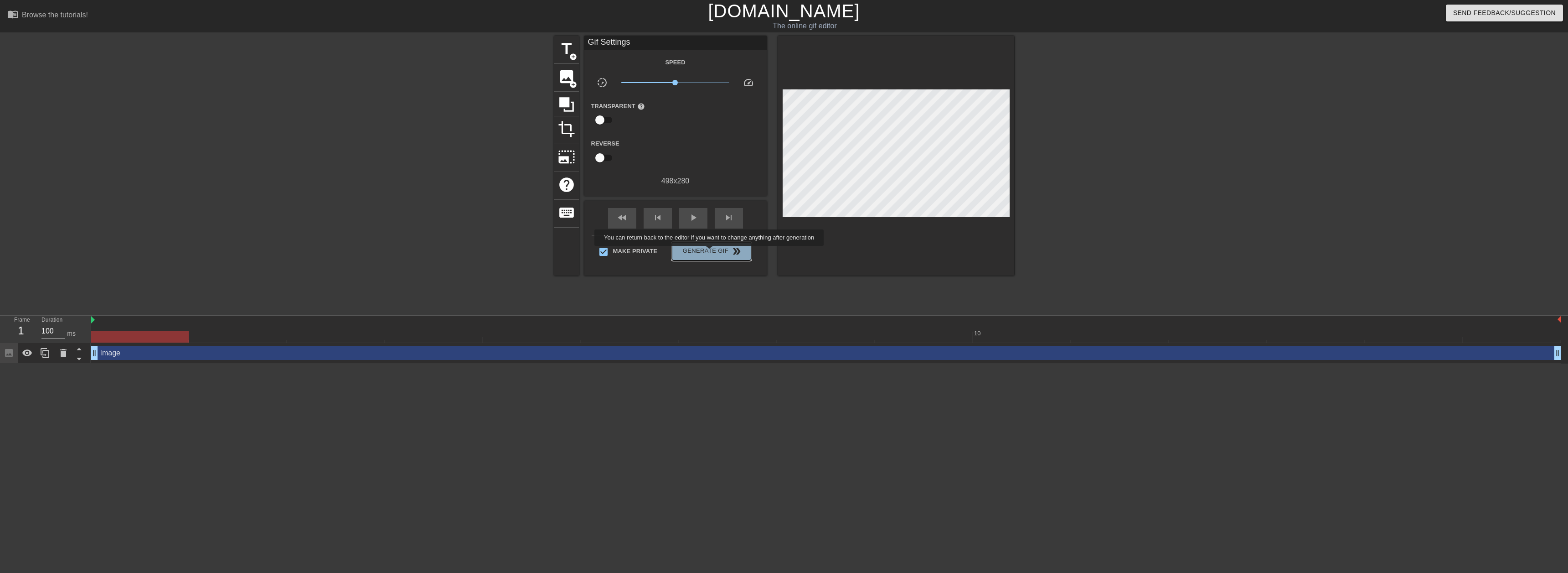
click at [710, 252] on span "Generate Gif double_arrow" at bounding box center [712, 251] width 72 height 11
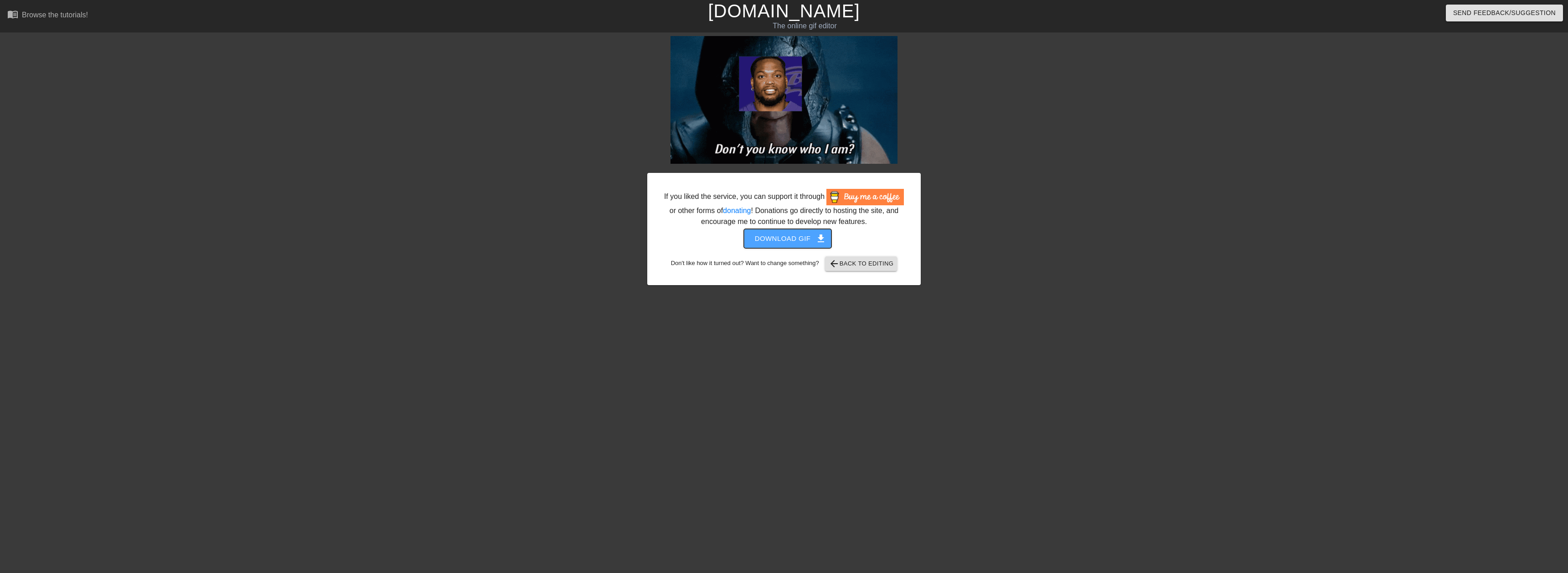
click at [795, 230] on button "Download gif get_app" at bounding box center [788, 238] width 88 height 19
